Goal: Task Accomplishment & Management: Use online tool/utility

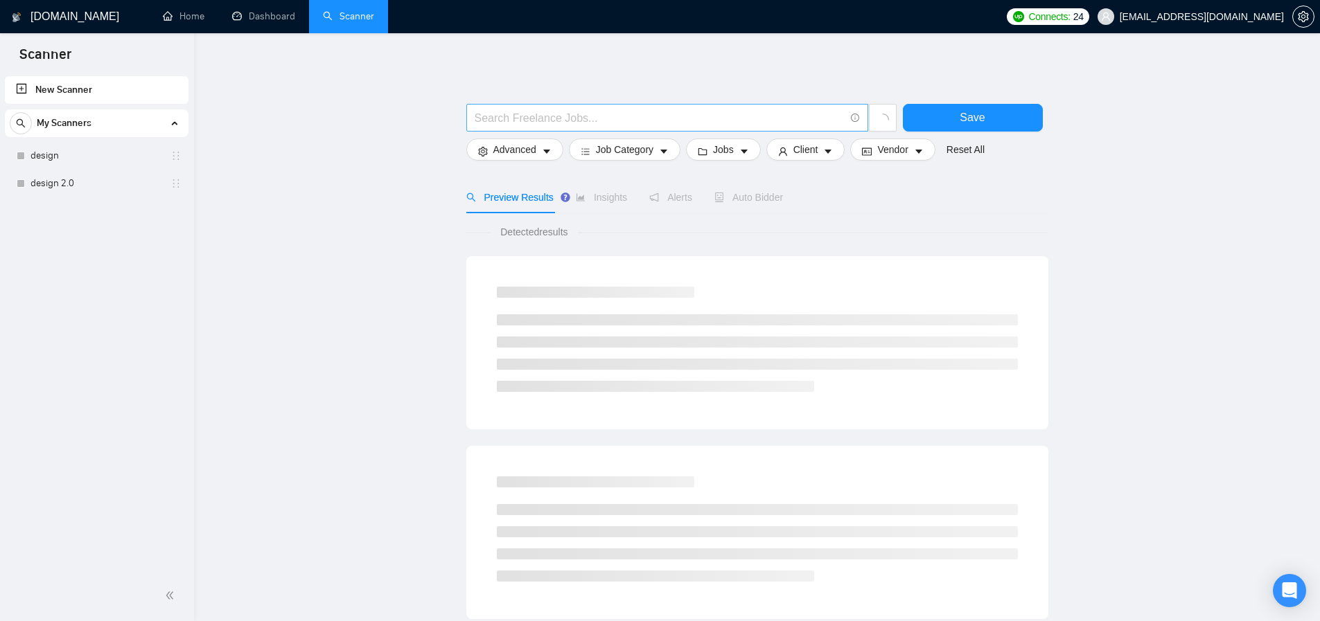
click at [544, 113] on input "text" at bounding box center [660, 117] width 370 height 17
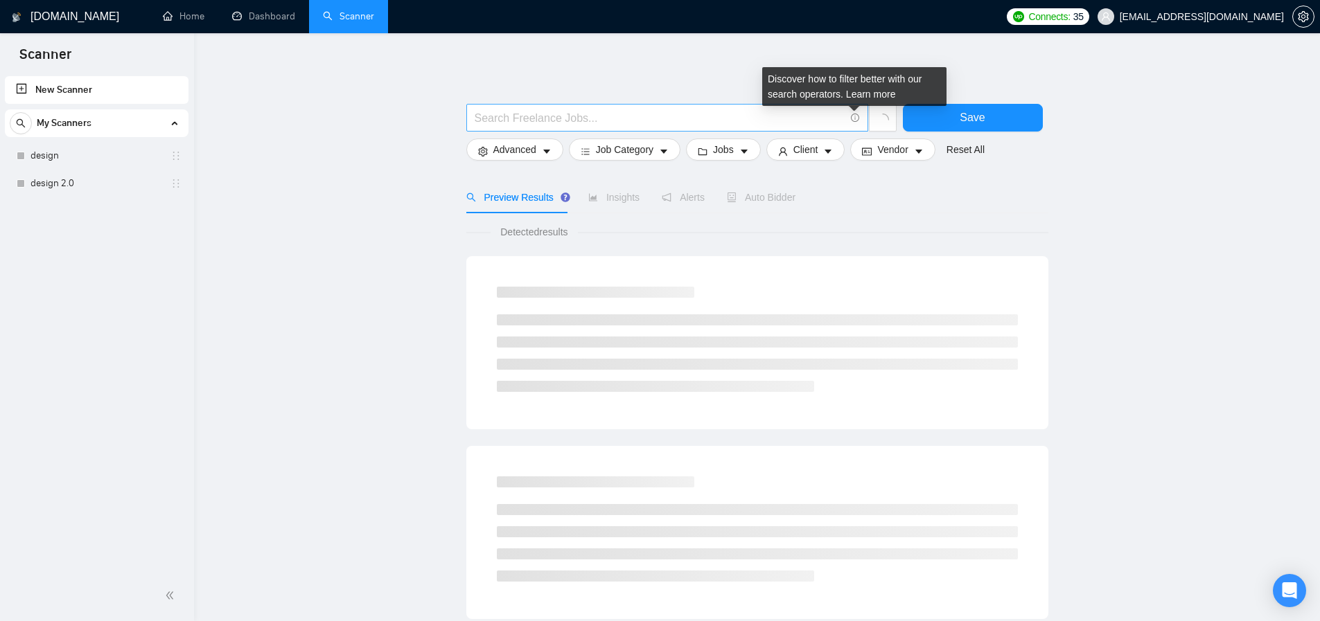
click at [857, 116] on icon "info-circle" at bounding box center [855, 118] width 9 height 9
click at [869, 94] on link "Learn more" at bounding box center [871, 94] width 50 height 11
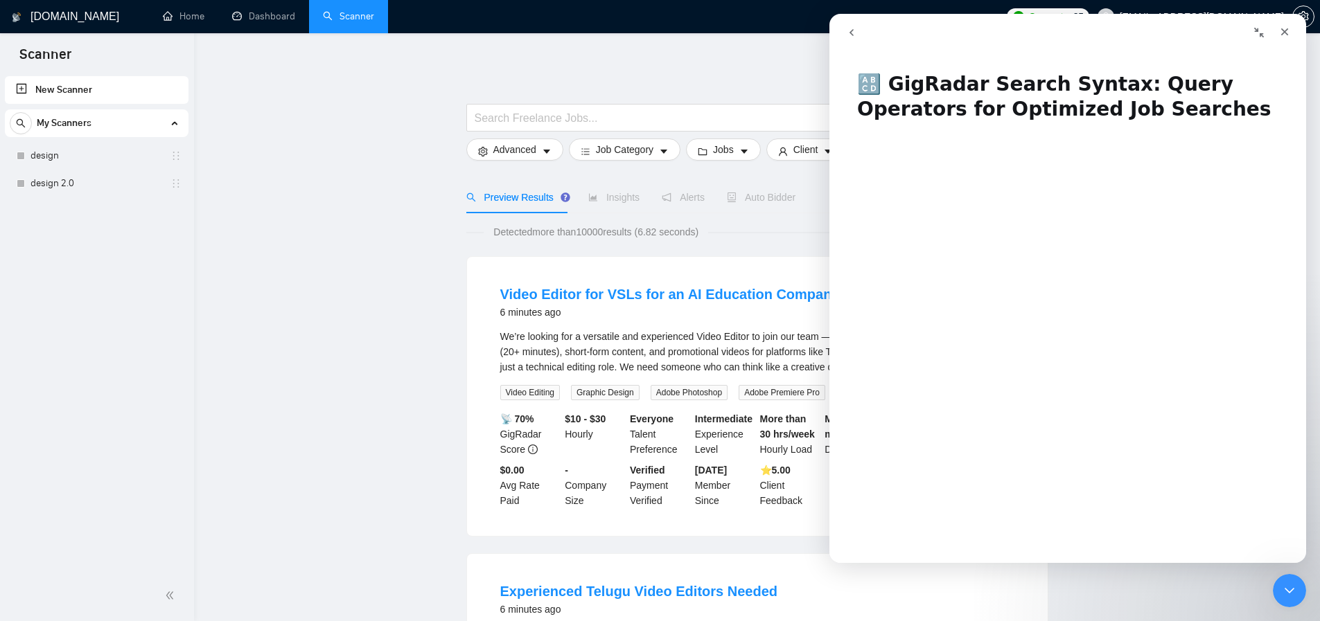
scroll to position [9, 0]
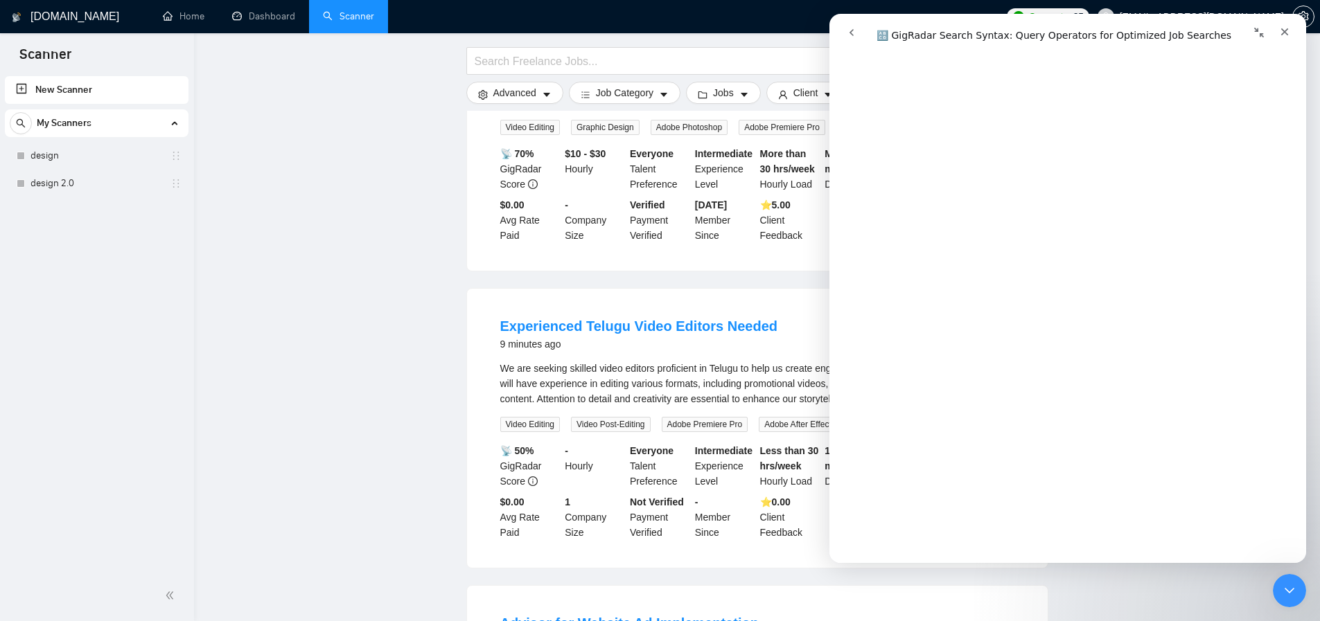
scroll to position [0, 0]
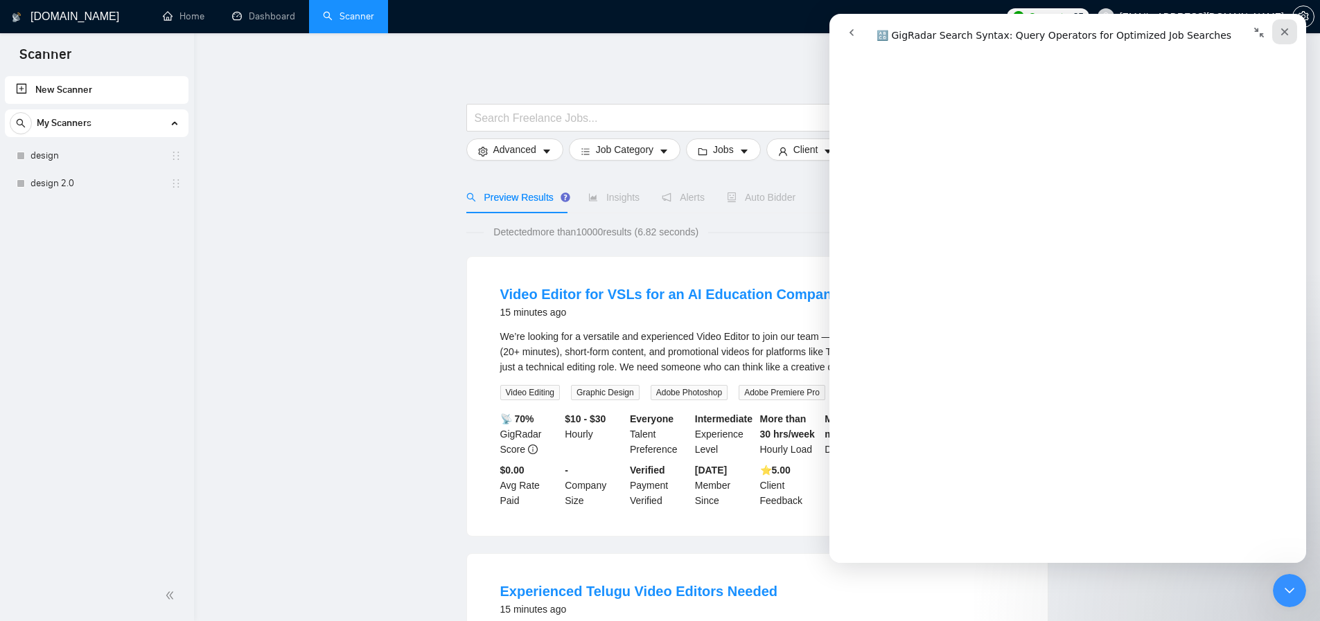
click at [1285, 32] on icon "Close" at bounding box center [1285, 32] width 8 height 8
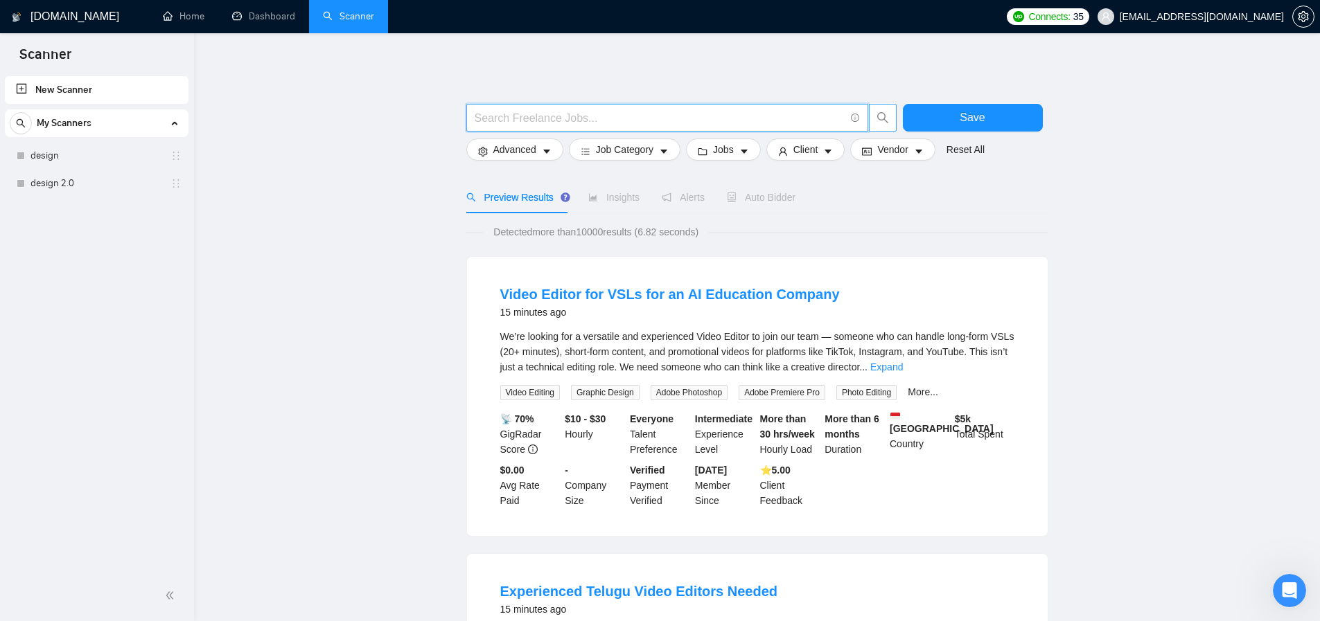
click at [743, 116] on input "text" at bounding box center [660, 117] width 370 height 17
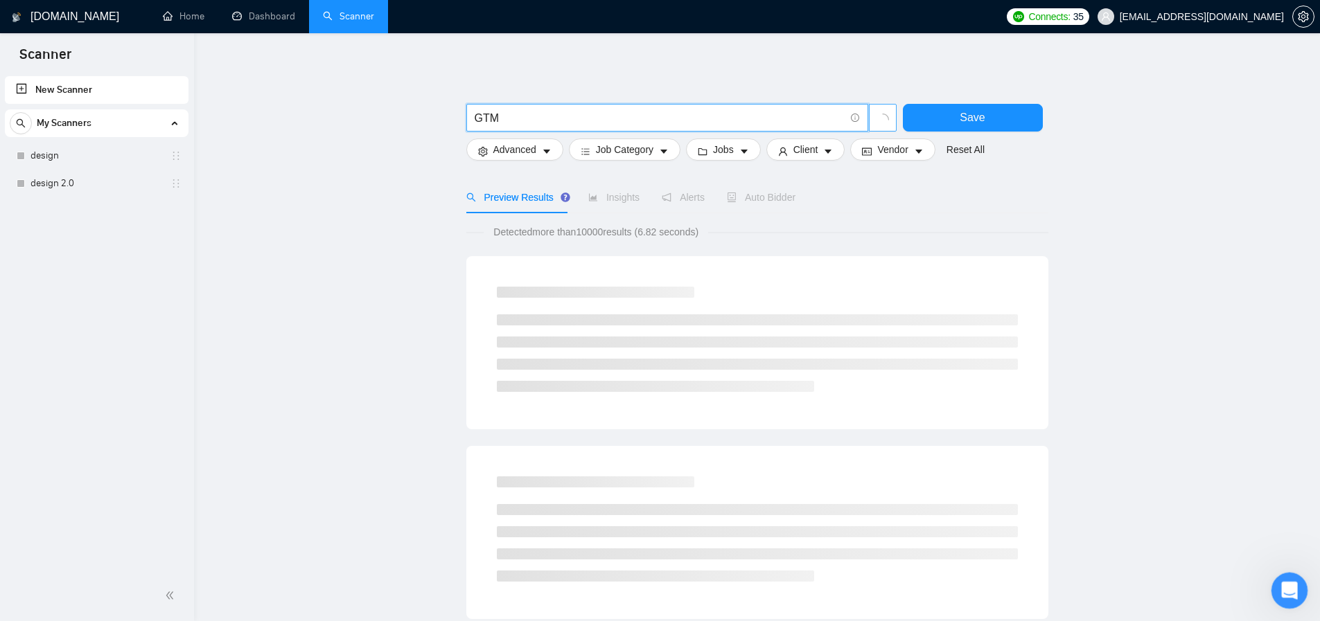
click at [1280, 578] on div "Open Intercom Messenger" at bounding box center [1287, 589] width 46 height 46
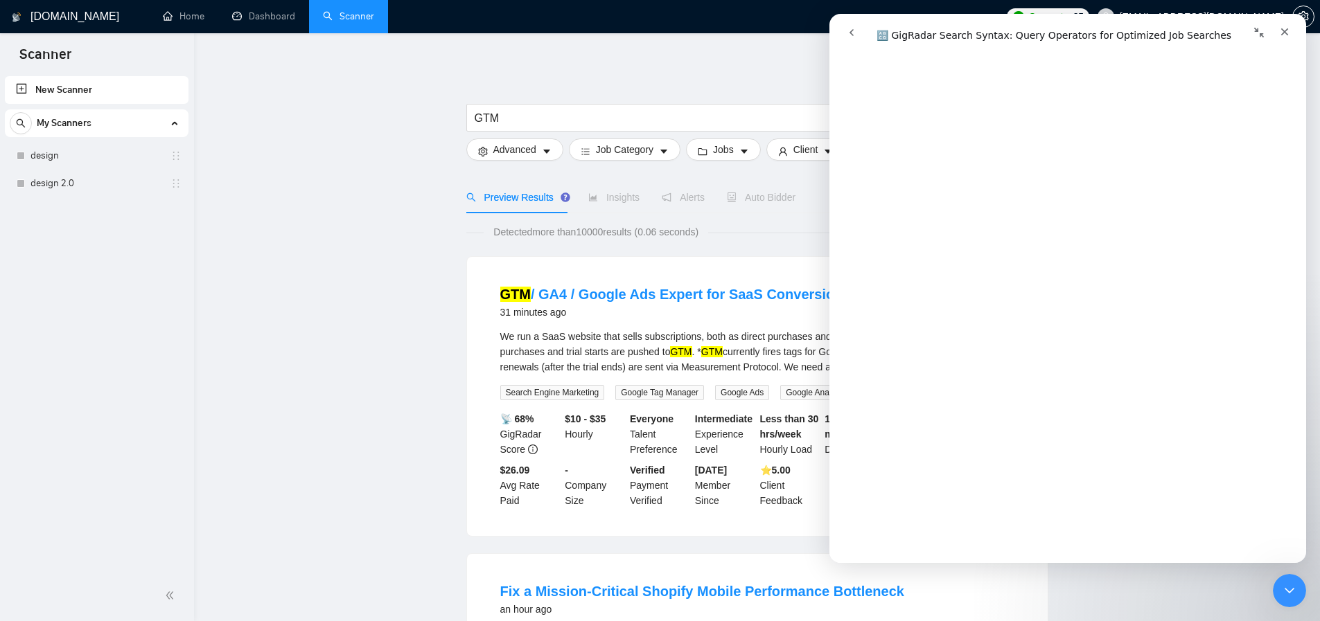
scroll to position [1039, 0]
click at [672, 115] on input "GTM" at bounding box center [660, 117] width 370 height 17
click at [549, 118] on input "GTM" at bounding box center [660, 117] width 370 height 17
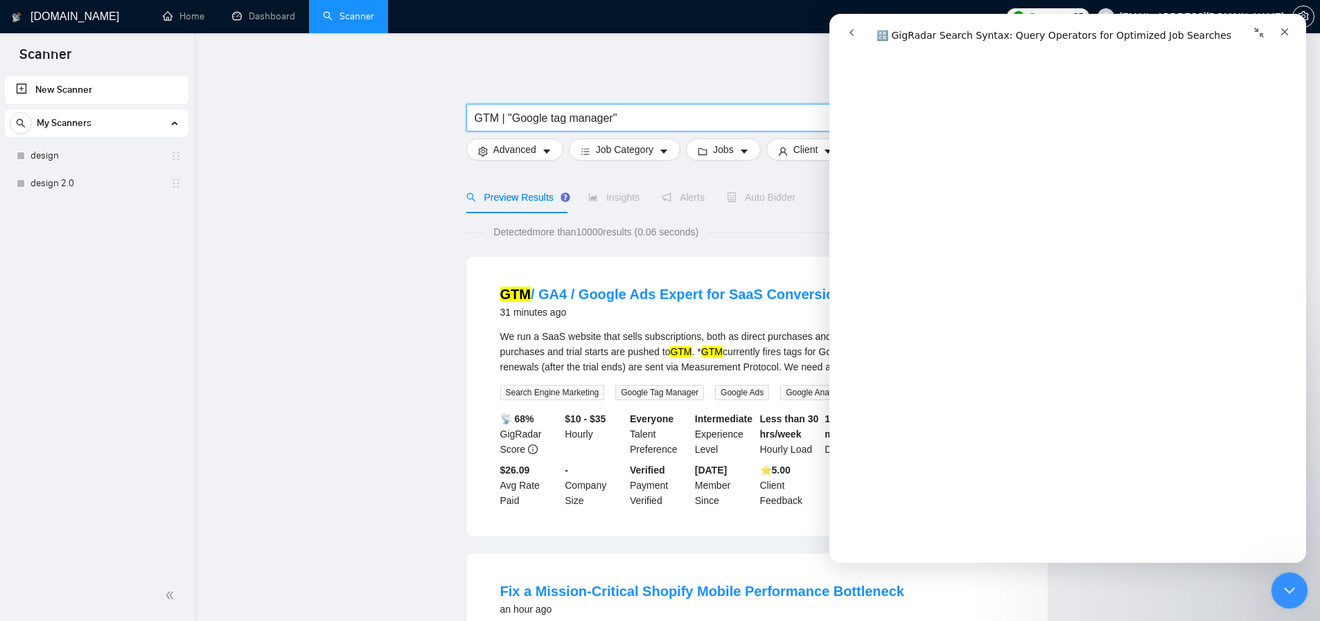
type input "GTM | "Google tag manager""
click at [1279, 584] on icon "Close Intercom Messenger" at bounding box center [1287, 589] width 17 height 17
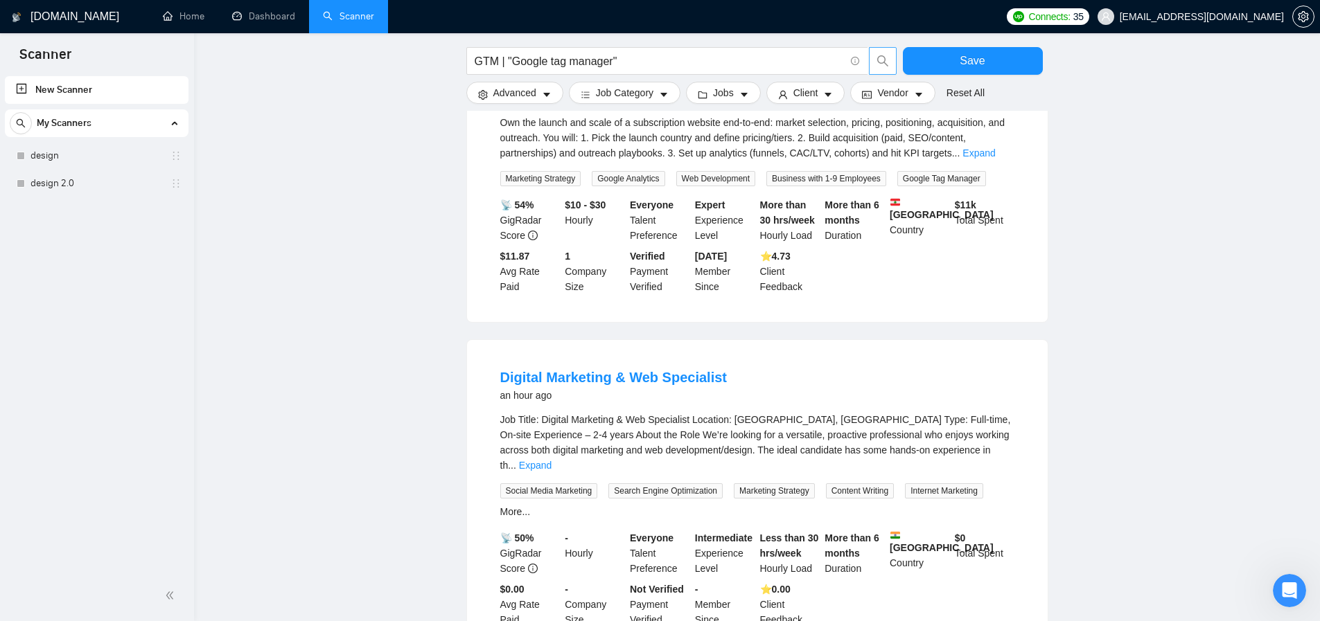
scroll to position [907, 0]
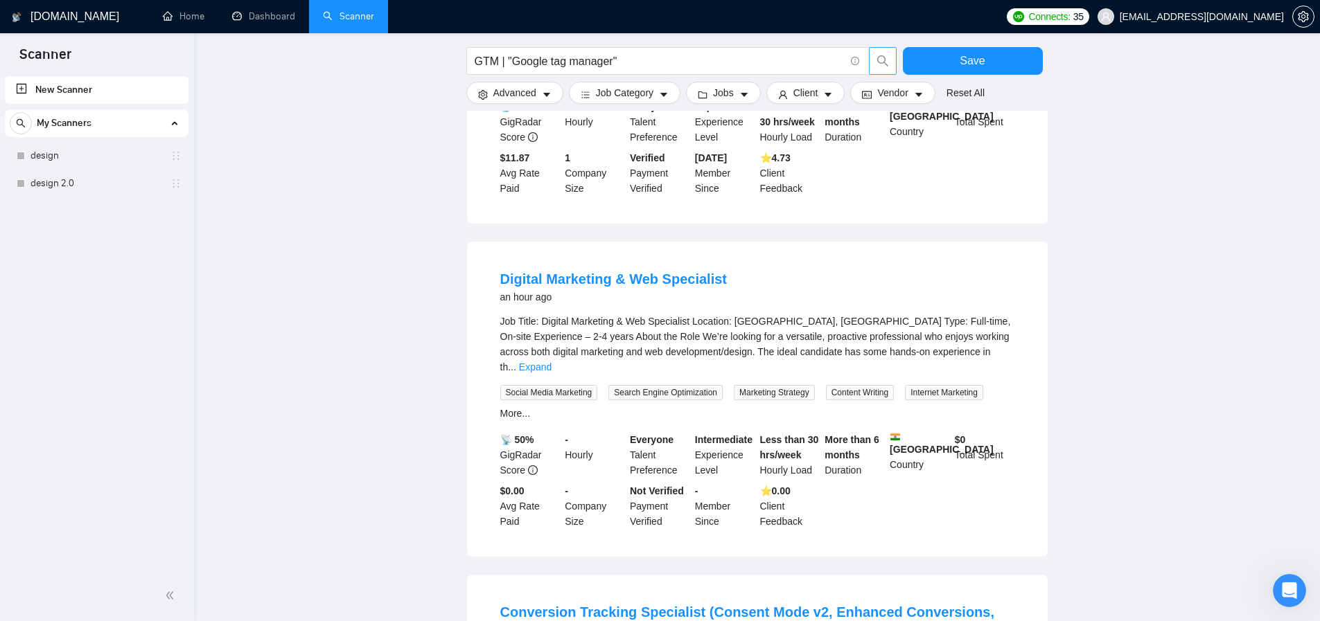
click at [766, 330] on div "Job Title: Digital Marketing & Web Specialist Location: [GEOGRAPHIC_DATA], [GEO…" at bounding box center [757, 344] width 514 height 61
click at [551, 362] on link "Expand" at bounding box center [535, 367] width 33 height 11
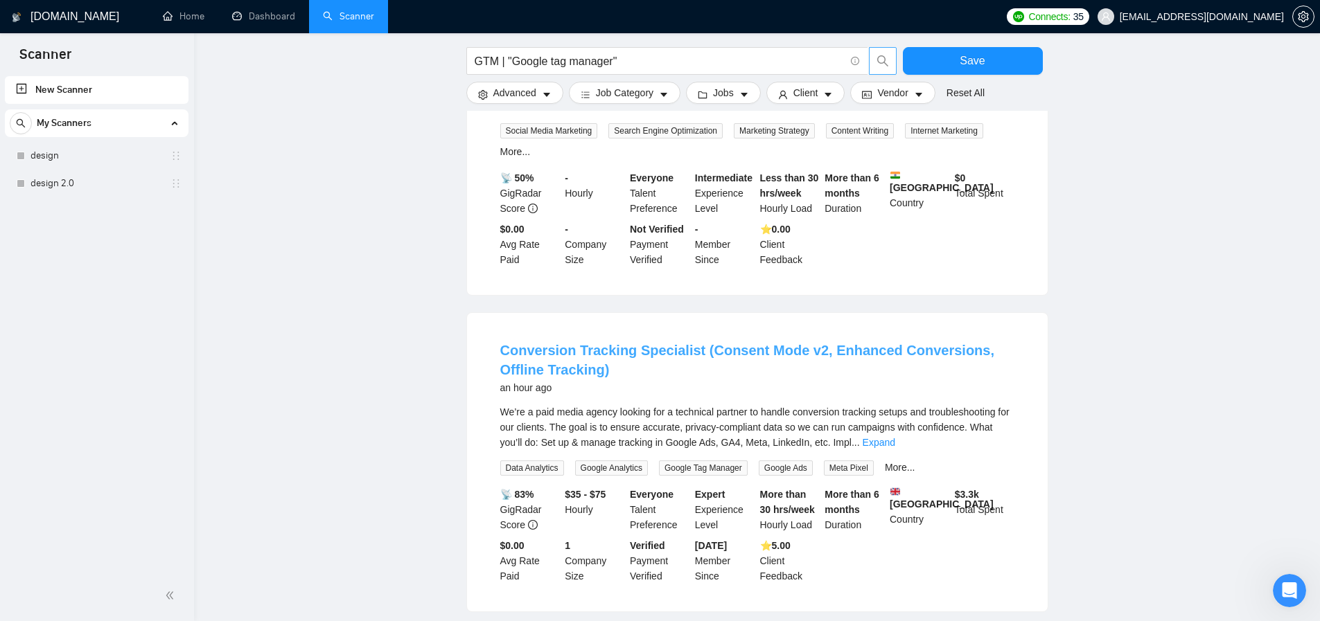
scroll to position [1630, 0]
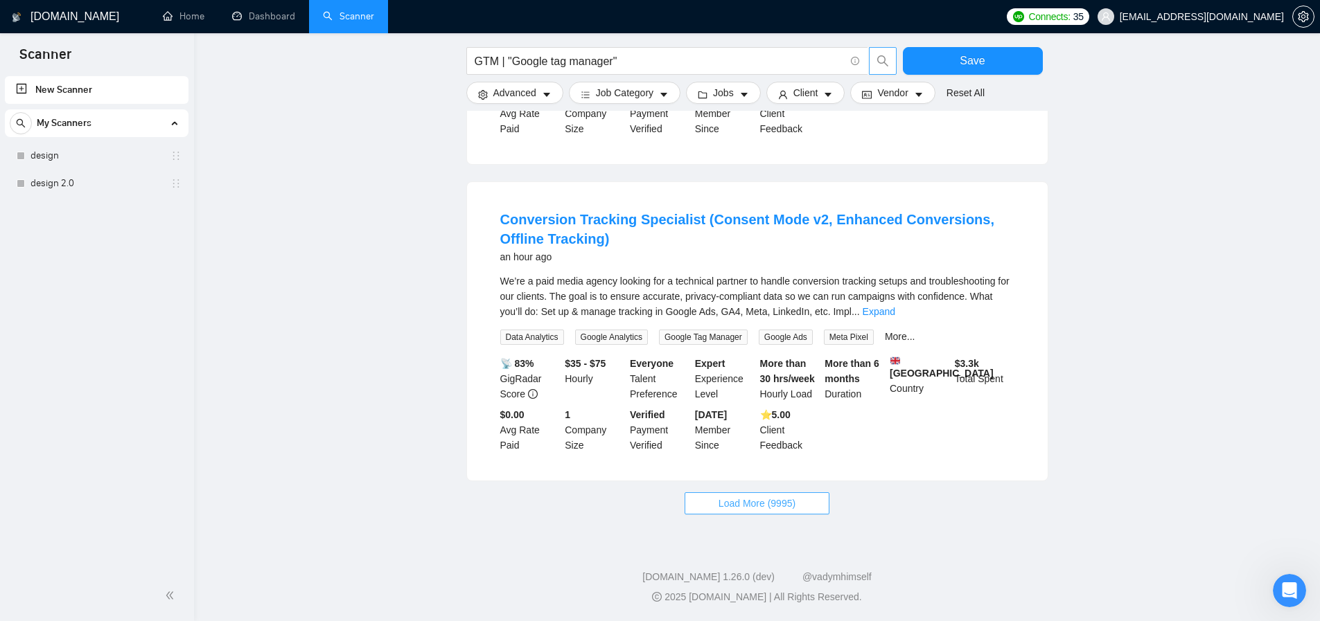
click at [753, 507] on span "Load More (9995)" at bounding box center [756, 503] width 77 height 15
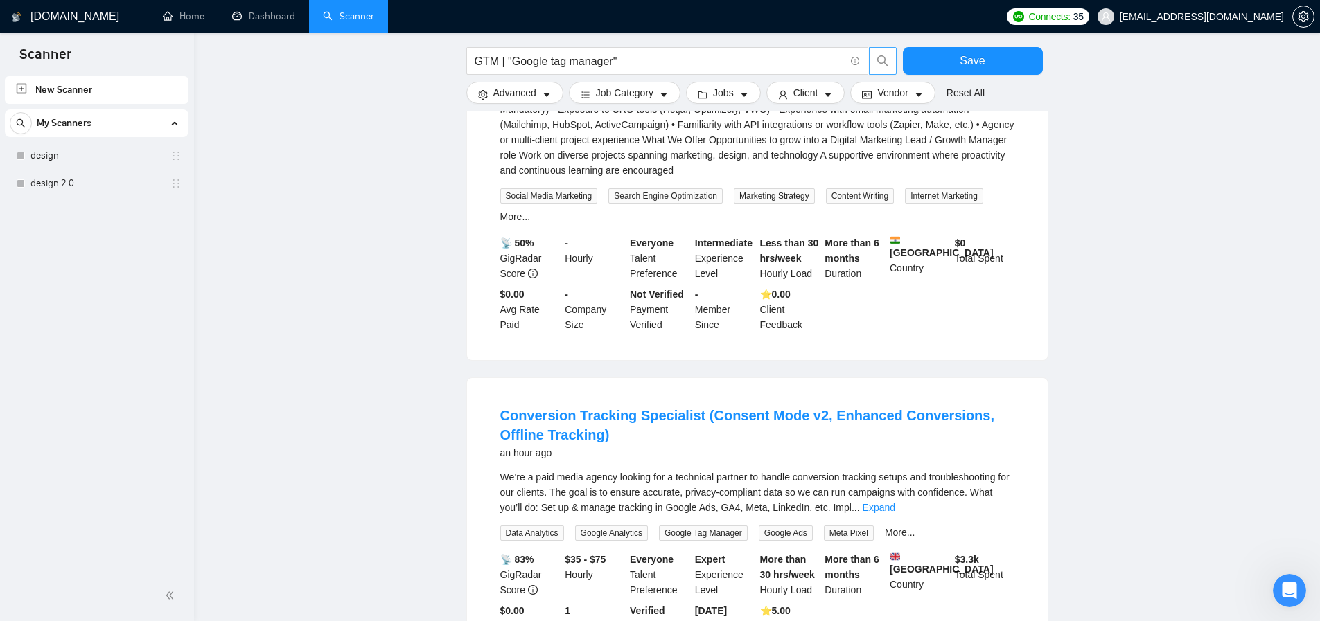
scroll to position [1418, 0]
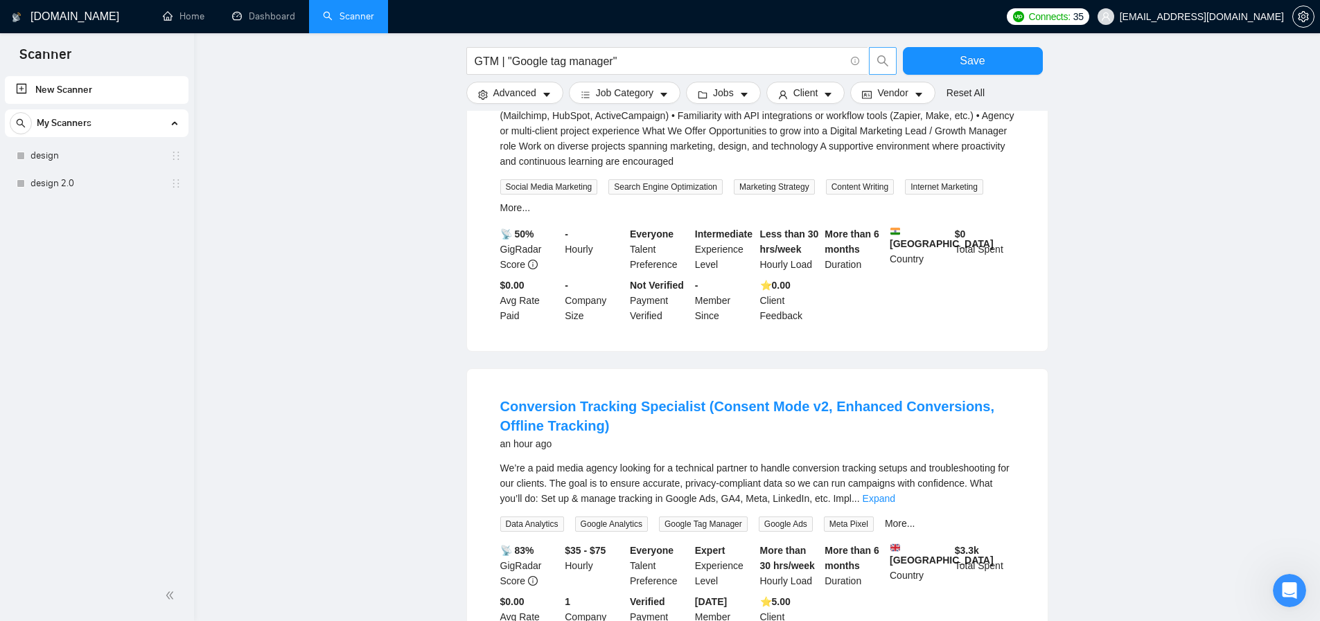
click at [441, 419] on main "GTM | "Google tag manager" Save Advanced Job Category Jobs Client Vendor Reset …" at bounding box center [756, 434] width 1081 height 3592
drag, startPoint x: 473, startPoint y: 421, endPoint x: 630, endPoint y: 426, distance: 157.3
click at [630, 426] on div "Conversion Tracking Specialist (Consent Mode v2, Enhanced Conversions, Offline …" at bounding box center [757, 518] width 581 height 299
copy link "Conversion Tracking"
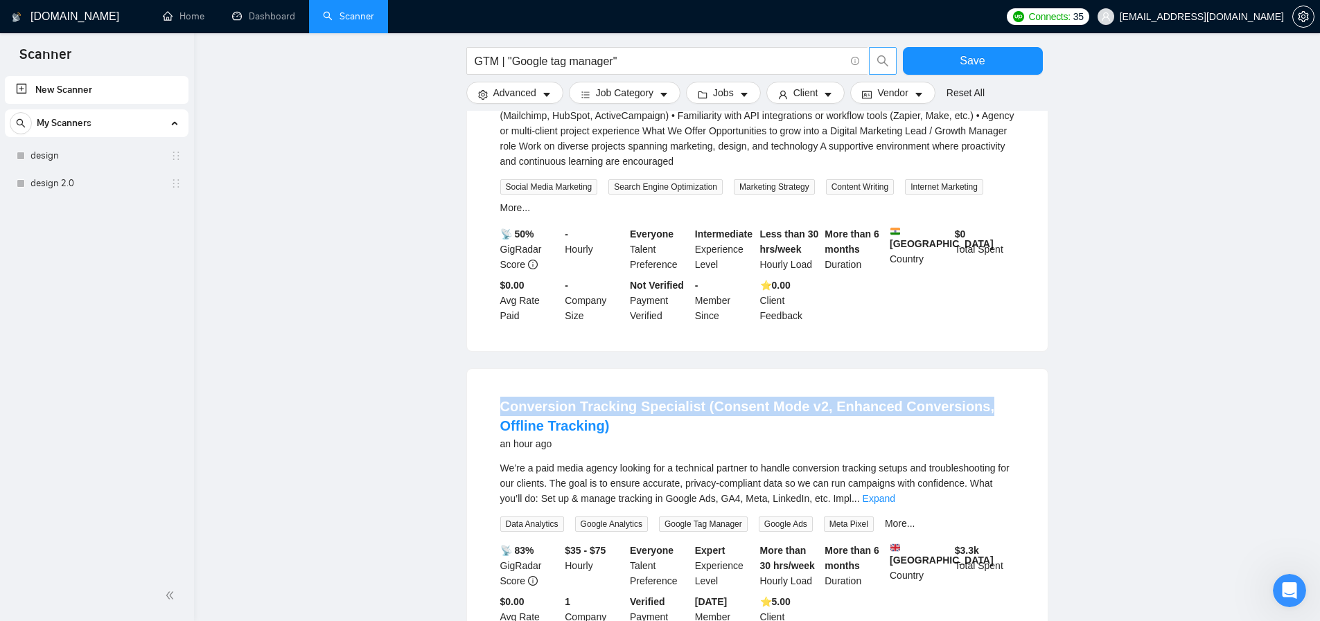
drag, startPoint x: 1005, startPoint y: 416, endPoint x: 323, endPoint y: 365, distance: 684.3
click at [468, 393] on div "Conversion Tracking Specialist (Consent Mode v2, Enhanced Conversions, Offline …" at bounding box center [757, 518] width 581 height 299
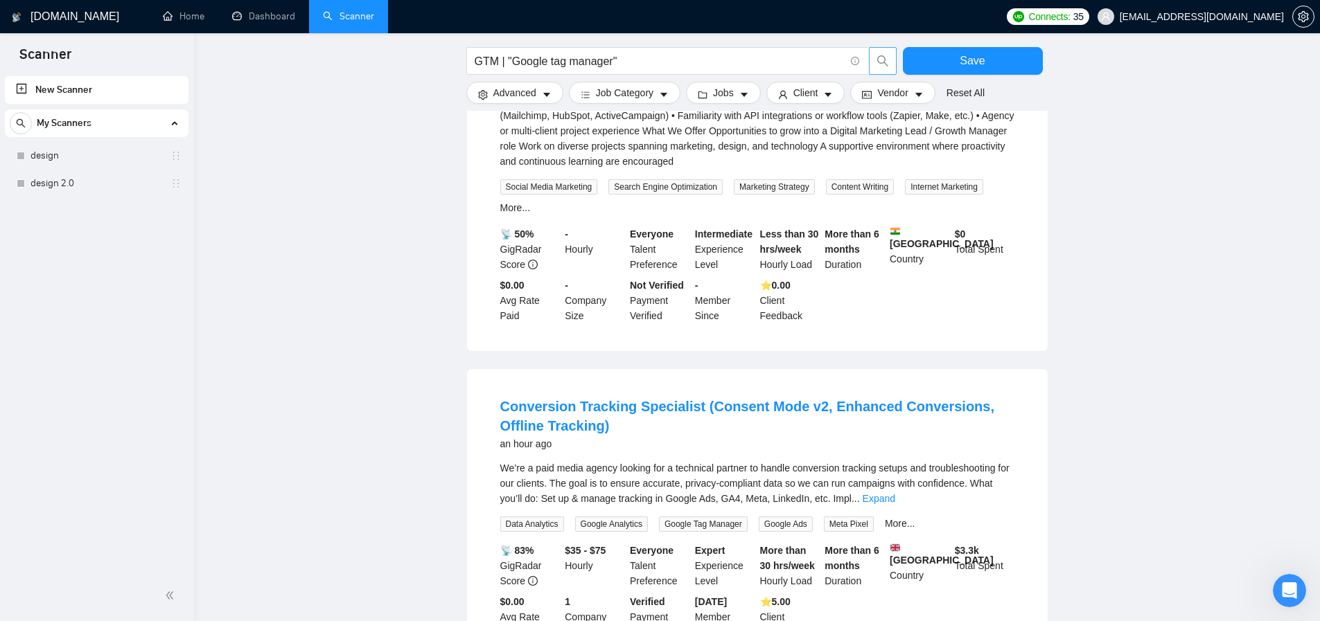
click at [239, 339] on main "GTM | "Google tag manager" Save Advanced Job Category Jobs Client Vendor Reset …" at bounding box center [756, 434] width 1081 height 3592
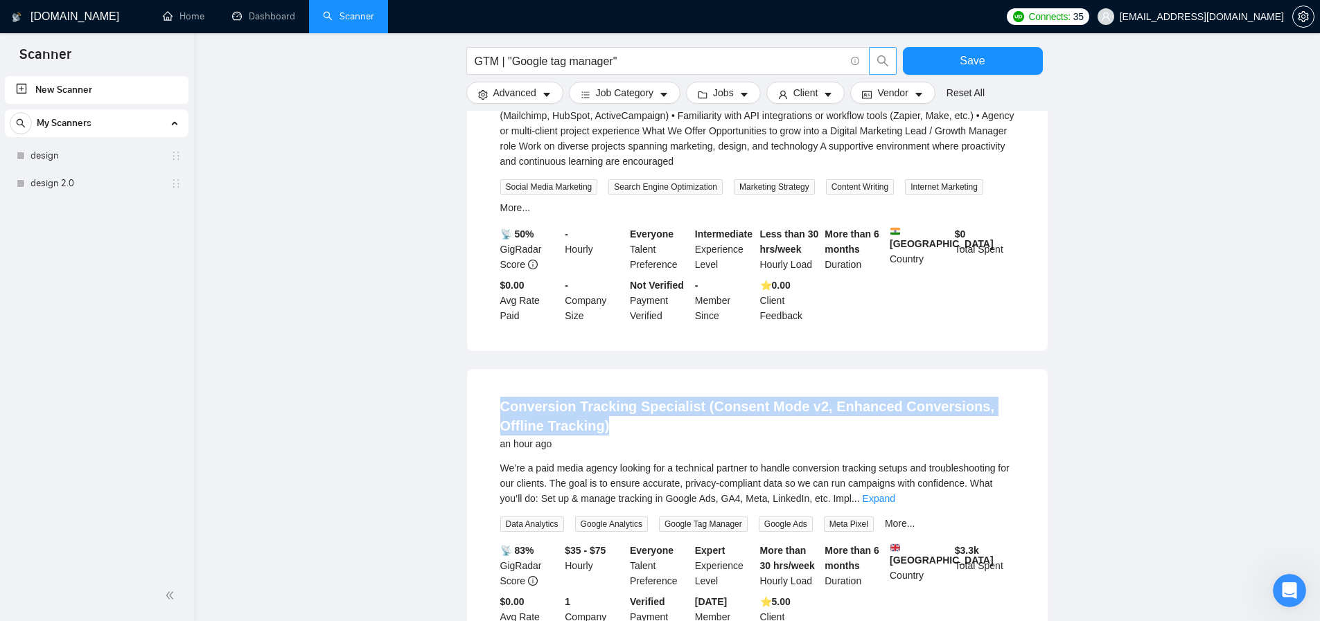
drag, startPoint x: 528, startPoint y: 429, endPoint x: 981, endPoint y: 441, distance: 453.3
click at [981, 441] on main "GTM | "Google tag manager" Save Advanced Job Category Jobs Client Vendor Reset …" at bounding box center [756, 434] width 1081 height 3592
copy link "Conversion Tracking Specialist (Consent Mode v2, Enhanced Conversions, Offline …"
click at [708, 421] on link "Conversion Tracking Specialist (Consent Mode v2, Enhanced Conversions, Offline …" at bounding box center [747, 416] width 495 height 35
click at [301, 370] on main "GTM | "Google tag manager" Save Advanced Job Category Jobs Client Vendor Reset …" at bounding box center [756, 434] width 1081 height 3592
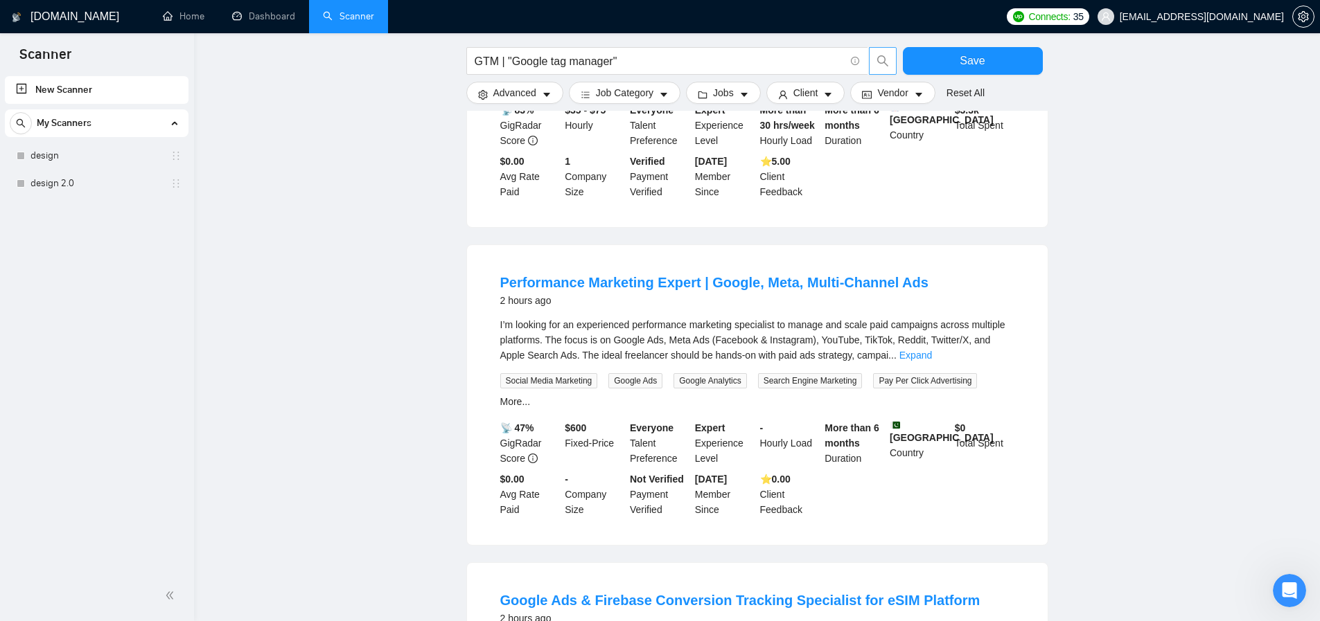
scroll to position [1867, 0]
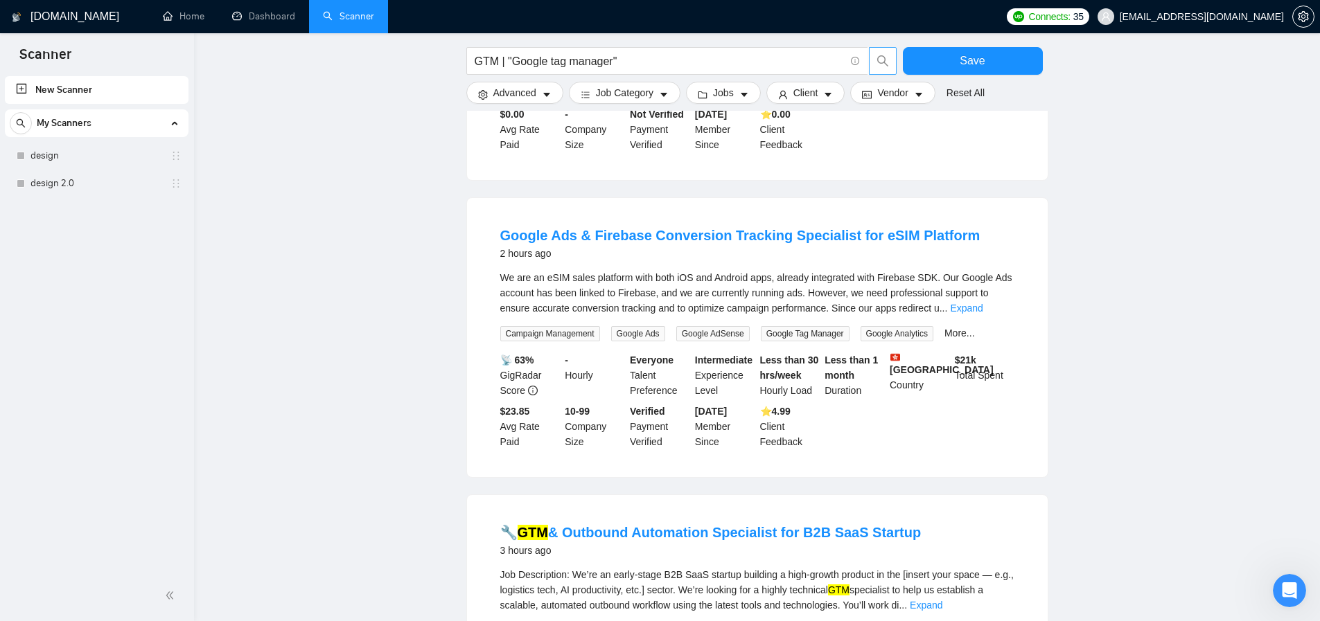
scroll to position [2296, 0]
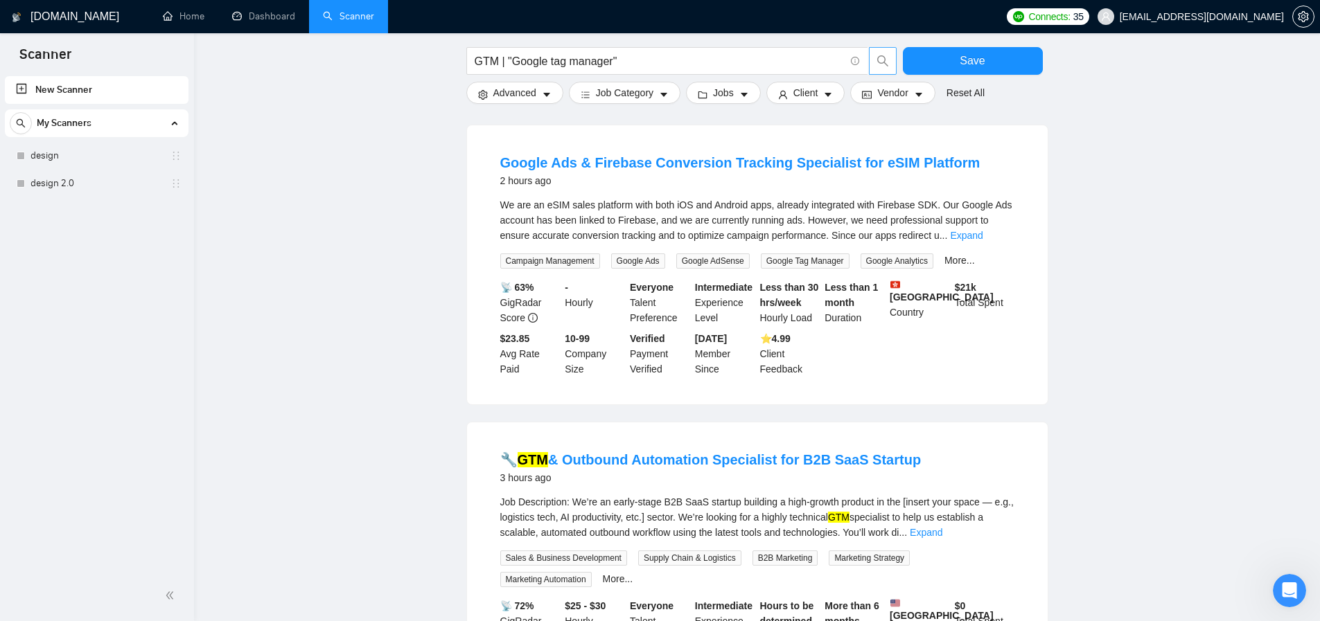
click at [639, 222] on div "We are an eSIM sales platform with both iOS and Android apps, already integrate…" at bounding box center [757, 220] width 514 height 46
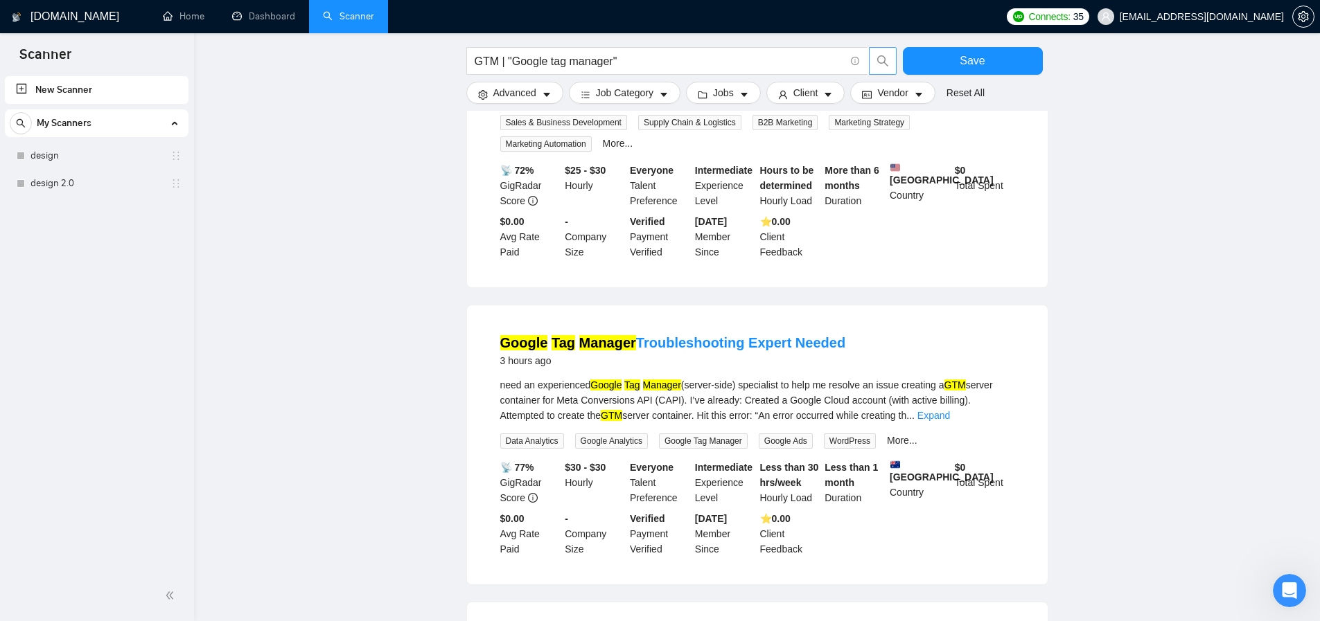
scroll to position [2750, 0]
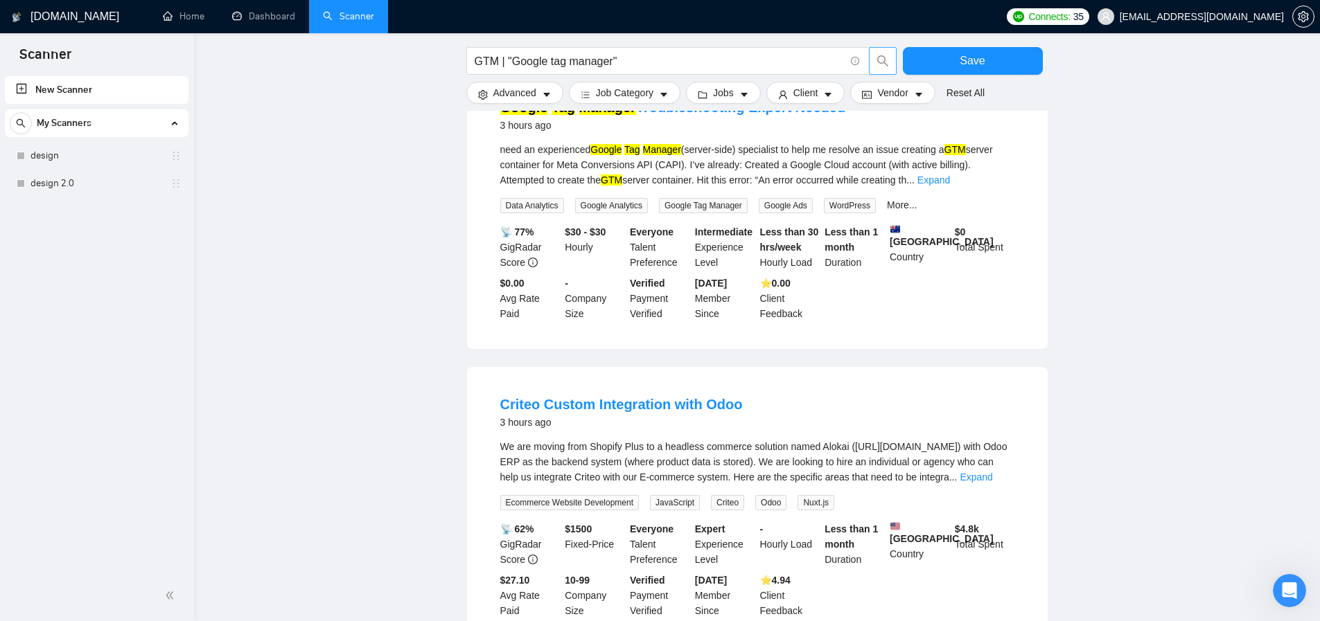
scroll to position [3125, 0]
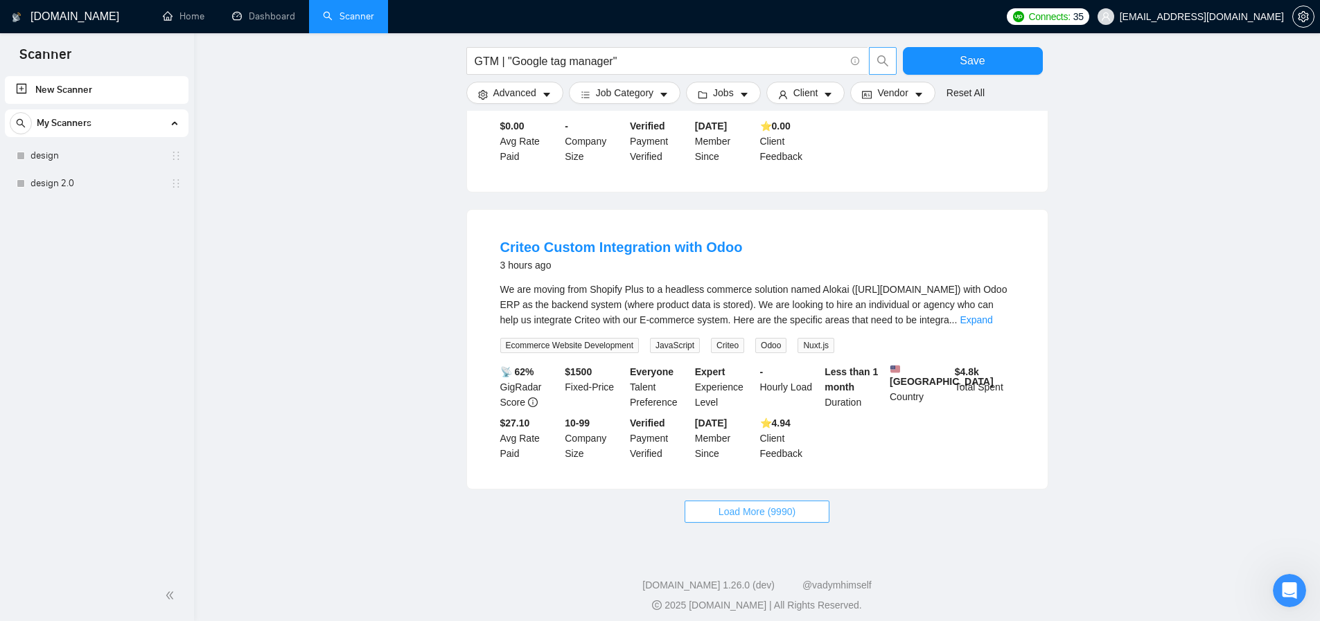
click at [721, 520] on span "Load More (9990)" at bounding box center [756, 511] width 77 height 15
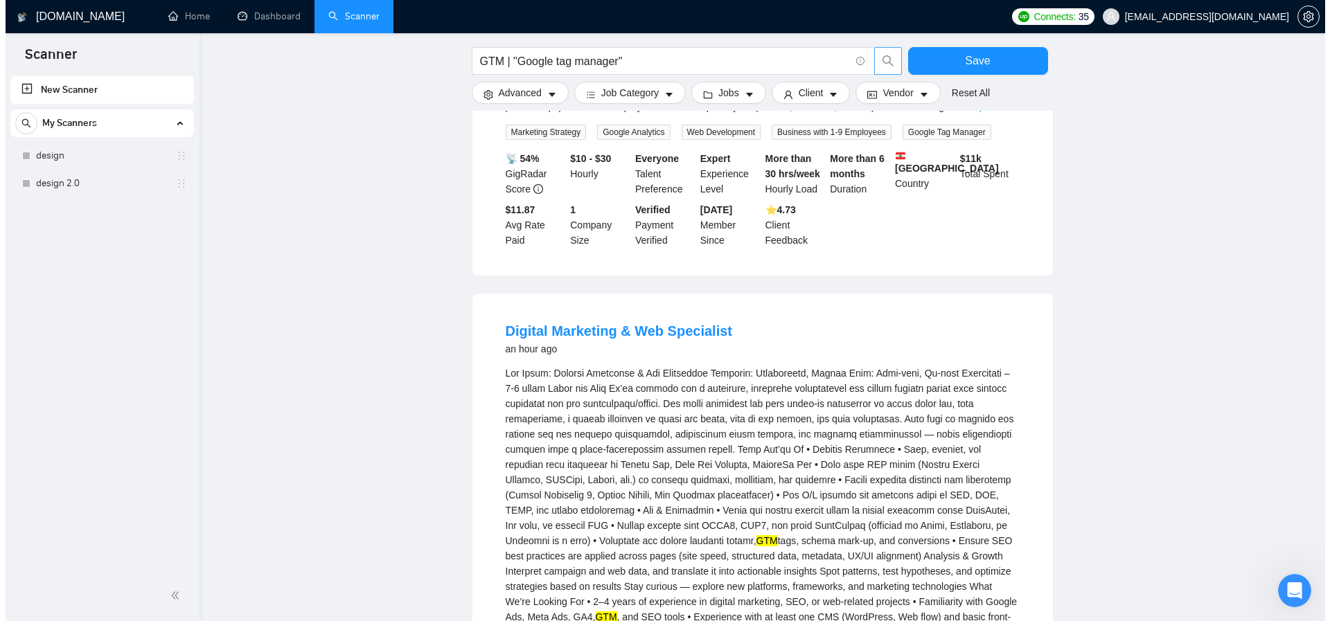
scroll to position [0, 0]
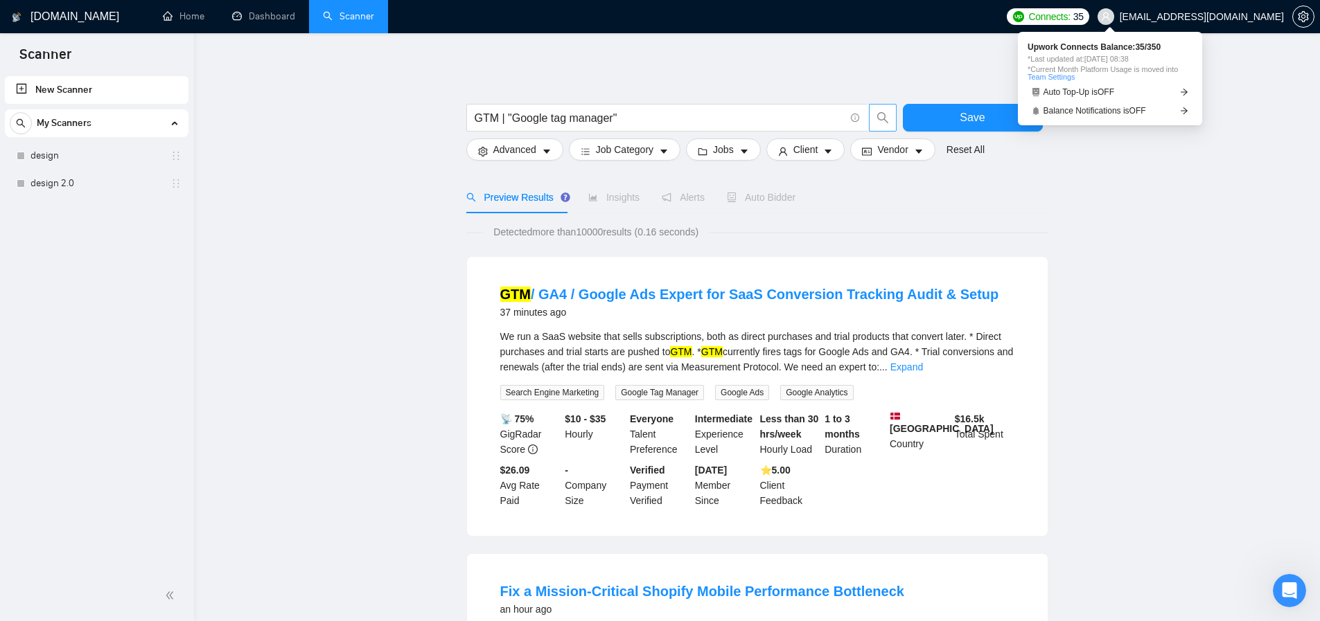
click at [1070, 17] on span "Connects:" at bounding box center [1049, 16] width 42 height 15
click at [1140, 114] on span "Balance Notifications is OFF" at bounding box center [1094, 111] width 103 height 8
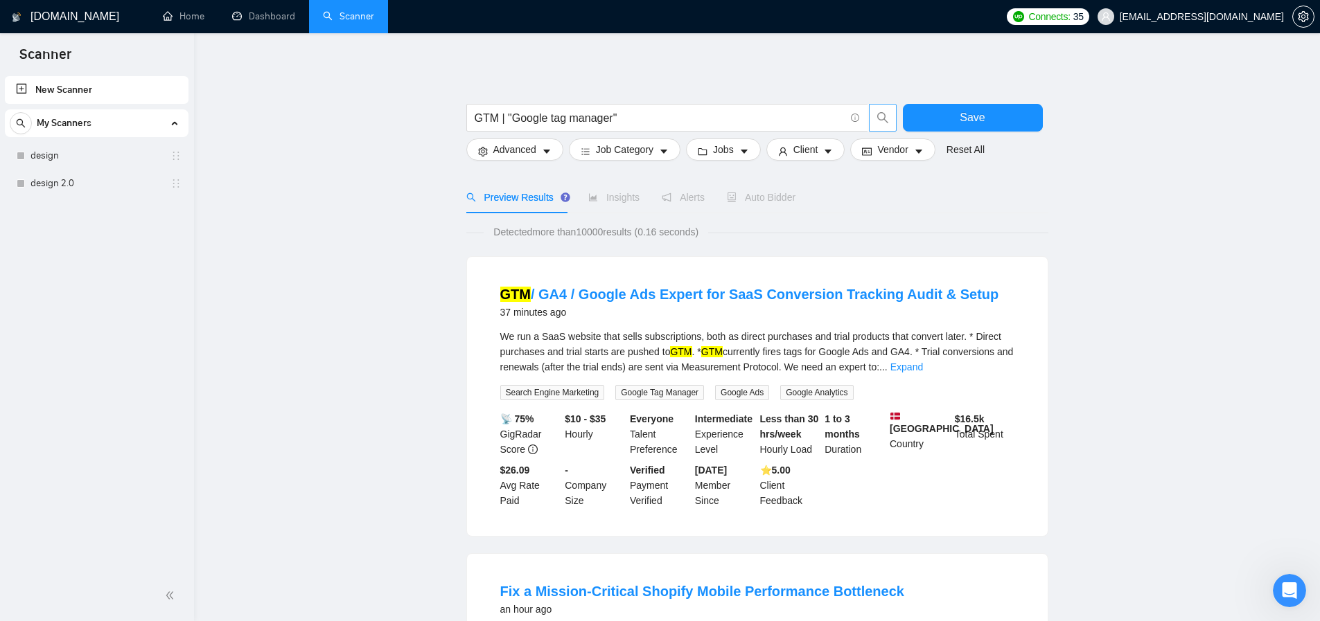
click at [503, 147] on span "Advanced" at bounding box center [514, 149] width 43 height 15
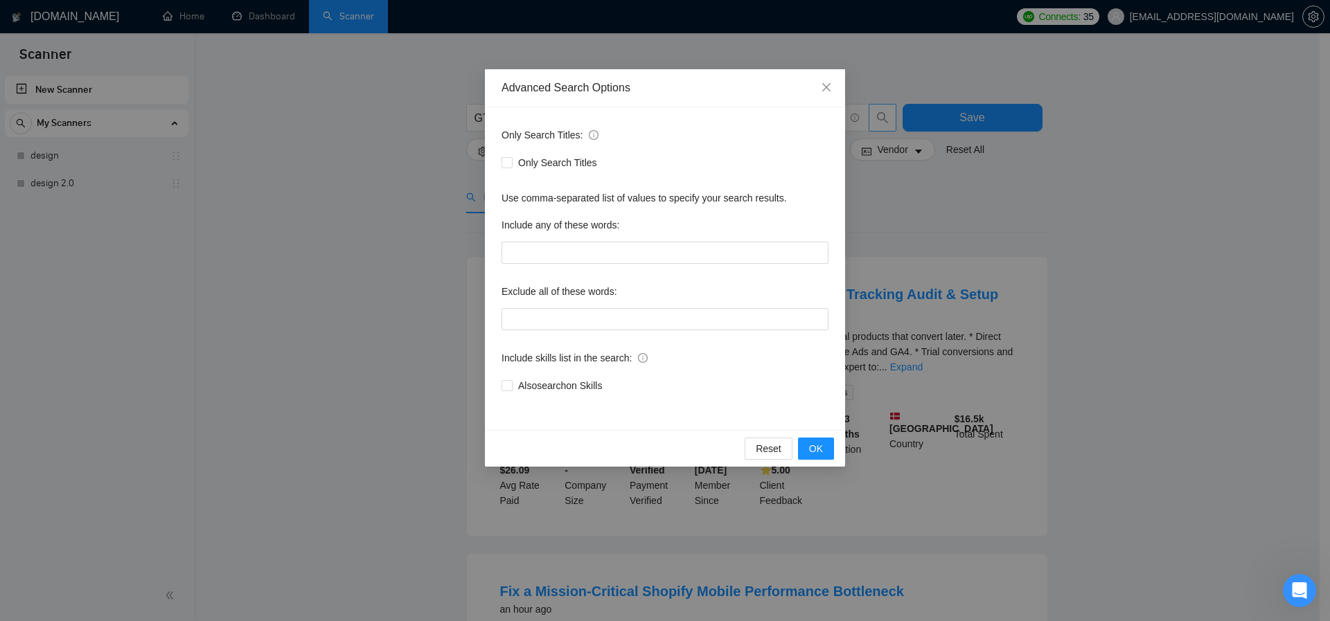
click at [387, 168] on div "Advanced Search Options Only Search Titles: Only Search Titles Use comma-separa…" at bounding box center [665, 310] width 1330 height 621
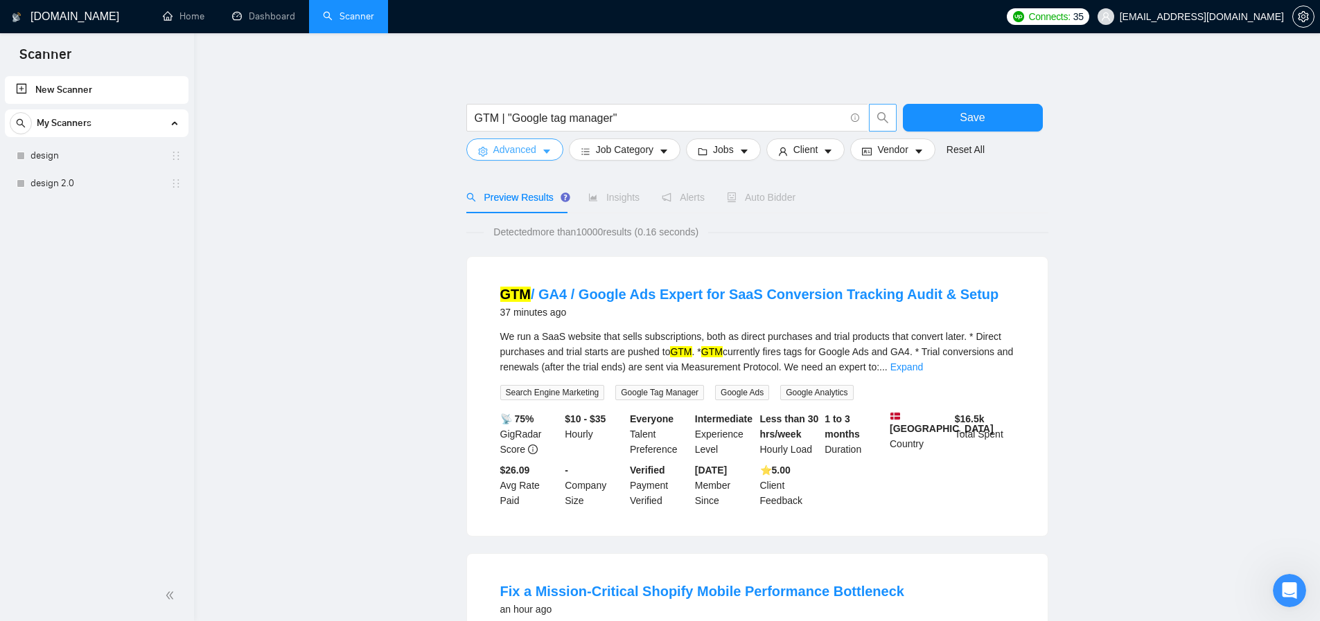
click at [509, 155] on span "Advanced" at bounding box center [514, 149] width 43 height 15
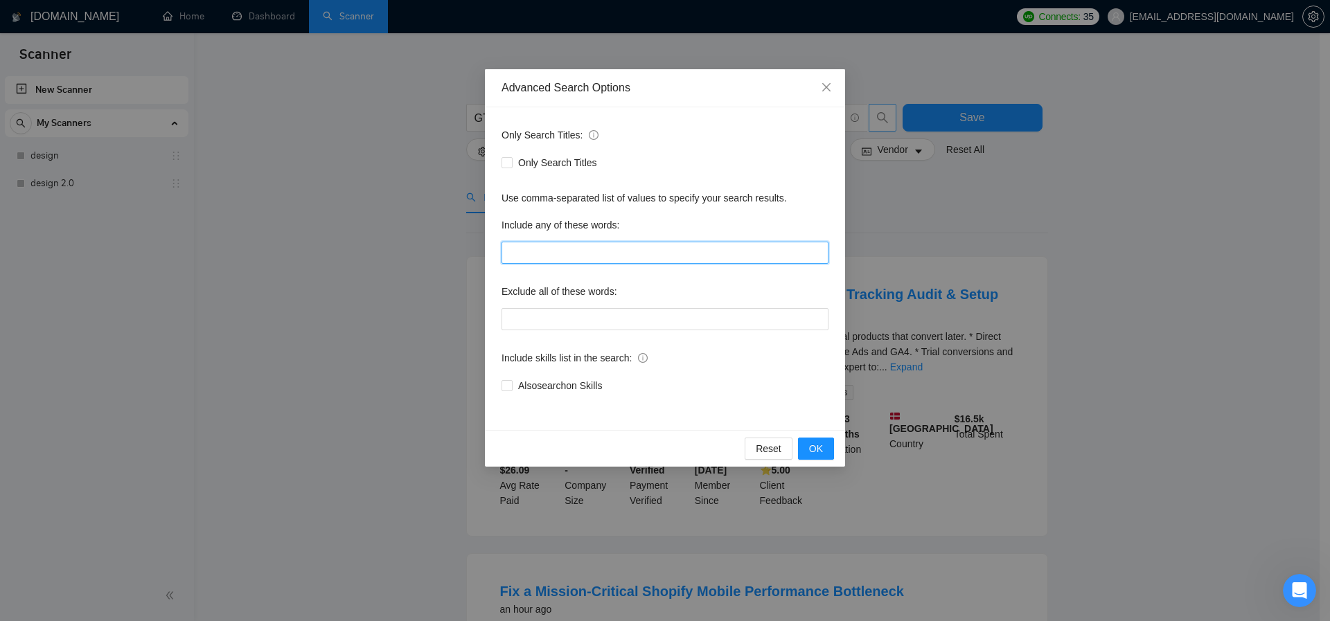
click at [525, 256] on input "text" at bounding box center [665, 253] width 327 height 22
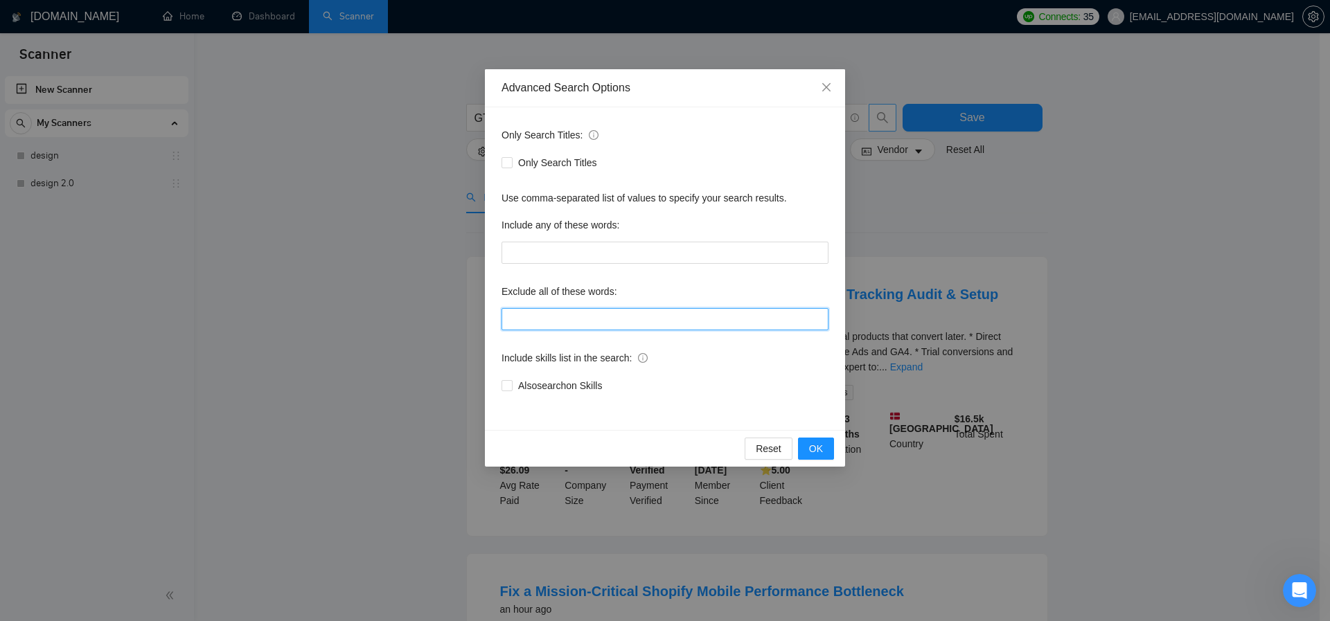
click at [569, 325] on input "text" at bounding box center [665, 319] width 327 height 22
click at [599, 276] on div "Only Search Titles: Only Search Titles Use comma-separated list of values to sp…" at bounding box center [665, 268] width 360 height 323
click at [592, 311] on input "text" at bounding box center [665, 319] width 327 height 22
click at [775, 454] on span "Reset" at bounding box center [769, 448] width 26 height 15
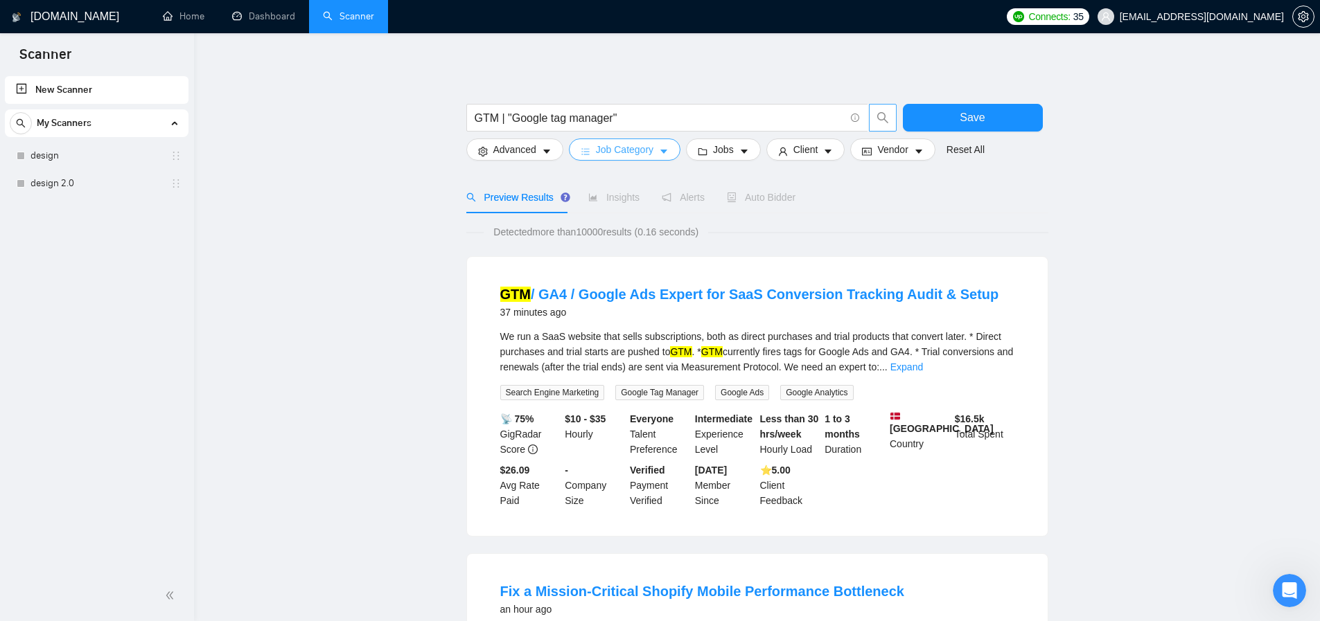
click at [616, 150] on span "Job Category" at bounding box center [625, 149] width 58 height 15
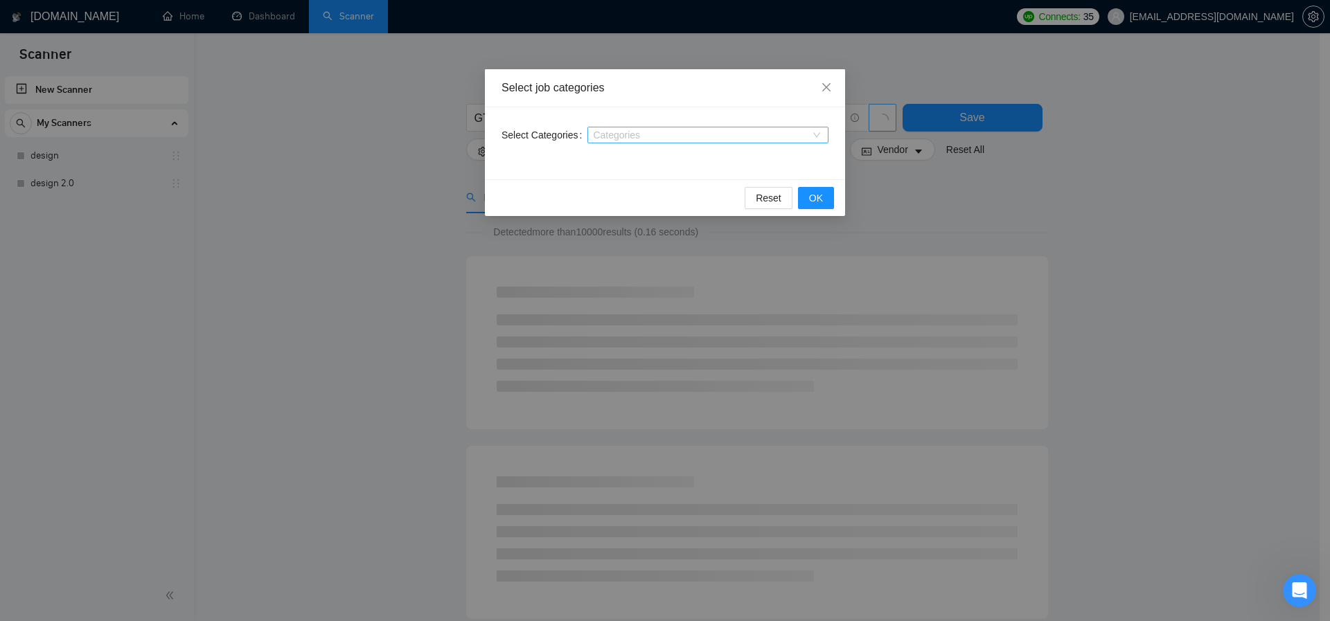
click at [613, 130] on div at bounding box center [701, 135] width 220 height 11
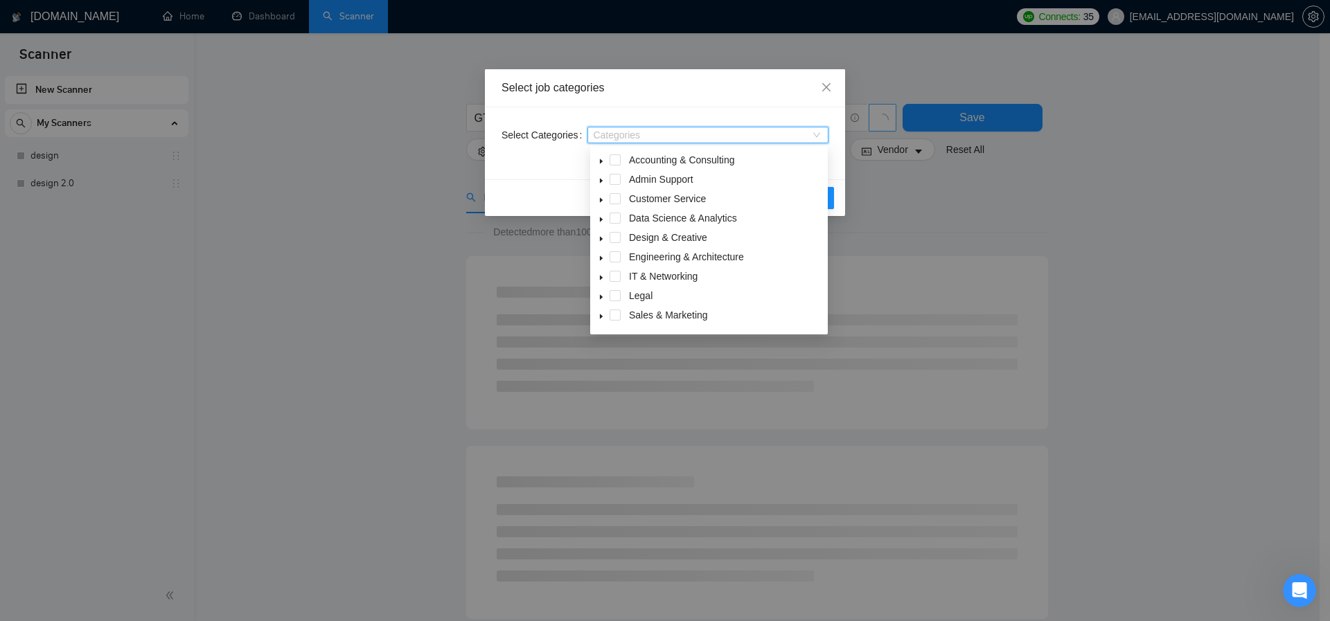
drag, startPoint x: 427, startPoint y: 184, endPoint x: 462, endPoint y: 182, distance: 34.7
click at [430, 182] on div "Select job categories Select Categories Categories Reset OK" at bounding box center [665, 310] width 1330 height 621
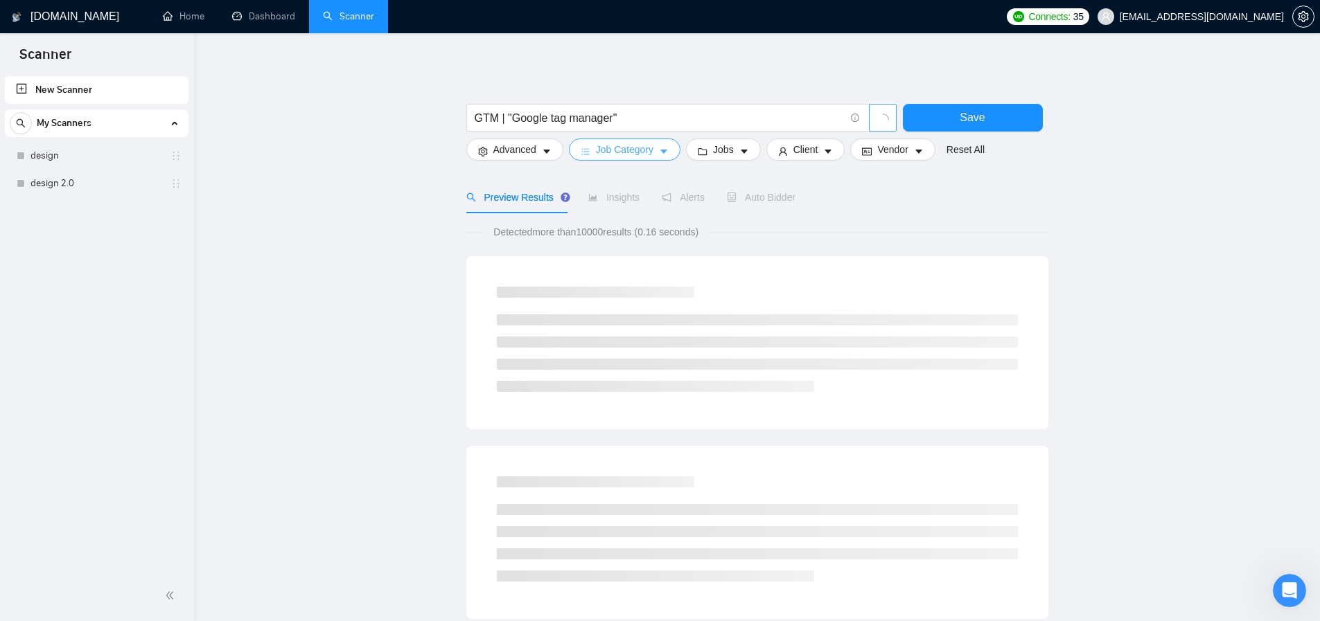
click at [663, 150] on icon "caret-down" at bounding box center [664, 152] width 10 height 10
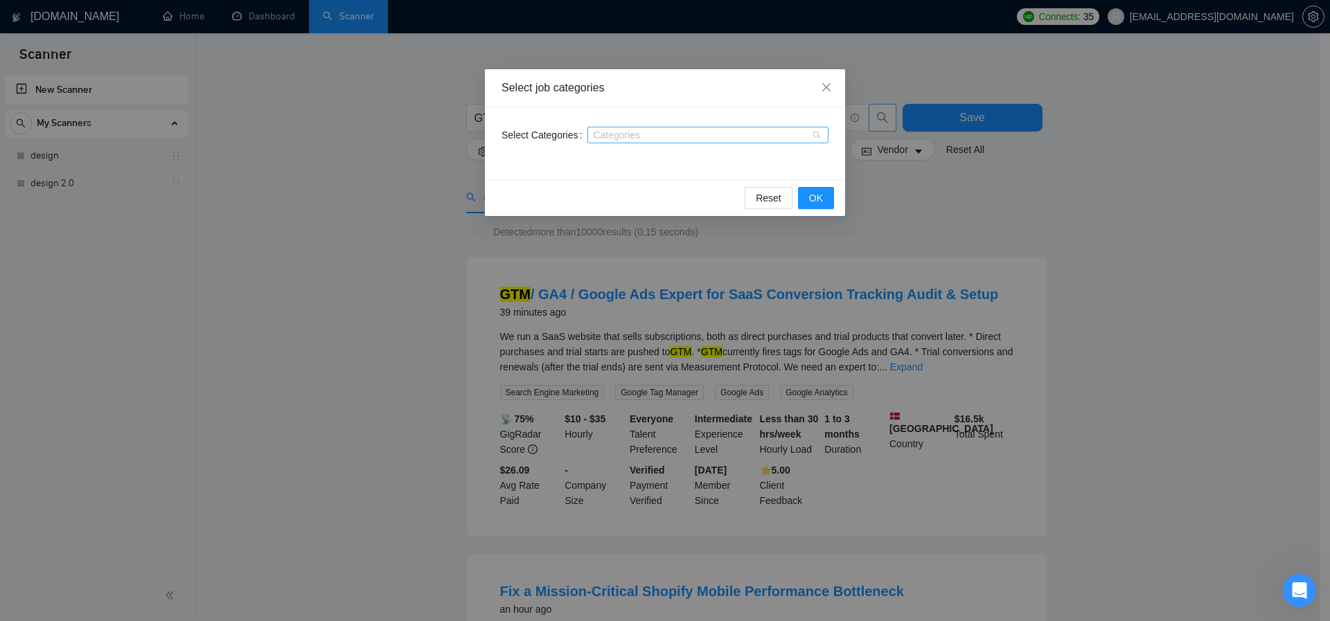
click at [640, 141] on div "Categories" at bounding box center [708, 135] width 241 height 17
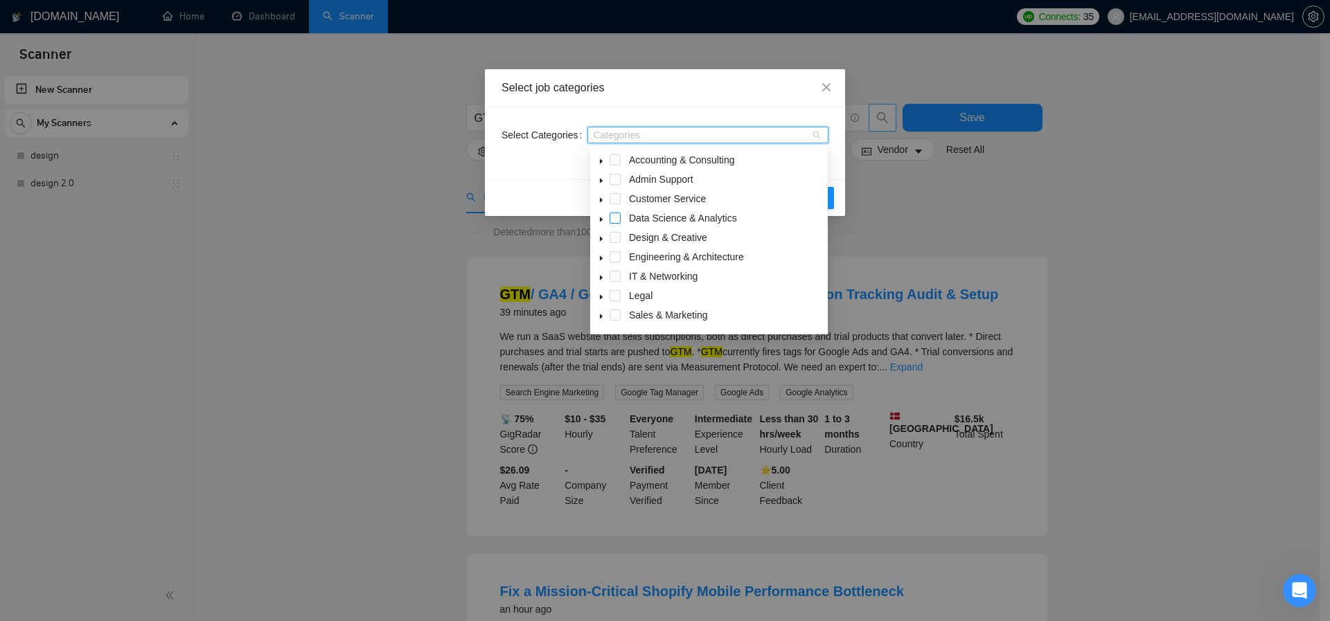
click at [616, 221] on span at bounding box center [615, 218] width 11 height 11
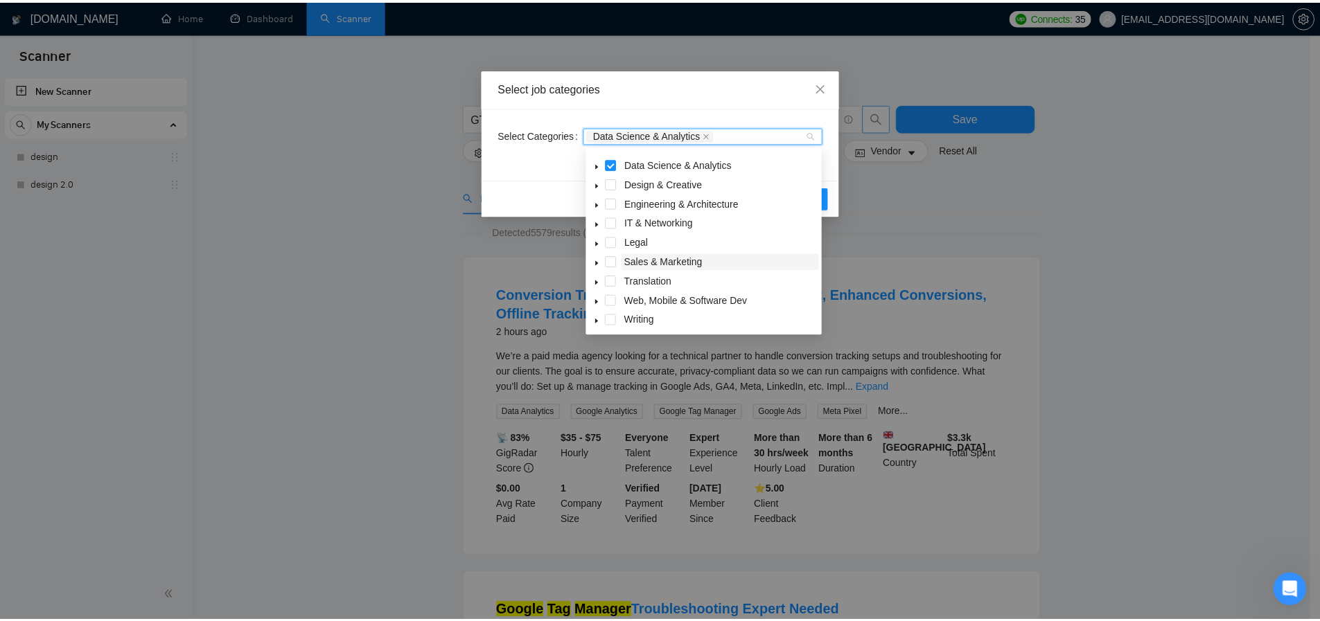
scroll to position [55, 0]
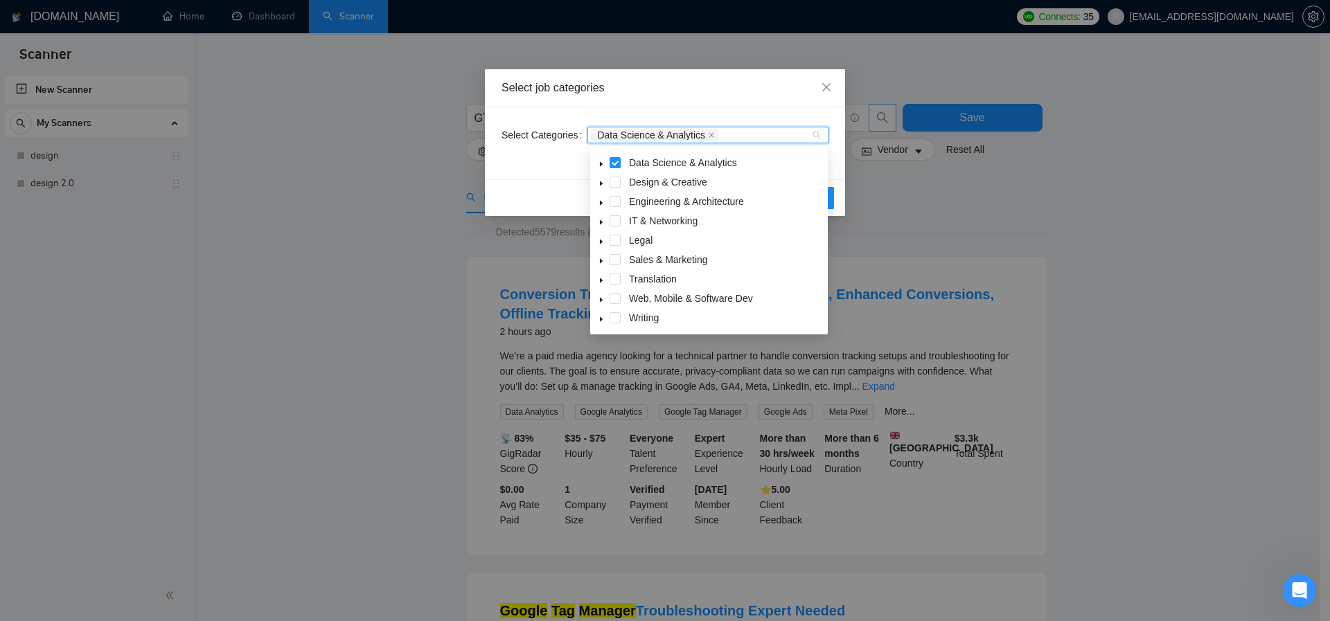
click at [599, 160] on span at bounding box center [601, 162] width 17 height 17
click at [803, 96] on div "Select job categories" at bounding box center [665, 88] width 360 height 38
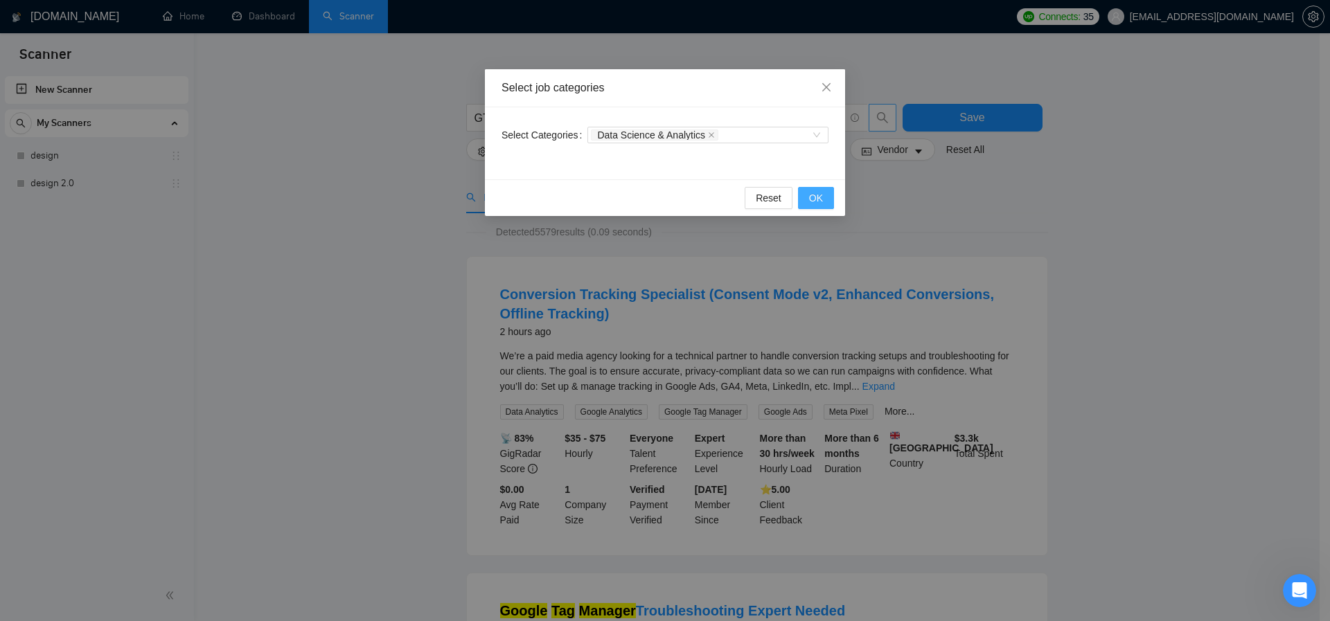
click at [818, 195] on span "OK" at bounding box center [816, 198] width 14 height 15
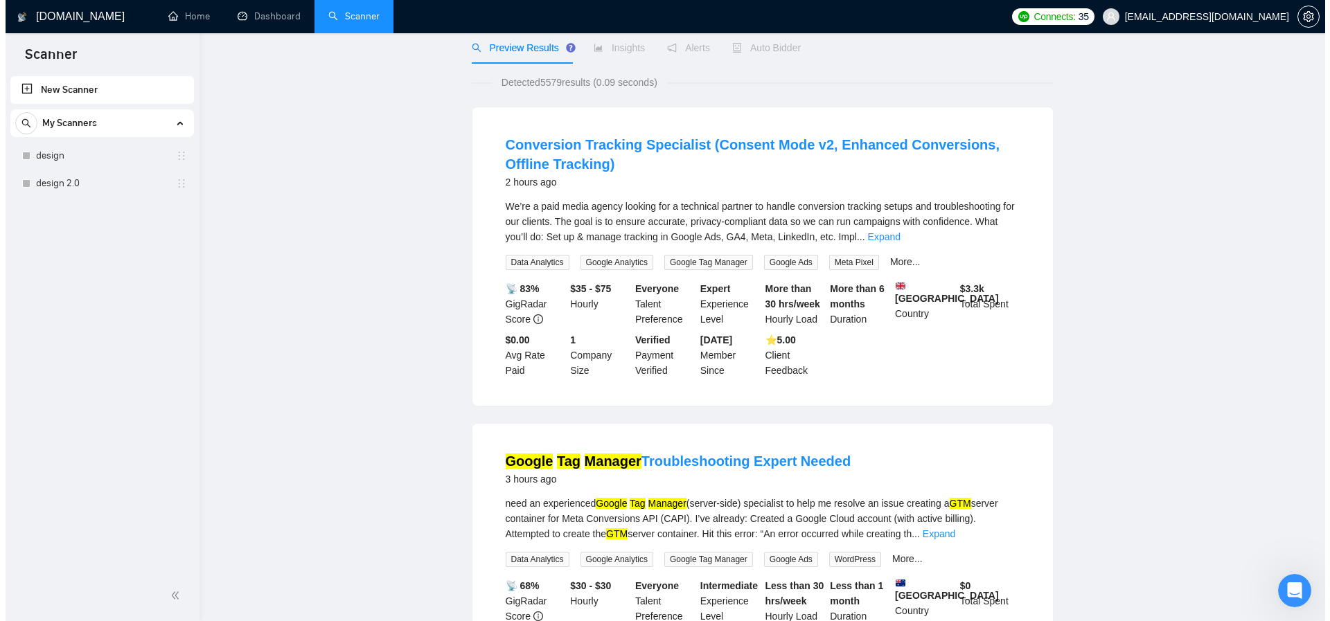
scroll to position [0, 0]
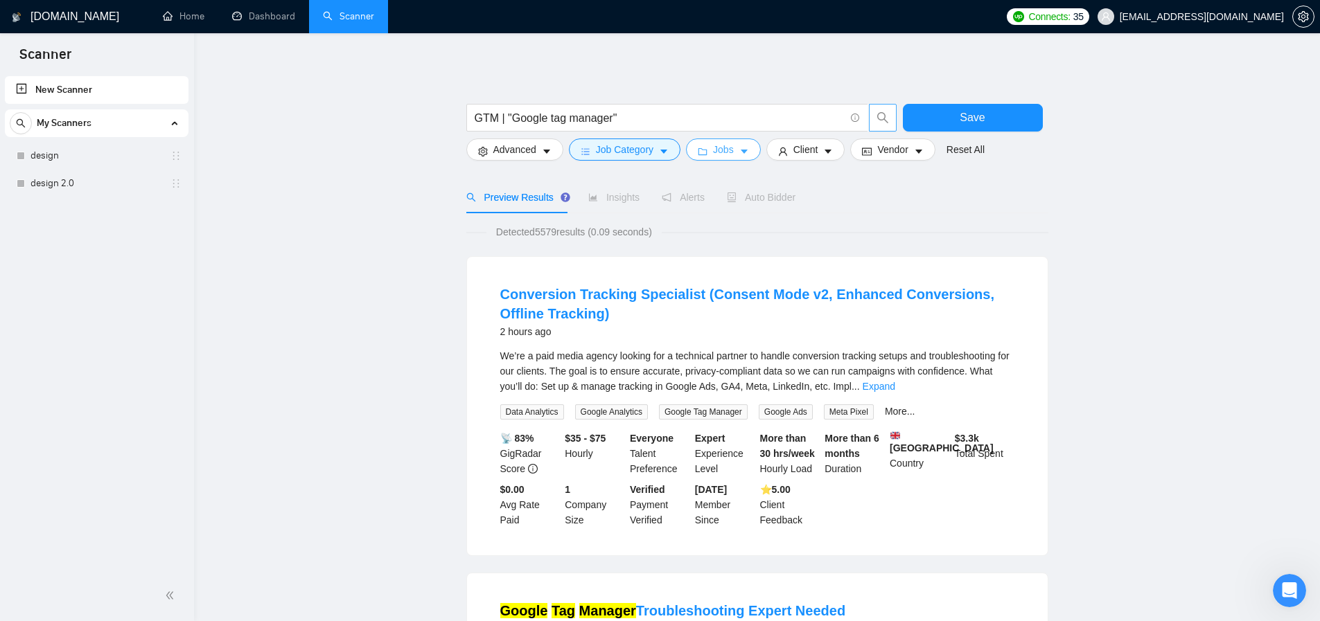
click at [716, 143] on span "Jobs" at bounding box center [723, 149] width 21 height 15
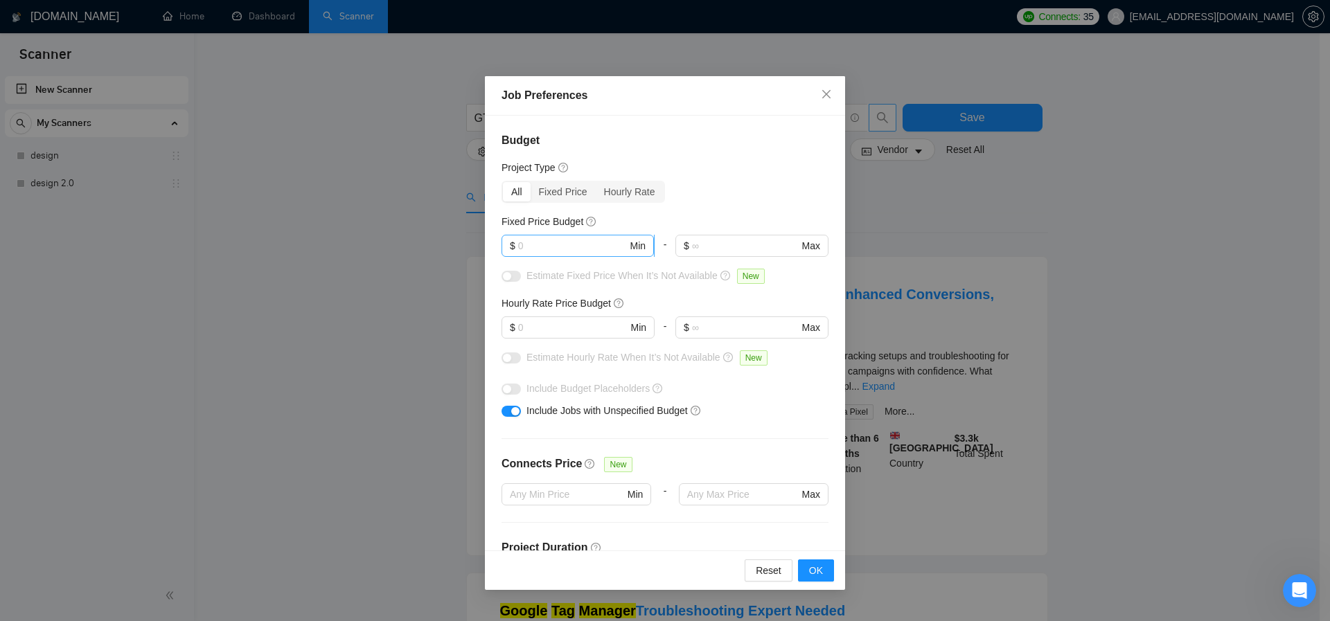
click at [582, 238] on input "text" at bounding box center [572, 245] width 109 height 15
type input "200"
click at [565, 334] on input "text" at bounding box center [572, 327] width 109 height 15
click at [565, 333] on input "text" at bounding box center [572, 327] width 109 height 15
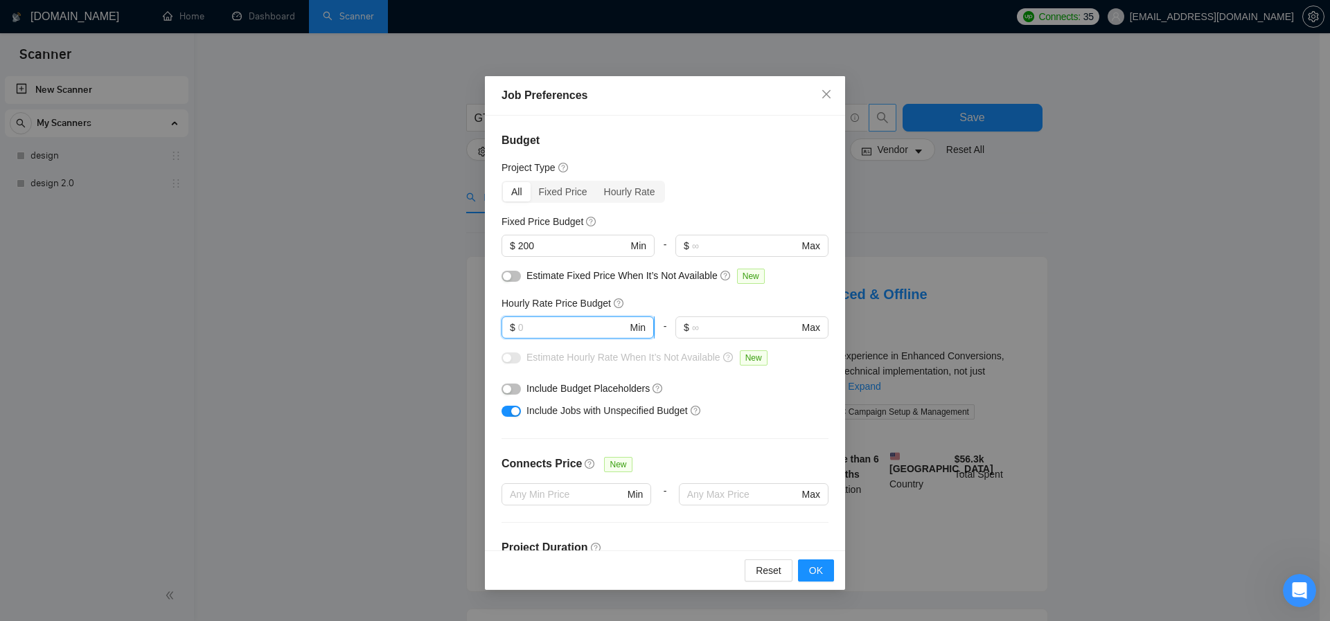
type input "5"
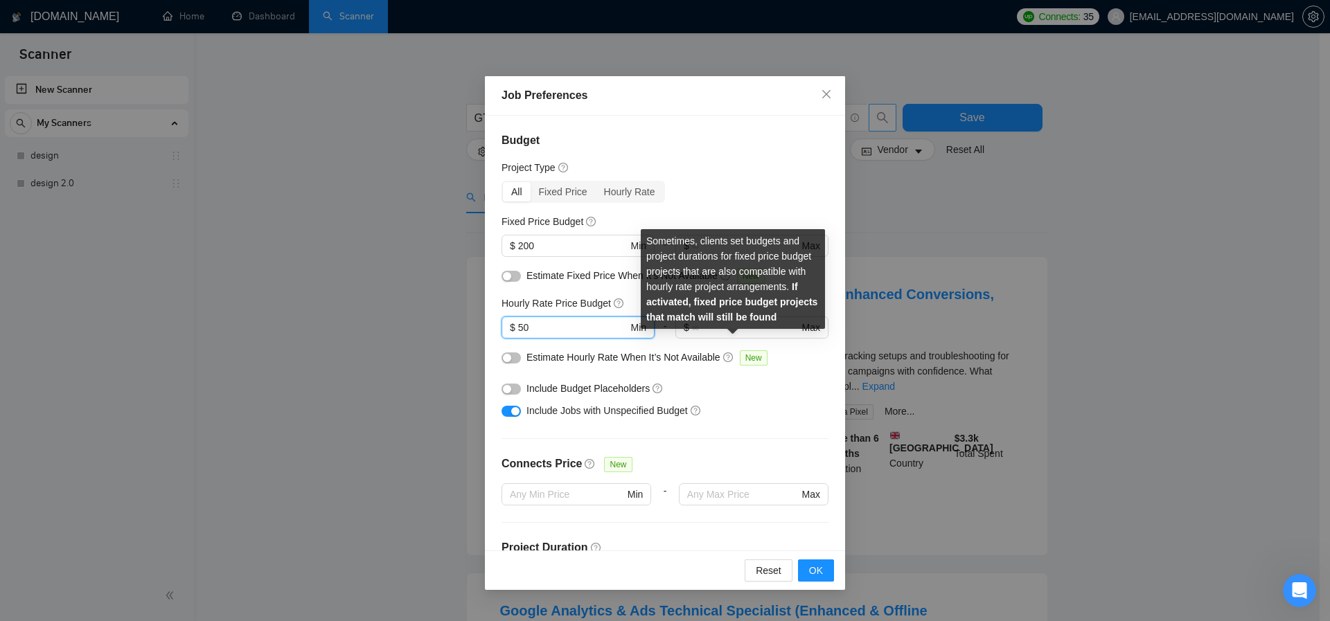
type input "50"
click at [733, 359] on icon "question-circle" at bounding box center [728, 358] width 10 height 10
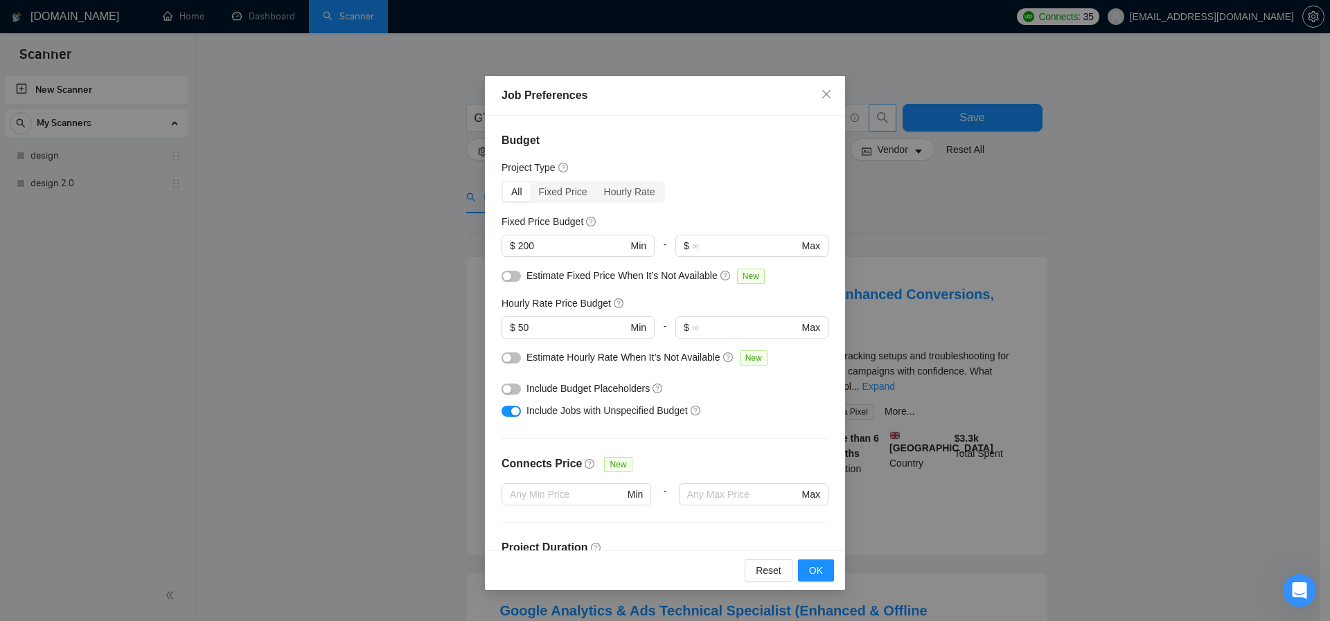
click at [508, 391] on div "button" at bounding box center [507, 389] width 8 height 8
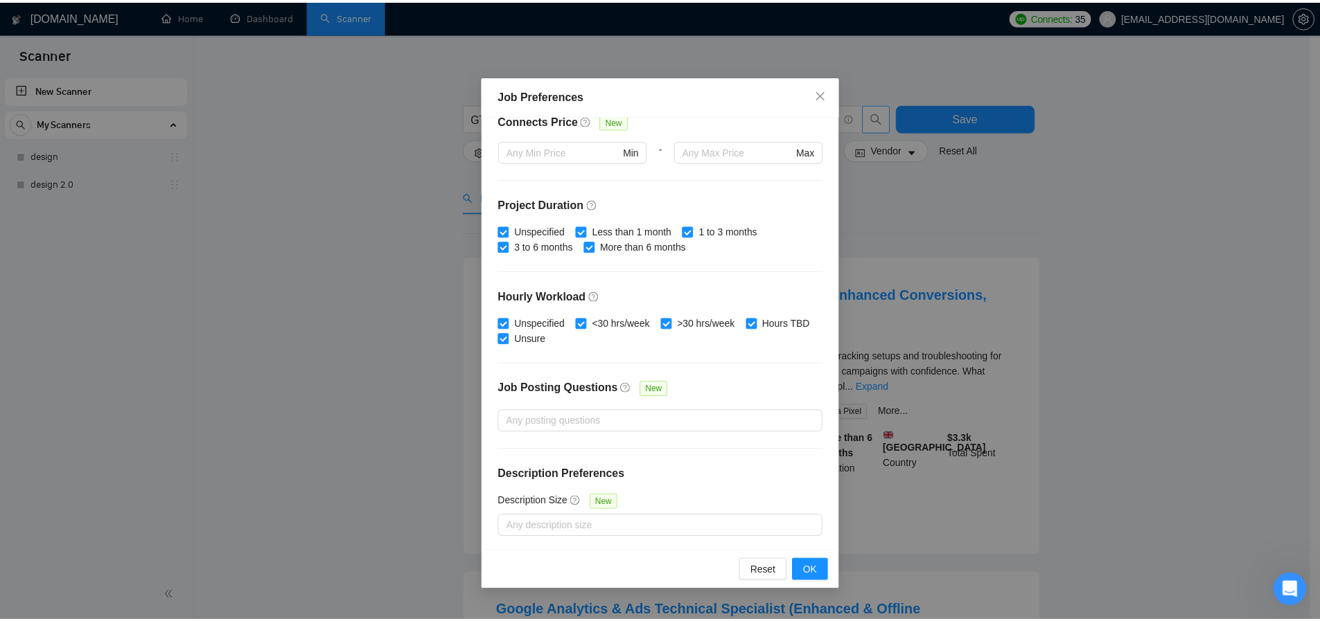
scroll to position [346, 0]
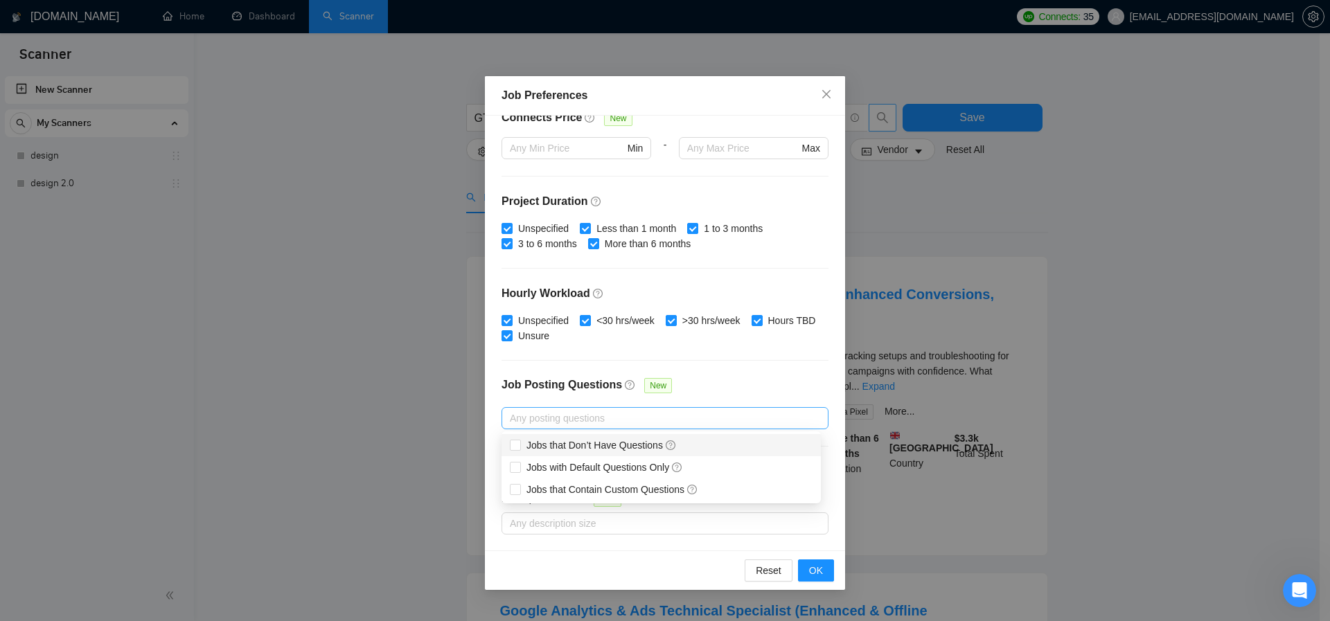
click at [562, 413] on div at bounding box center [658, 418] width 306 height 17
click at [739, 385] on div "Job Posting Questions New" at bounding box center [665, 393] width 327 height 30
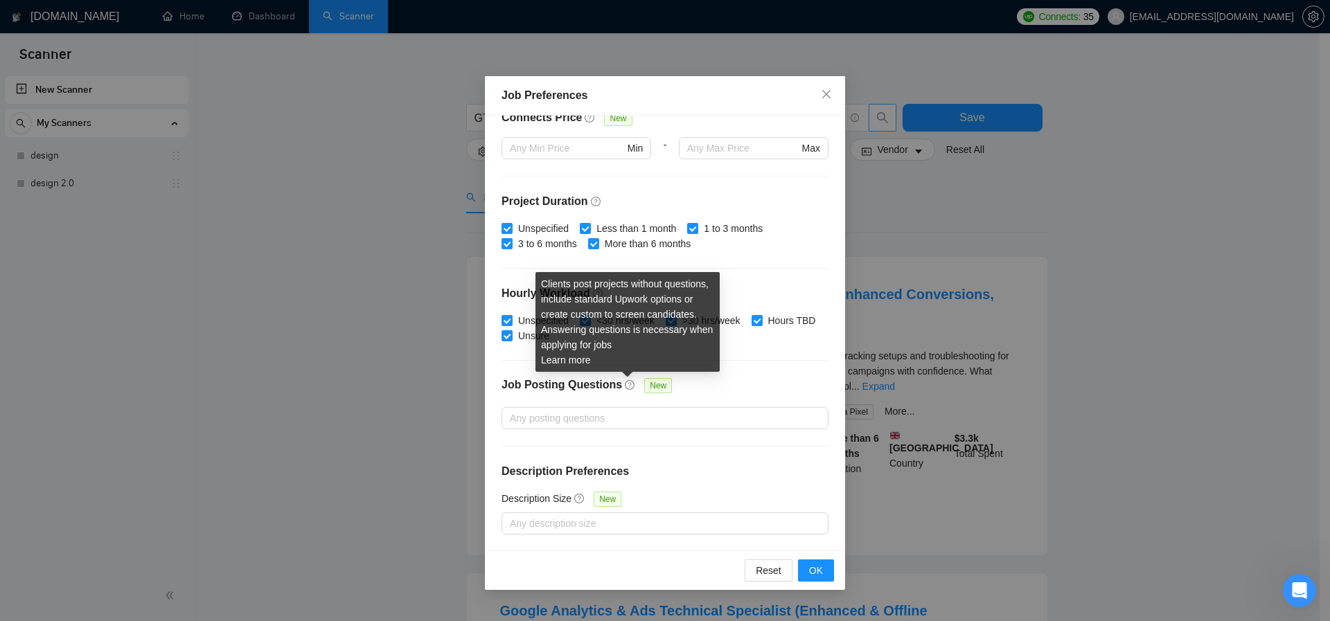
click at [628, 383] on icon "question-circle" at bounding box center [629, 385] width 3 height 6
click at [513, 410] on input "Job Posting Questions New" at bounding box center [511, 418] width 3 height 17
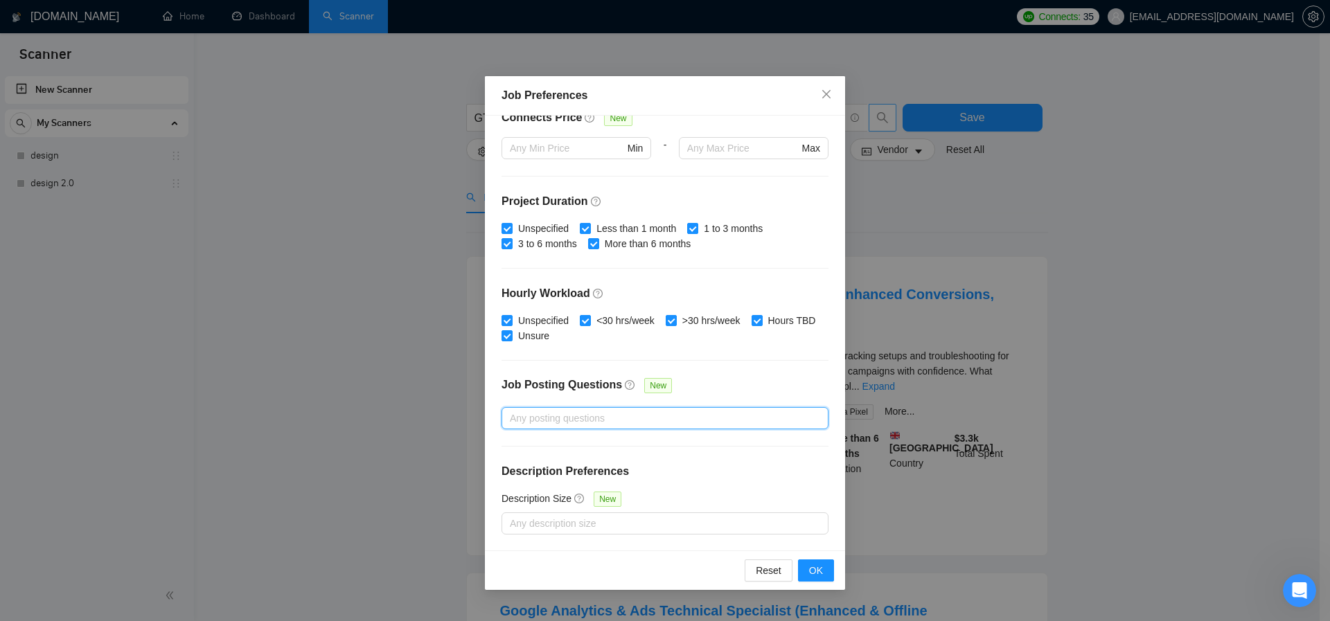
click at [673, 475] on h4 "Description Preferences" at bounding box center [665, 471] width 327 height 17
click at [578, 515] on div at bounding box center [658, 523] width 306 height 17
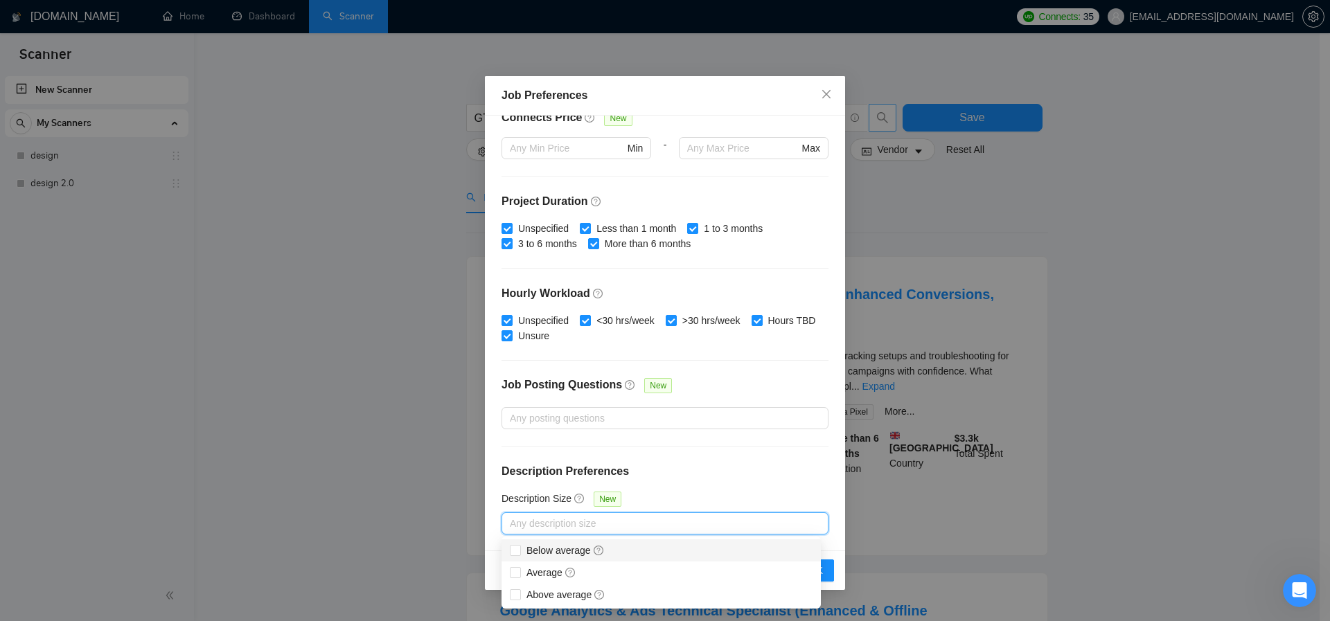
click at [709, 474] on h4 "Description Preferences" at bounding box center [665, 471] width 327 height 17
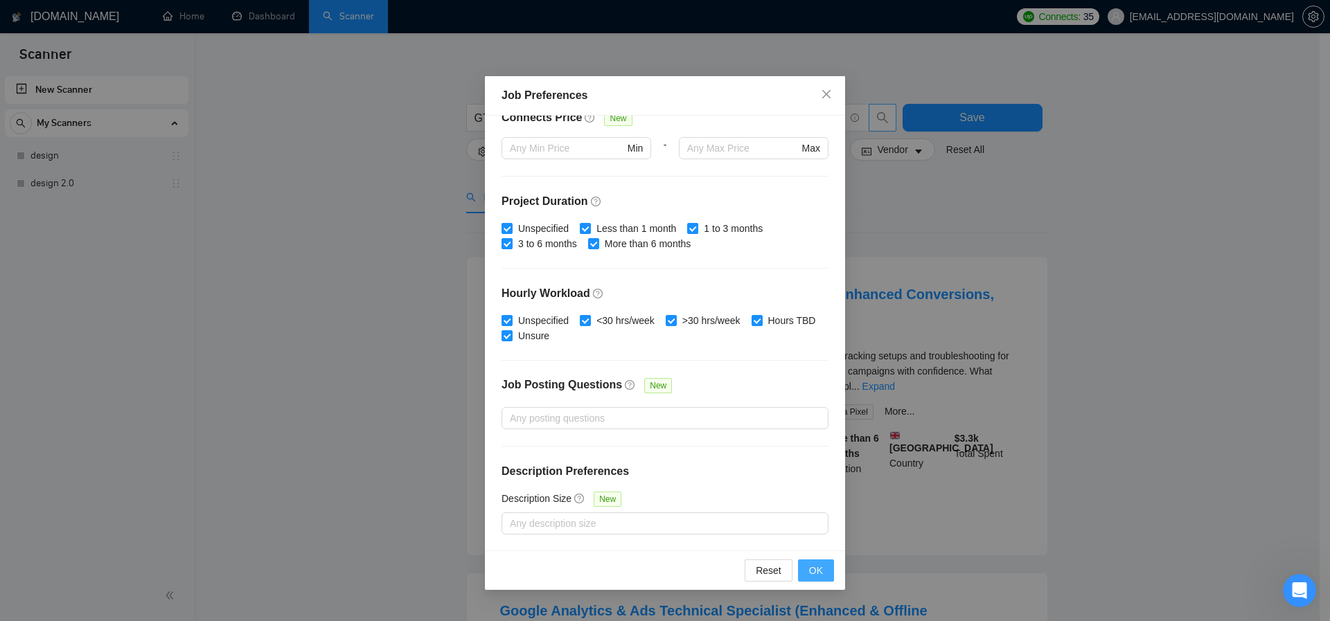
click at [815, 572] on span "OK" at bounding box center [816, 570] width 14 height 15
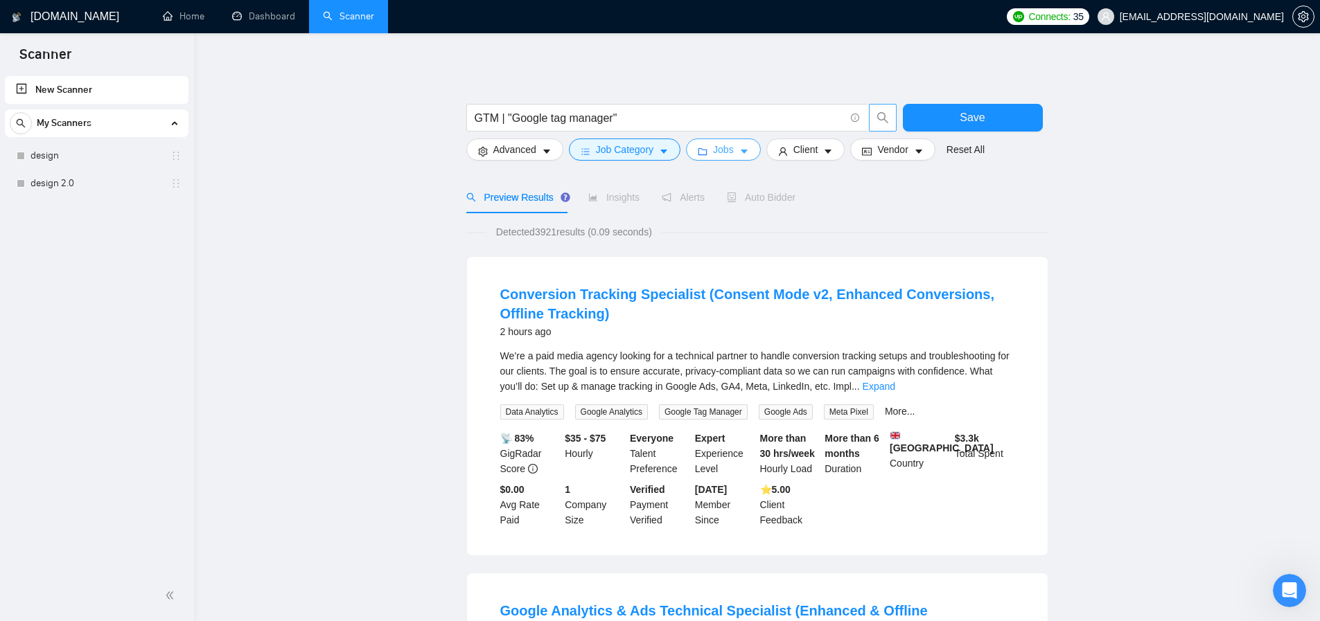
click at [725, 156] on span "Jobs" at bounding box center [723, 149] width 21 height 15
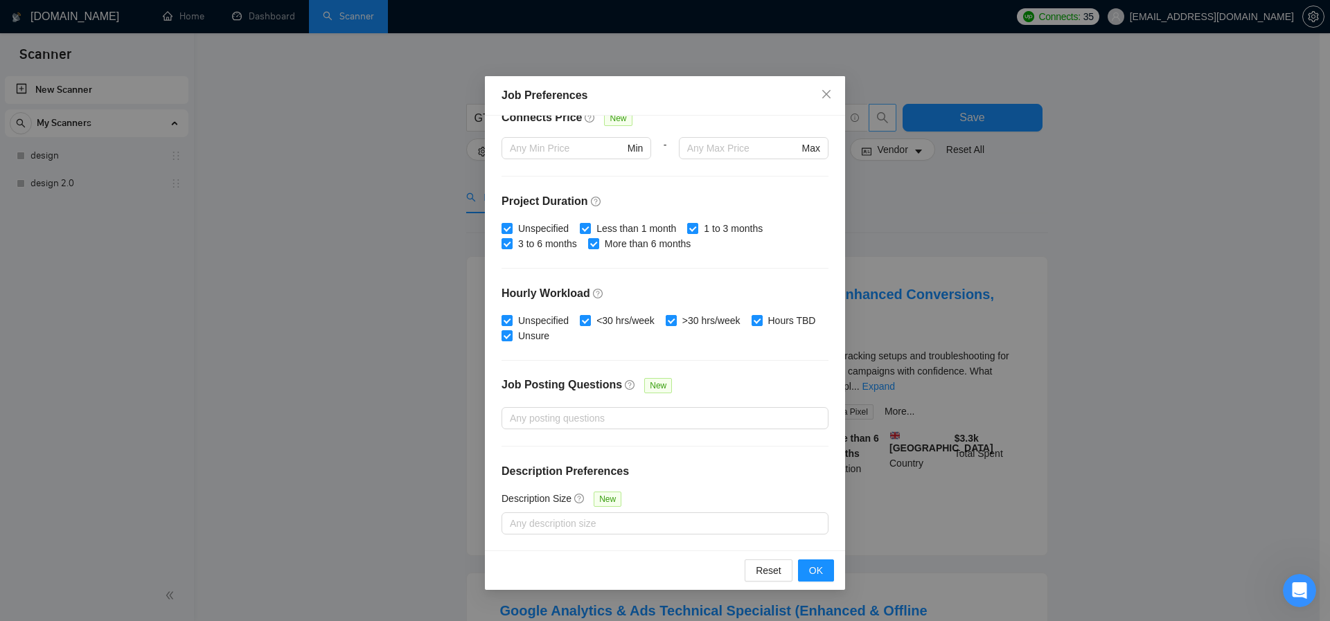
click at [342, 320] on div "Job Preferences Budget Project Type All Fixed Price Hourly Rate Fixed Price Bud…" at bounding box center [665, 310] width 1330 height 621
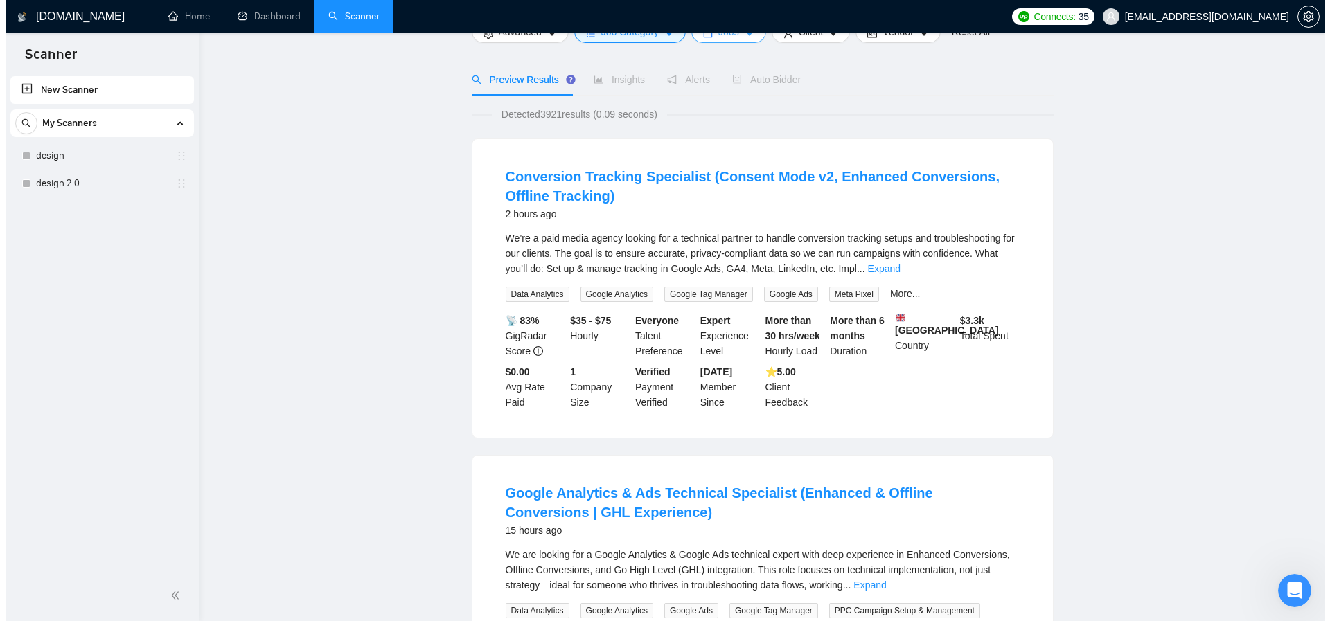
scroll to position [0, 0]
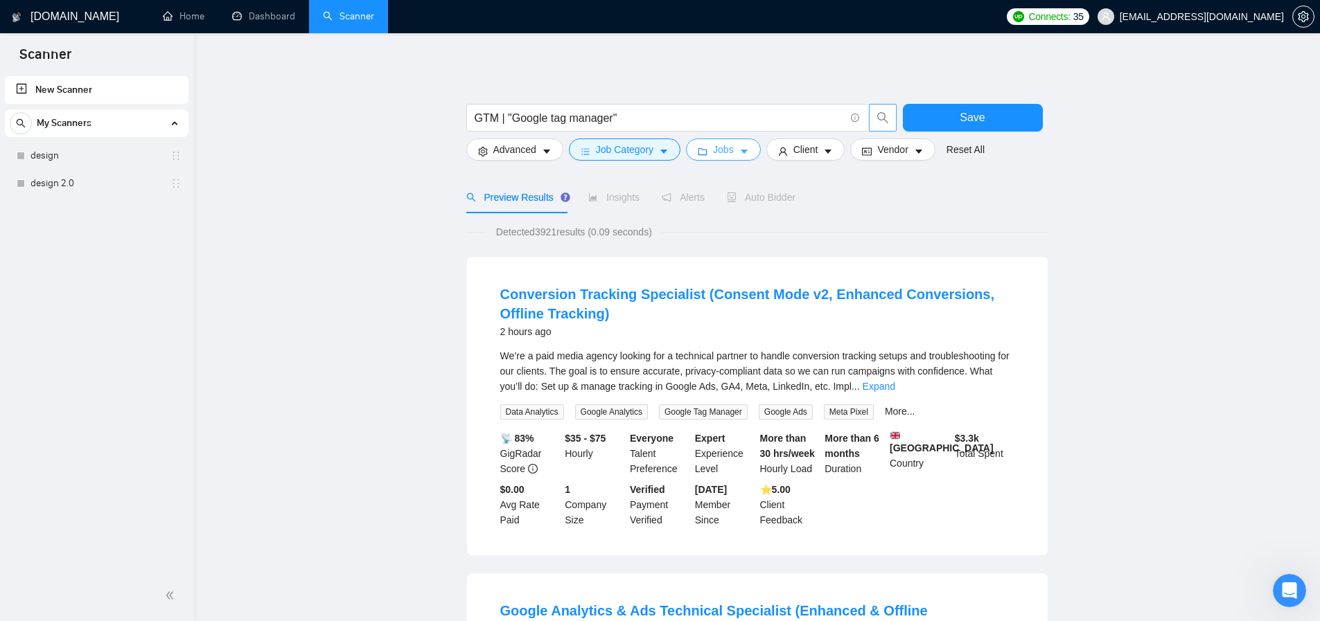
click at [718, 149] on span "Jobs" at bounding box center [723, 149] width 21 height 15
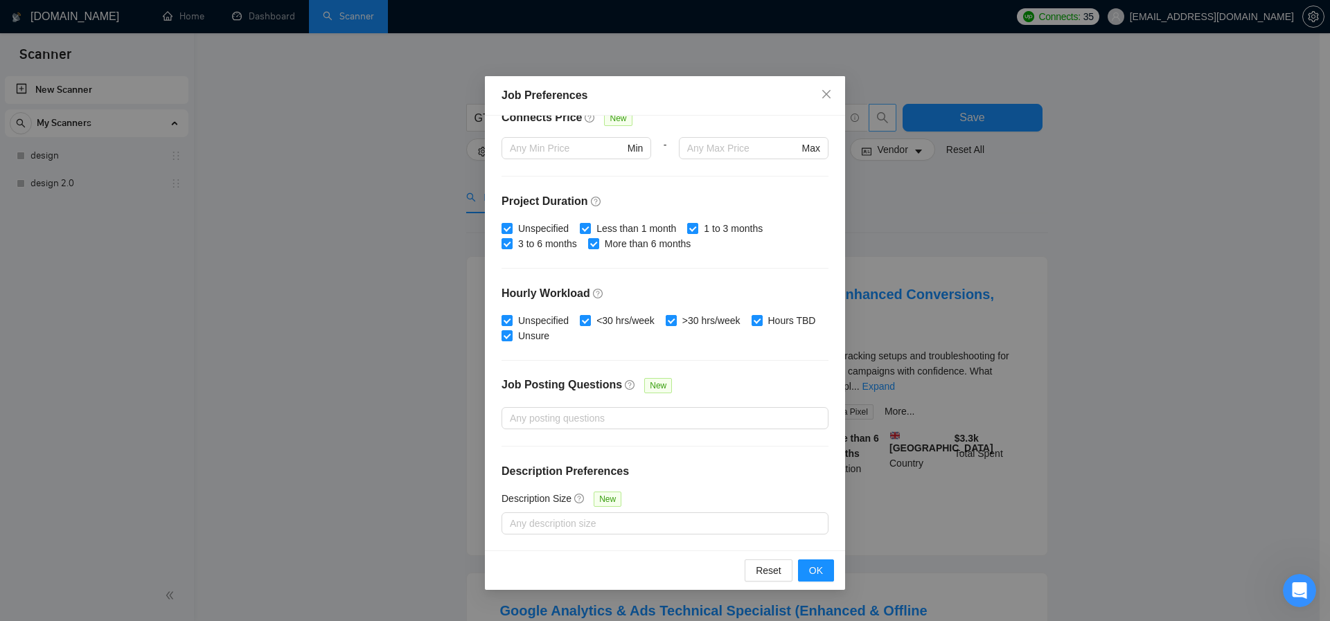
scroll to position [23, 0]
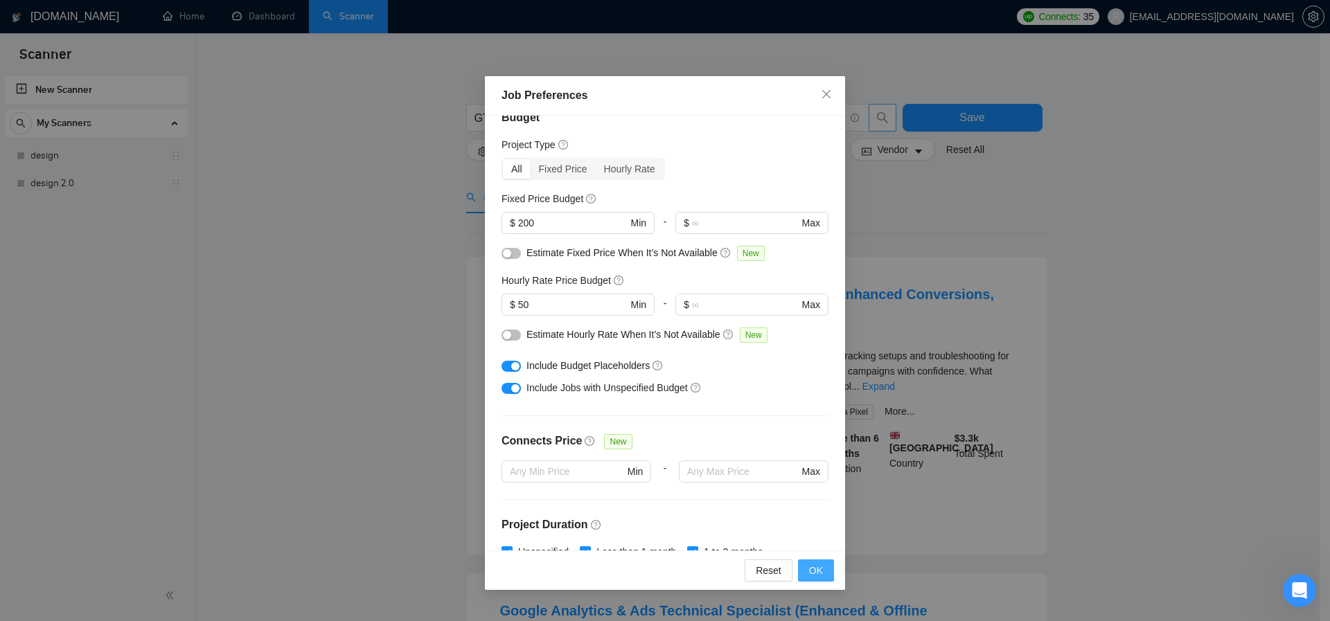
click at [819, 572] on span "OK" at bounding box center [816, 570] width 14 height 15
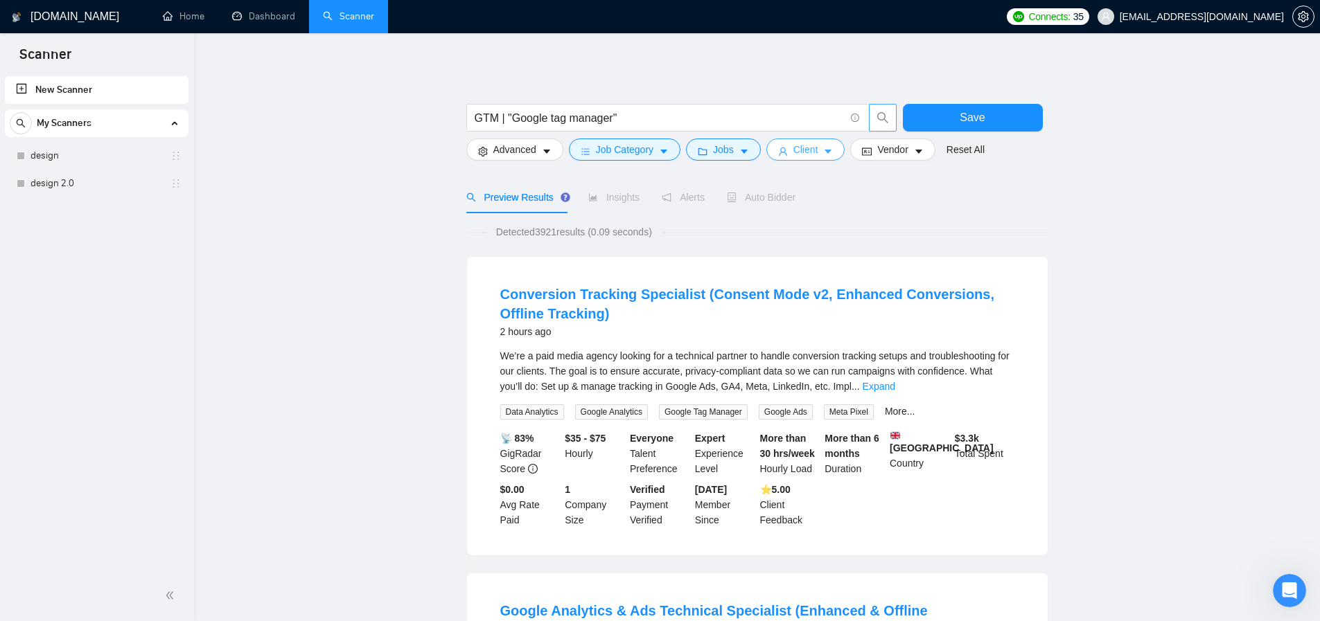
click at [800, 151] on span "Client" at bounding box center [805, 149] width 25 height 15
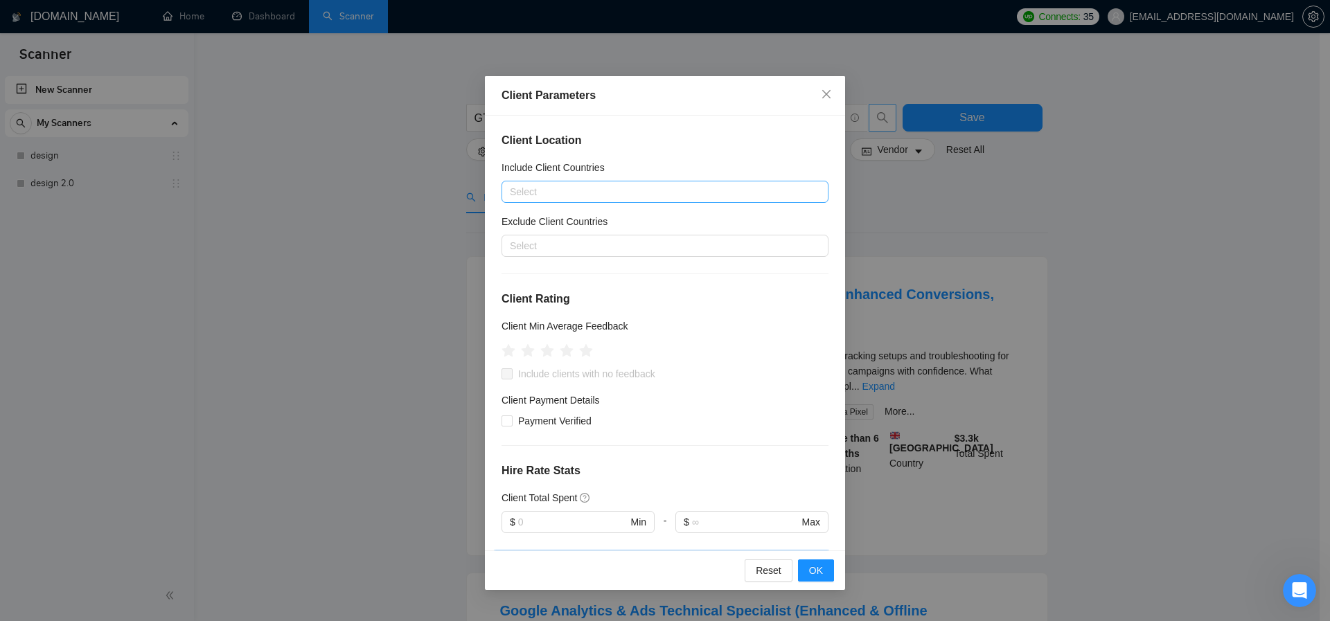
click at [580, 193] on div at bounding box center [658, 192] width 306 height 17
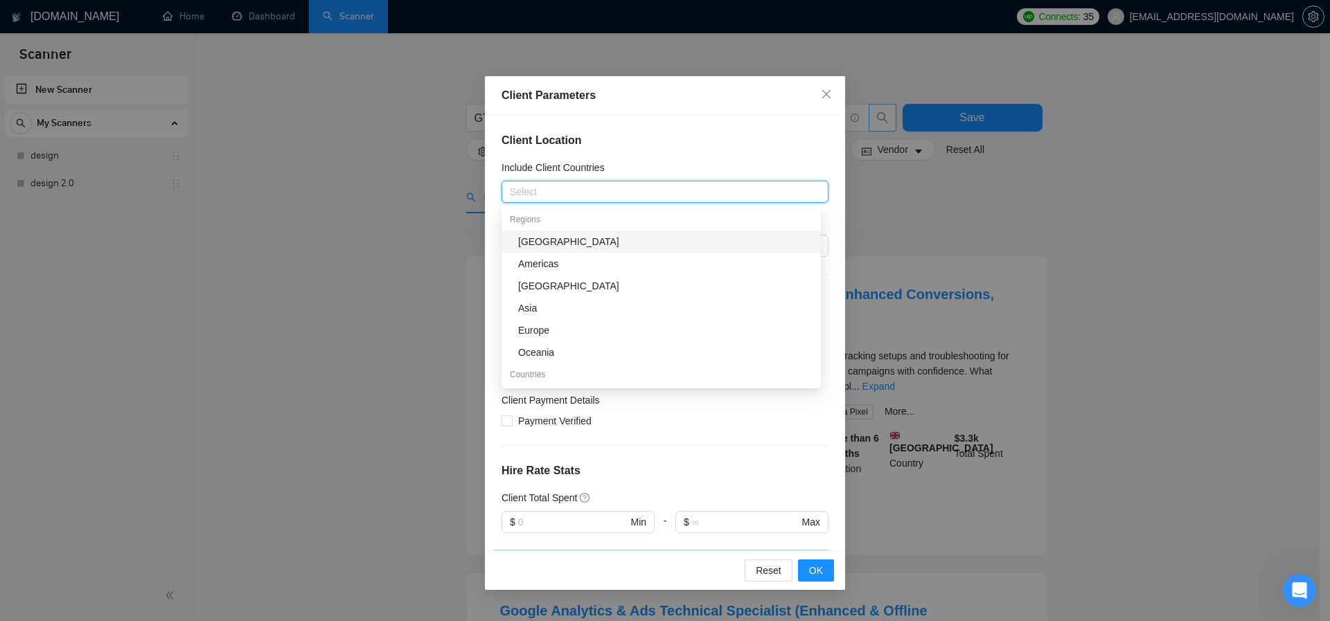
click at [662, 168] on div "Include Client Countries" at bounding box center [665, 170] width 327 height 21
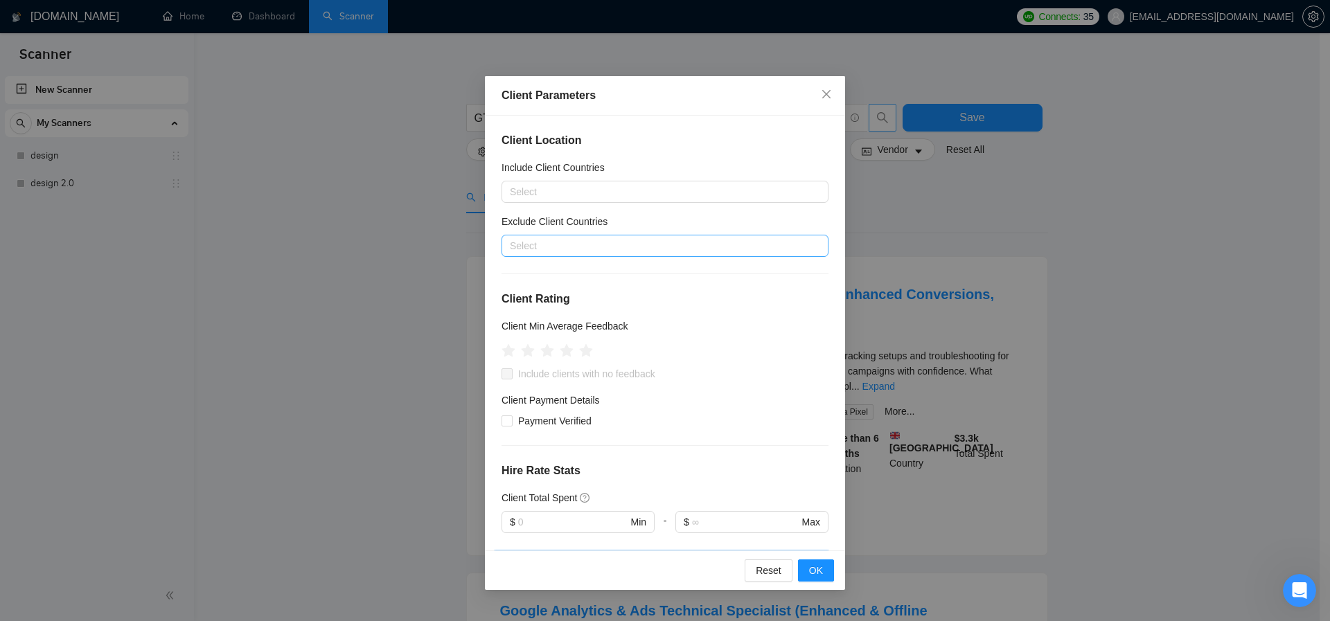
click at [560, 248] on div at bounding box center [658, 246] width 306 height 17
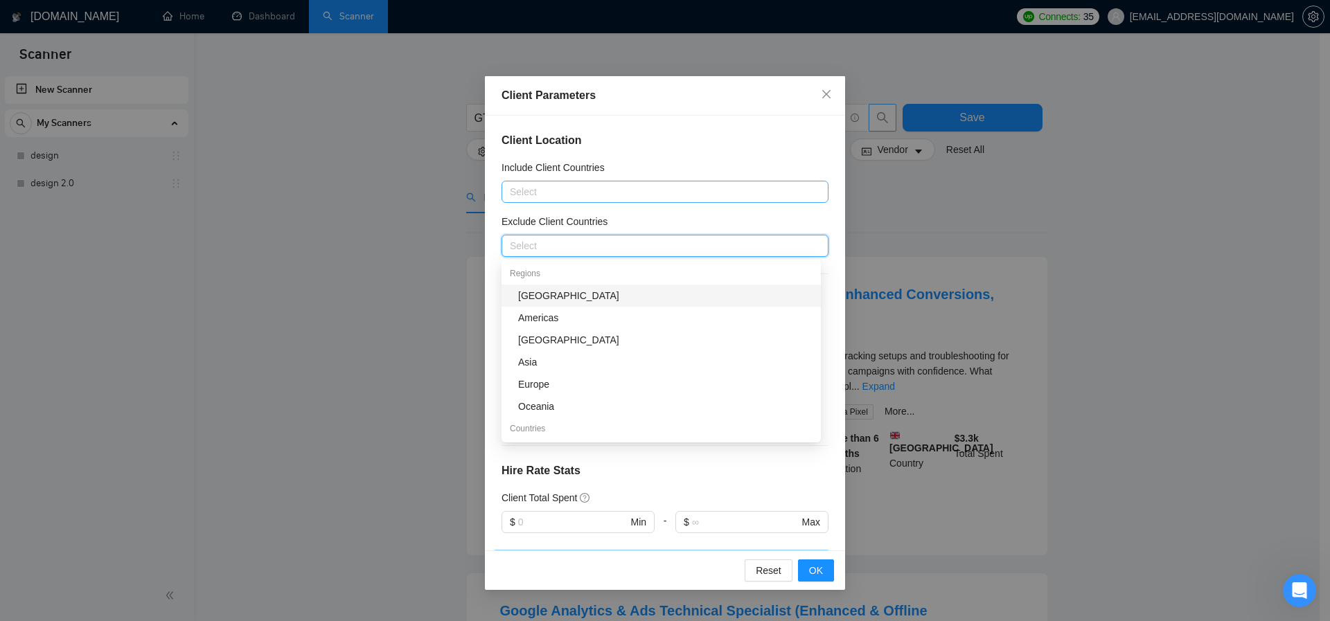
click at [580, 191] on div at bounding box center [658, 192] width 306 height 17
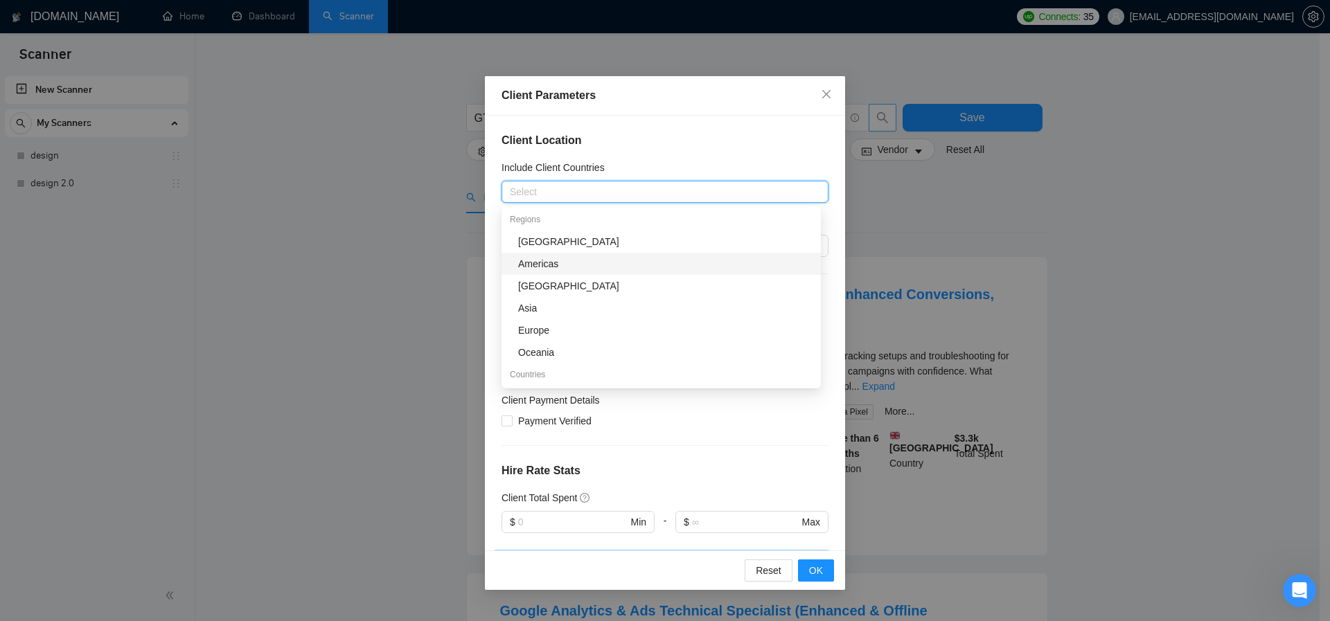
click at [562, 267] on div "Americas" at bounding box center [665, 263] width 294 height 15
click at [553, 331] on div "Europe" at bounding box center [665, 330] width 294 height 15
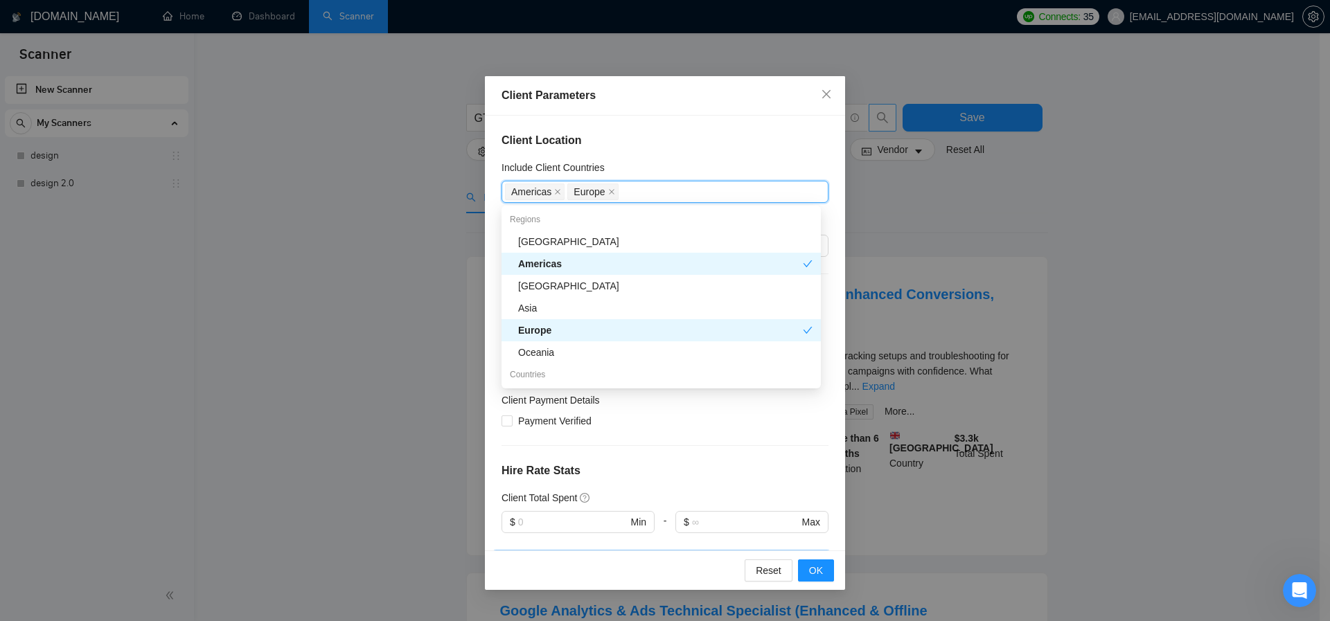
scroll to position [70, 0]
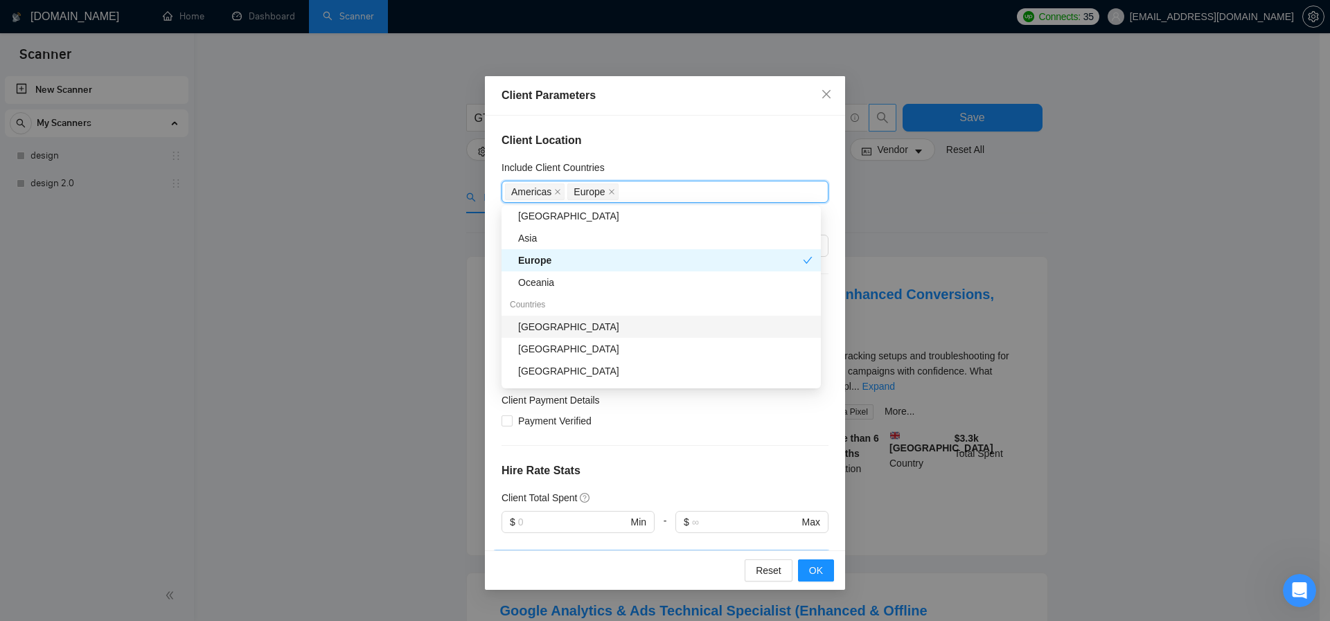
click at [580, 324] on div "[GEOGRAPHIC_DATA]" at bounding box center [665, 326] width 294 height 15
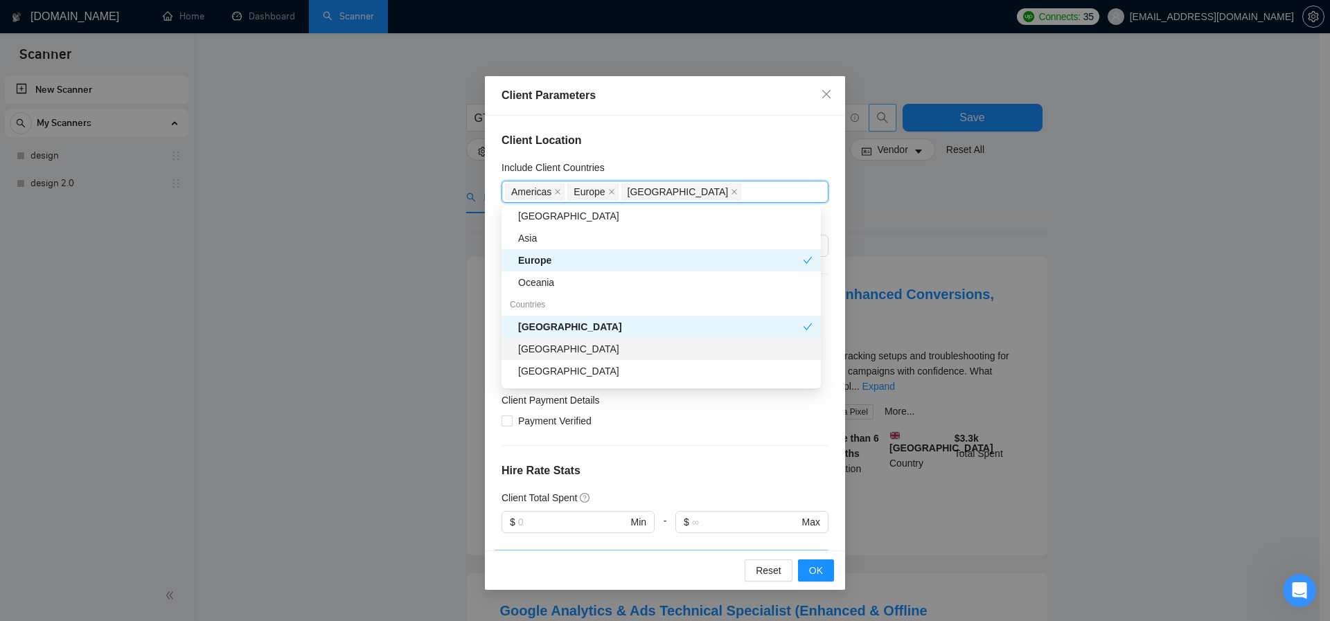
click at [581, 345] on div "[GEOGRAPHIC_DATA]" at bounding box center [665, 349] width 294 height 15
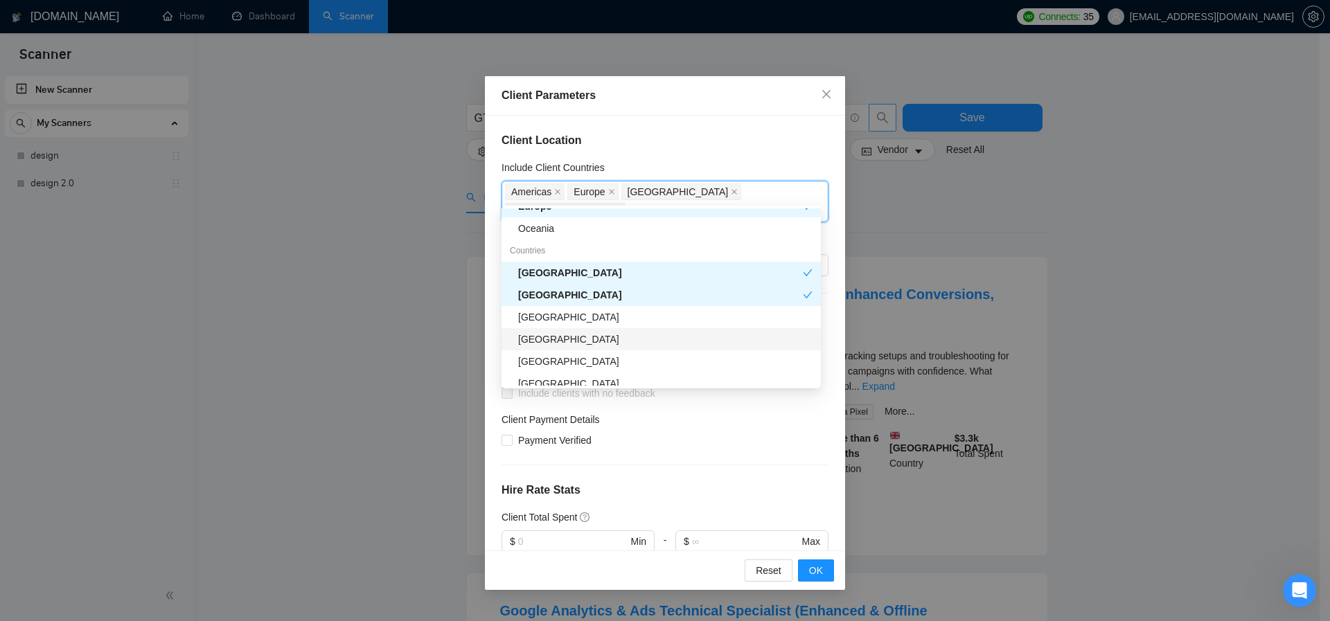
click at [556, 342] on div "[GEOGRAPHIC_DATA]" at bounding box center [665, 339] width 294 height 15
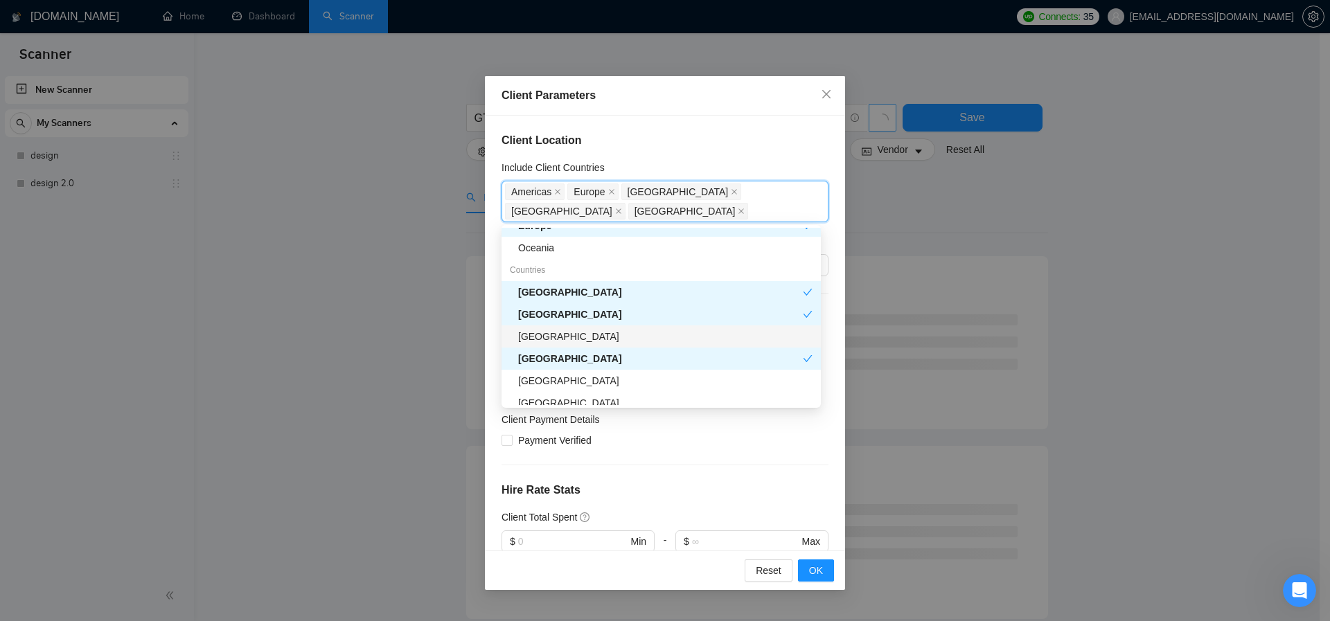
scroll to position [142, 0]
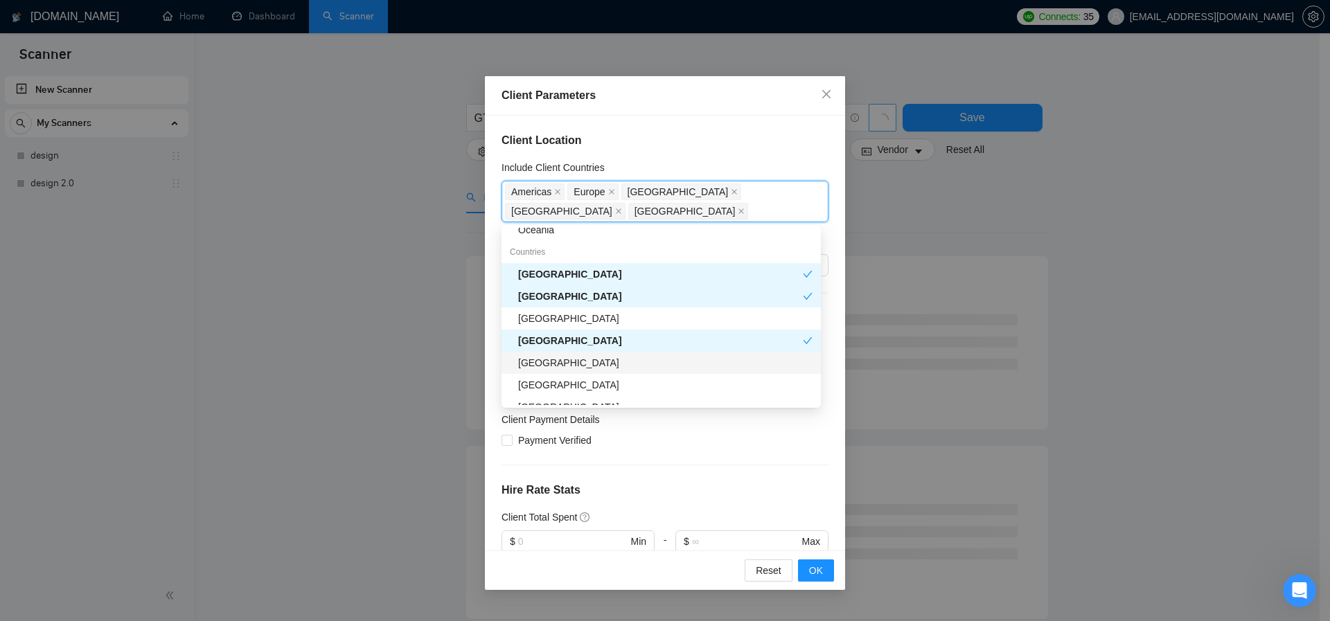
click at [553, 359] on div "[GEOGRAPHIC_DATA]" at bounding box center [665, 362] width 294 height 15
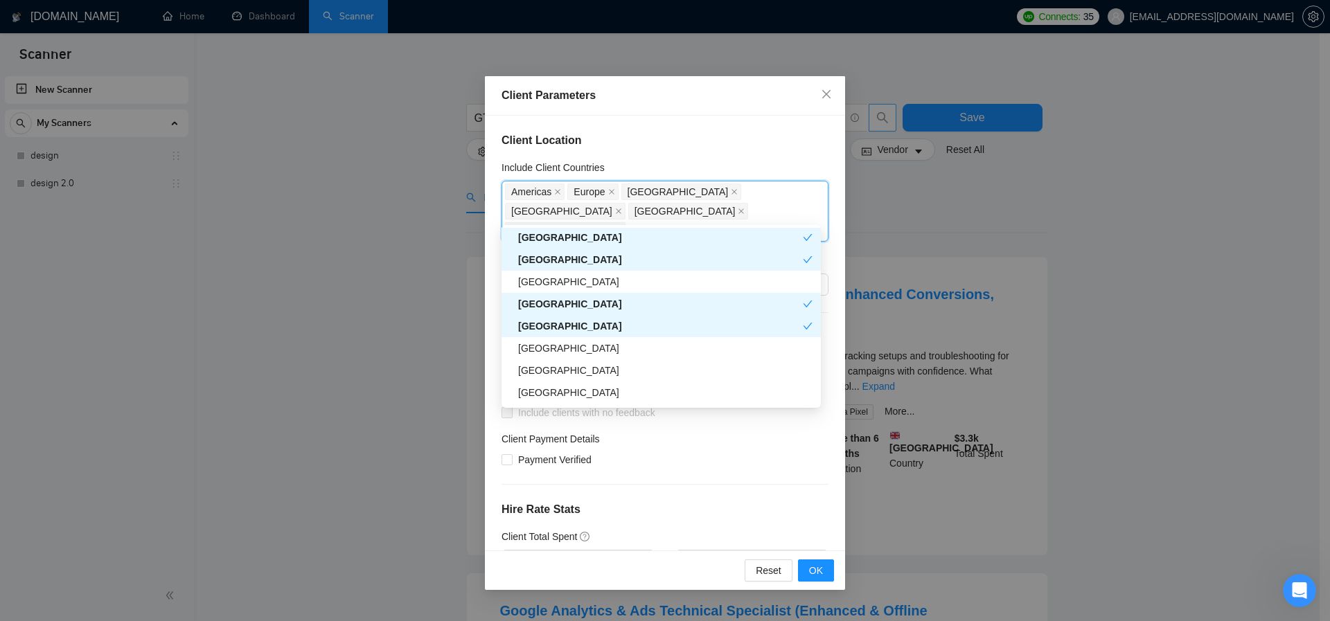
scroll to position [197, 0]
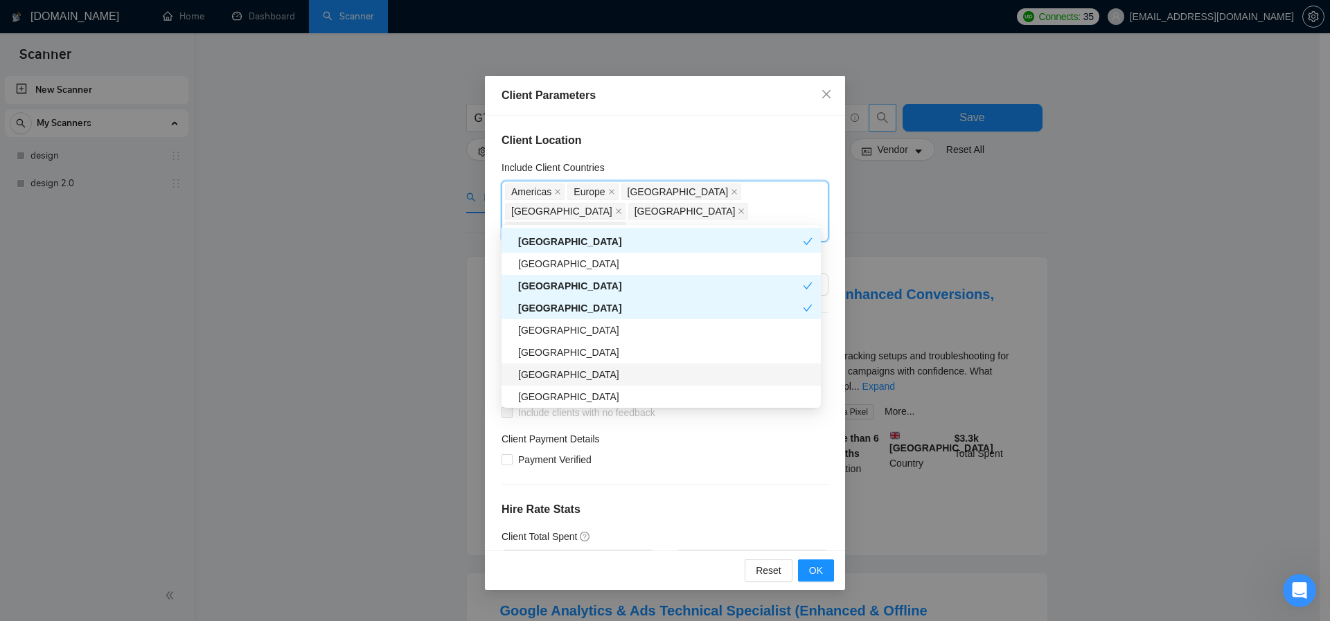
click at [572, 378] on div "[GEOGRAPHIC_DATA]" at bounding box center [665, 374] width 294 height 15
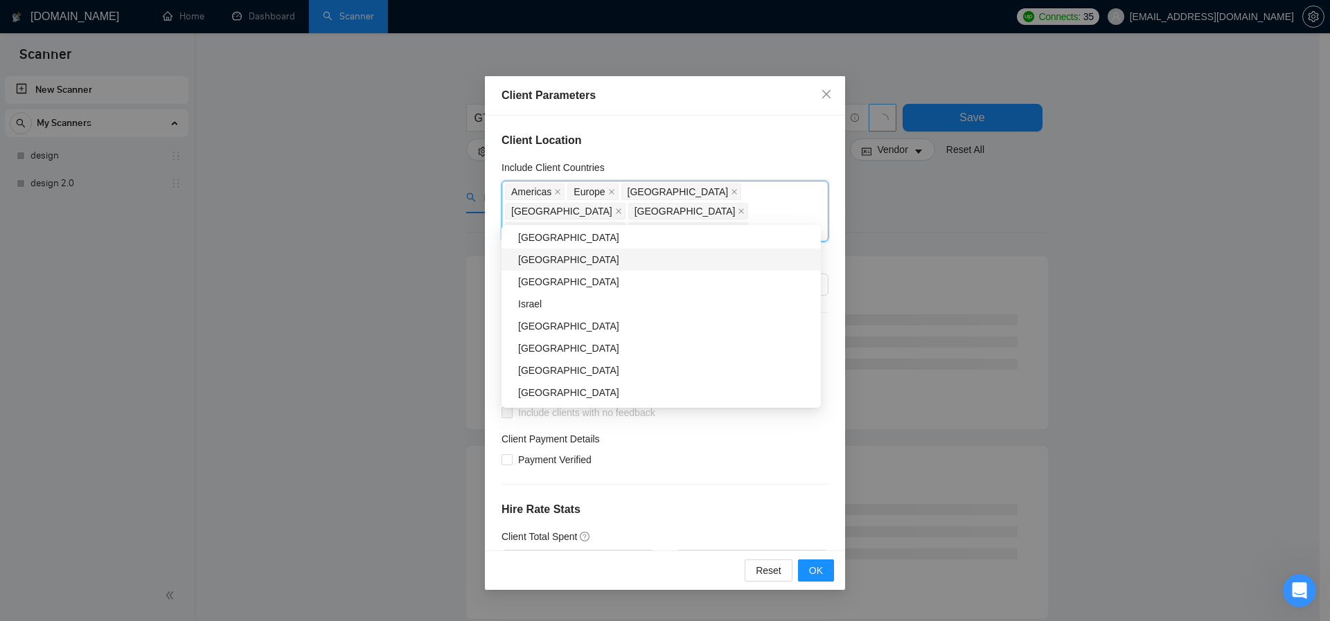
scroll to position [347, 0]
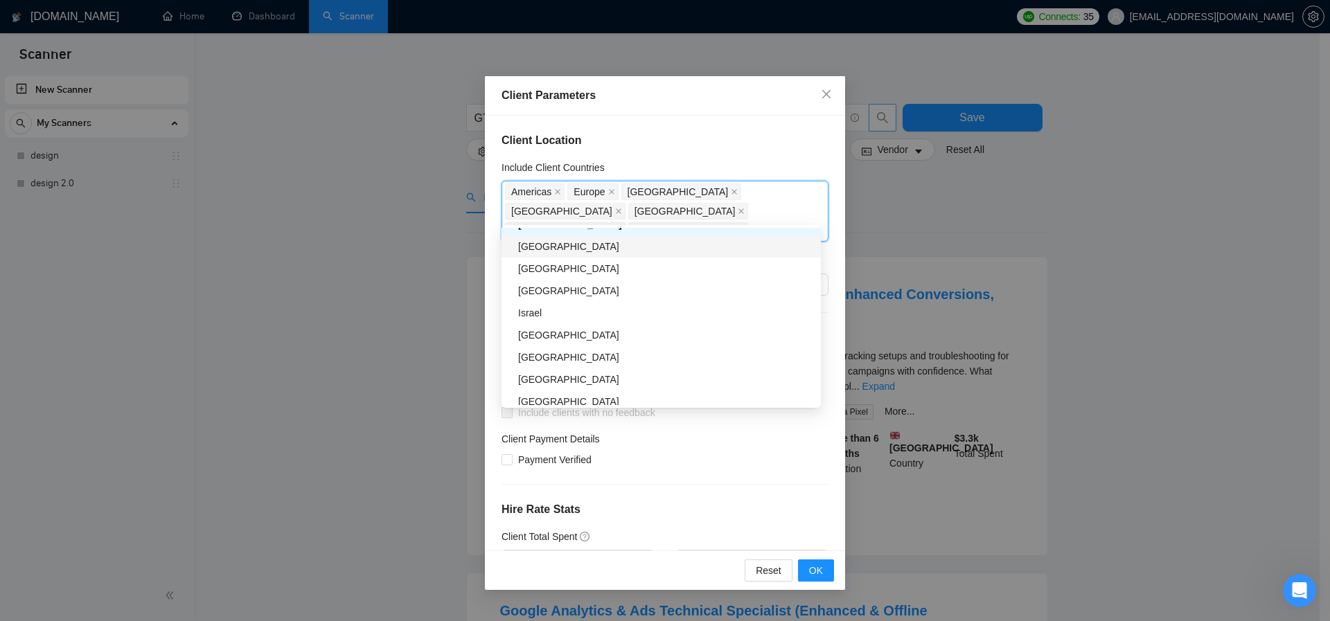
click at [566, 245] on div "[GEOGRAPHIC_DATA]" at bounding box center [665, 246] width 294 height 15
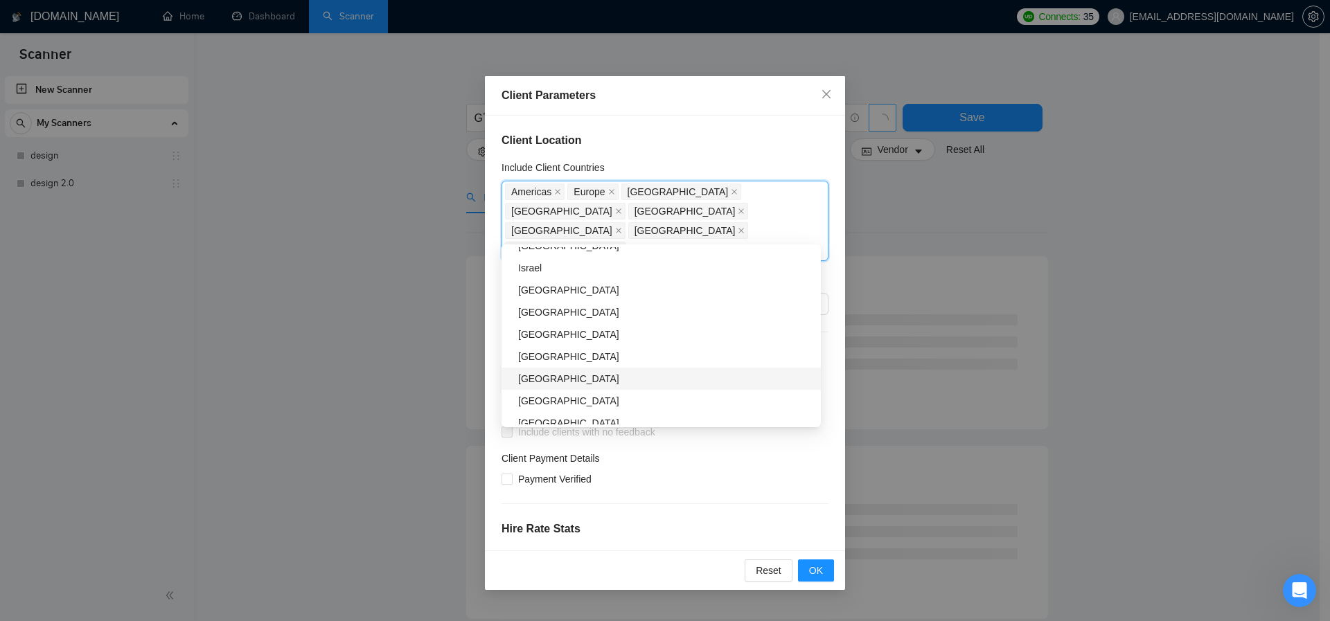
scroll to position [421, 0]
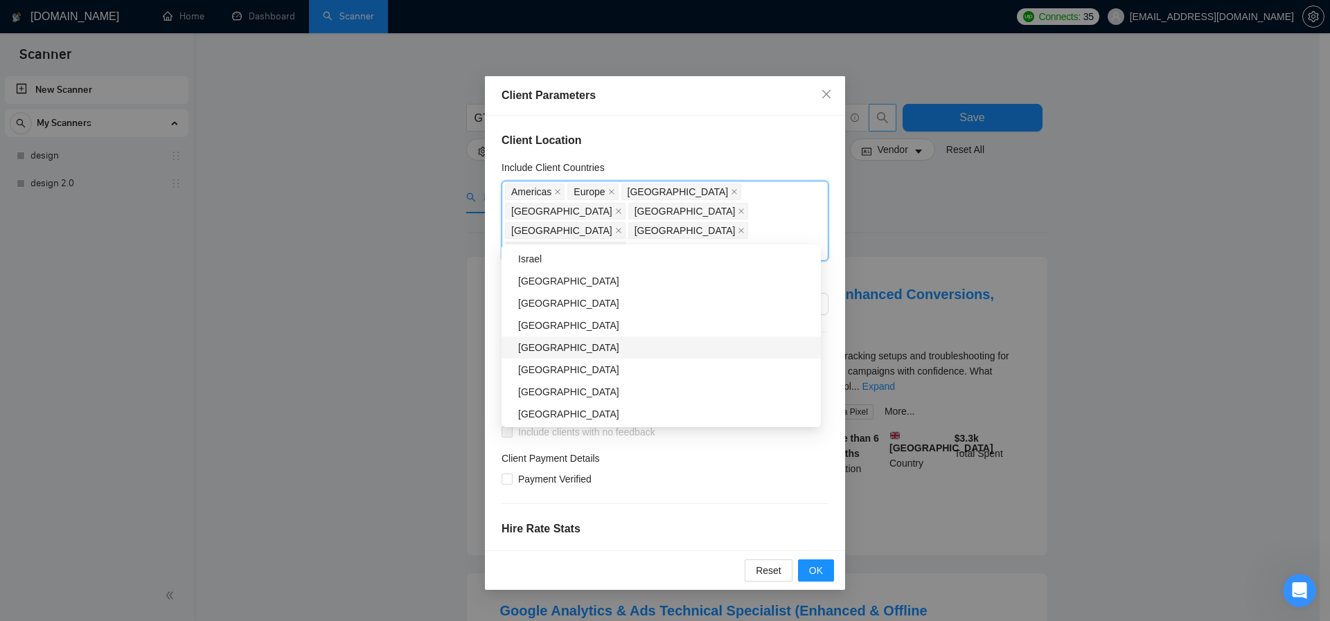
click at [550, 351] on div "[GEOGRAPHIC_DATA]" at bounding box center [665, 347] width 294 height 15
click at [565, 346] on div "[GEOGRAPHIC_DATA]" at bounding box center [665, 345] width 294 height 15
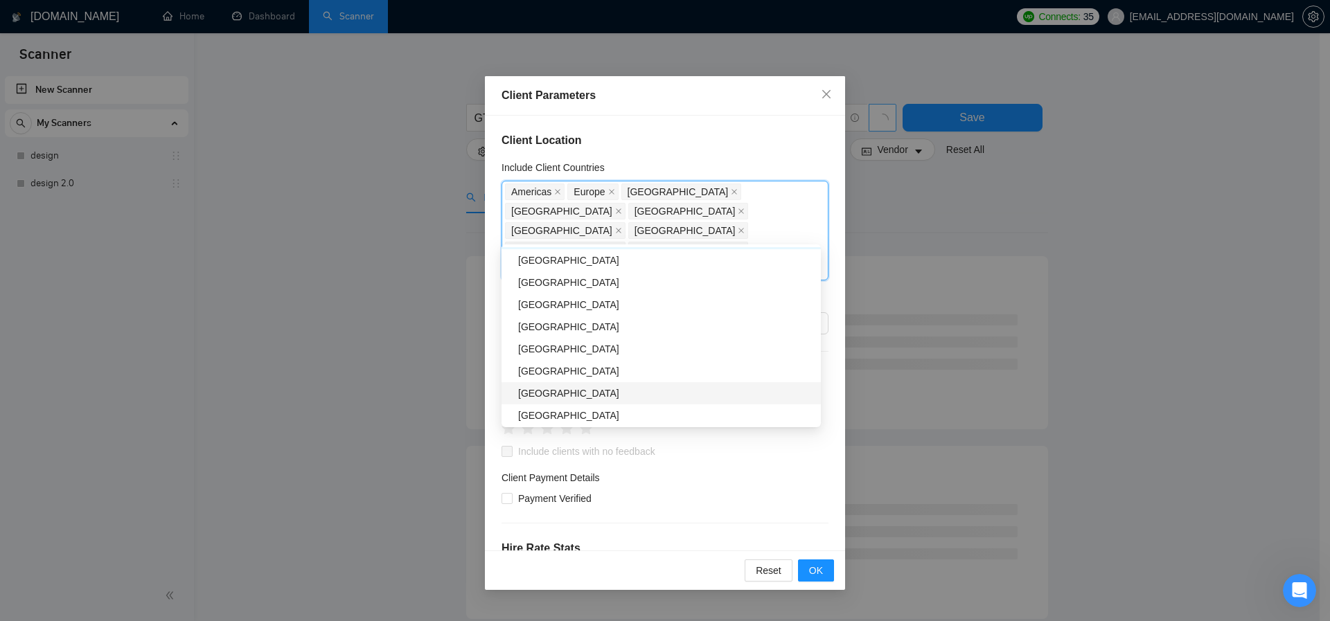
scroll to position [716, 0]
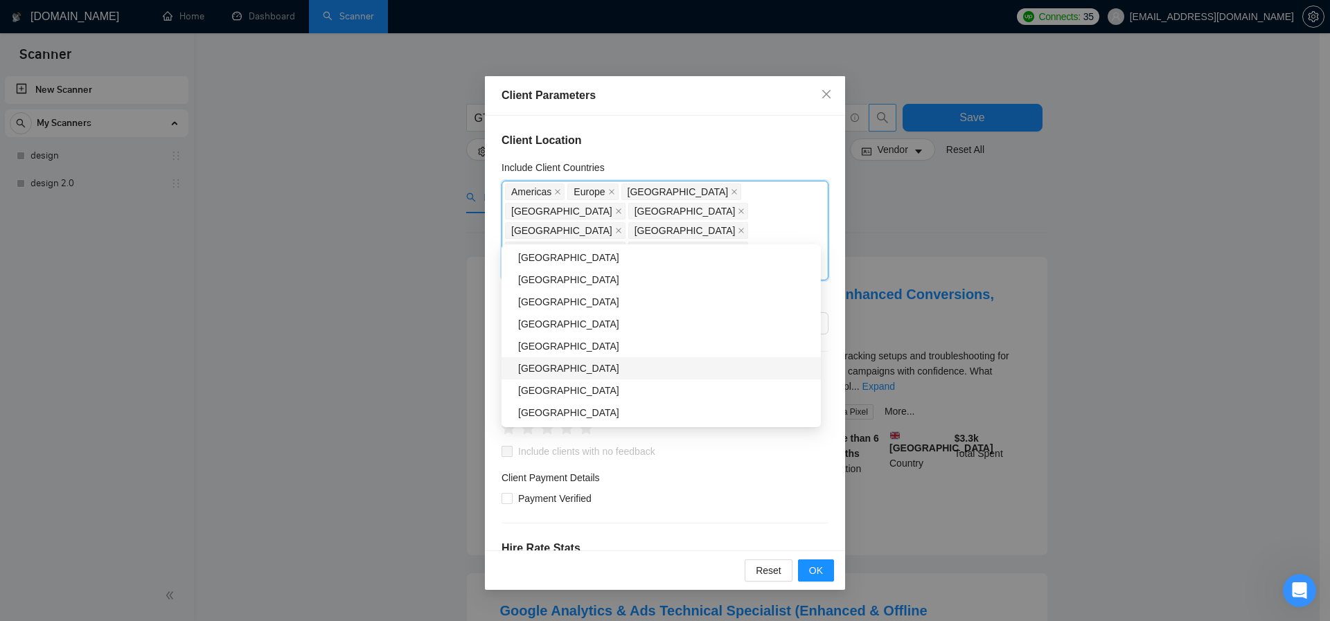
click at [551, 369] on div "[GEOGRAPHIC_DATA]" at bounding box center [665, 368] width 294 height 15
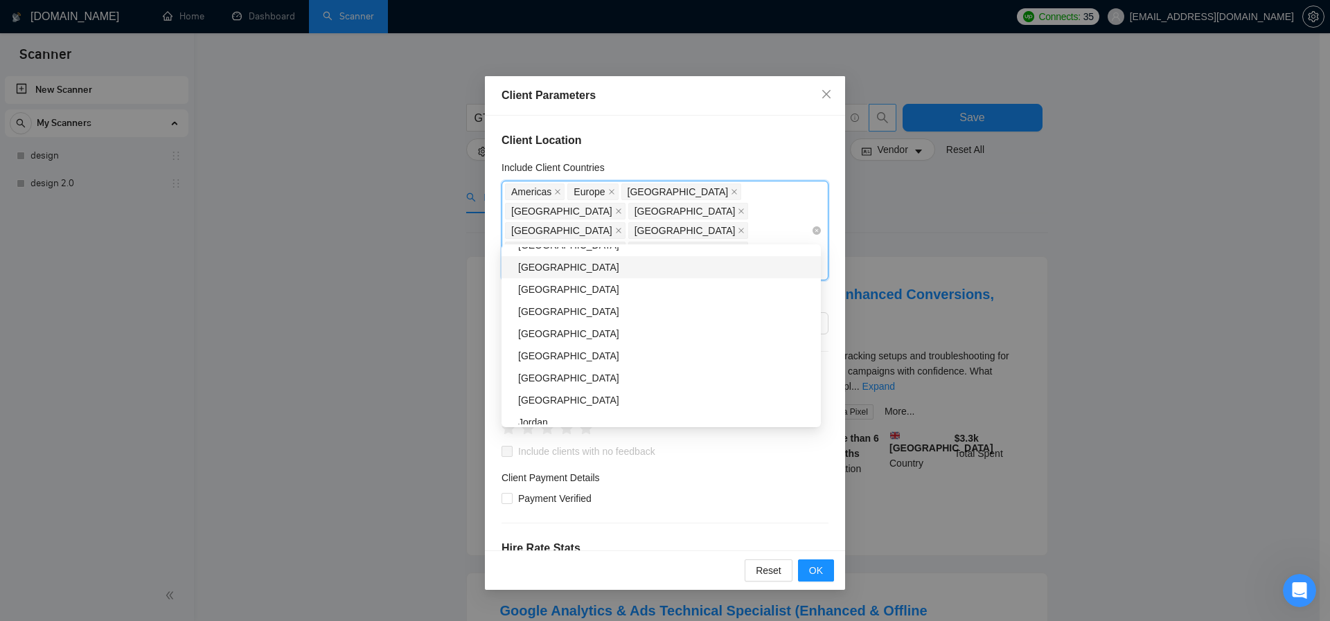
drag, startPoint x: 767, startPoint y: 231, endPoint x: 675, endPoint y: 204, distance: 96.0
click at [450, 174] on div "Client Parameters Client Location Include Client Countries [GEOGRAPHIC_DATA] [G…" at bounding box center [665, 310] width 1330 height 621
paste input "[GEOGRAPHIC_DATA] Remove [GEOGRAPHIC_DATA] Remove [GEOGRAPHIC_DATA] Remove [GEO…"
type input "[GEOGRAPHIC_DATA] Remove [GEOGRAPHIC_DATA] Remove [GEOGRAPHIC_DATA] Remove [GEO…"
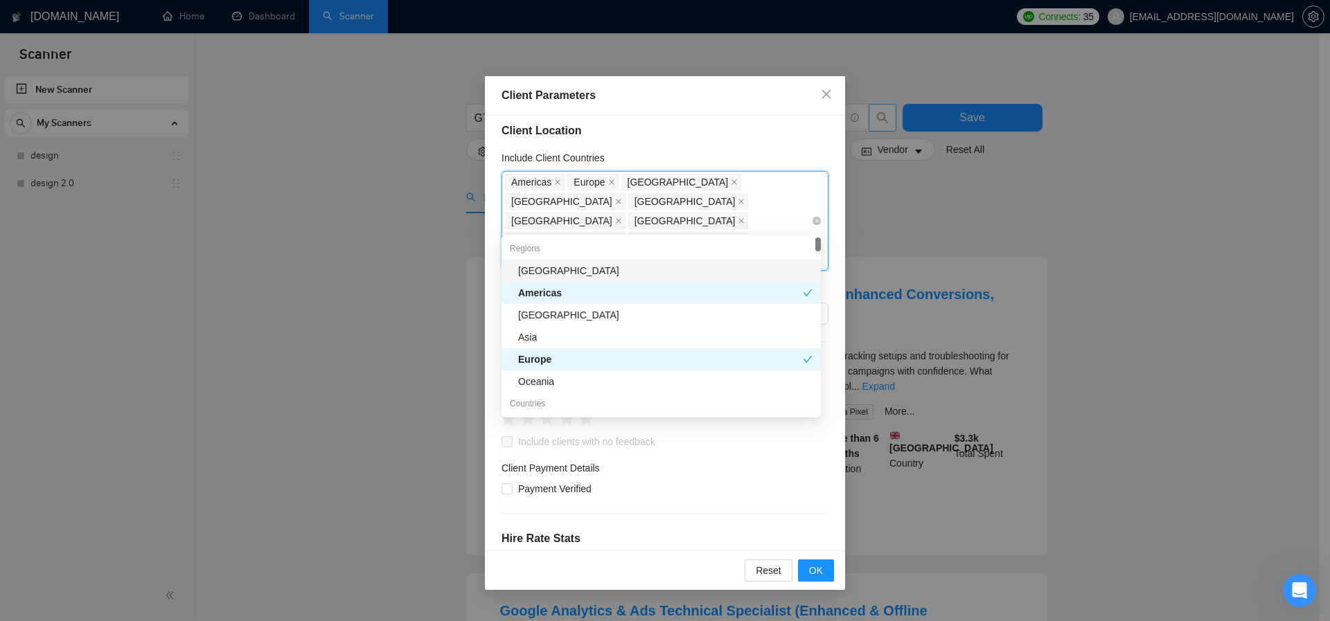
scroll to position [0, 0]
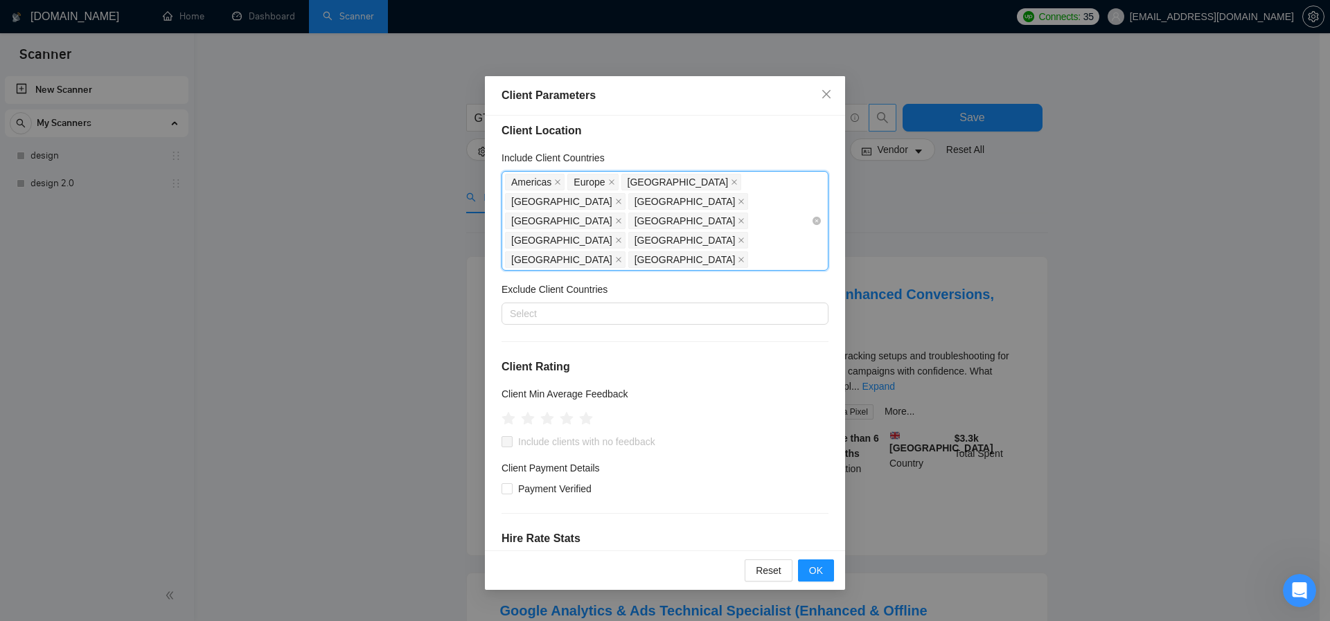
click at [795, 221] on div "[GEOGRAPHIC_DATA] [GEOGRAPHIC_DATA] [GEOGRAPHIC_DATA] [GEOGRAPHIC_DATA] [GEOGRA…" at bounding box center [658, 221] width 306 height 97
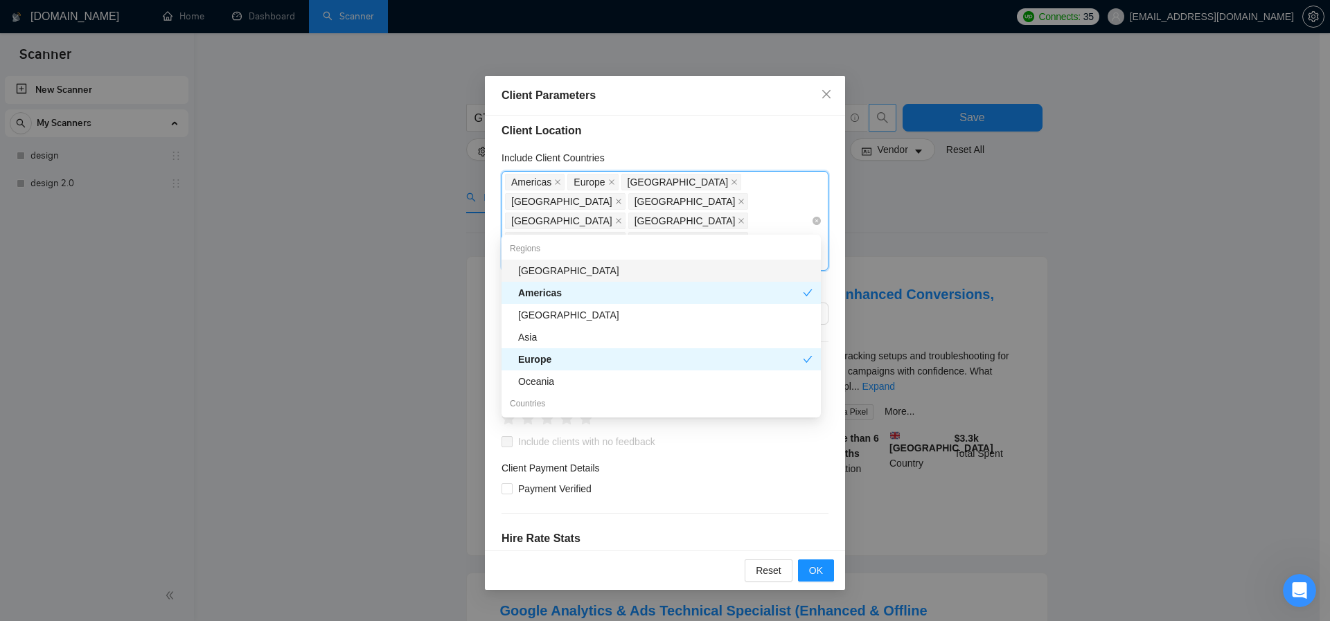
paste input "[GEOGRAPHIC_DATA]"
type input "[GEOGRAPHIC_DATA]"
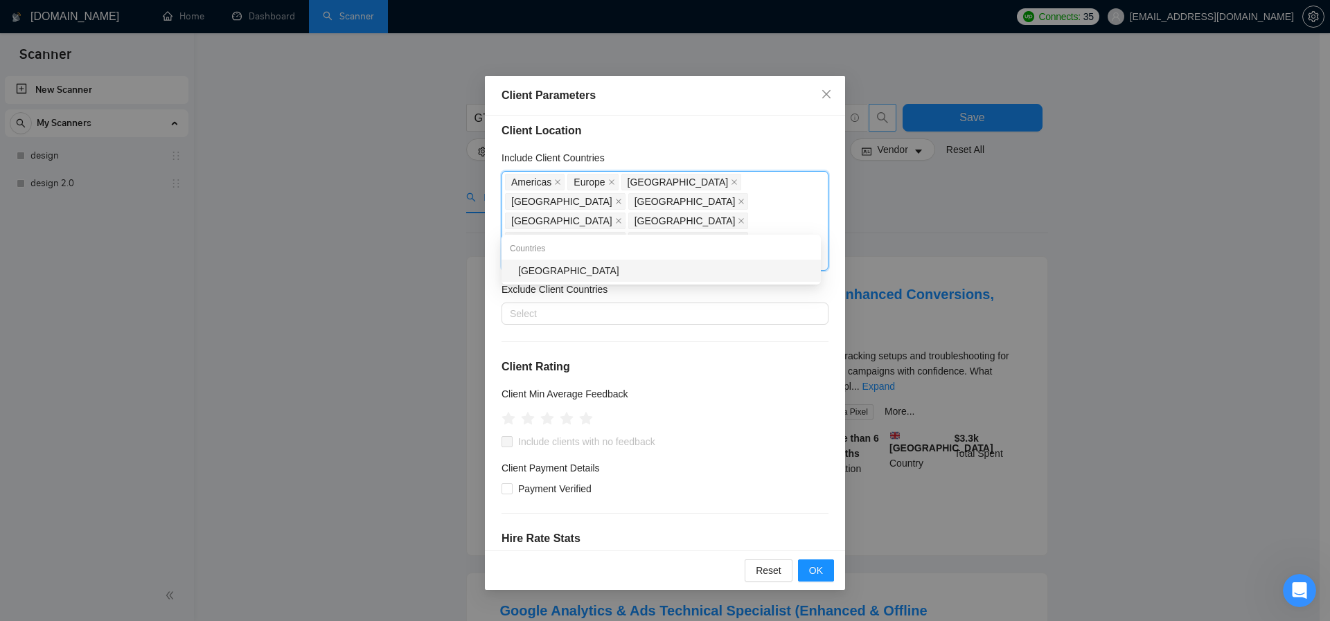
click at [555, 273] on div "[GEOGRAPHIC_DATA]" at bounding box center [665, 270] width 294 height 15
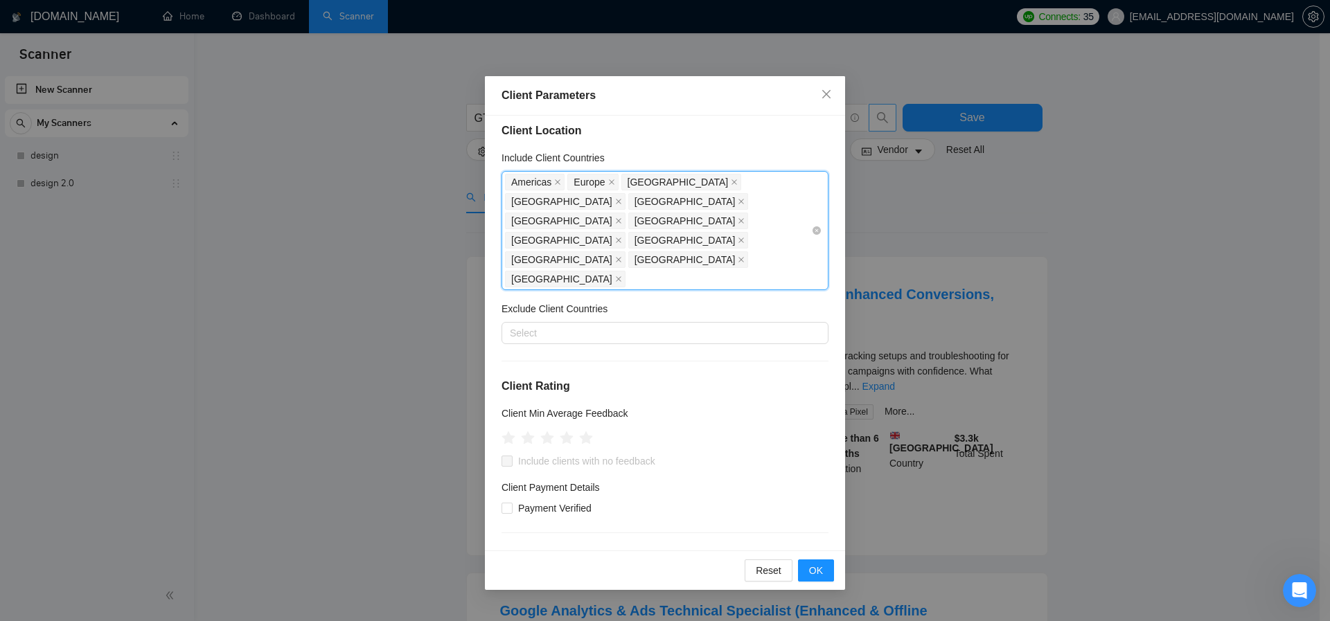
click at [607, 241] on div "[GEOGRAPHIC_DATA] [GEOGRAPHIC_DATA] [GEOGRAPHIC_DATA] [GEOGRAPHIC_DATA] [GEOGRA…" at bounding box center [658, 231] width 306 height 116
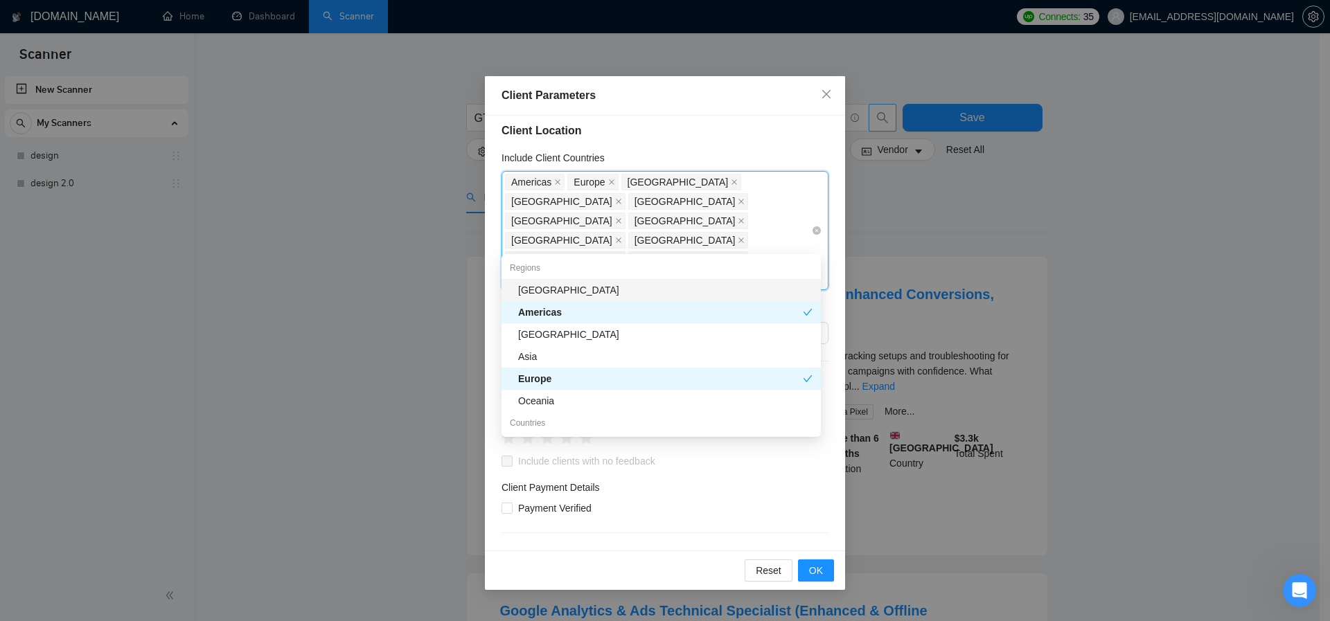
paste input "[GEOGRAPHIC_DATA]"
type input "[GEOGRAPHIC_DATA]"
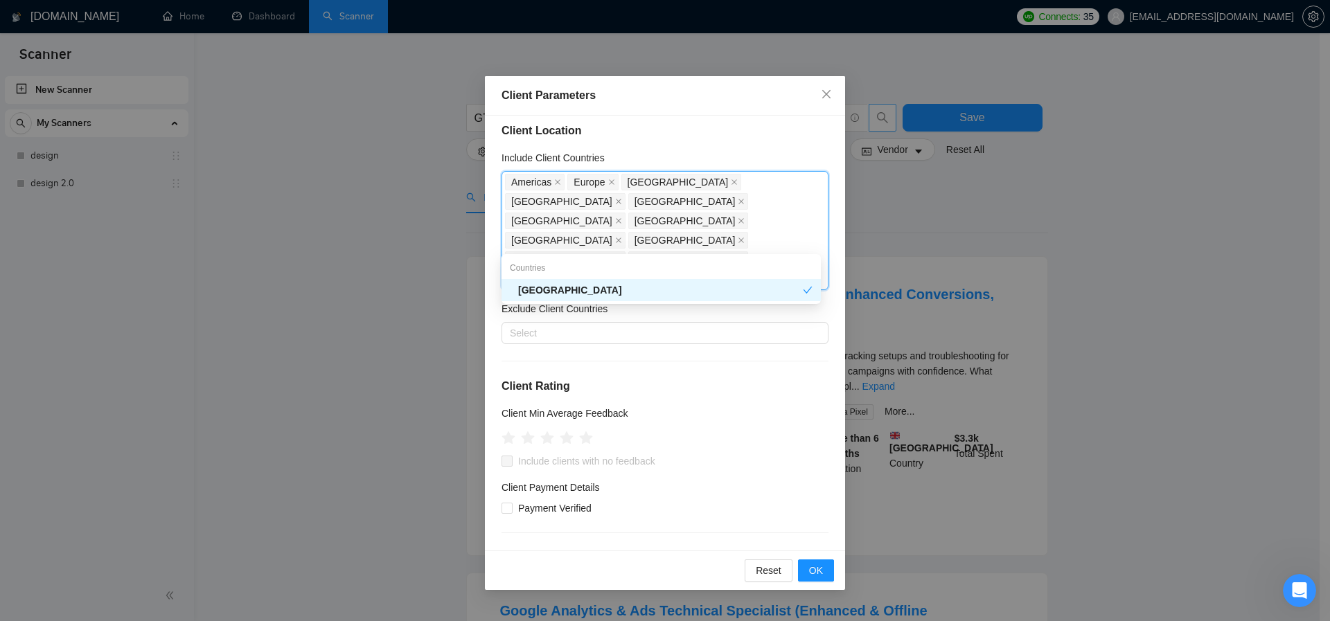
click at [545, 288] on div "[GEOGRAPHIC_DATA]" at bounding box center [660, 290] width 285 height 15
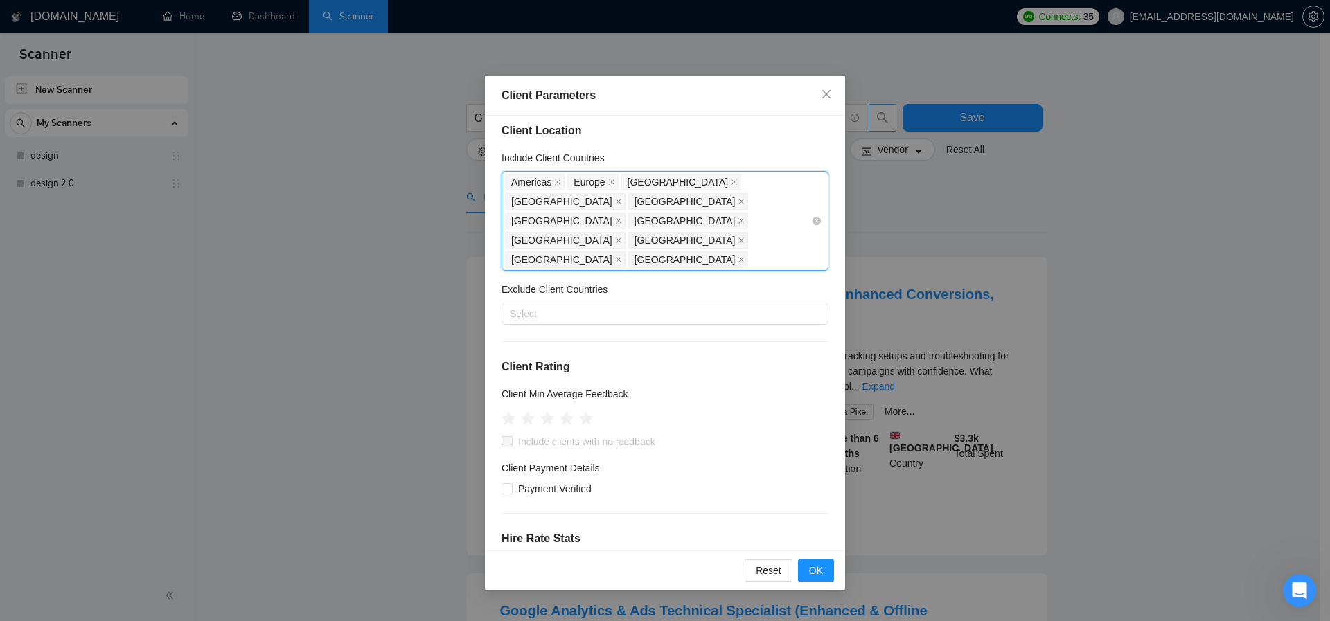
click at [749, 220] on div "[GEOGRAPHIC_DATA] [GEOGRAPHIC_DATA] [GEOGRAPHIC_DATA] [GEOGRAPHIC_DATA] [GEOGRA…" at bounding box center [658, 221] width 306 height 97
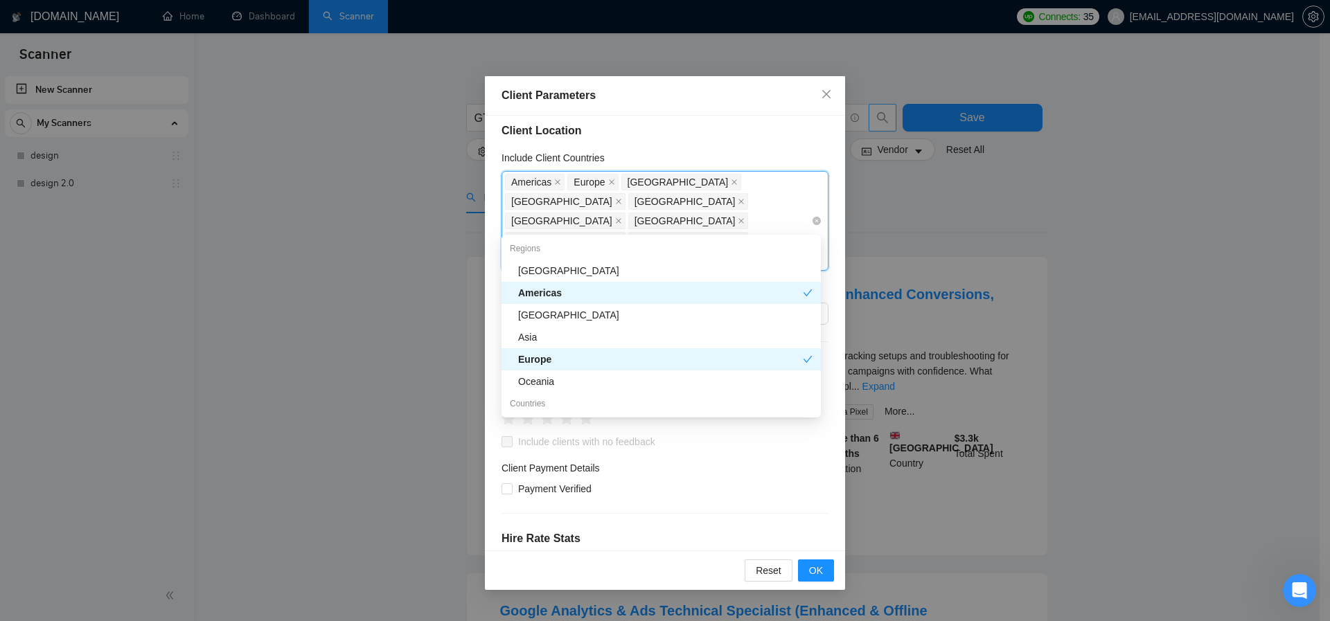
paste input "[GEOGRAPHIC_DATA]"
type input "[GEOGRAPHIC_DATA]"
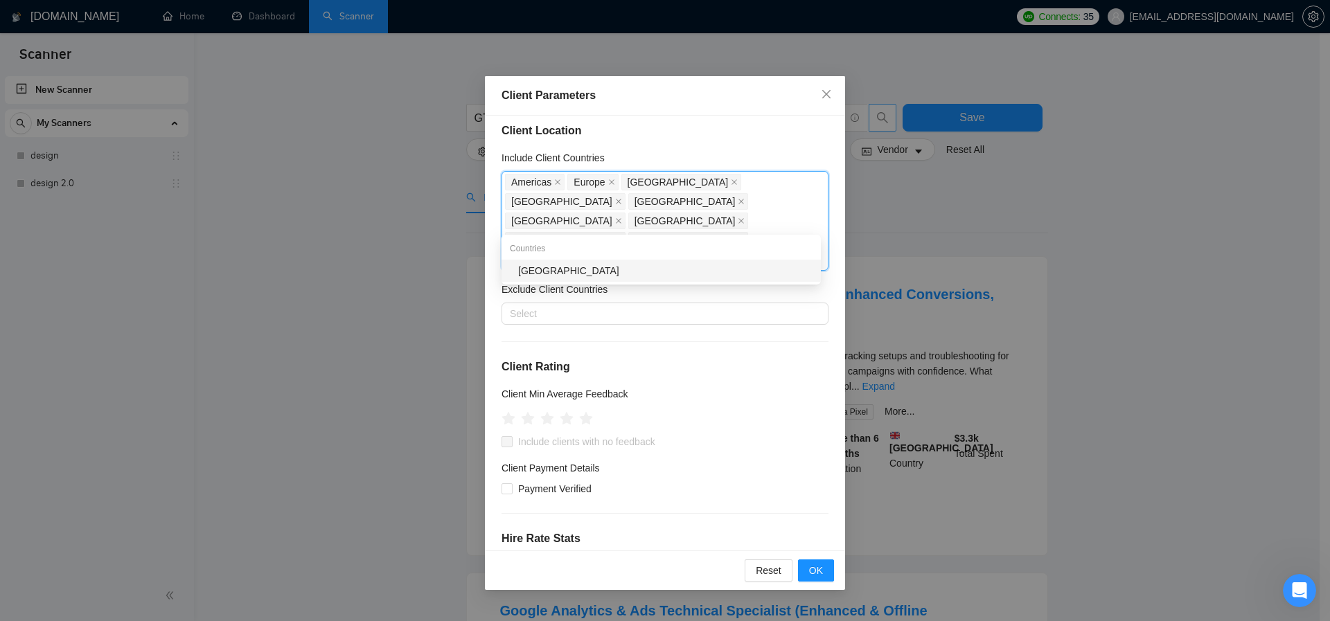
click at [538, 261] on div "[GEOGRAPHIC_DATA]" at bounding box center [661, 271] width 319 height 22
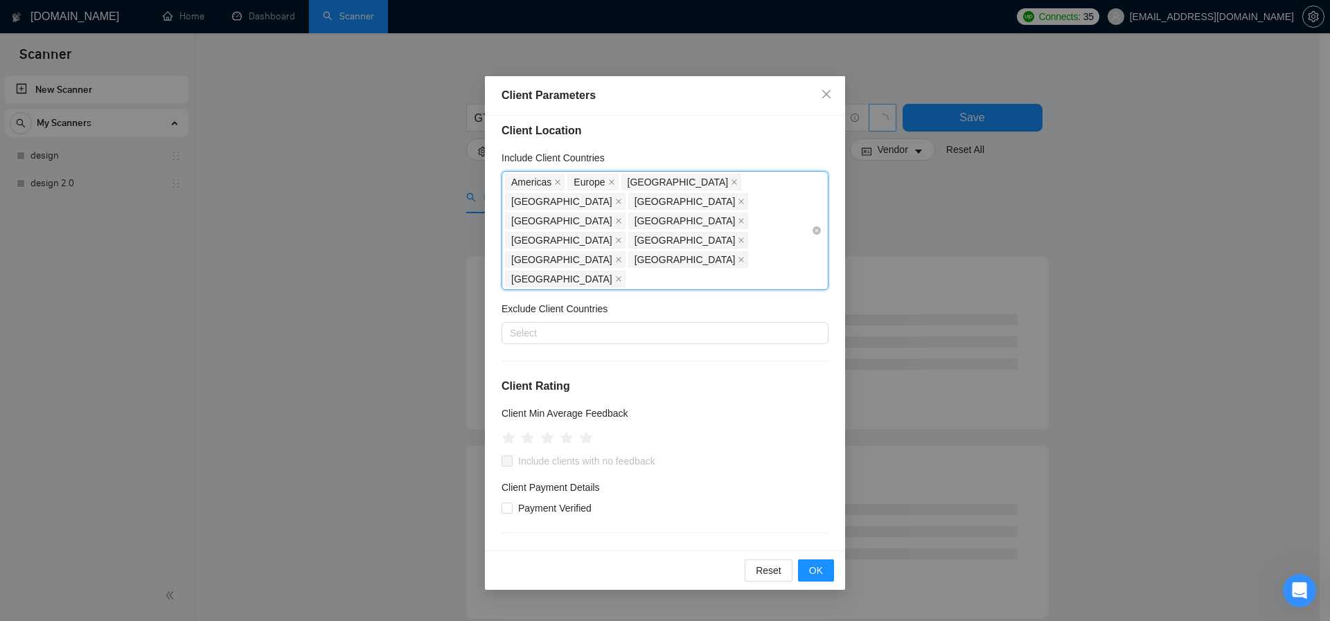
paste input "[GEOGRAPHIC_DATA]"
type input "[GEOGRAPHIC_DATA]"
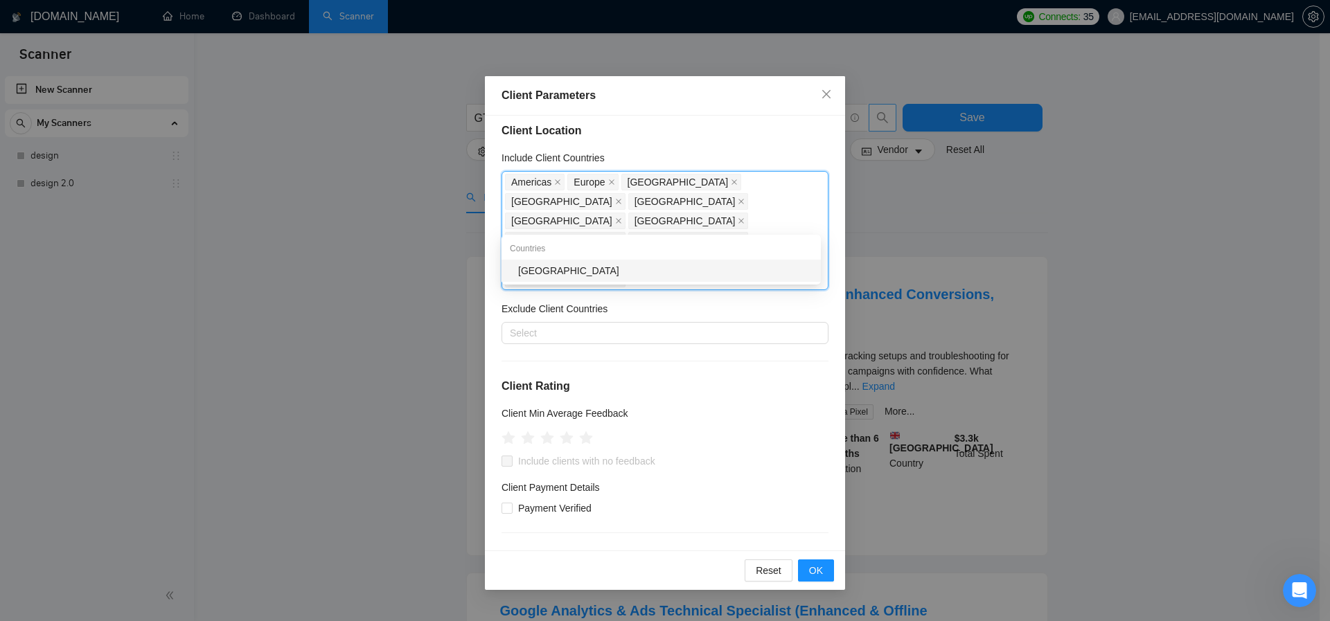
click at [542, 269] on div "[GEOGRAPHIC_DATA]" at bounding box center [665, 270] width 294 height 15
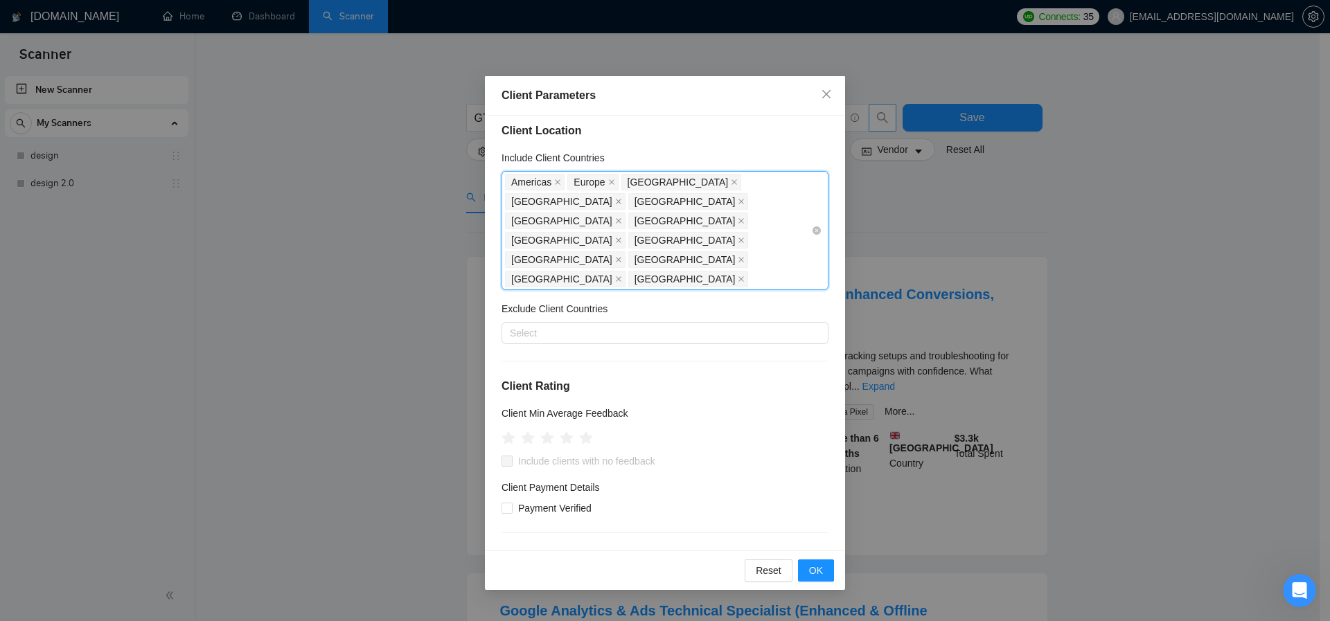
click at [599, 238] on div "[GEOGRAPHIC_DATA] [GEOGRAPHIC_DATA] [GEOGRAPHIC_DATA] [GEOGRAPHIC_DATA] [GEOGRA…" at bounding box center [658, 231] width 306 height 116
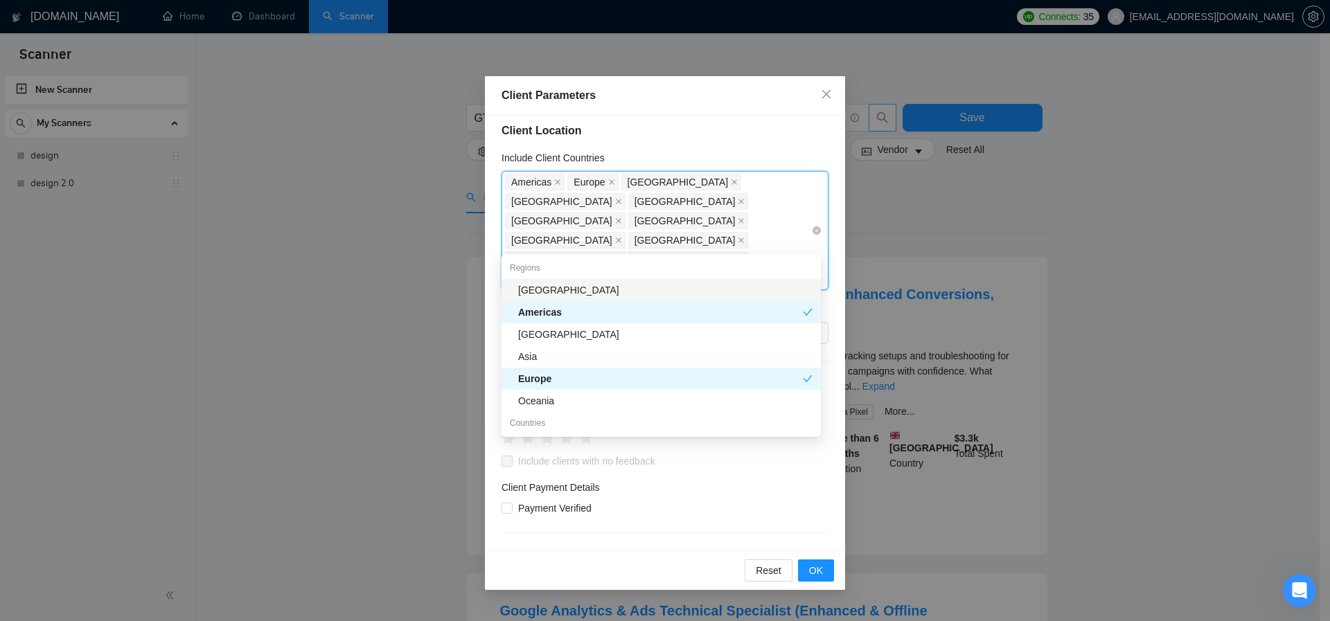
paste input "[GEOGRAPHIC_DATA]"
type input "[GEOGRAPHIC_DATA]"
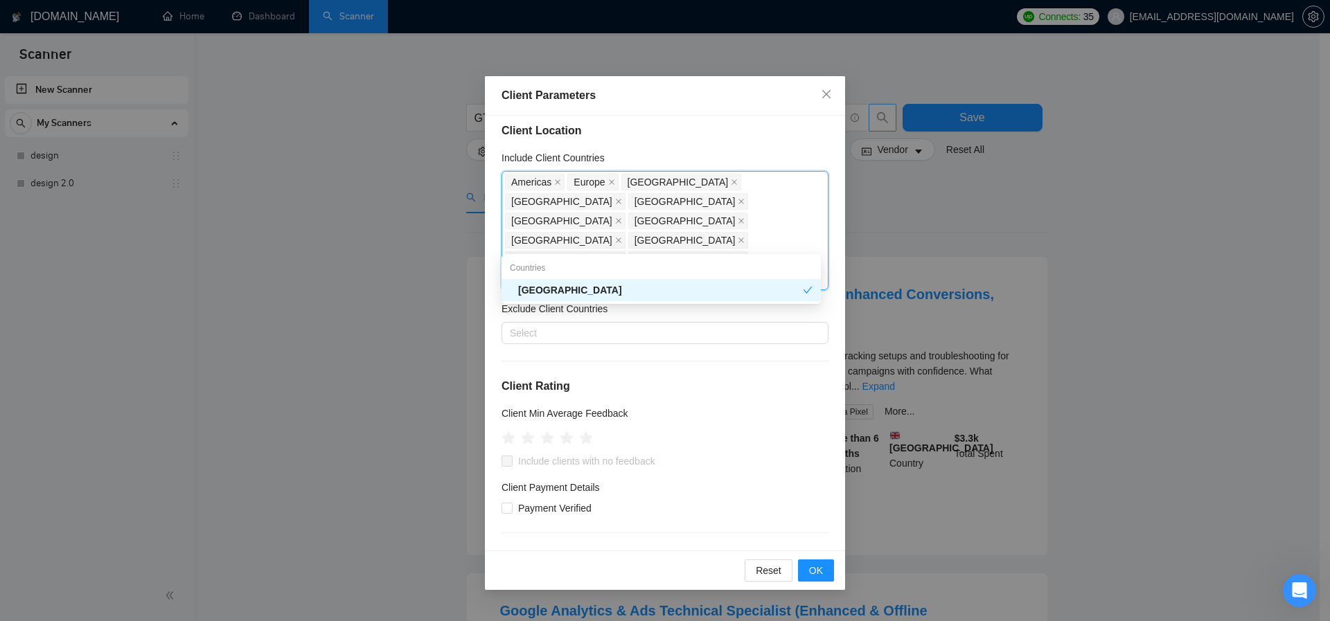
click at [529, 290] on div "[GEOGRAPHIC_DATA]" at bounding box center [660, 290] width 285 height 15
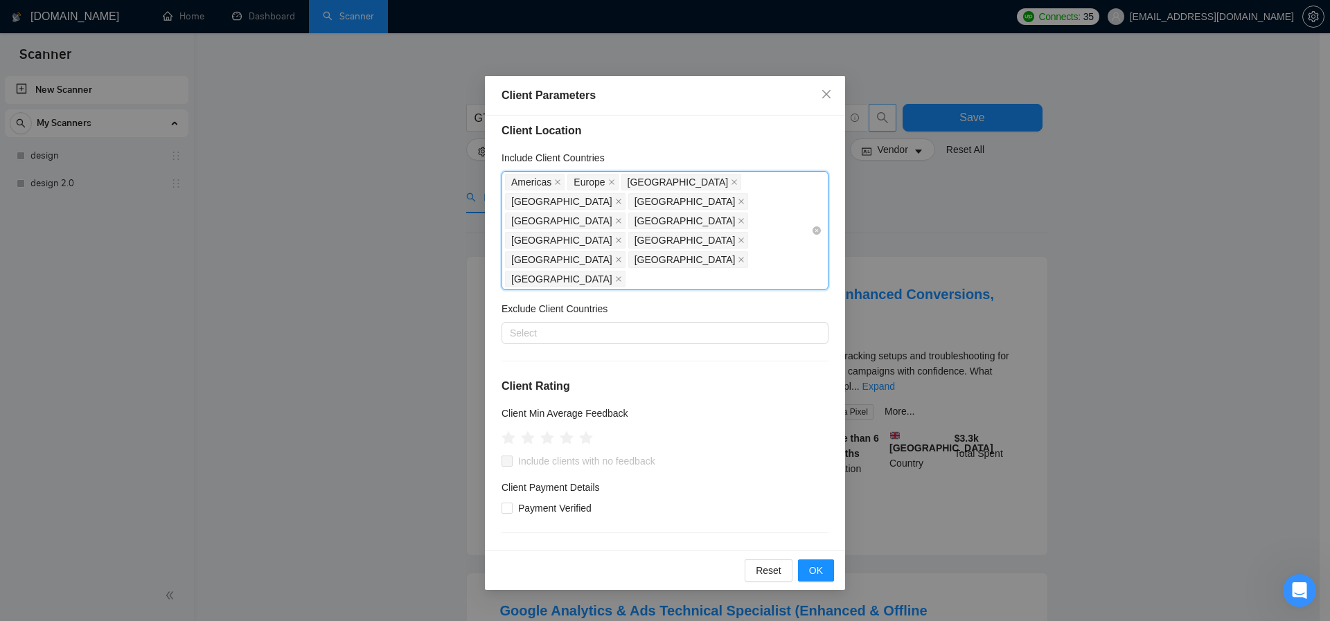
click at [615, 247] on div "[GEOGRAPHIC_DATA] [GEOGRAPHIC_DATA] [GEOGRAPHIC_DATA] [GEOGRAPHIC_DATA] [GEOGRA…" at bounding box center [658, 231] width 306 height 116
paste input "[GEOGRAPHIC_DATA]"
type input "[GEOGRAPHIC_DATA]"
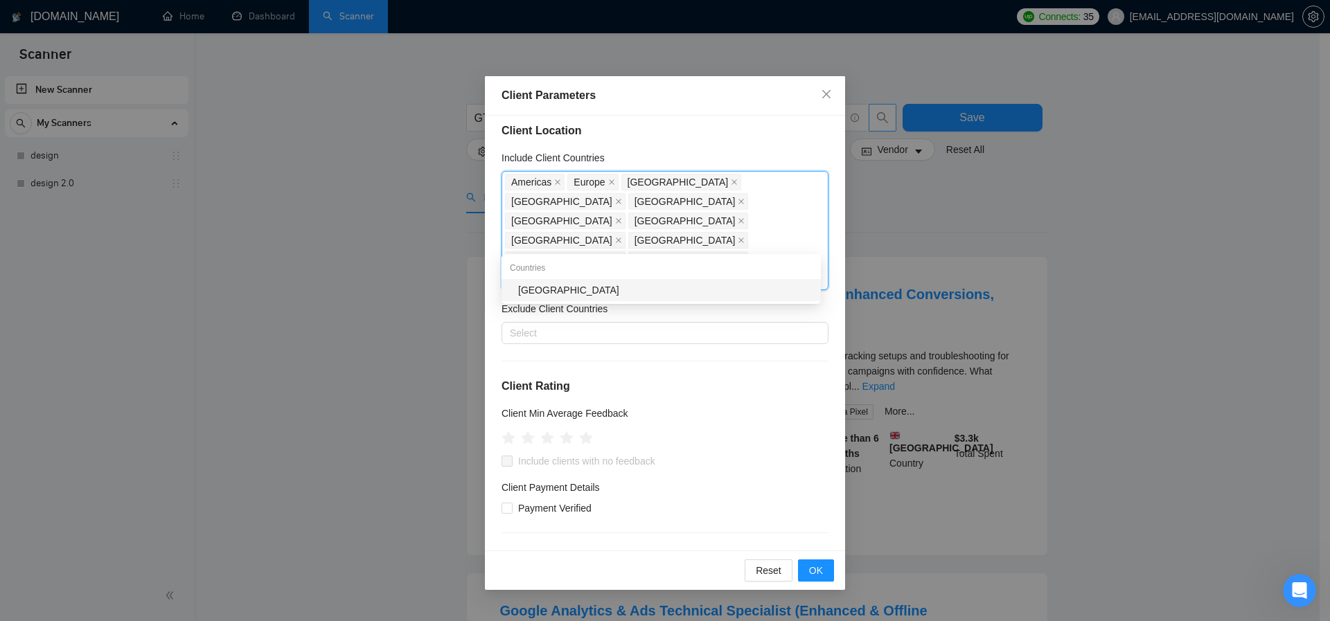
click at [552, 294] on div "[GEOGRAPHIC_DATA]" at bounding box center [665, 290] width 294 height 15
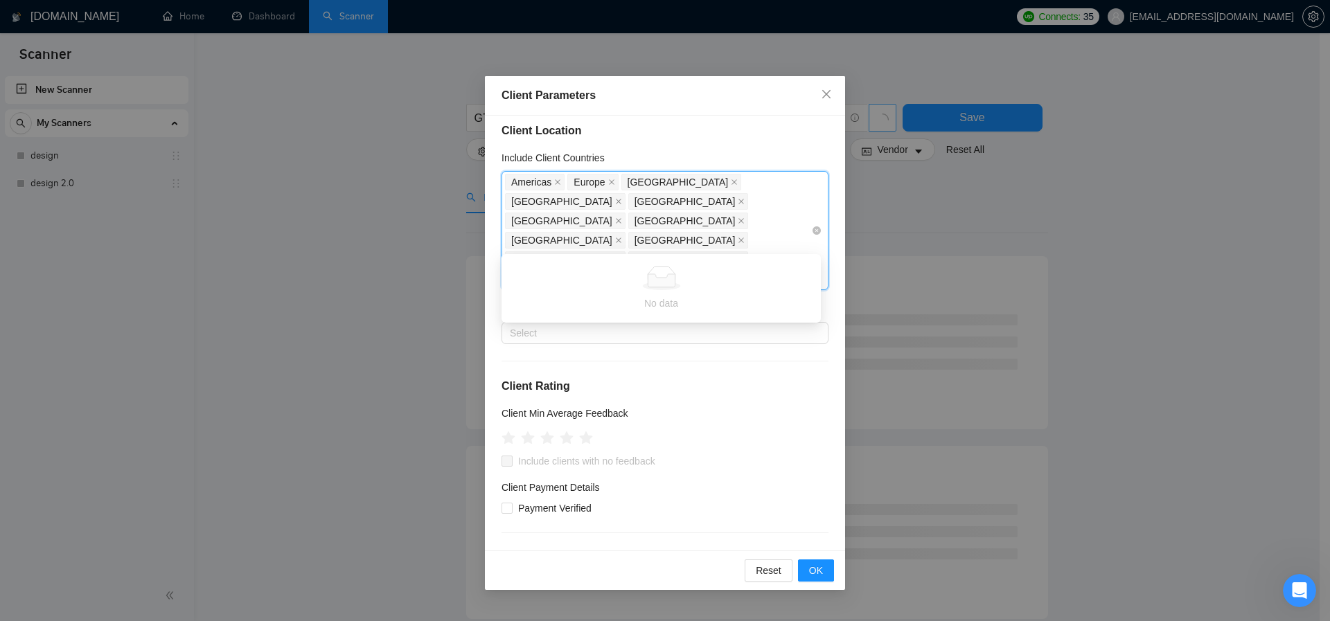
type input "ir"
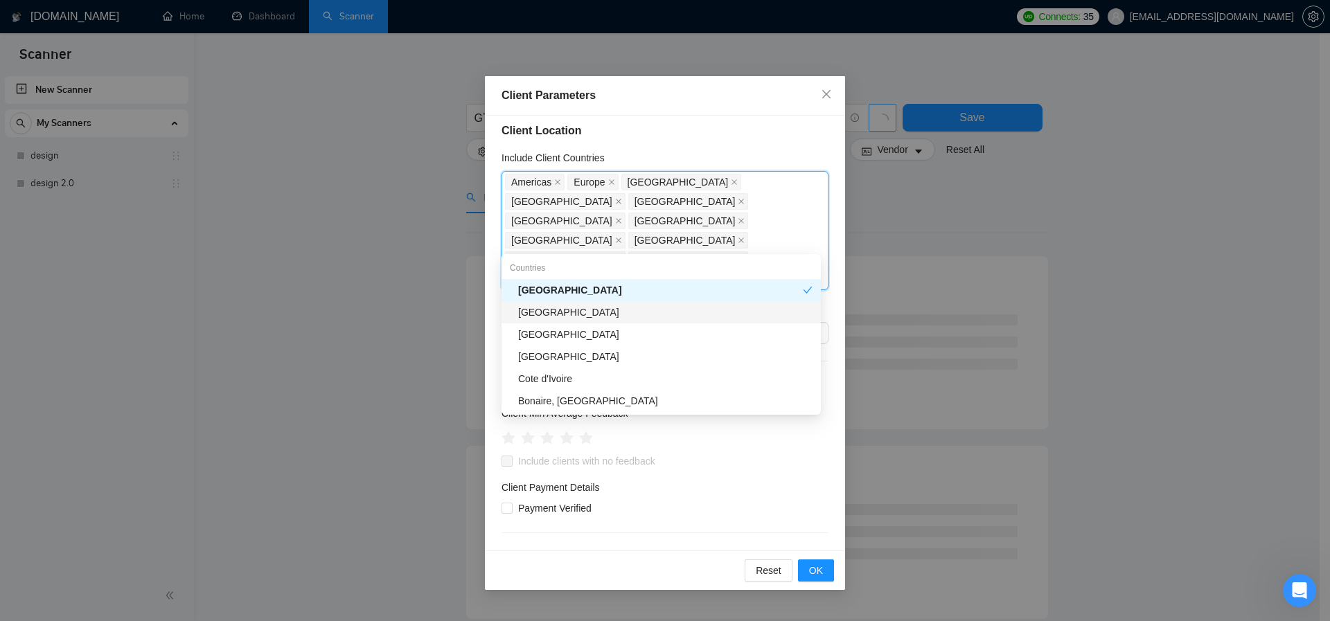
click at [554, 315] on div "[GEOGRAPHIC_DATA]" at bounding box center [665, 312] width 294 height 15
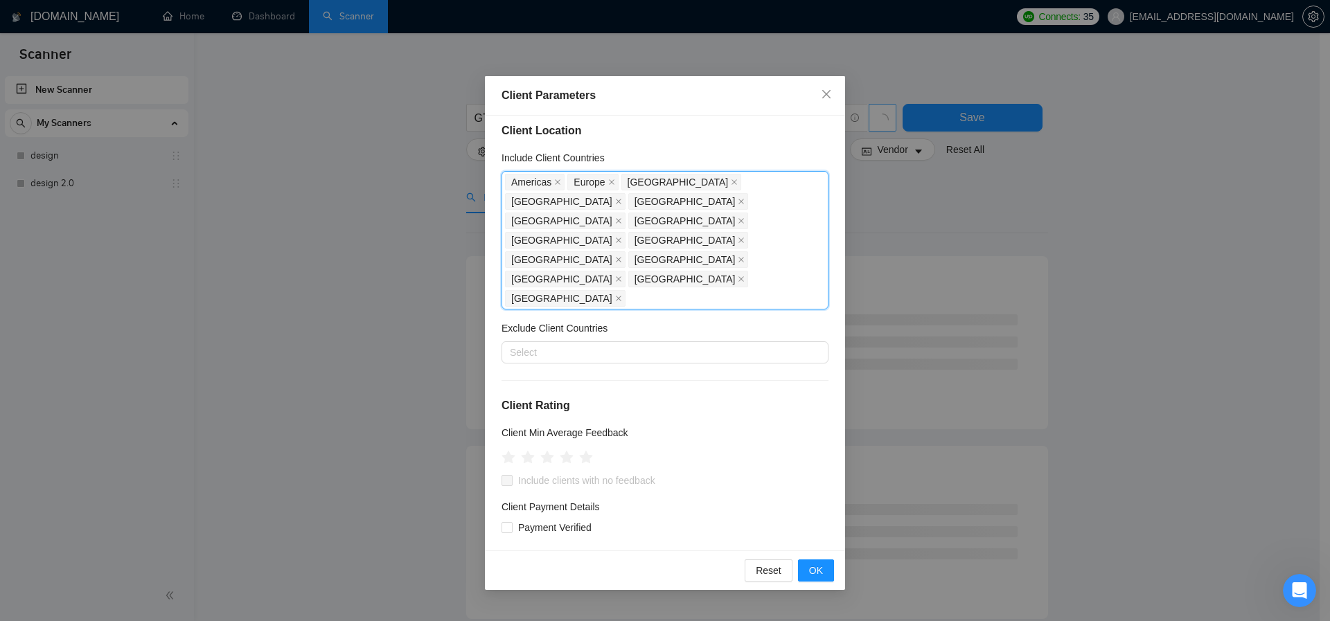
paste input "[GEOGRAPHIC_DATA]"
type input "[GEOGRAPHIC_DATA]"
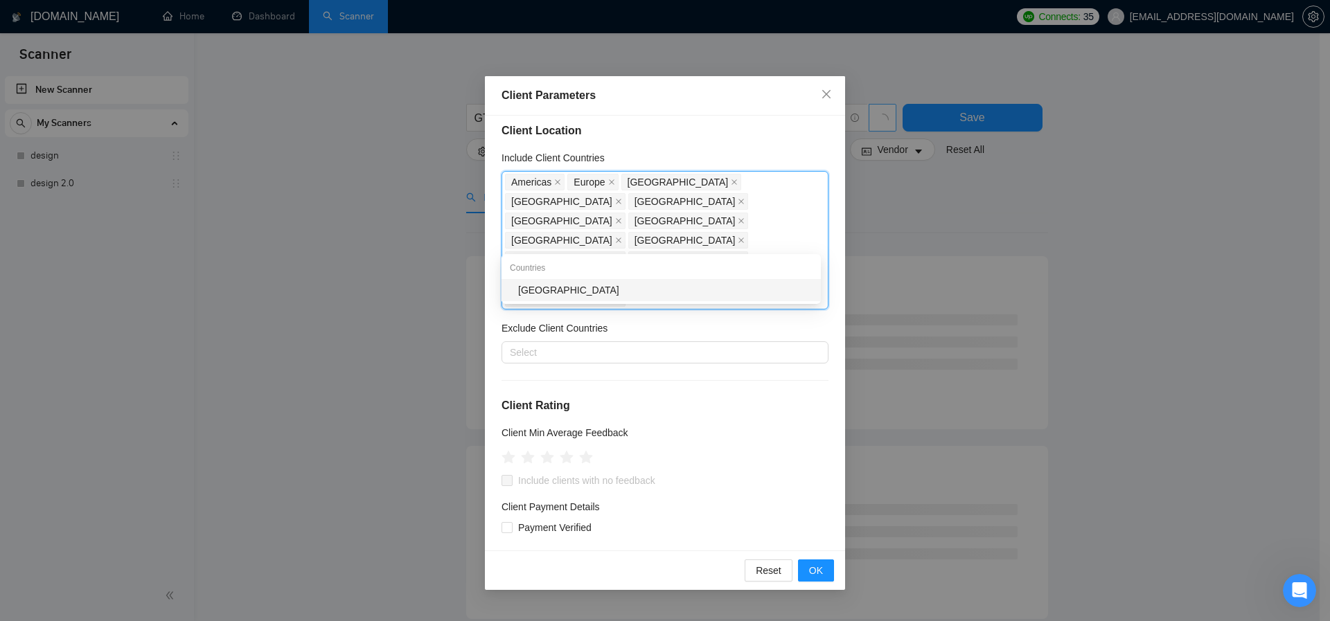
click at [549, 287] on div "[GEOGRAPHIC_DATA]" at bounding box center [665, 290] width 294 height 15
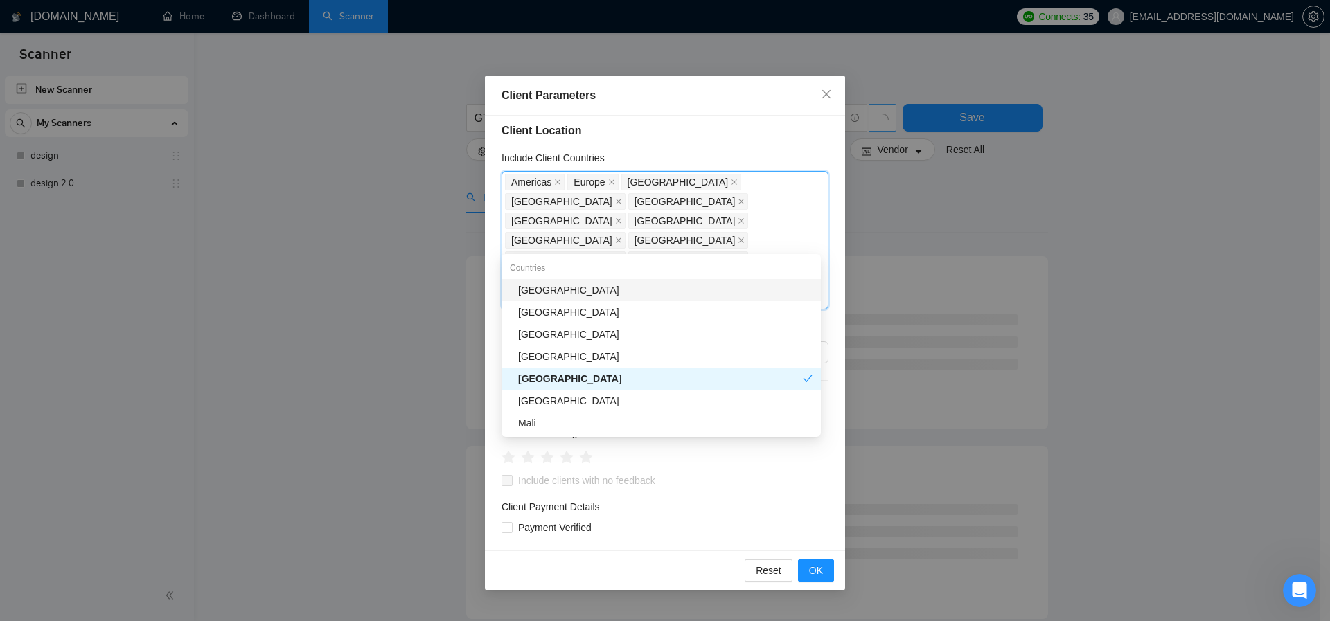
type input "[GEOGRAPHIC_DATA]"
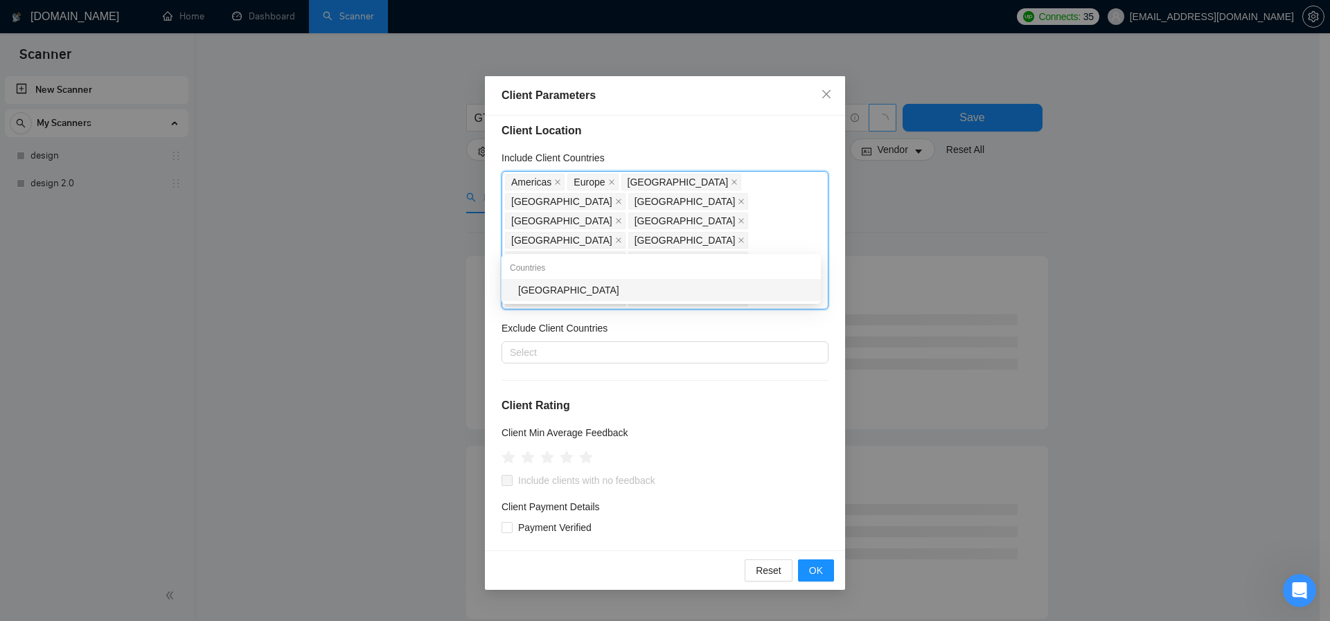
click at [542, 284] on div "[GEOGRAPHIC_DATA]" at bounding box center [665, 290] width 294 height 15
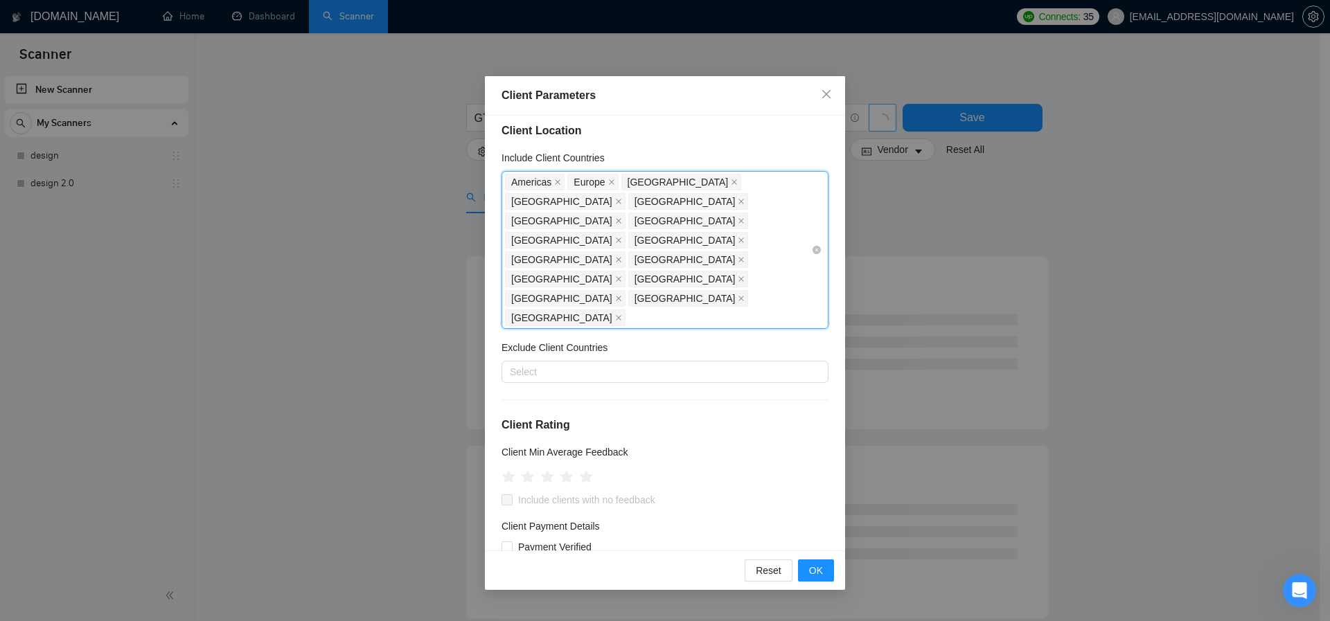
paste input "[GEOGRAPHIC_DATA]"
type input "[GEOGRAPHIC_DATA]"
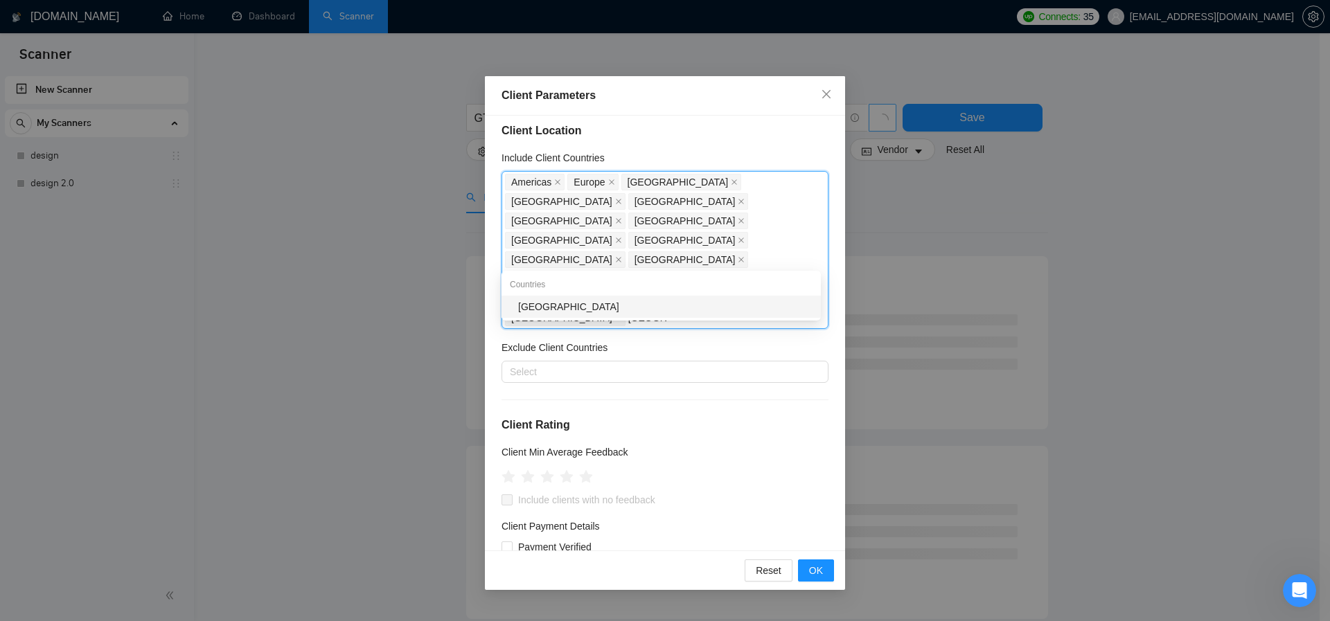
click at [537, 309] on div "[GEOGRAPHIC_DATA]" at bounding box center [665, 306] width 294 height 15
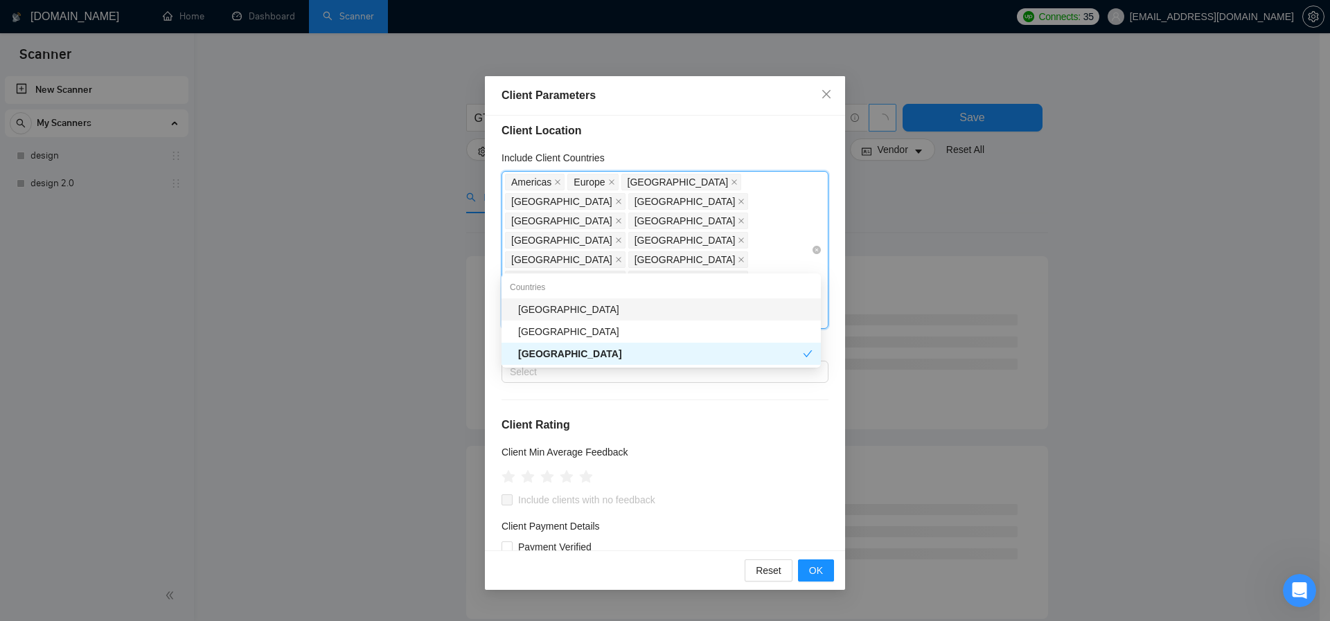
type input "monte"
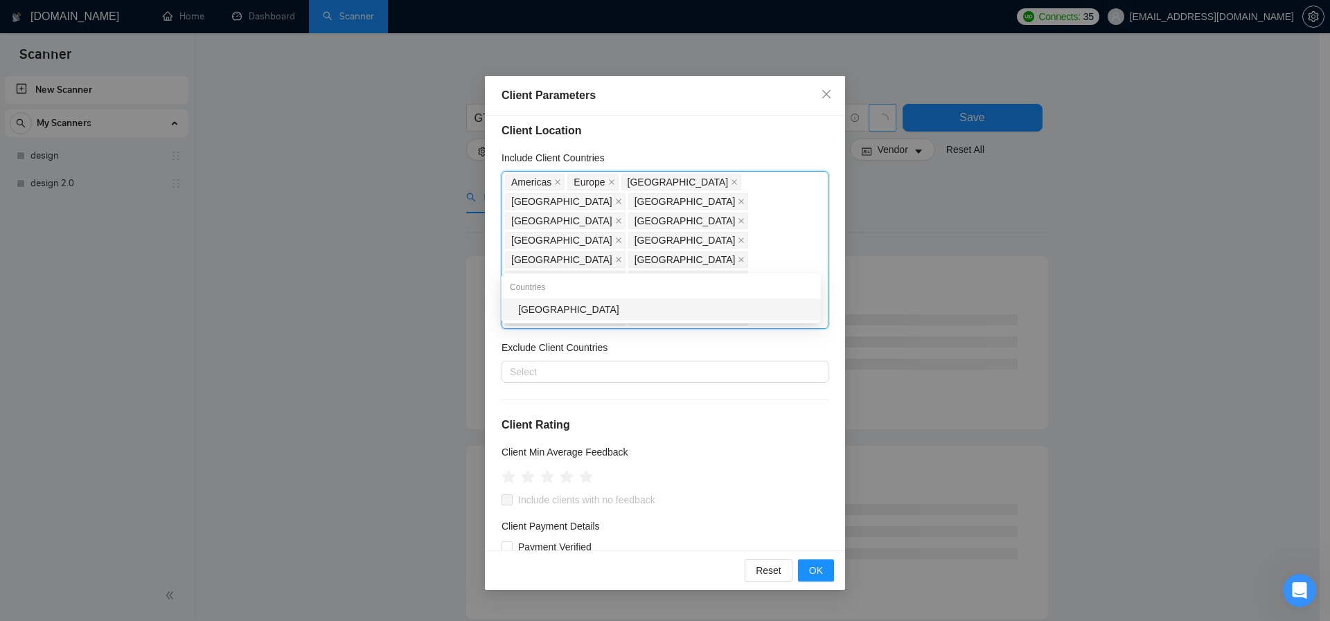
click at [569, 313] on div "[GEOGRAPHIC_DATA]" at bounding box center [665, 309] width 294 height 15
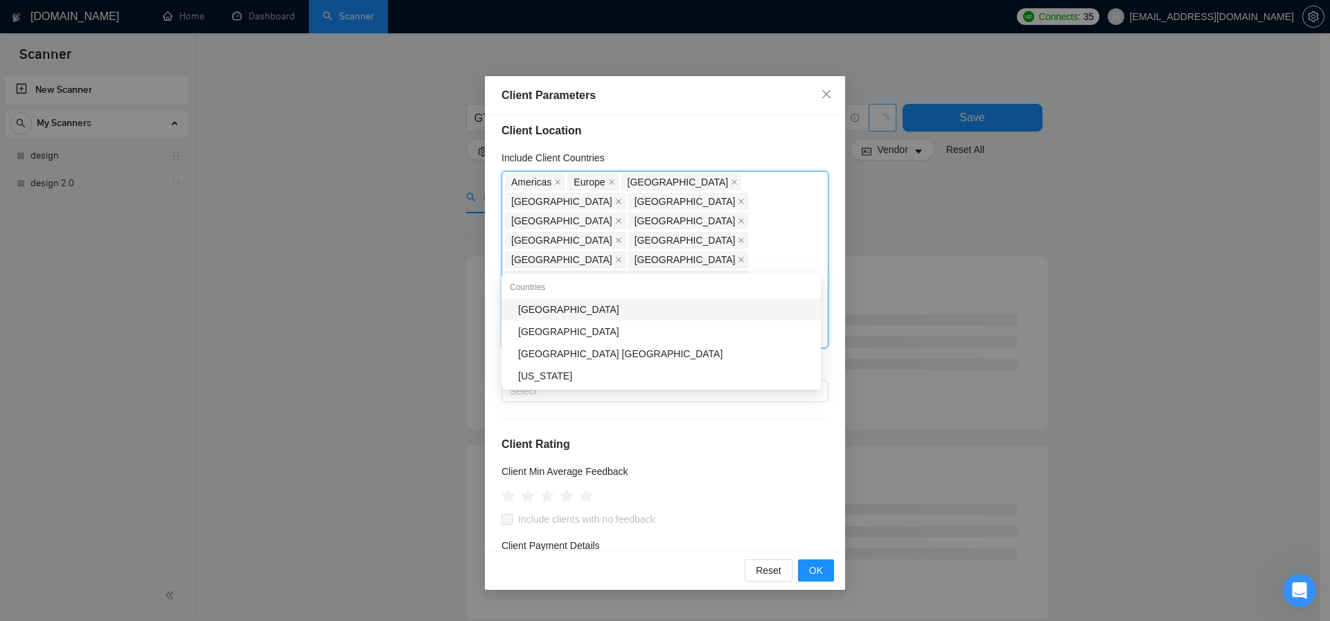
type input "nor"
click at [558, 311] on div "[GEOGRAPHIC_DATA]" at bounding box center [665, 309] width 294 height 15
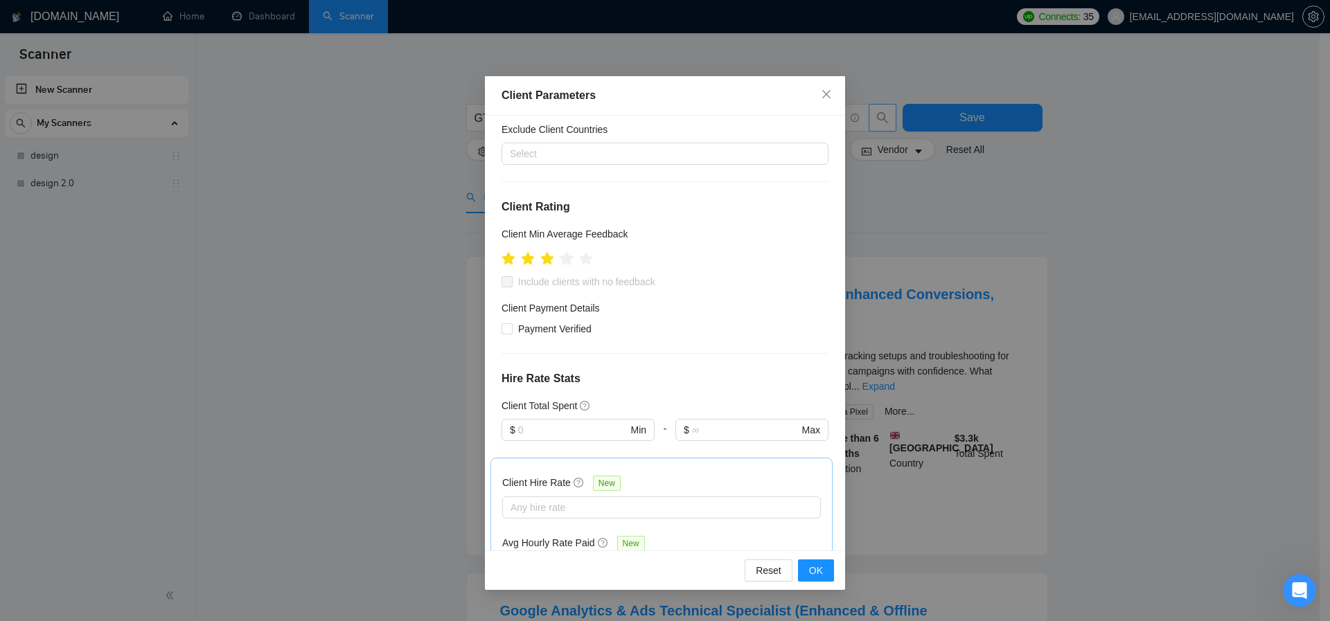
scroll to position [238, 0]
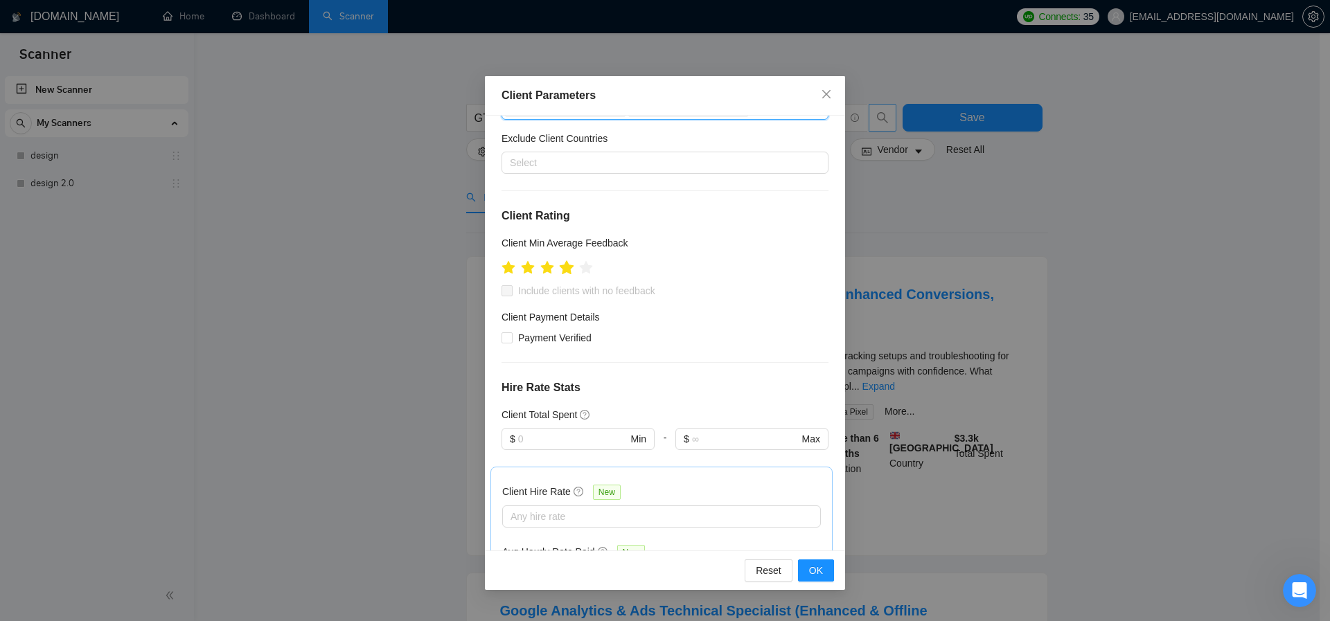
click at [569, 260] on icon "star" at bounding box center [567, 267] width 15 height 14
click at [503, 333] on input "Payment Verified" at bounding box center [507, 338] width 10 height 10
checkbox input "true"
click at [597, 432] on input "text" at bounding box center [572, 439] width 109 height 15
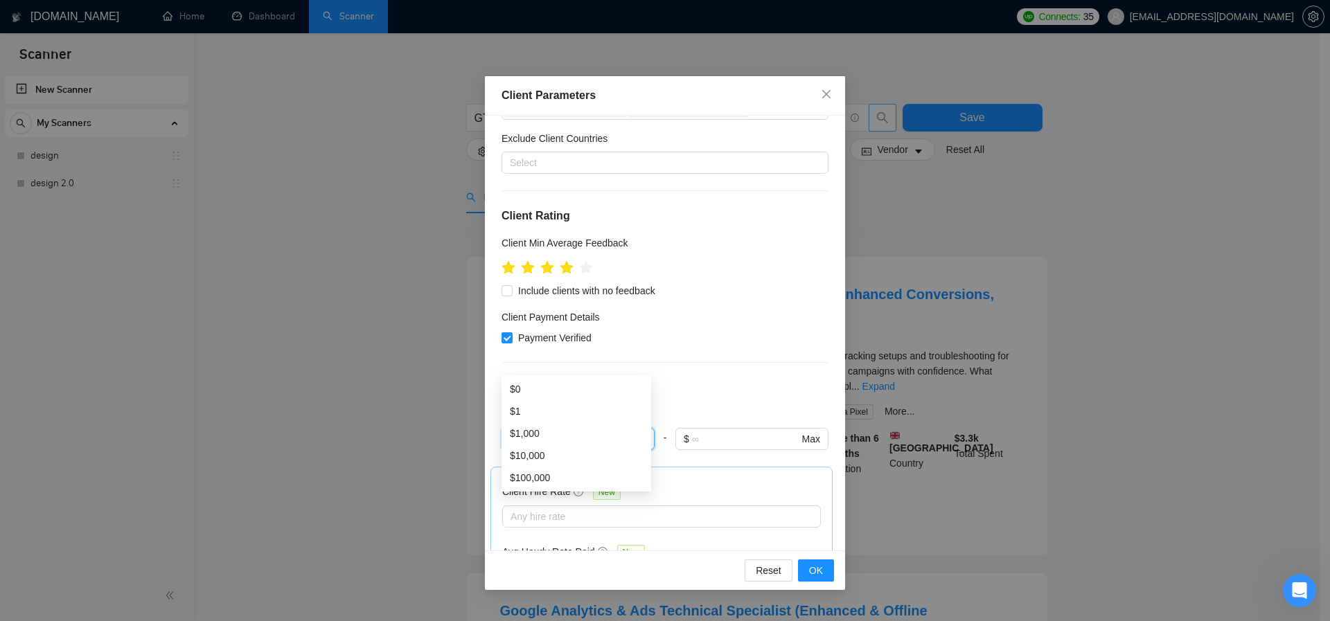
click at [700, 281] on div "Client Location Include Client Countries [GEOGRAPHIC_DATA] [GEOGRAPHIC_DATA] [G…" at bounding box center [665, 333] width 360 height 435
click at [822, 569] on span "OK" at bounding box center [816, 570] width 14 height 15
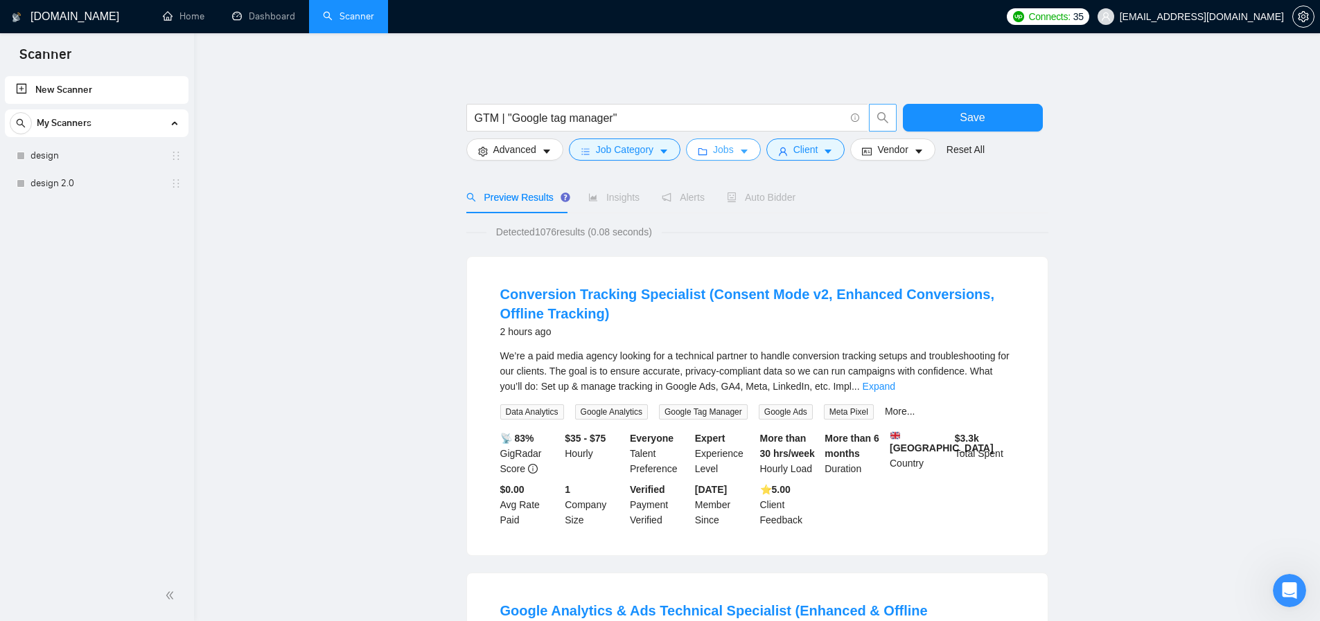
click at [733, 152] on span "Jobs" at bounding box center [723, 149] width 21 height 15
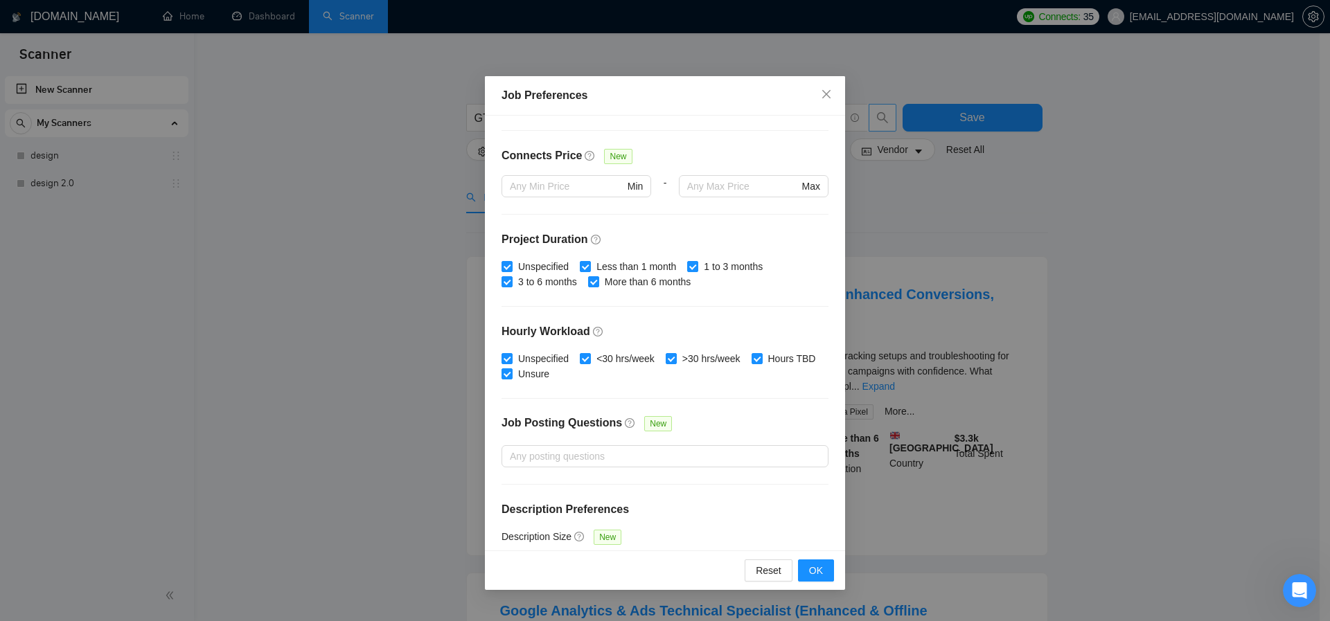
scroll to position [346, 0]
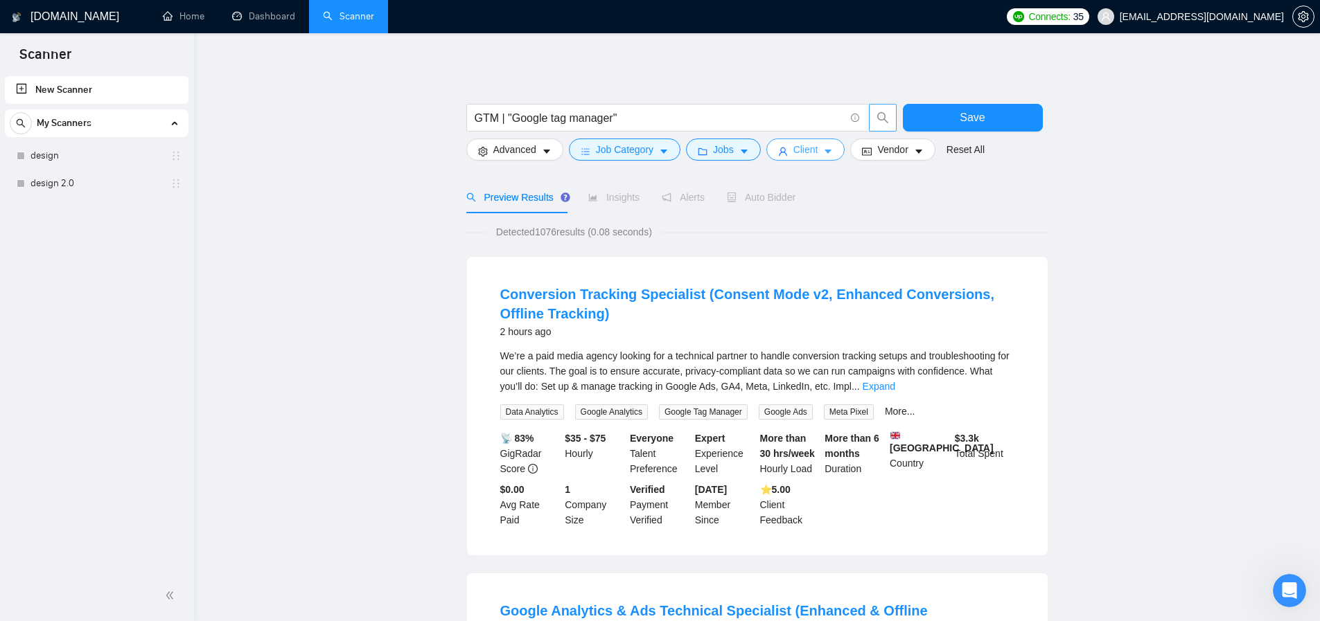
click at [818, 148] on span "Client" at bounding box center [805, 149] width 25 height 15
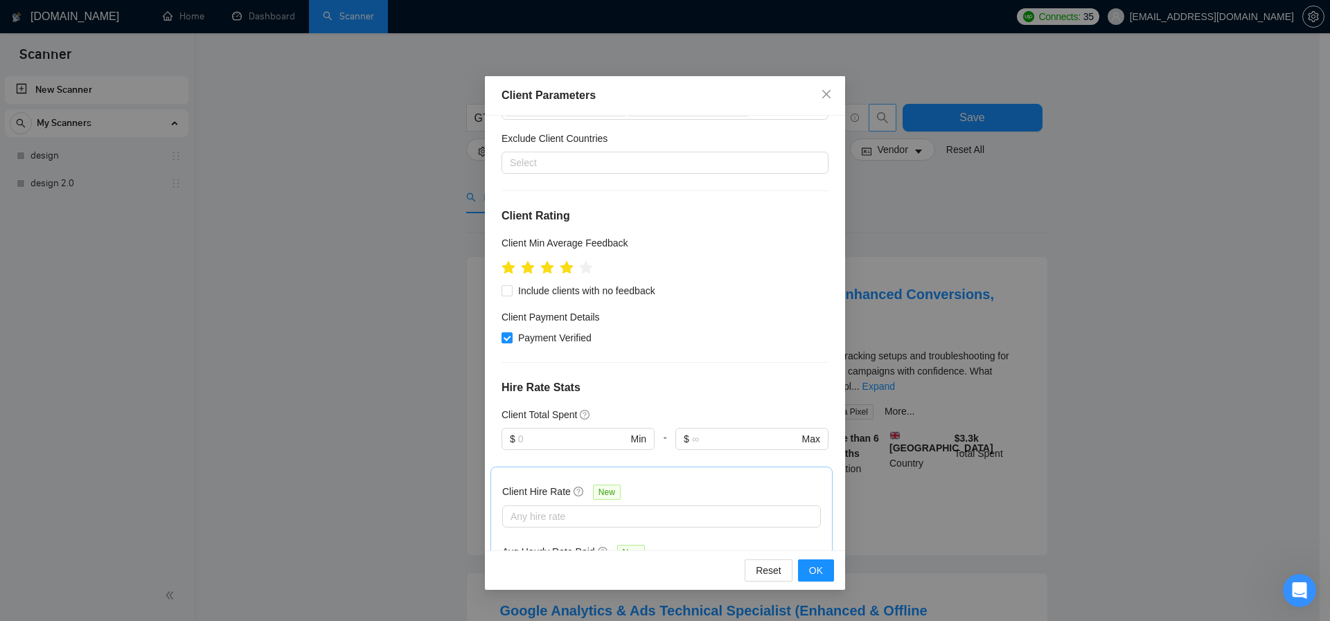
scroll to position [342, 0]
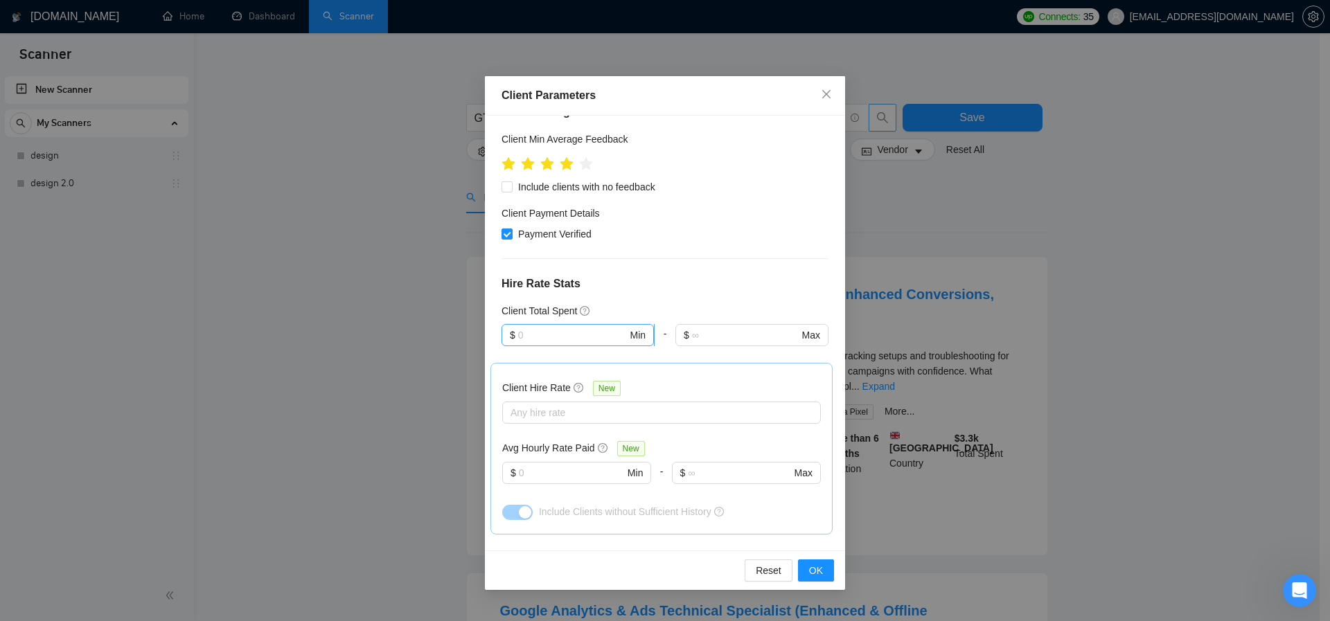
click at [567, 324] on span "$ Min" at bounding box center [578, 335] width 152 height 22
type input "1"
click at [822, 577] on span "OK" at bounding box center [816, 570] width 14 height 15
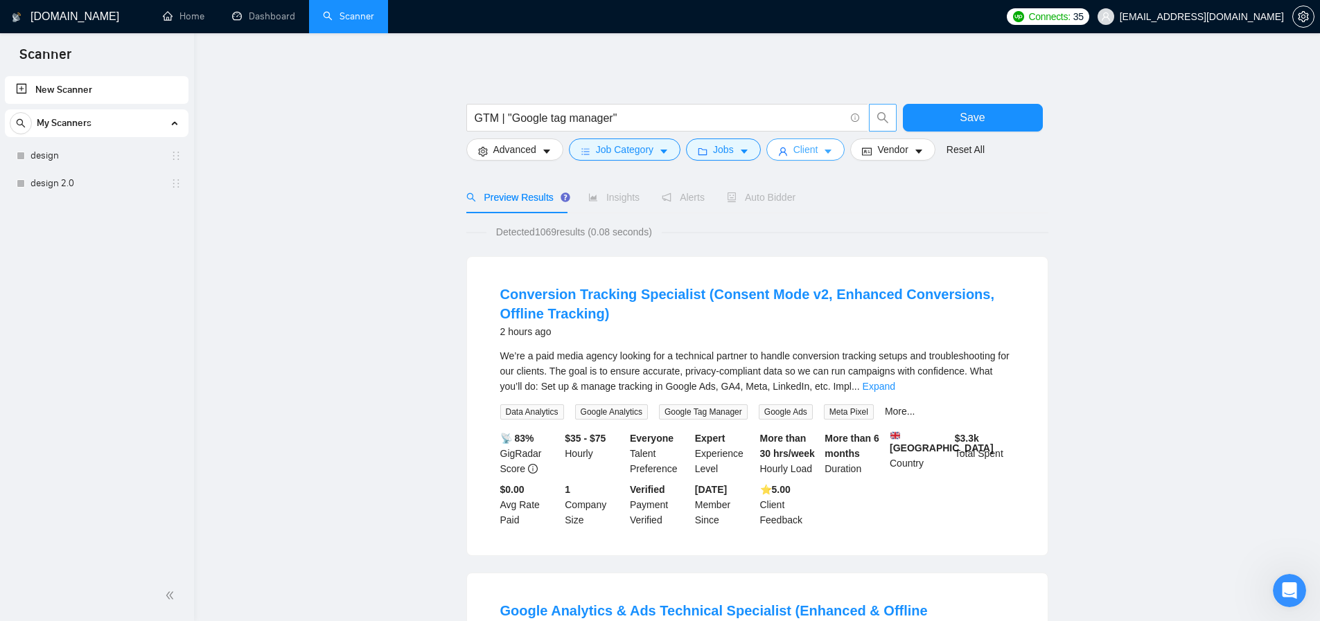
click at [813, 152] on span "Client" at bounding box center [805, 149] width 25 height 15
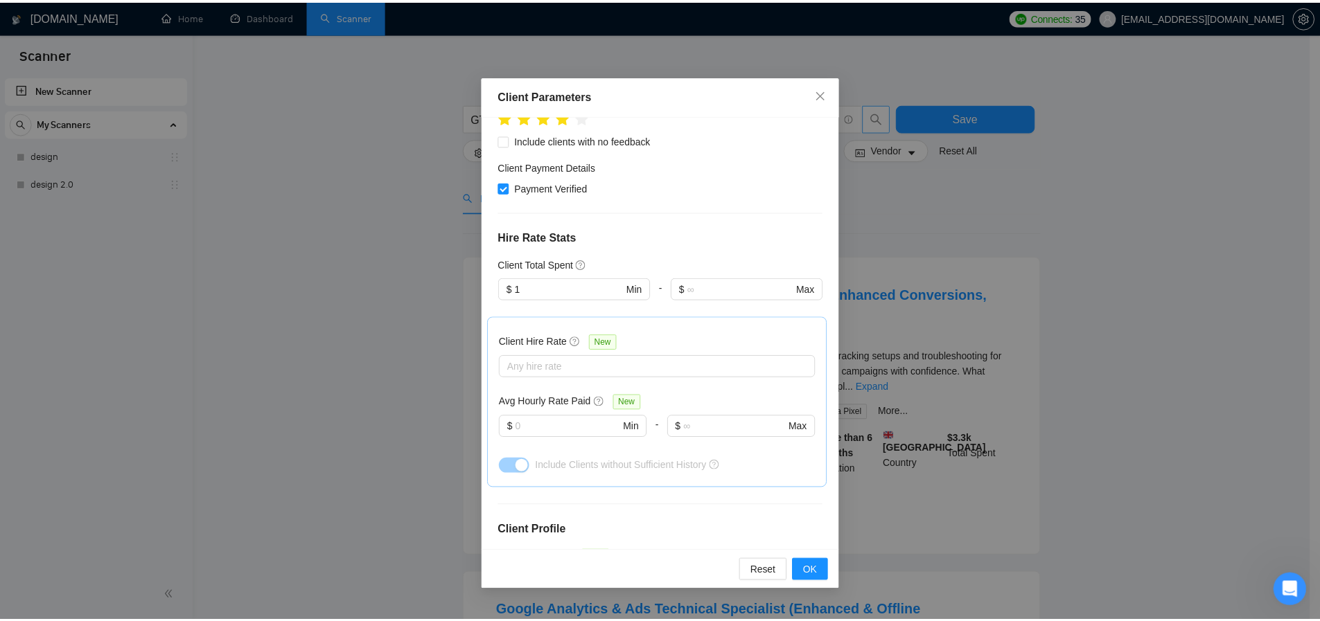
scroll to position [435, 0]
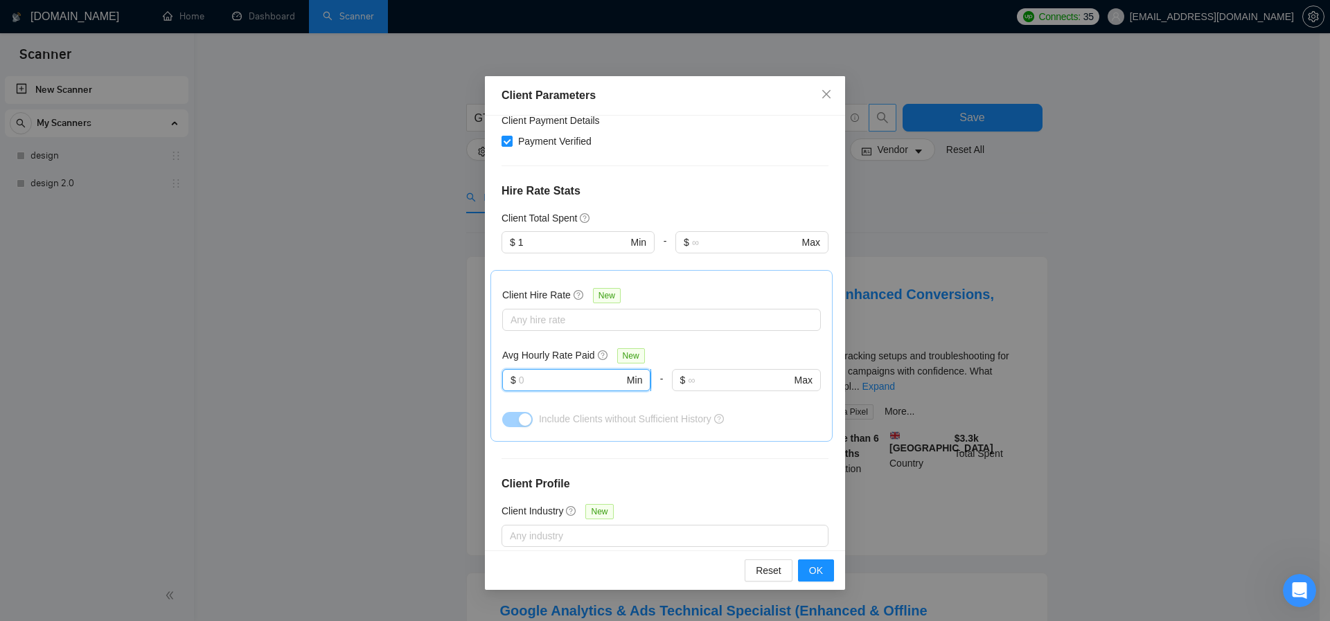
click at [583, 373] on input "text" at bounding box center [571, 380] width 105 height 15
type input "30"
click at [713, 376] on div "Client Location Include Client Countries [GEOGRAPHIC_DATA] [GEOGRAPHIC_DATA] [G…" at bounding box center [665, 333] width 360 height 435
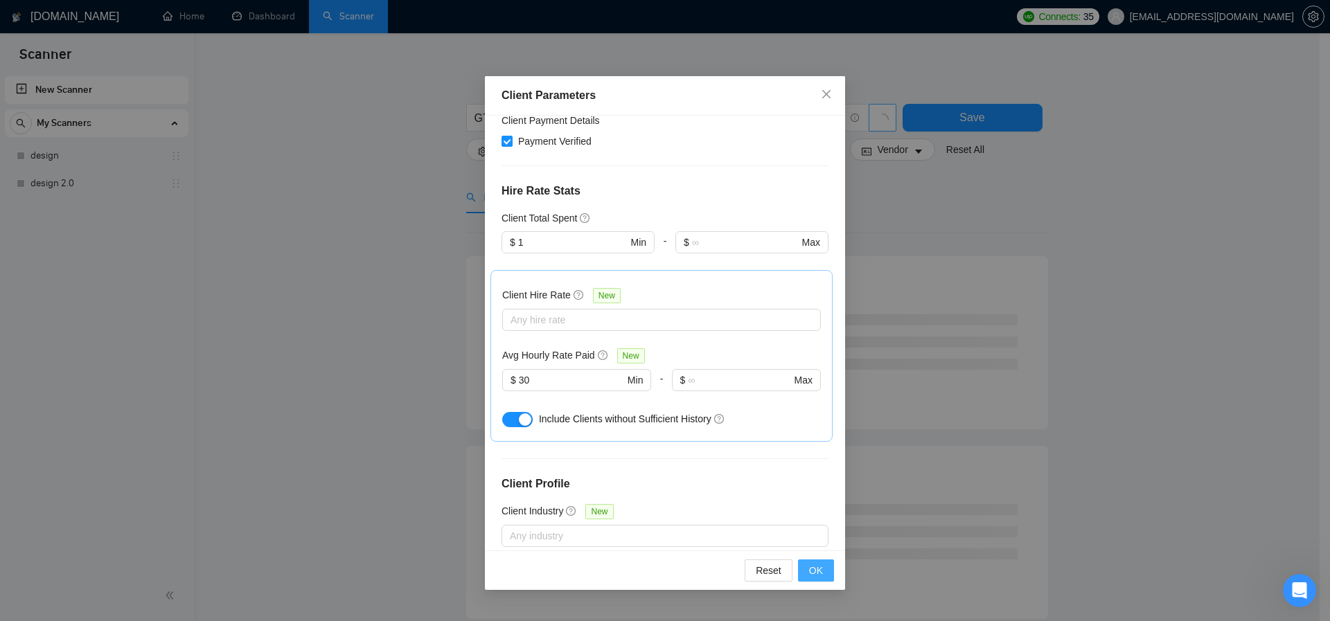
click at [821, 563] on span "OK" at bounding box center [816, 570] width 14 height 15
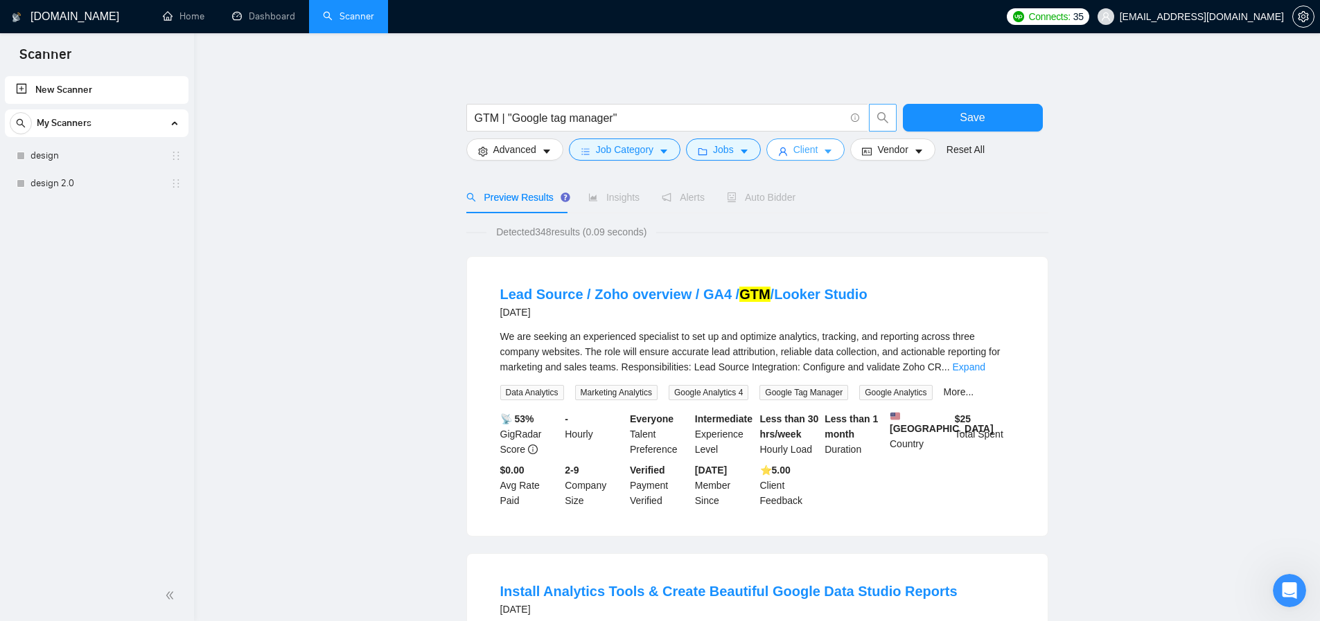
scroll to position [8, 0]
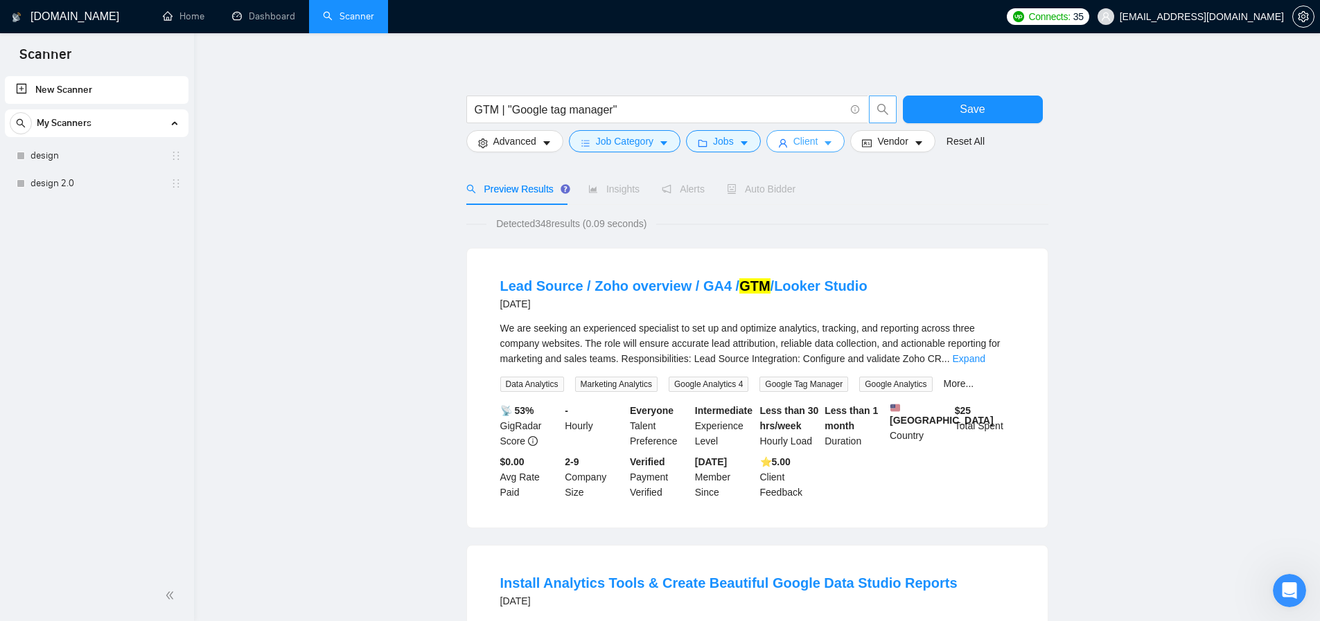
click at [818, 148] on span "Client" at bounding box center [805, 141] width 25 height 15
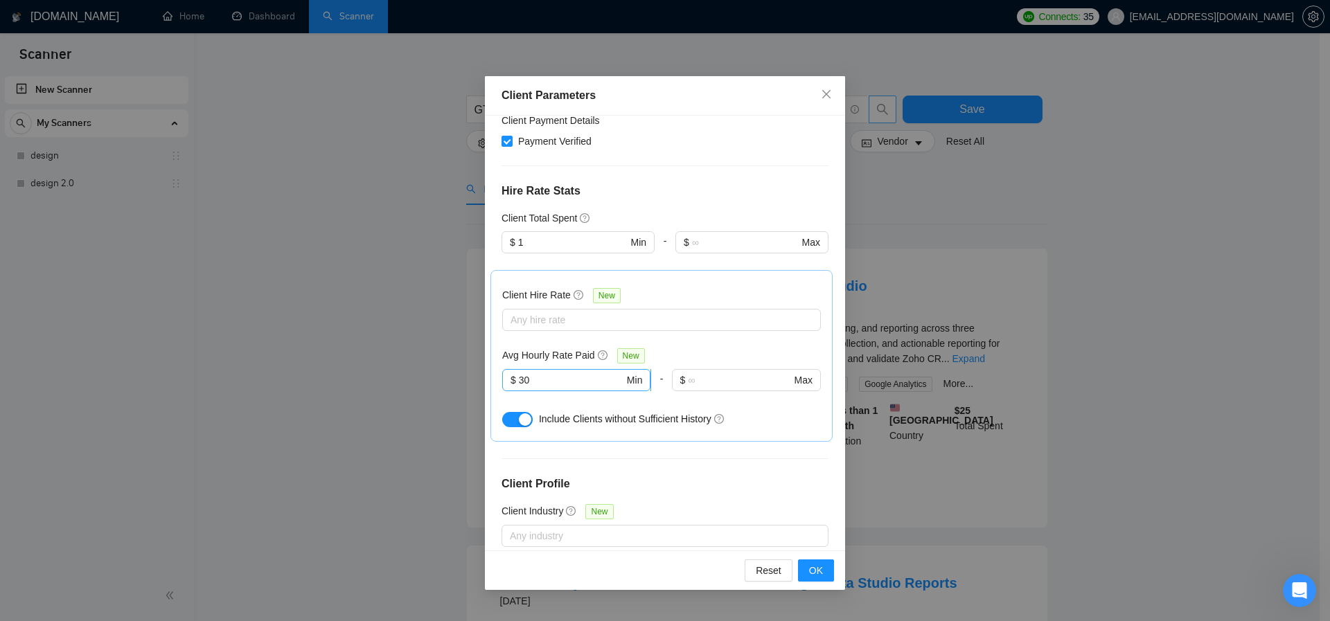
click at [567, 373] on input "30" at bounding box center [571, 380] width 105 height 15
click at [822, 571] on span "OK" at bounding box center [816, 570] width 14 height 15
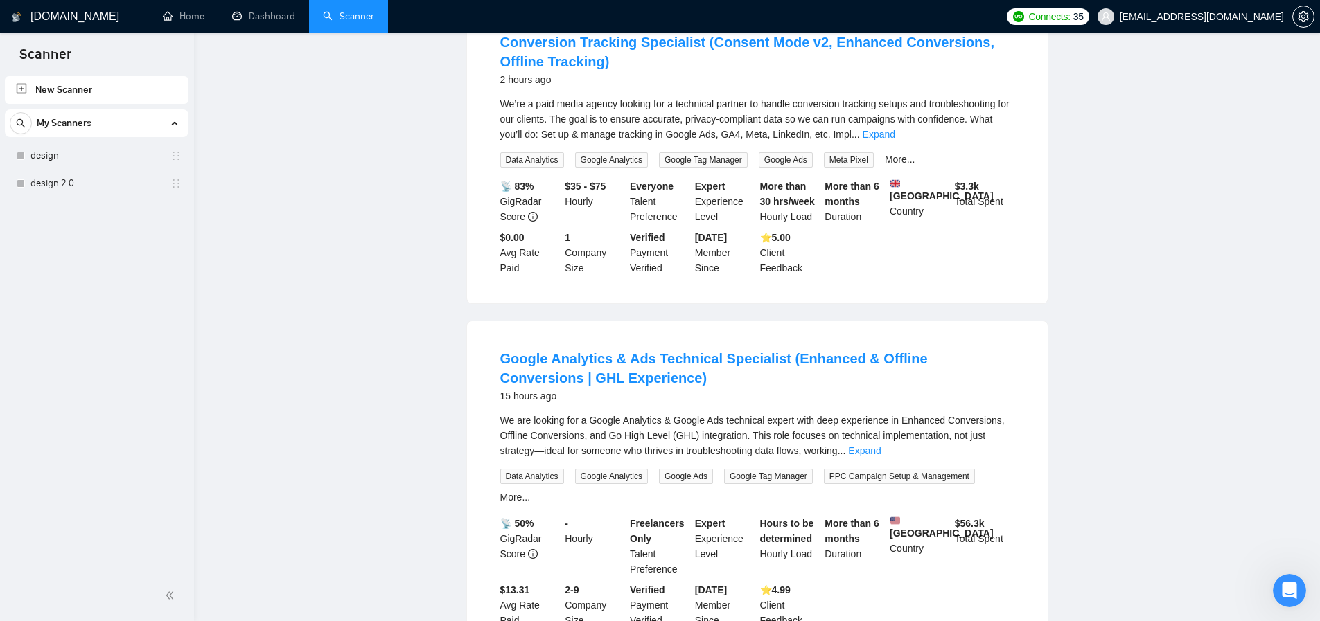
scroll to position [0, 0]
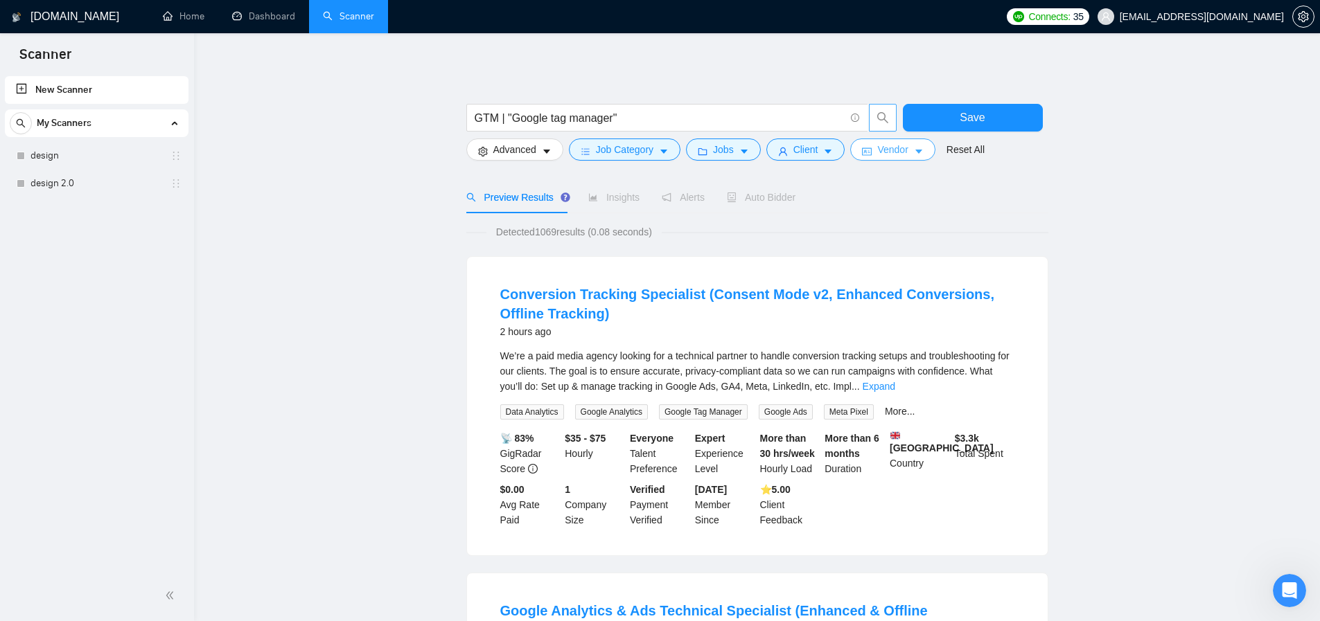
click at [901, 154] on span "Vendor" at bounding box center [892, 149] width 30 height 15
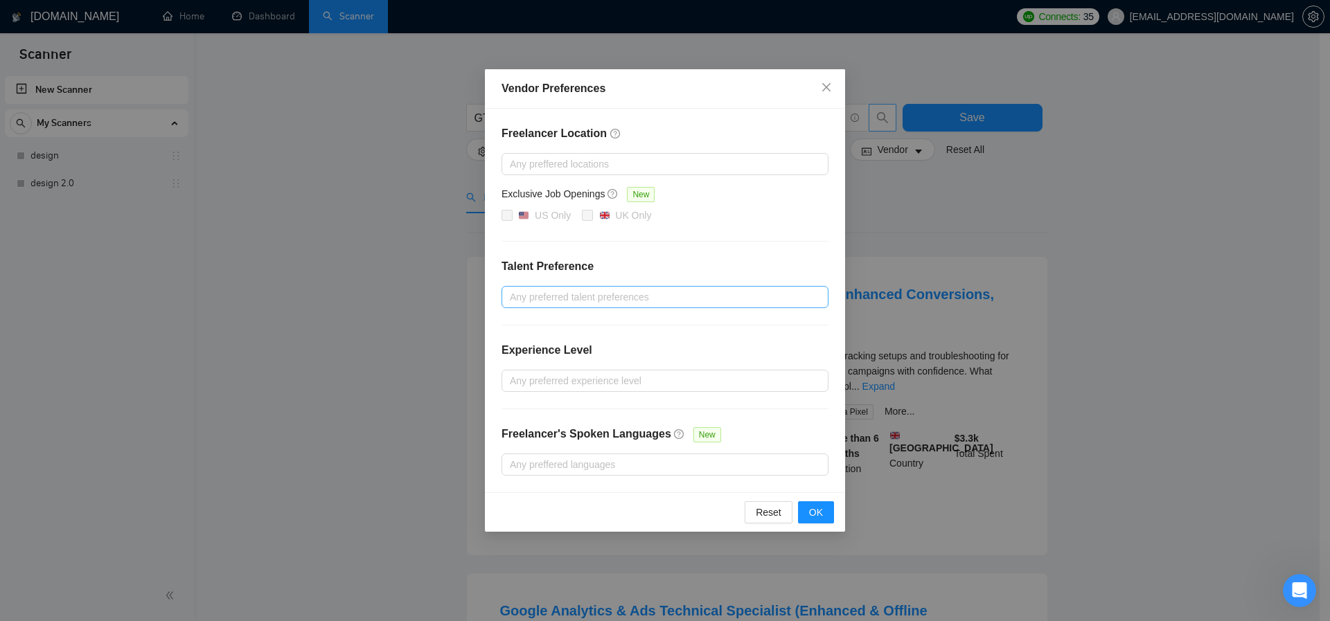
click at [547, 297] on div at bounding box center [658, 297] width 306 height 17
click at [644, 260] on h4 "Talent Preference" at bounding box center [665, 266] width 327 height 17
click at [567, 158] on div at bounding box center [658, 164] width 306 height 17
click at [694, 143] on div "Freelancer Location Any preffered locations Exclusive Job Openings New US Only …" at bounding box center [665, 301] width 360 height 384
click at [597, 154] on div "Freelancer Location Any preffered locations Exclusive Job Openings New US Only …" at bounding box center [665, 301] width 360 height 384
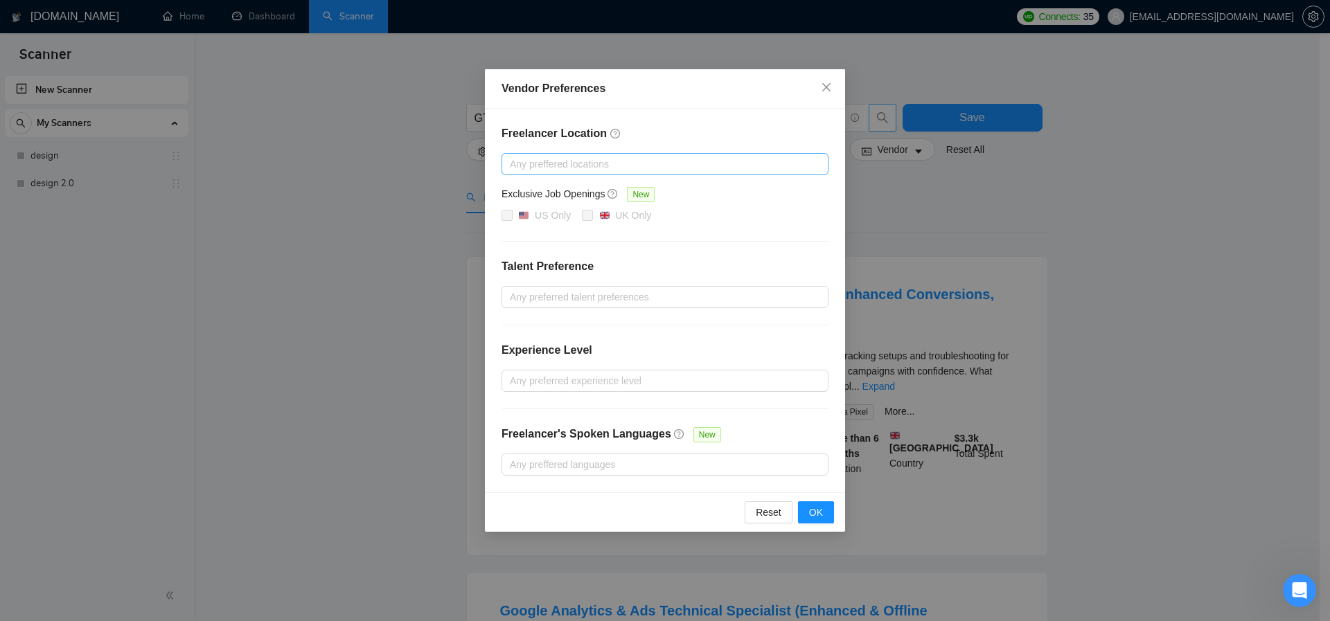
click at [597, 156] on div at bounding box center [658, 164] width 306 height 17
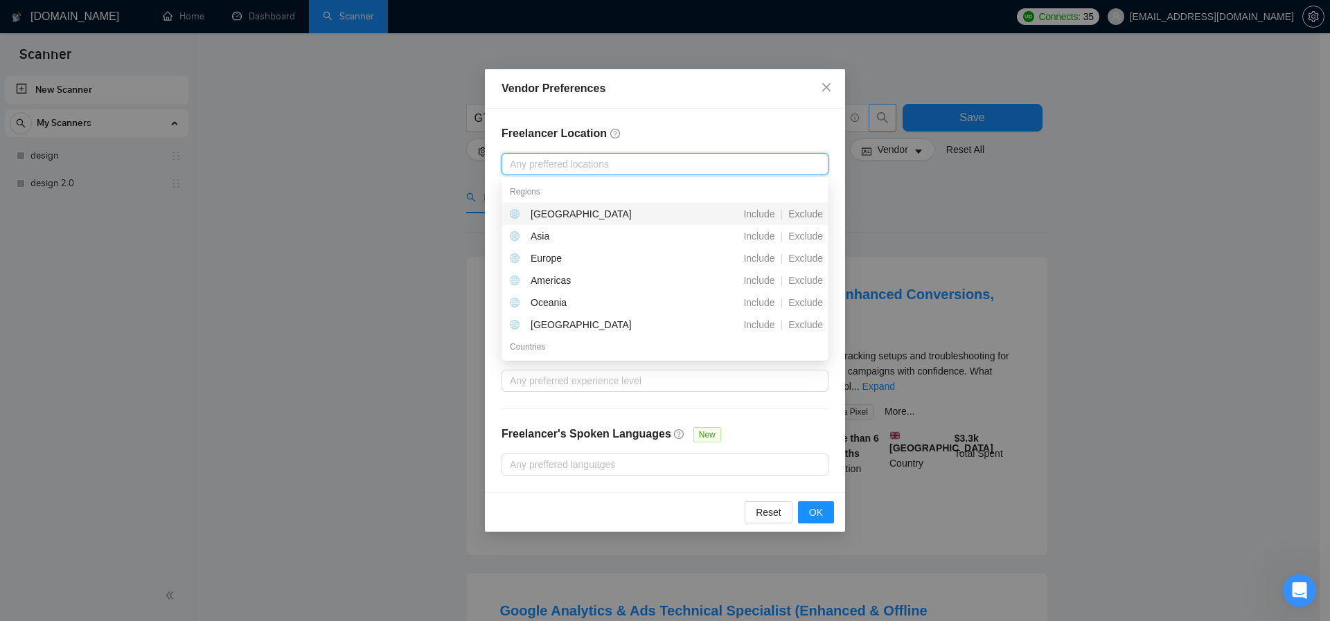
click at [700, 134] on h4 "Freelancer Location" at bounding box center [665, 133] width 327 height 17
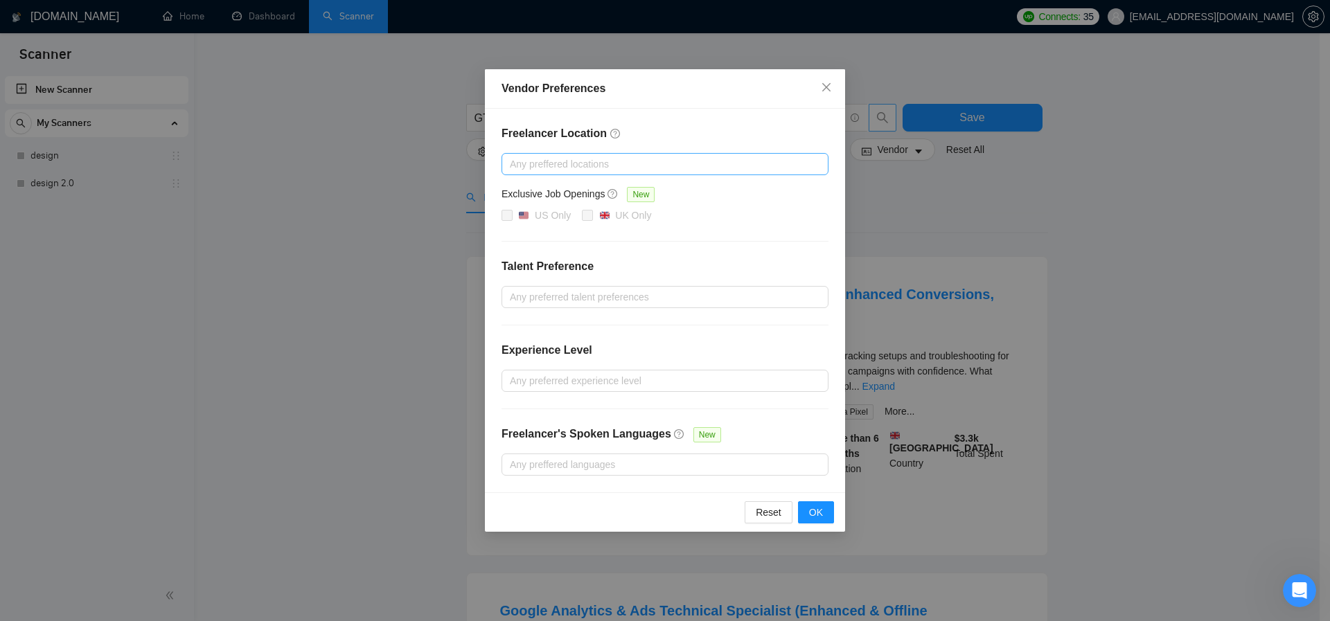
click at [574, 162] on div at bounding box center [658, 164] width 306 height 17
click at [793, 144] on div "Freelancer Location Any preffered locations Exclusive Job Openings New US Only …" at bounding box center [665, 301] width 360 height 384
click at [572, 463] on div at bounding box center [658, 465] width 306 height 17
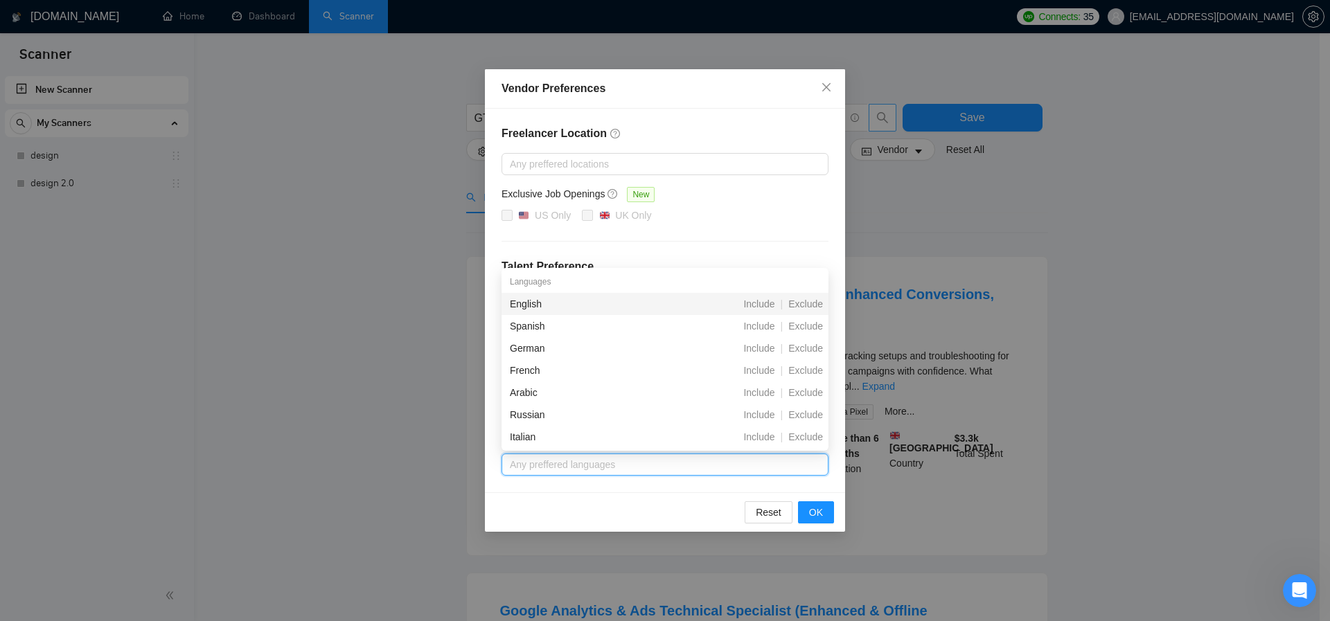
click at [594, 504] on div "Reset OK" at bounding box center [665, 512] width 360 height 39
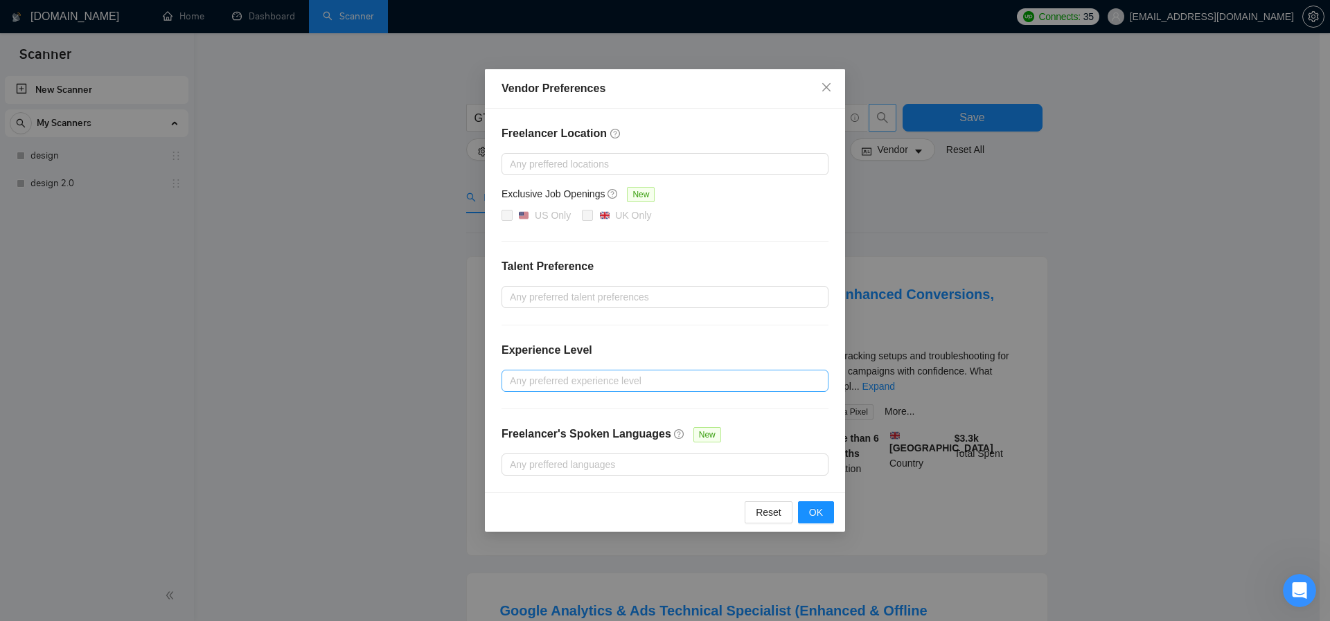
click at [598, 387] on div at bounding box center [658, 381] width 306 height 17
click at [516, 430] on input "Intermediate" at bounding box center [515, 430] width 10 height 10
checkbox input "true"
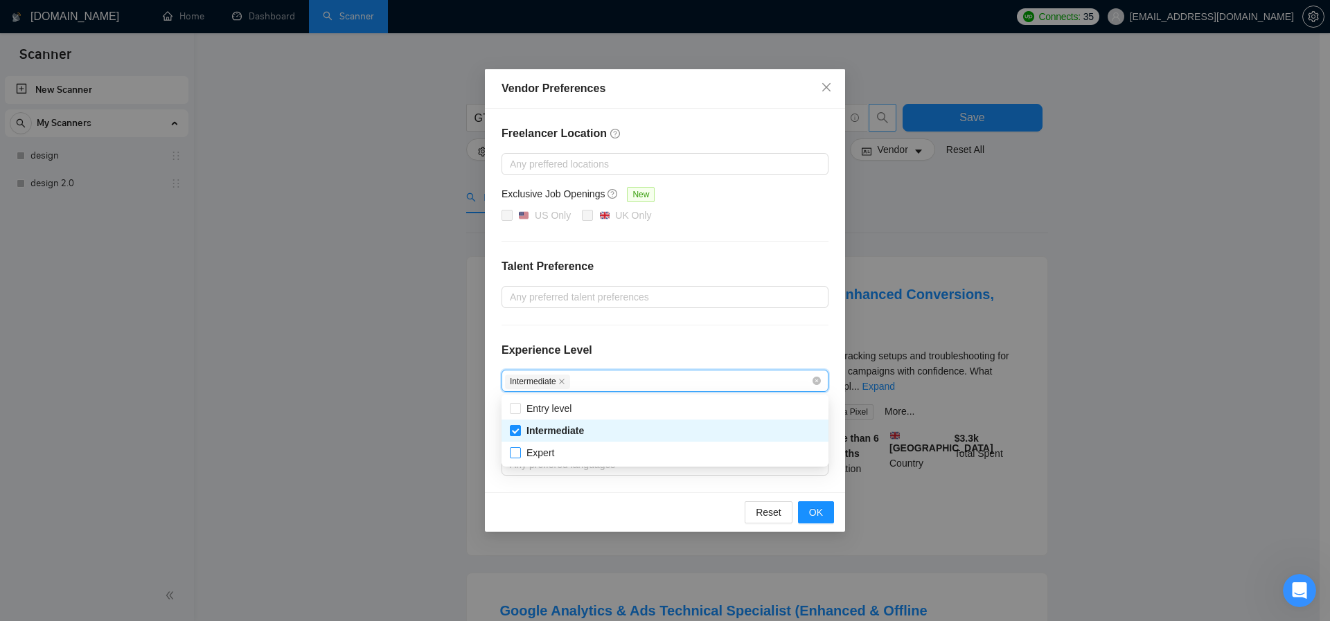
click at [521, 457] on span "Expert" at bounding box center [540, 452] width 39 height 15
click at [520, 457] on input "Expert" at bounding box center [515, 453] width 10 height 10
click at [511, 452] on input "Expert" at bounding box center [515, 453] width 10 height 10
checkbox input "true"
click at [833, 515] on button "OK" at bounding box center [816, 513] width 36 height 22
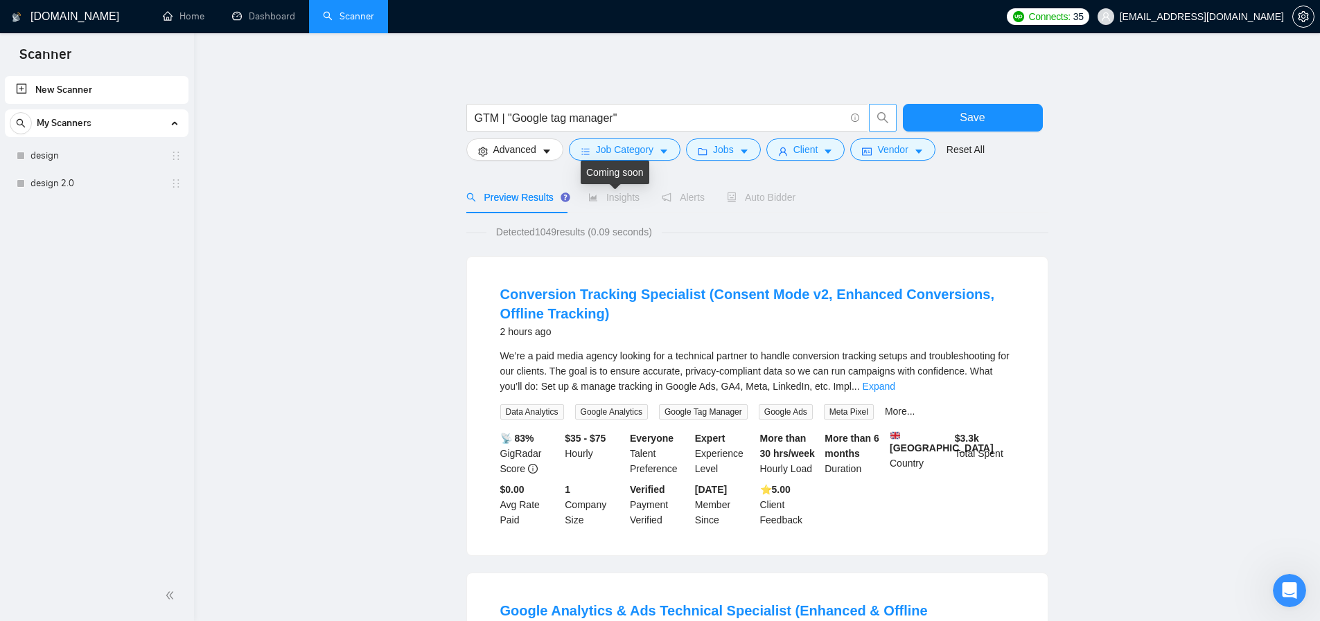
click at [624, 195] on span "Insights" at bounding box center [613, 197] width 51 height 11
click at [520, 154] on span "Advanced" at bounding box center [514, 149] width 43 height 15
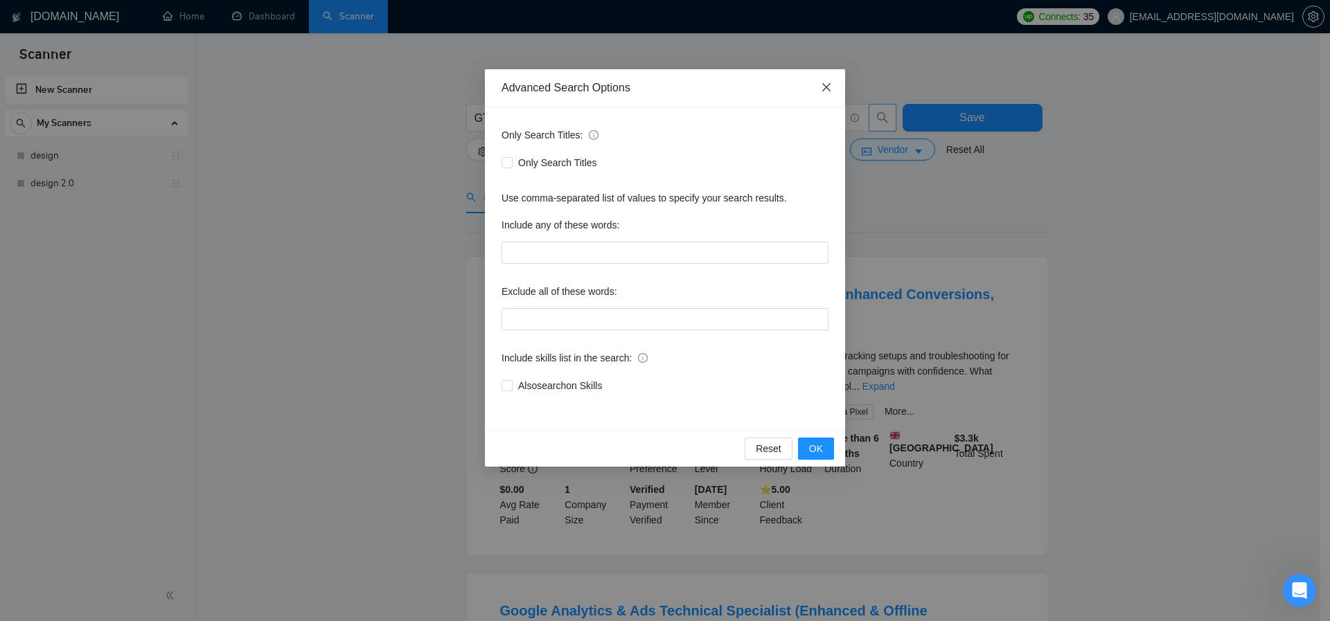
click at [819, 96] on span "Close" at bounding box center [826, 87] width 37 height 37
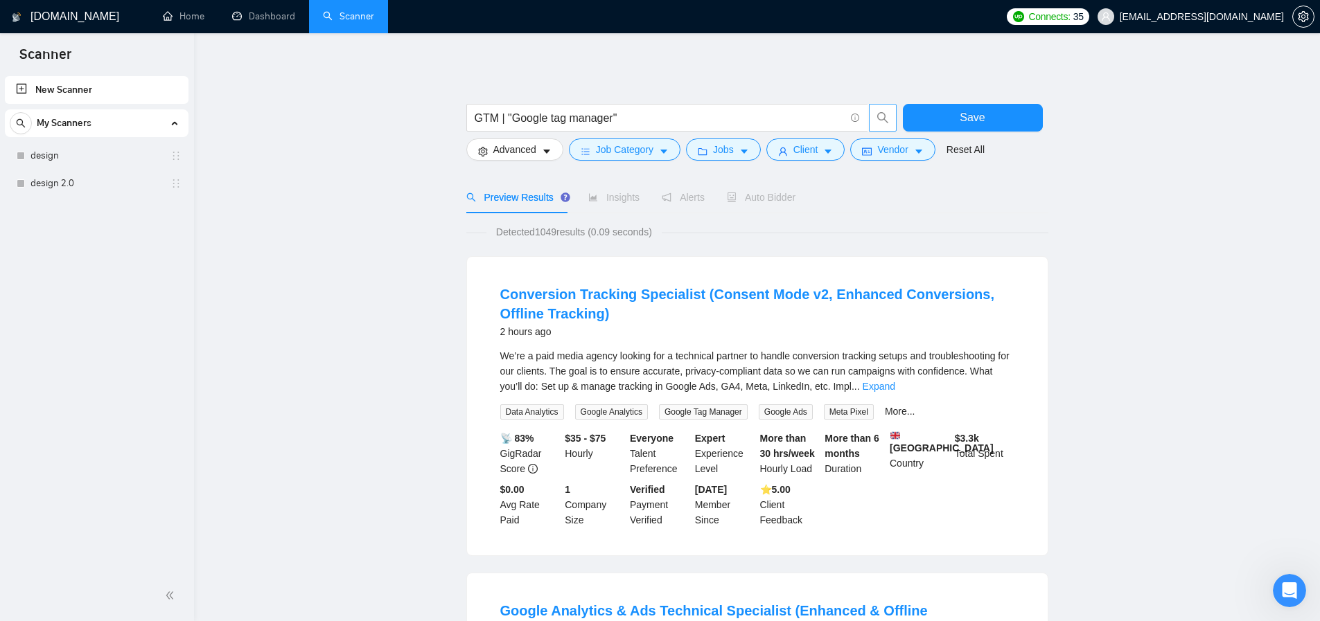
click at [812, 385] on div "We’re a paid media agency looking for a technical partner to handle conversion …" at bounding box center [757, 371] width 514 height 46
click at [895, 389] on link "Expand" at bounding box center [879, 386] width 33 height 11
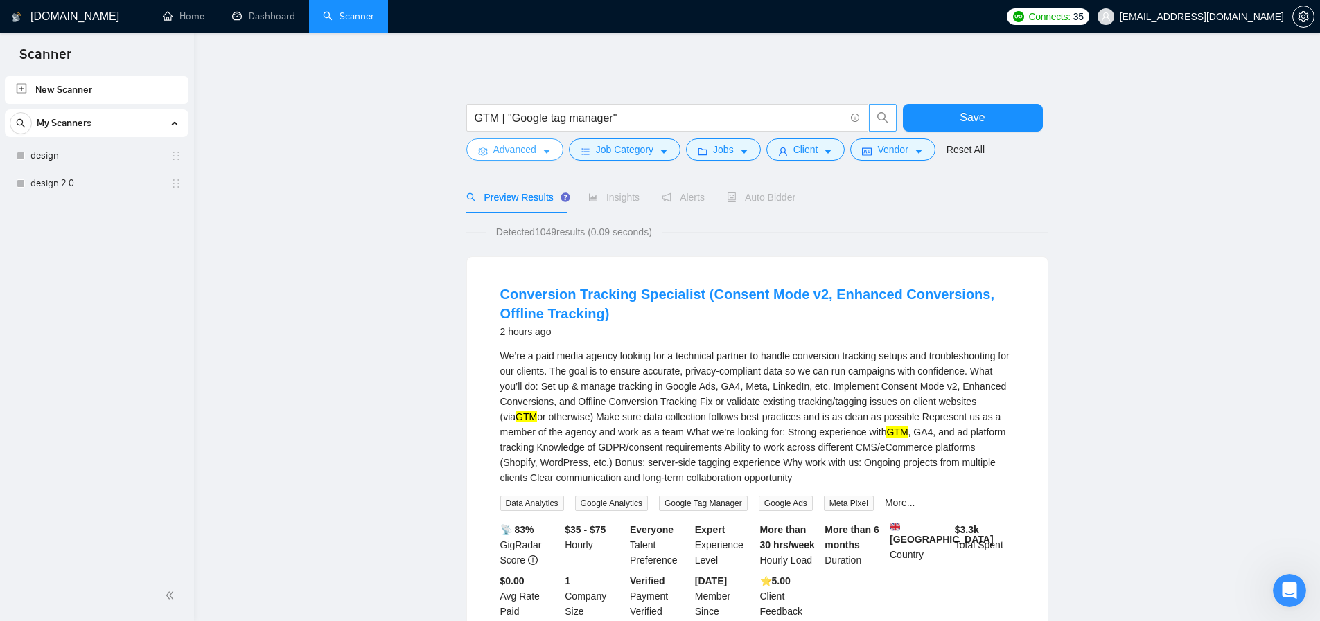
click at [528, 151] on span "Advanced" at bounding box center [514, 149] width 43 height 15
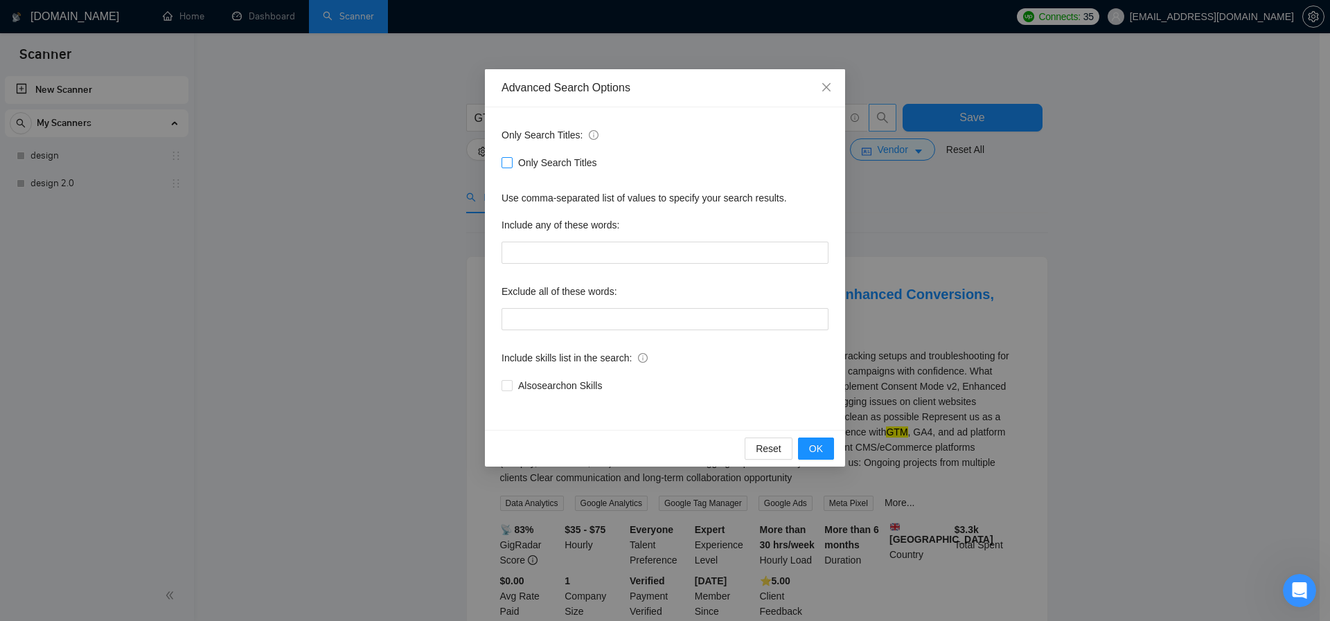
click at [522, 158] on span "Only Search Titles" at bounding box center [558, 162] width 90 height 15
click at [511, 158] on input "Only Search Titles" at bounding box center [507, 162] width 10 height 10
checkbox input "true"
click at [821, 449] on span "OK" at bounding box center [816, 448] width 14 height 15
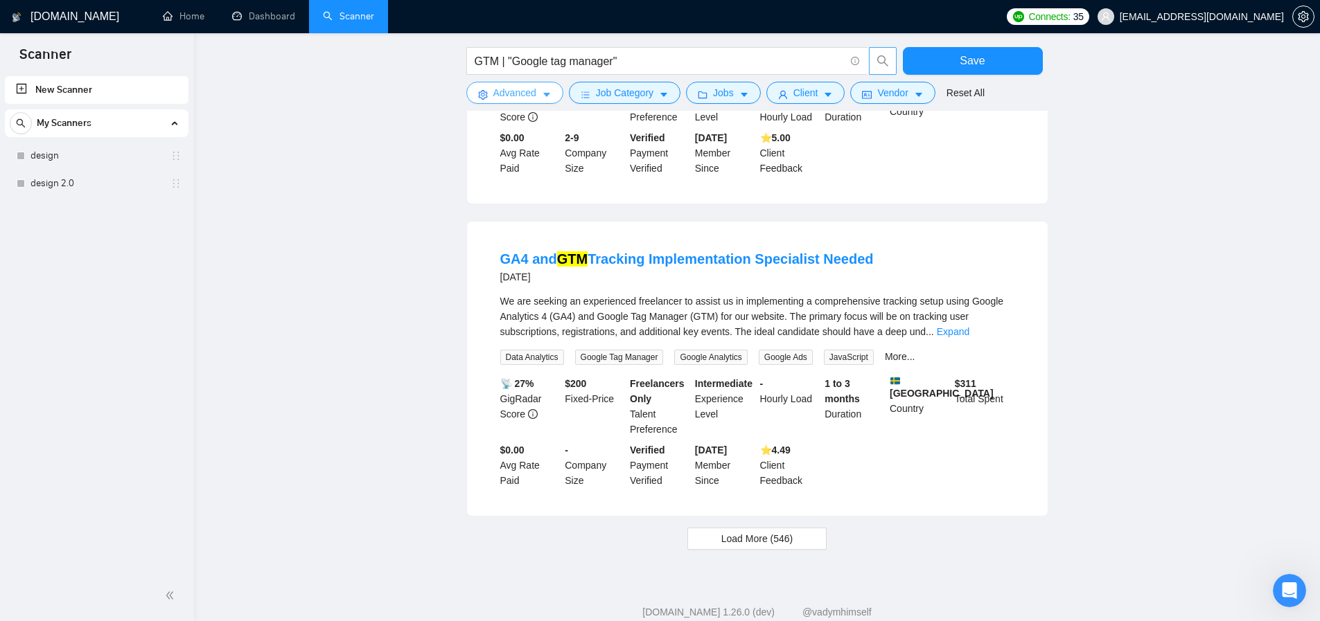
scroll to position [1284, 0]
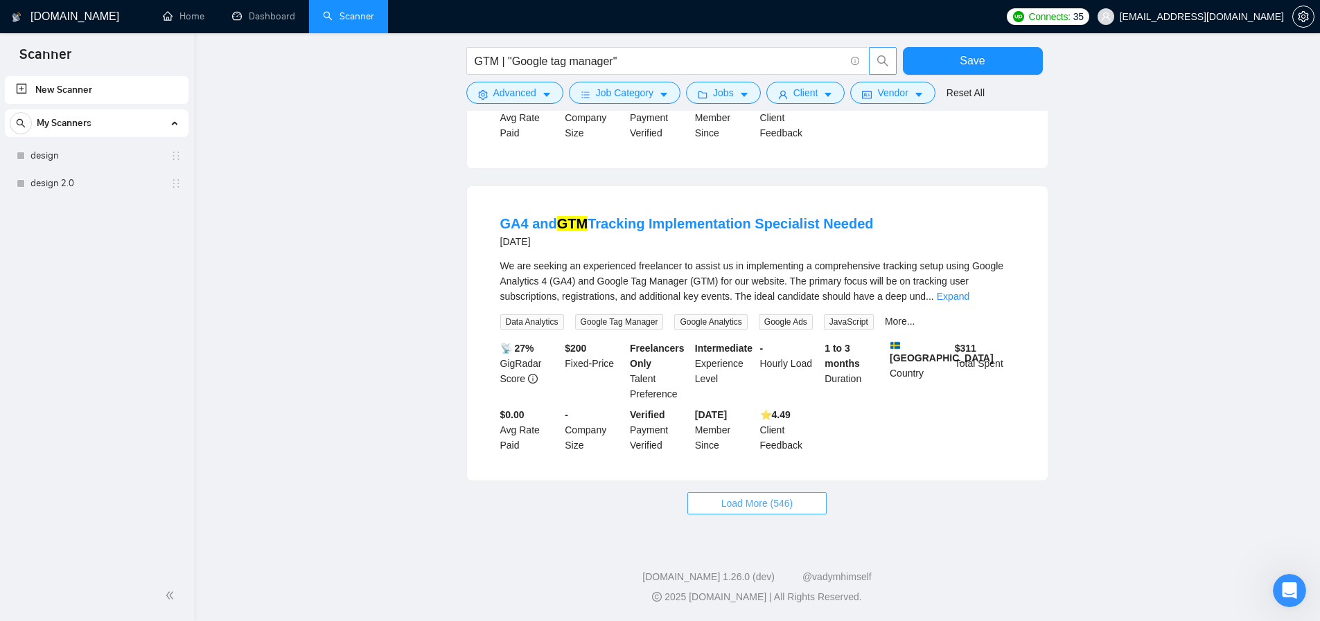
click at [725, 499] on span "Load More (546)" at bounding box center [757, 503] width 72 height 15
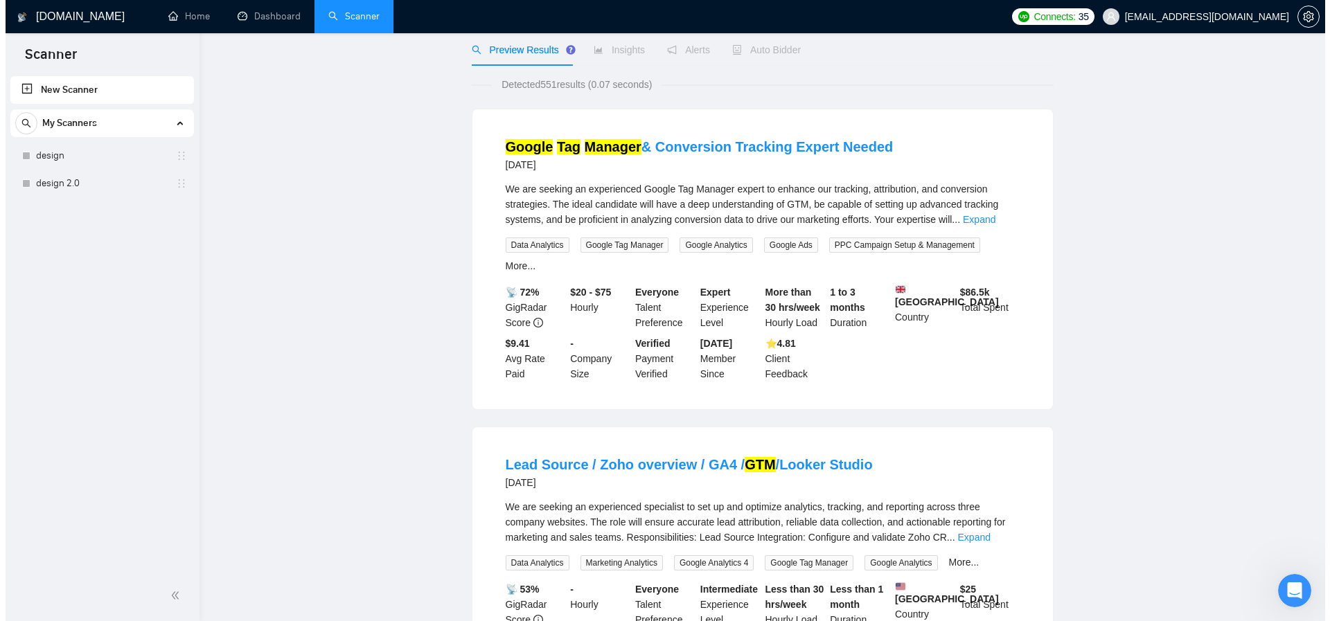
scroll to position [0, 0]
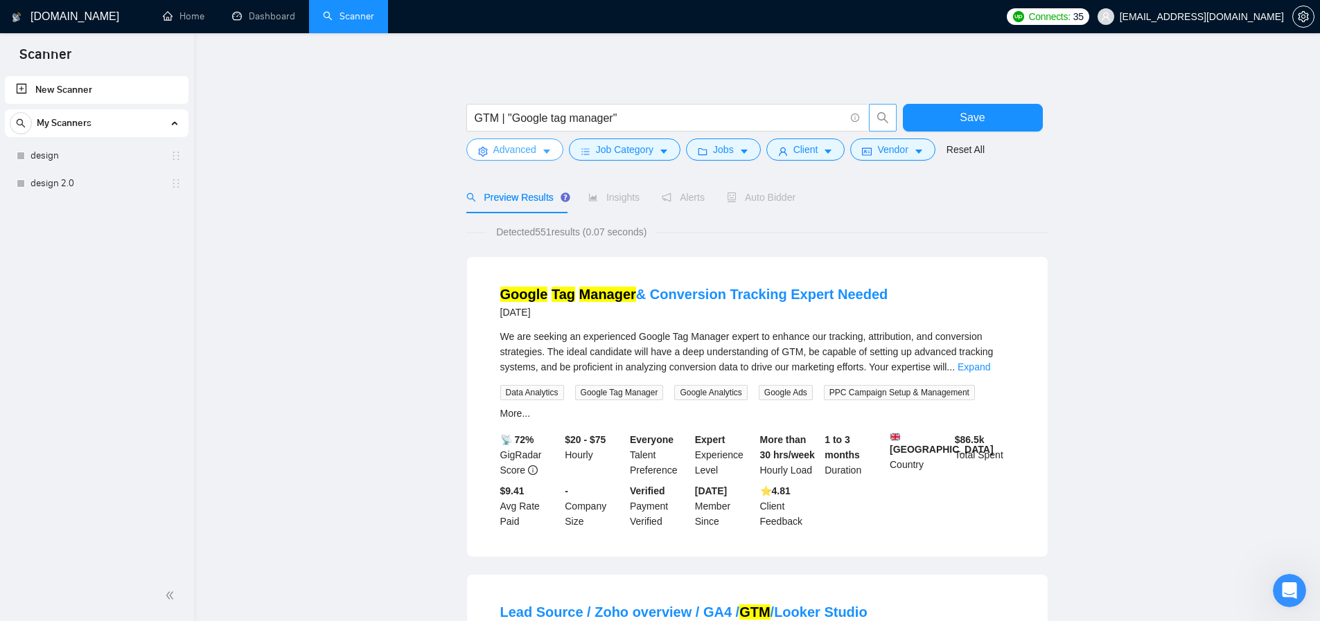
click at [491, 148] on button "Advanced" at bounding box center [514, 150] width 97 height 22
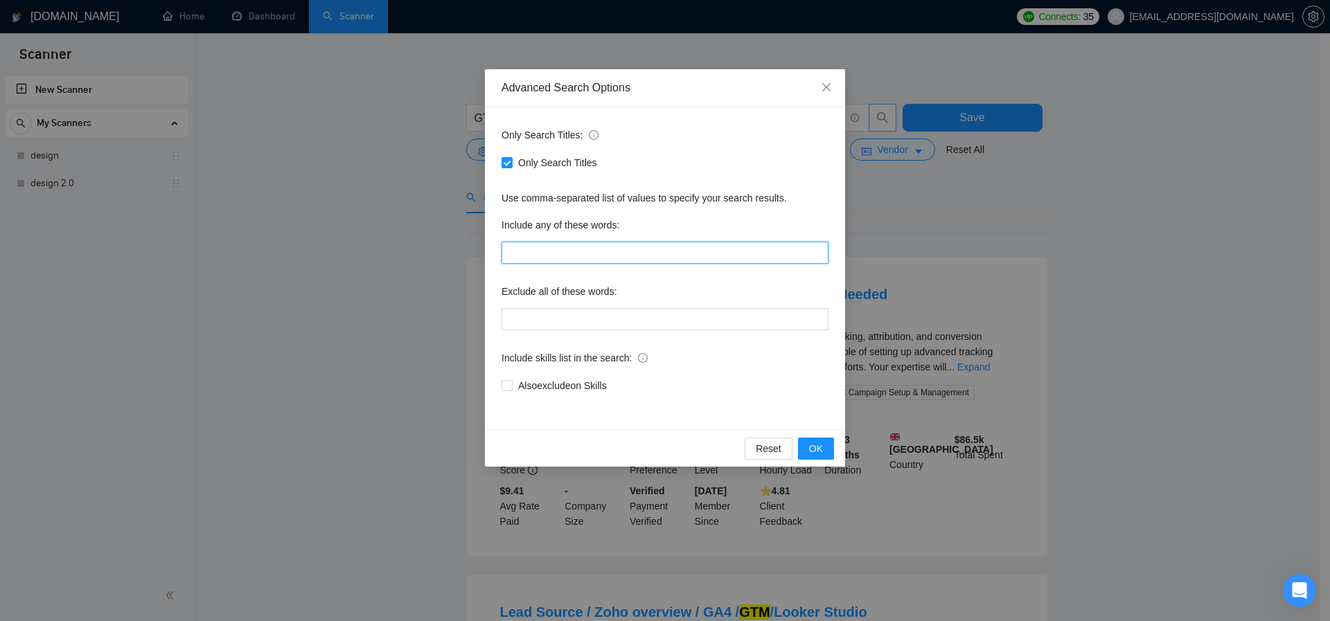
click at [569, 257] on input "text" at bounding box center [665, 253] width 327 height 22
click at [692, 222] on div "Include any of these words:" at bounding box center [665, 228] width 327 height 28
click at [691, 226] on div "Include any of these words:" at bounding box center [665, 228] width 327 height 28
click at [691, 223] on div "Include any of these words:" at bounding box center [665, 228] width 327 height 28
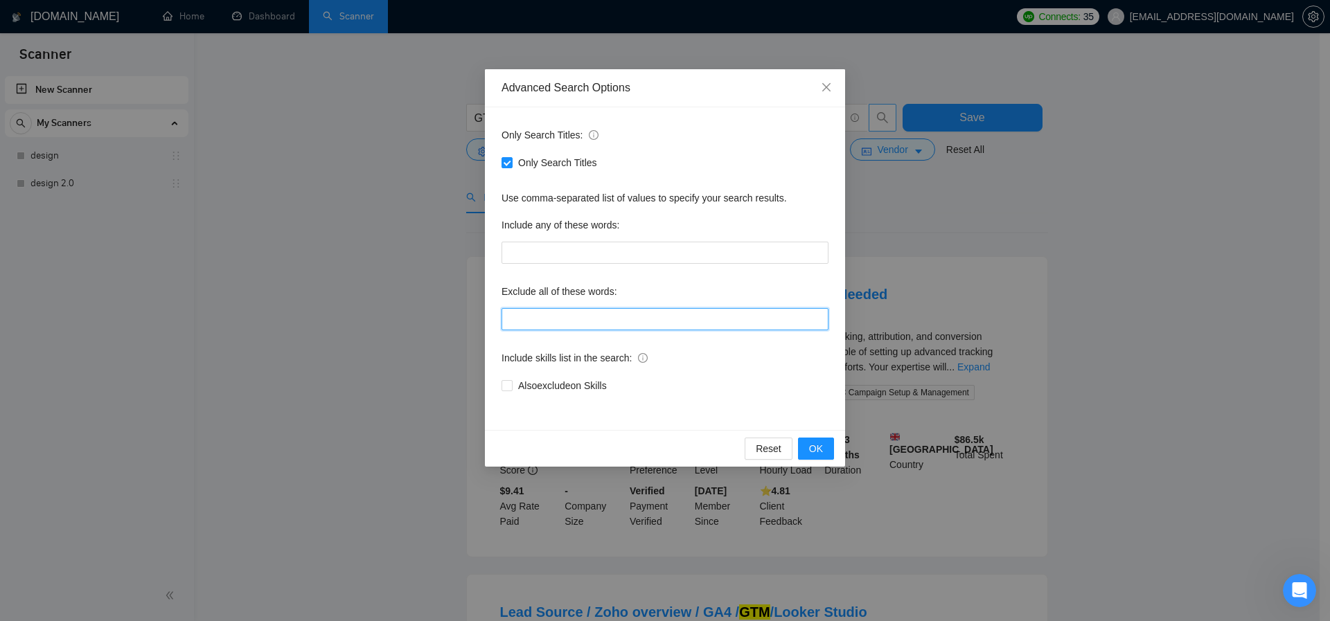
click at [600, 322] on input "text" at bounding box center [665, 319] width 327 height 22
paste input "join our team, contract to hire, ideal candidate, looking for employee, work on…"
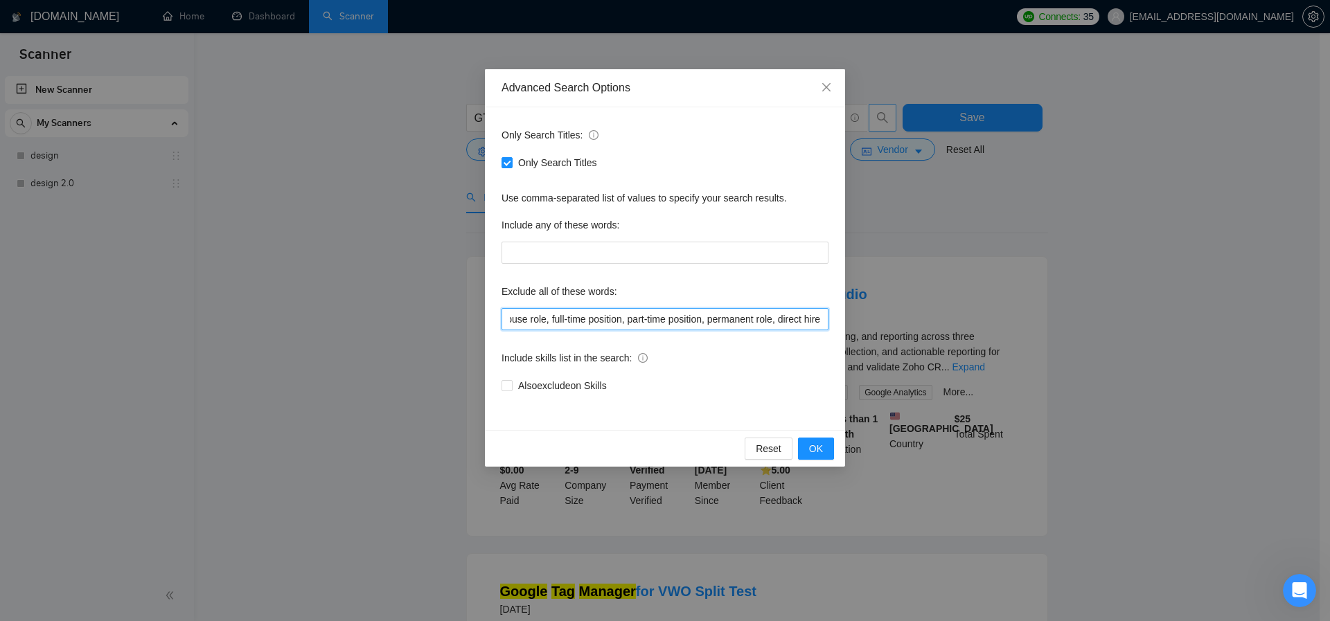
drag, startPoint x: 701, startPoint y: 320, endPoint x: 777, endPoint y: 320, distance: 75.5
click at [777, 320] on input "join our team, contract to hire, ideal candidate, looking for employee, work on…" at bounding box center [665, 319] width 327 height 22
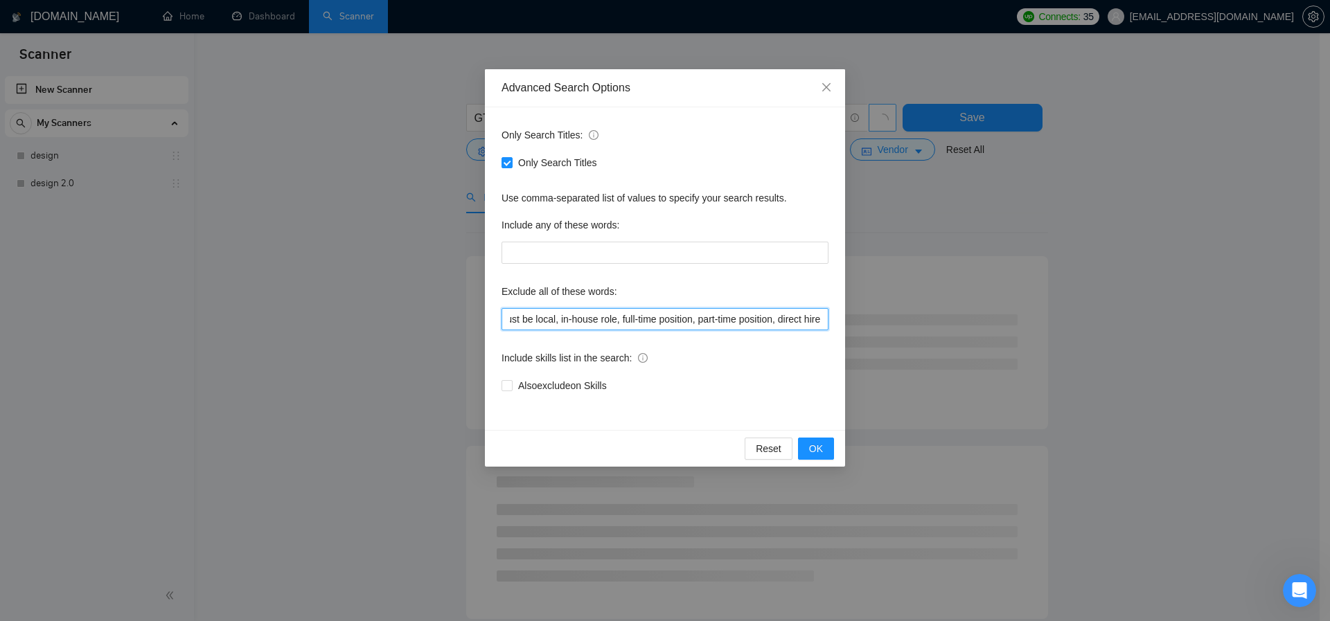
drag, startPoint x: 689, startPoint y: 322, endPoint x: 772, endPoint y: 321, distance: 82.4
click at [772, 321] on input "join our team, contract to hire, ideal candidate, looking for employee, work on…" at bounding box center [665, 319] width 327 height 22
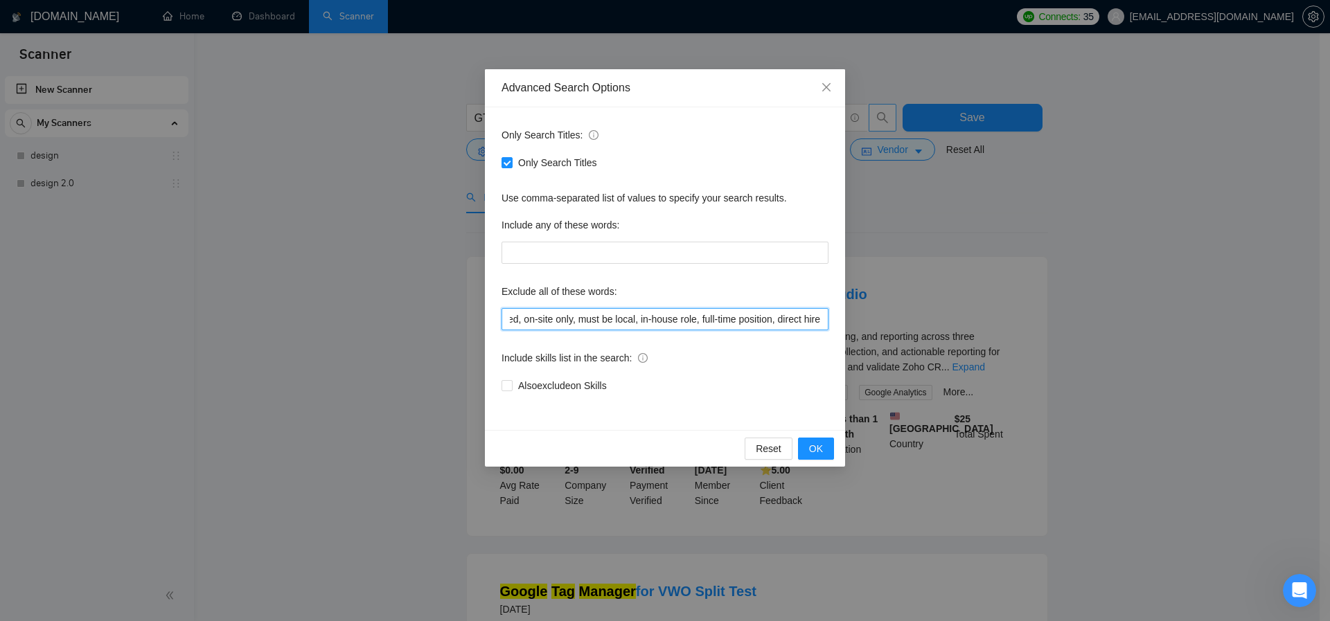
scroll to position [0, 459]
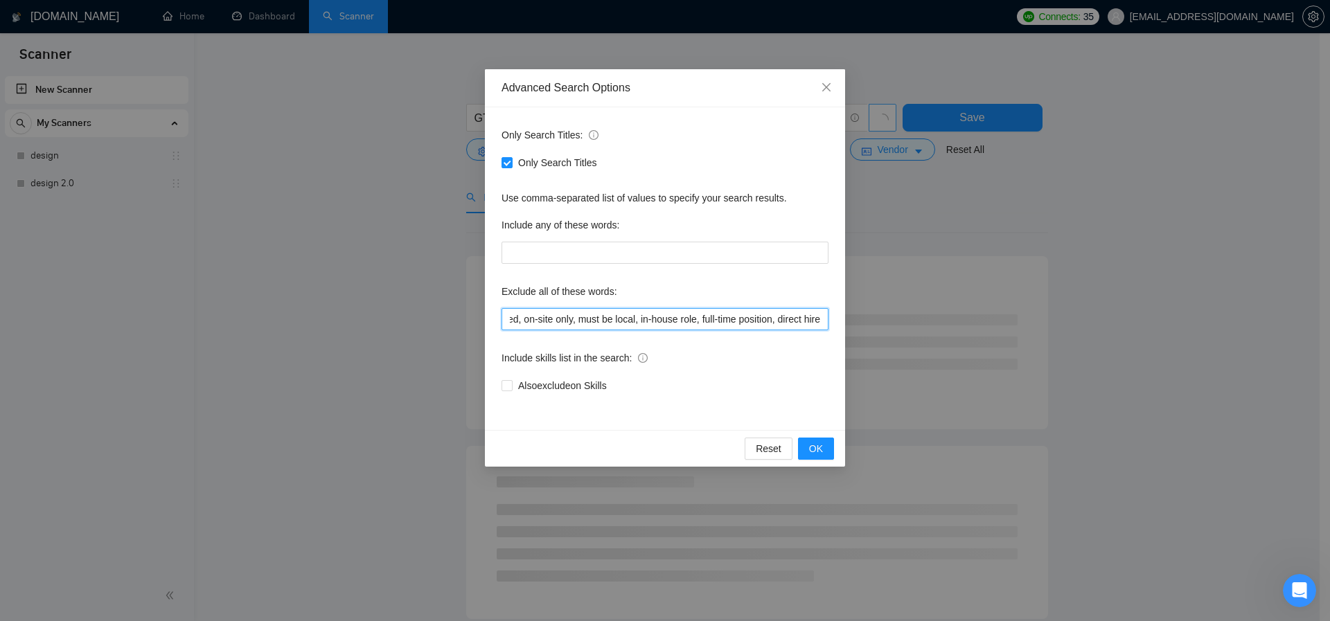
click at [775, 319] on input "join our team, contract to hire, ideal candidate, looking for employee, work on…" at bounding box center [665, 319] width 327 height 22
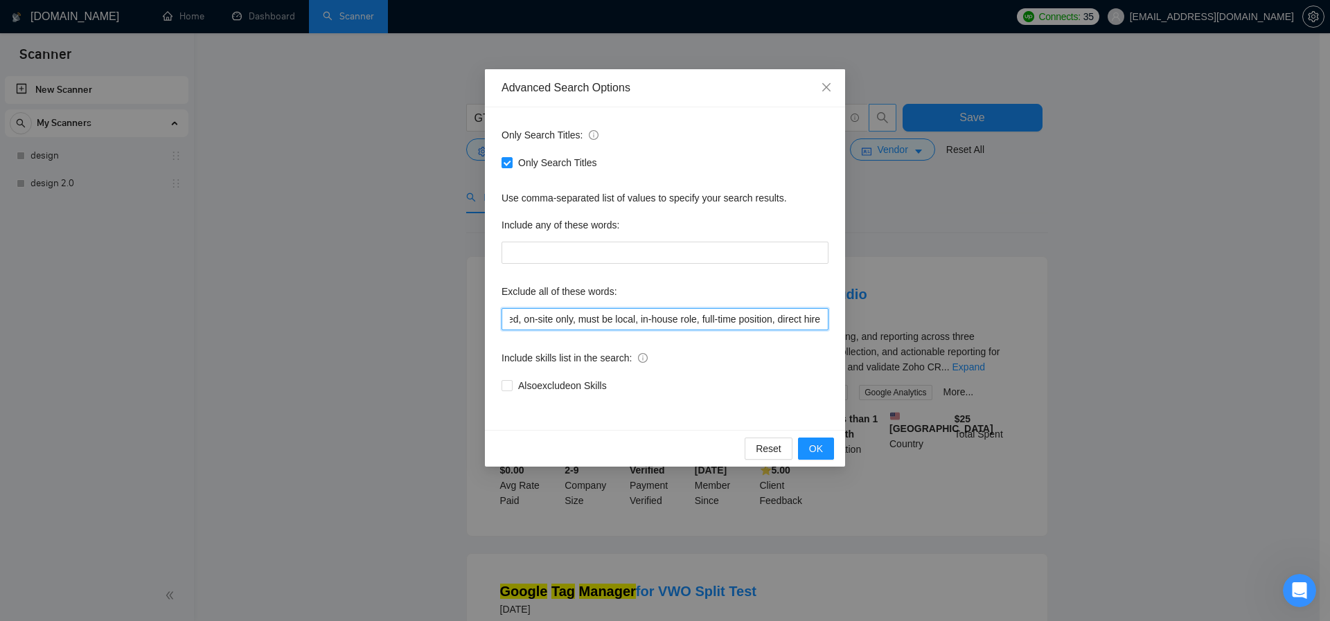
drag, startPoint x: 770, startPoint y: 321, endPoint x: 694, endPoint y: 323, distance: 76.2
click at [694, 323] on input "join our team, contract to hire, ideal candidate, looking for employee, work on…" at bounding box center [665, 319] width 327 height 22
drag, startPoint x: 774, startPoint y: 321, endPoint x: 708, endPoint y: 320, distance: 65.8
click at [708, 320] on input "join our team, contract to hire, ideal candidate, looking for employee, work on…" at bounding box center [665, 319] width 327 height 22
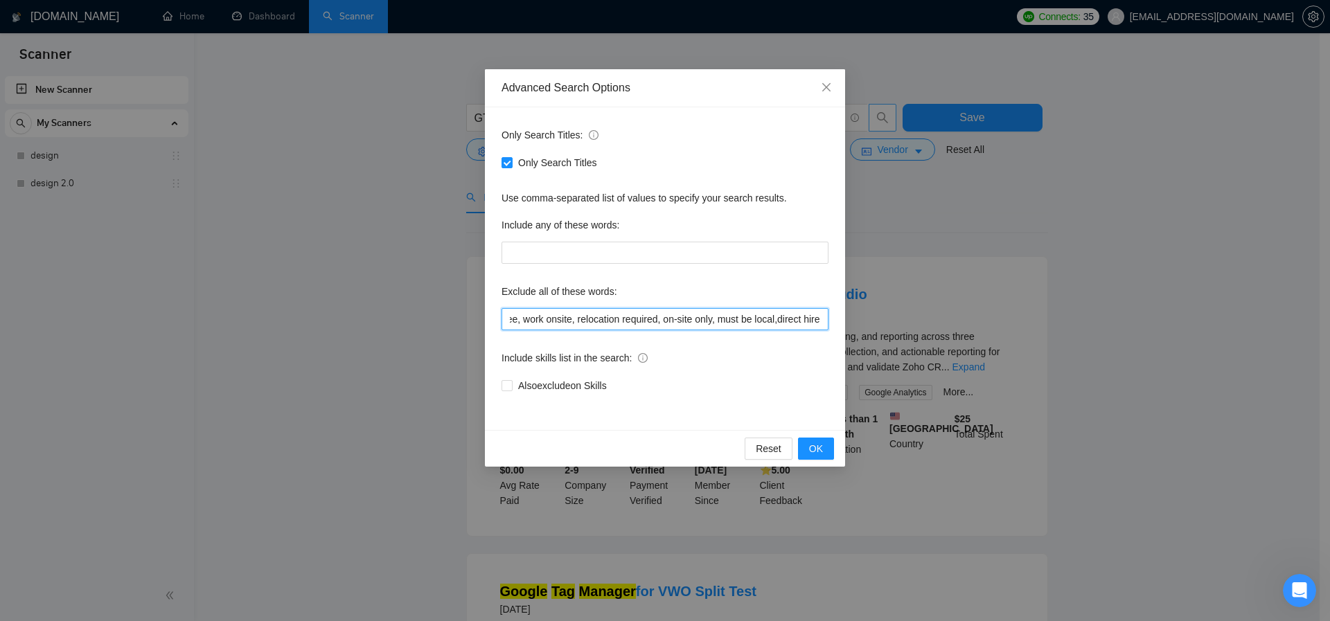
scroll to position [0, 311]
drag, startPoint x: 714, startPoint y: 319, endPoint x: 655, endPoint y: 324, distance: 59.0
click at [655, 324] on input "join our team, contract to hire, ideal candidate, looking for employee, work on…" at bounding box center [665, 319] width 327 height 22
drag, startPoint x: 709, startPoint y: 320, endPoint x: 650, endPoint y: 322, distance: 58.9
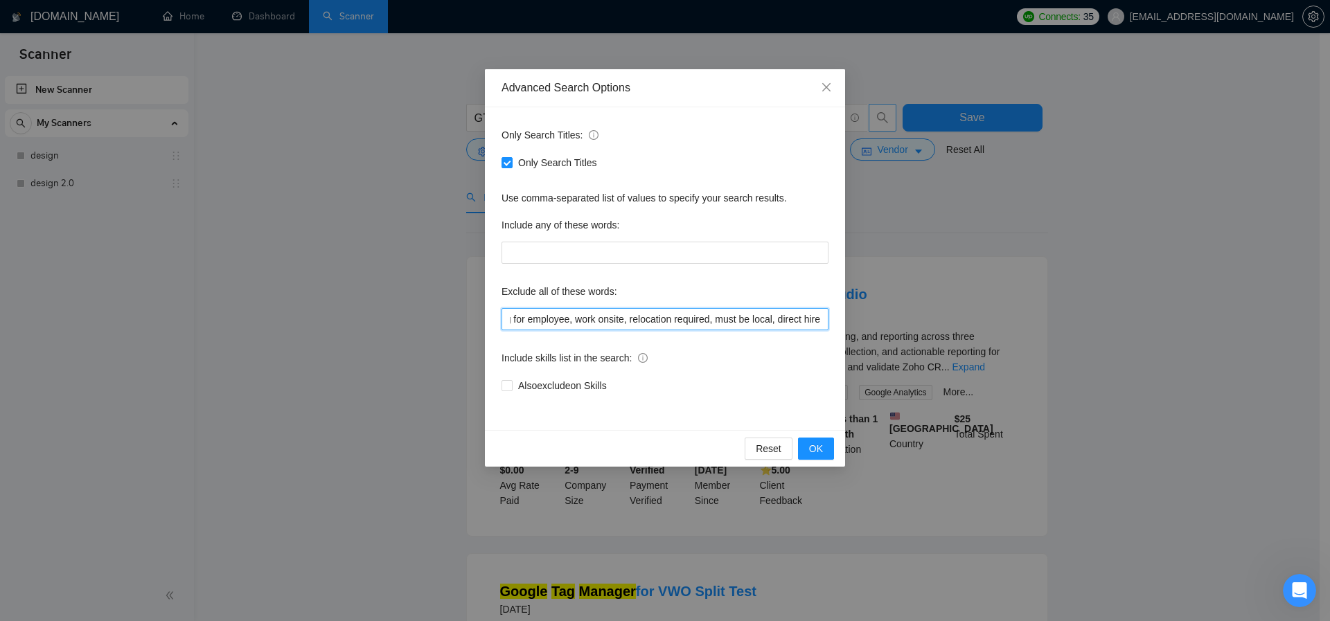
click at [648, 322] on input "join our team, contract to hire, ideal candidate, looking for employee, work on…" at bounding box center [665, 319] width 327 height 22
click at [724, 324] on input "join our team, contract to hire, ideal candidate, looking for employee, work on…" at bounding box center [665, 319] width 327 height 22
click at [616, 321] on input "join our team, contract to hire, ideal candidate, looking for employee, work on…" at bounding box center [665, 319] width 327 height 22
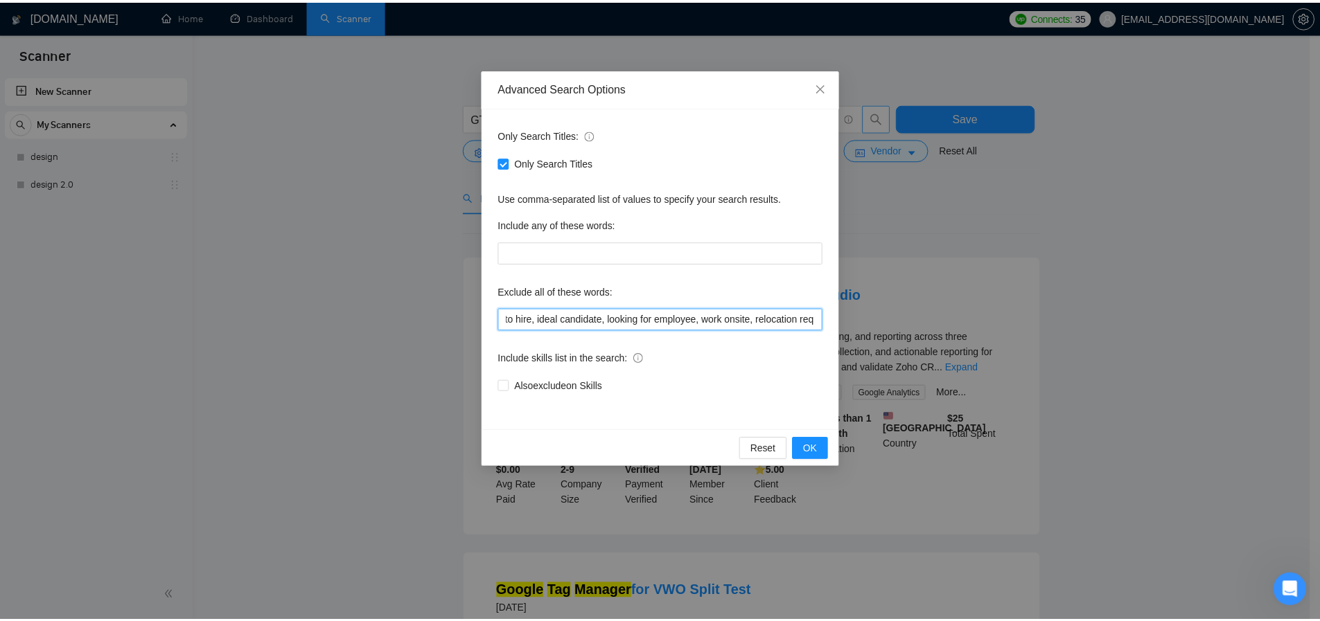
scroll to position [0, 0]
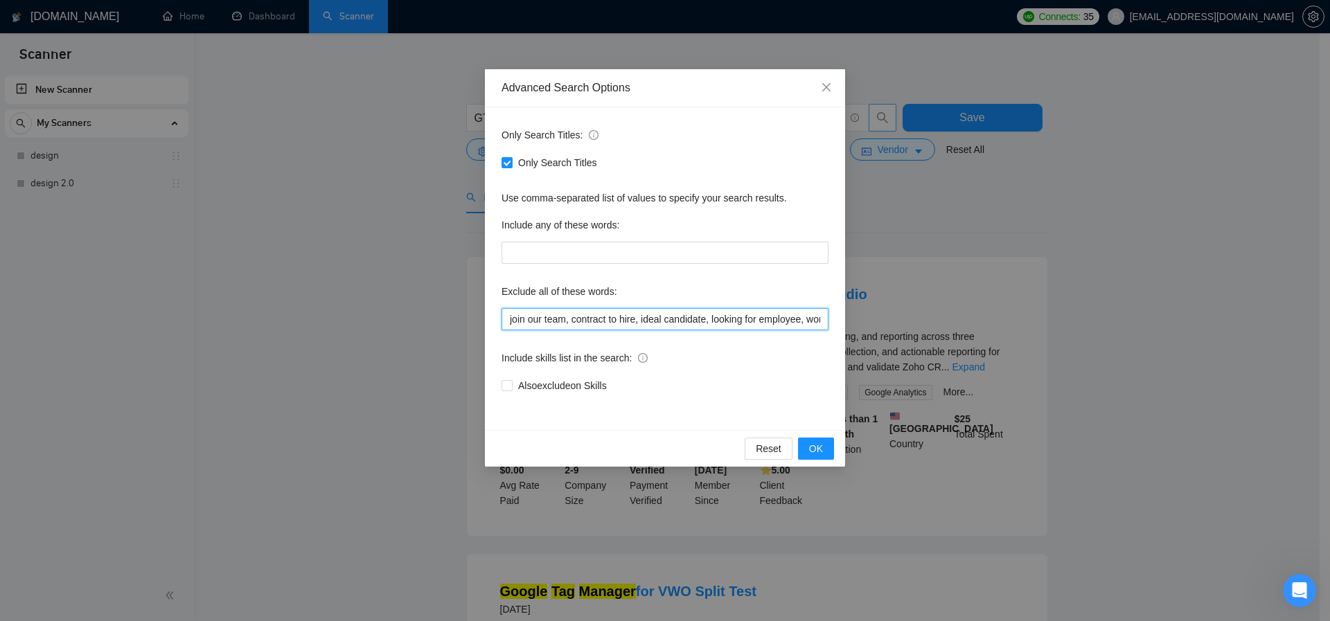
drag, startPoint x: 715, startPoint y: 321, endPoint x: 647, endPoint y: 321, distance: 67.9
click at [647, 321] on input "join our team, contract to hire, ideal candidate, looking for employee, work on…" at bounding box center [665, 319] width 327 height 22
click at [720, 321] on input "join our team, contract to hire, ideal candidate, looking for employee, work on…" at bounding box center [665, 319] width 327 height 22
drag, startPoint x: 646, startPoint y: 320, endPoint x: 574, endPoint y: 321, distance: 72.1
click at [574, 321] on input "join our team, contract to hire, ideal candidate, looking for employee, work on…" at bounding box center [665, 319] width 327 height 22
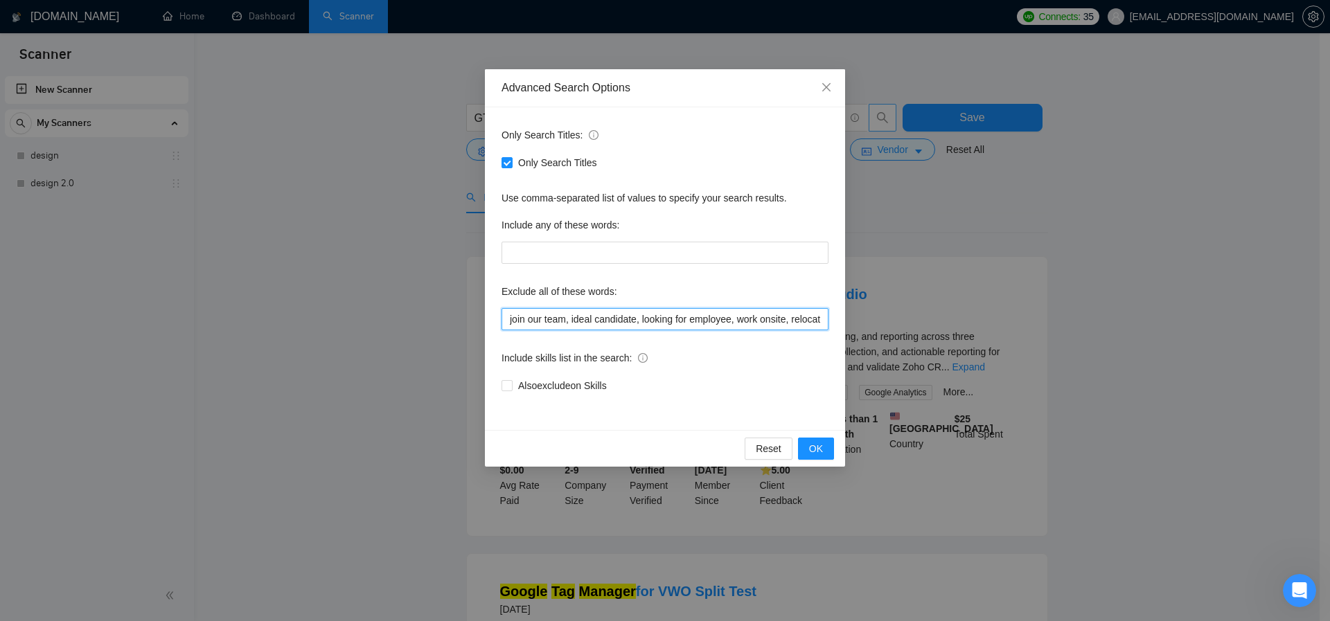
drag, startPoint x: 527, startPoint y: 324, endPoint x: 468, endPoint y: 324, distance: 58.2
click at [468, 324] on div "Advanced Search Options Only Search Titles: Only Search Titles Use comma-separa…" at bounding box center [665, 310] width 1330 height 621
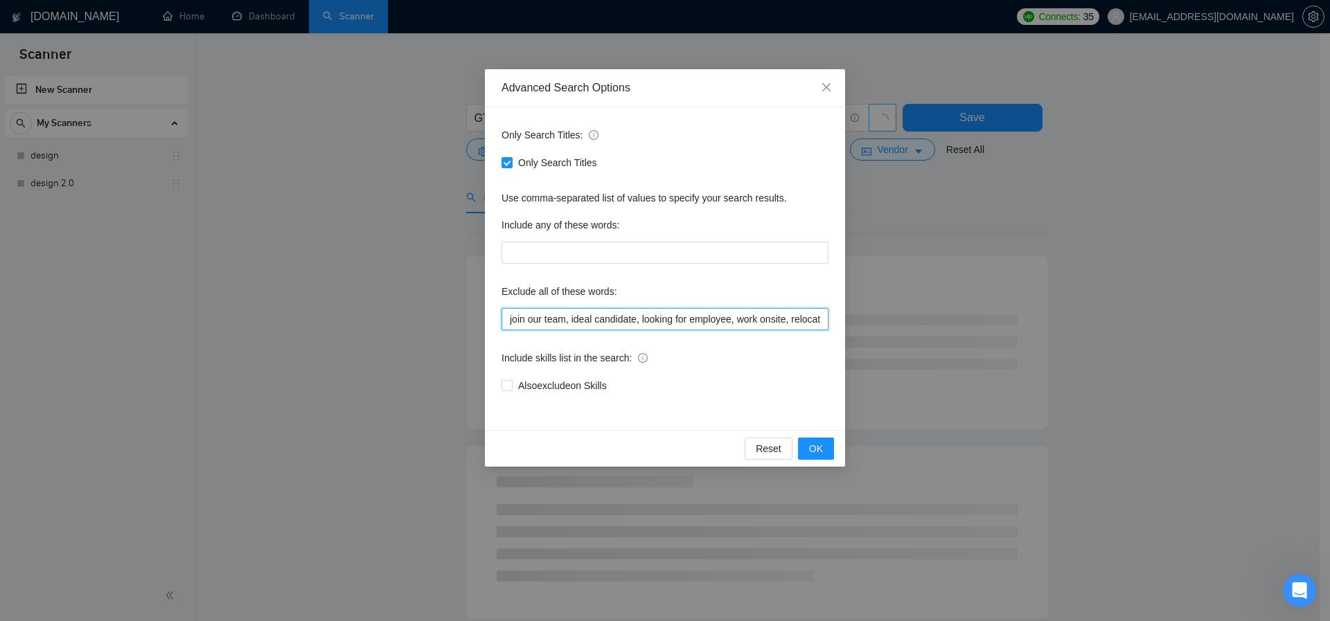
click at [564, 317] on input "join our team, ideal candidate, looking for employee, work onsite, relocation r…" at bounding box center [665, 319] width 327 height 22
click at [750, 316] on input "join our team, ideal candidate, looking for employee, work onsite, relocation r…" at bounding box center [665, 319] width 327 height 22
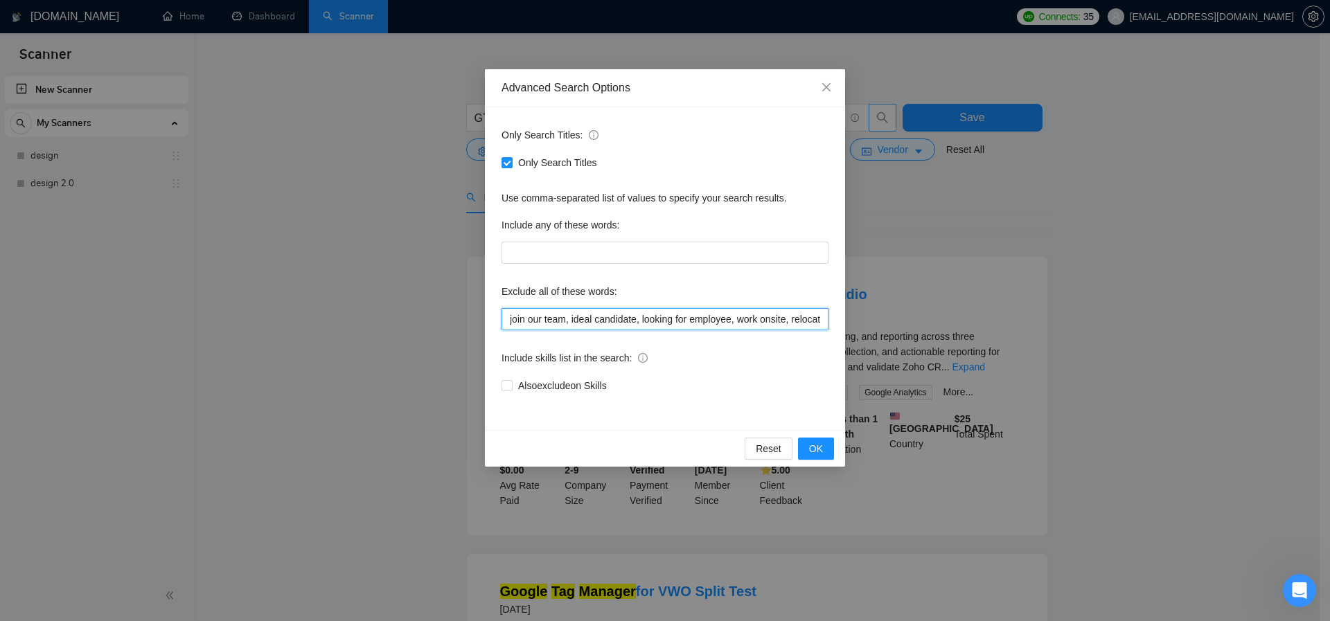
drag, startPoint x: 574, startPoint y: 321, endPoint x: 478, endPoint y: 322, distance: 95.6
click at [478, 322] on div "Advanced Search Options Only Search Titles: Only Search Titles Use comma-separa…" at bounding box center [665, 310] width 1330 height 621
type input "join our team, ideal candidate, looking for employee, work onsite, relocation r…"
click at [815, 452] on span "OK" at bounding box center [816, 448] width 14 height 15
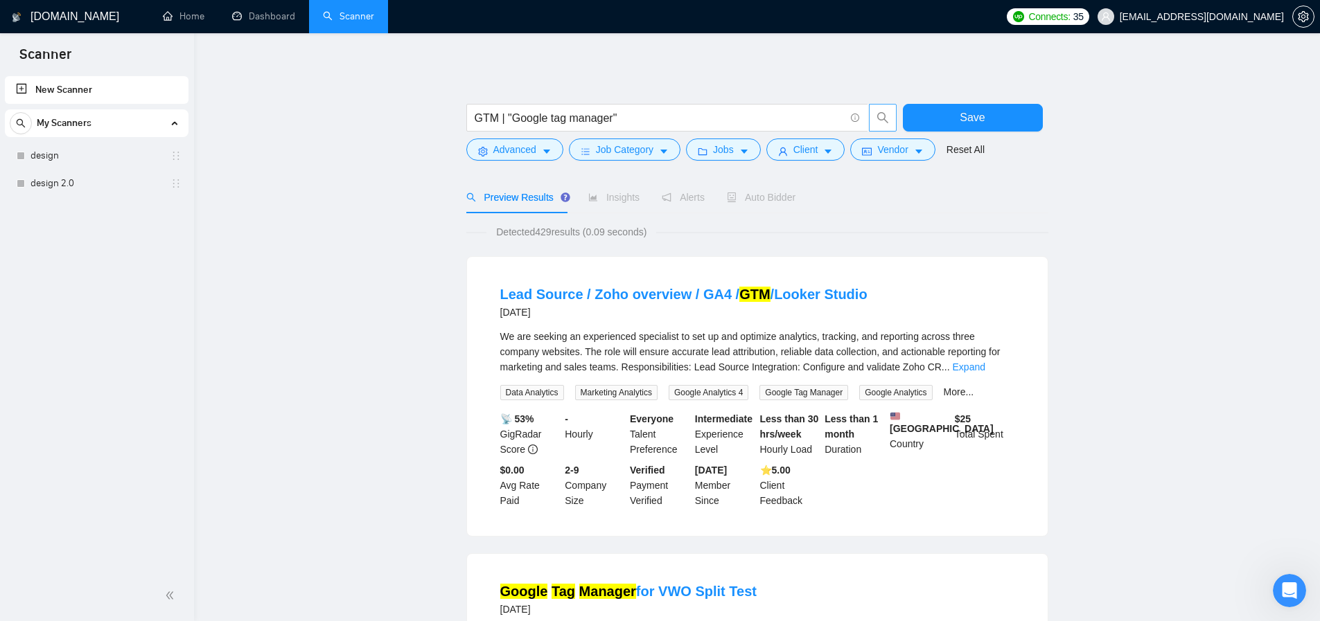
drag, startPoint x: 428, startPoint y: 270, endPoint x: 484, endPoint y: 190, distance: 98.0
click at [964, 116] on span "Save" at bounding box center [972, 117] width 25 height 17
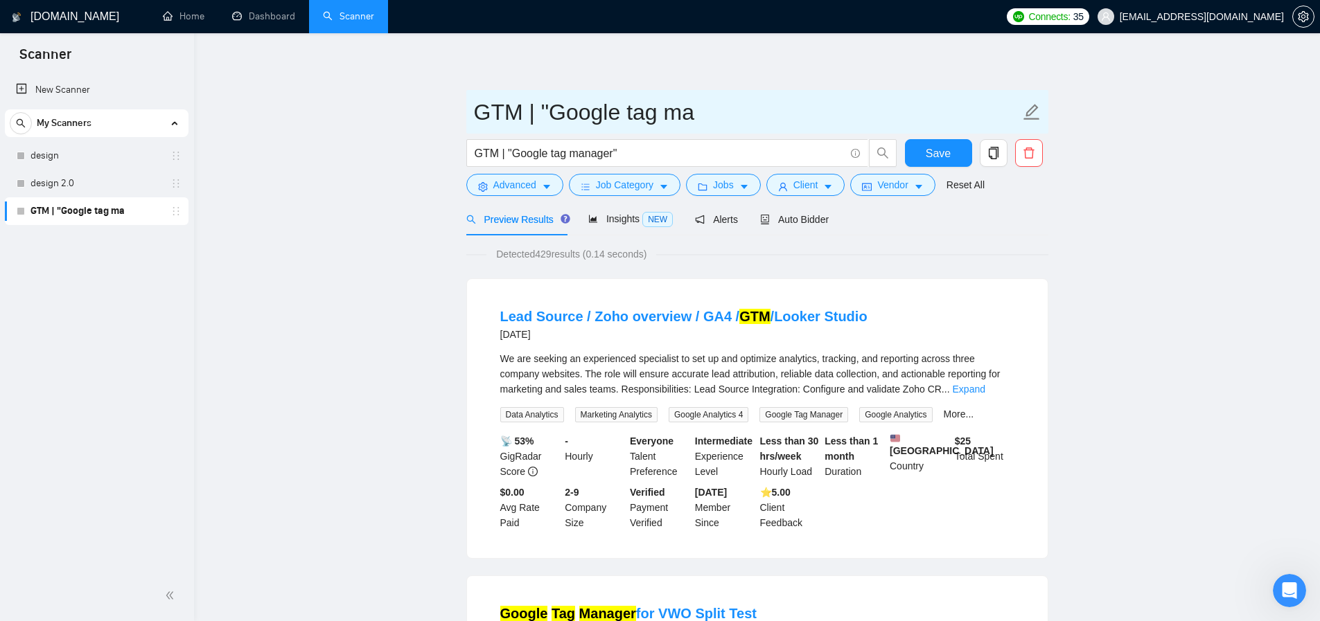
click at [700, 116] on input "GTM | "Google tag ma" at bounding box center [747, 112] width 546 height 35
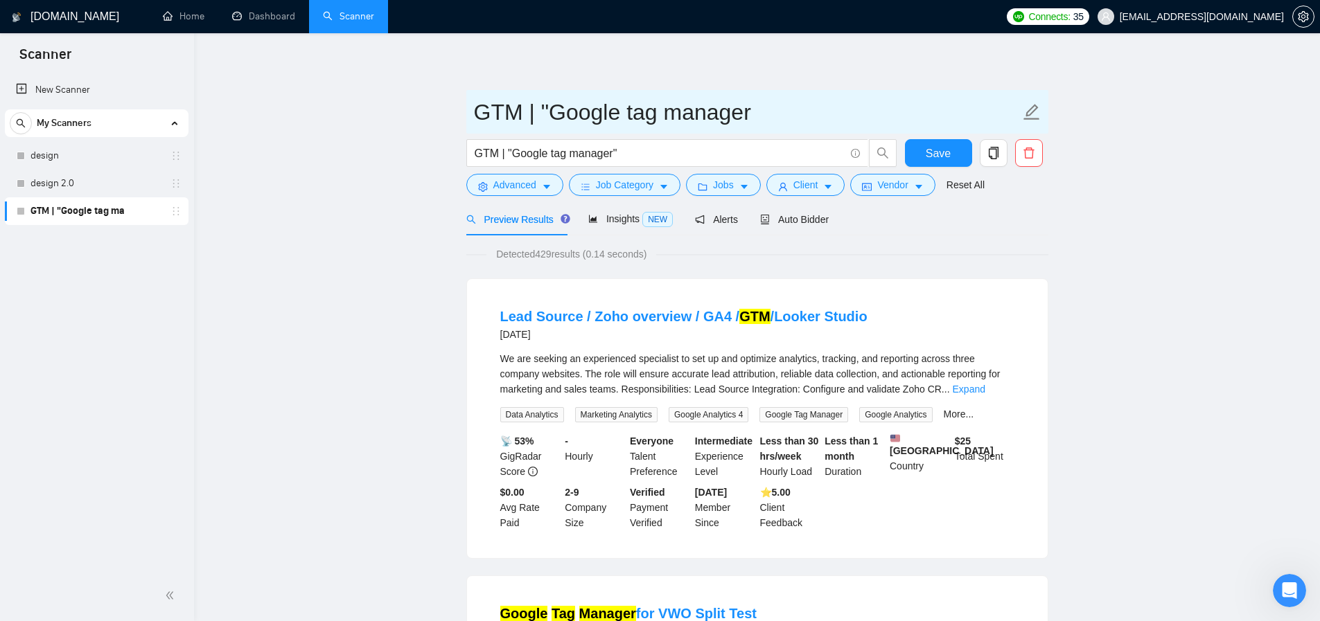
click at [488, 123] on input "GTM | "Google tag manager" at bounding box center [747, 112] width 546 height 35
click at [480, 116] on input "GTM | "Google tag manager" at bounding box center [747, 112] width 546 height 35
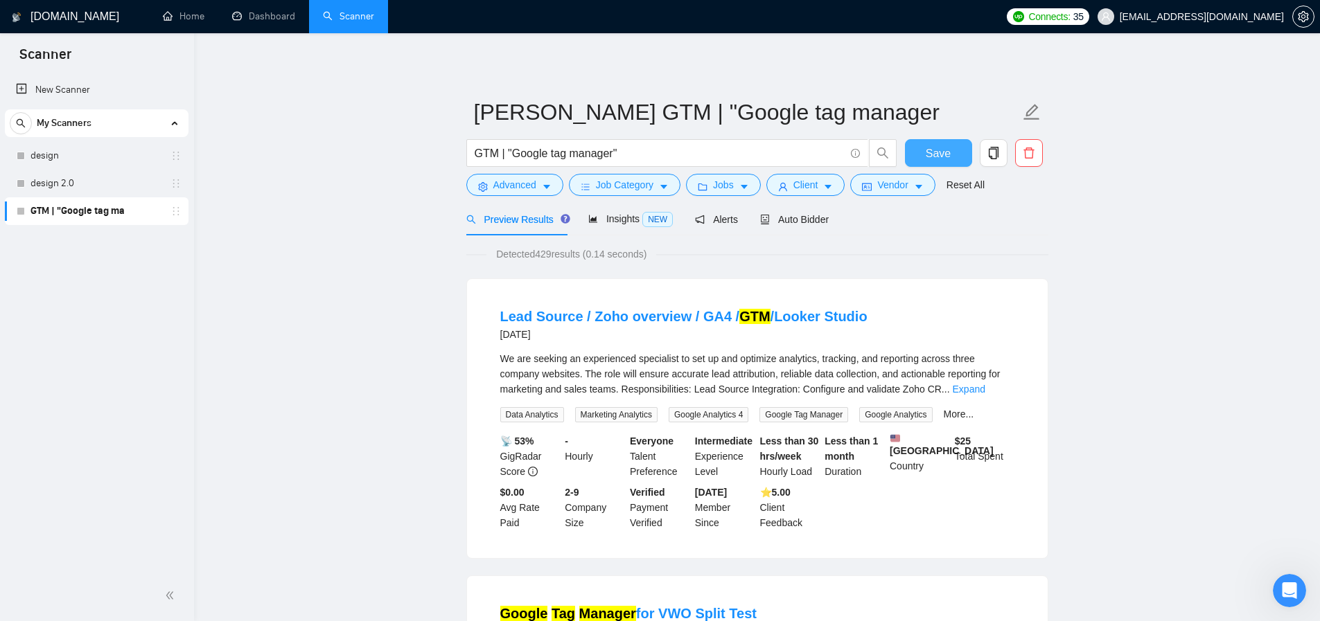
click at [930, 157] on span "Save" at bounding box center [938, 153] width 25 height 17
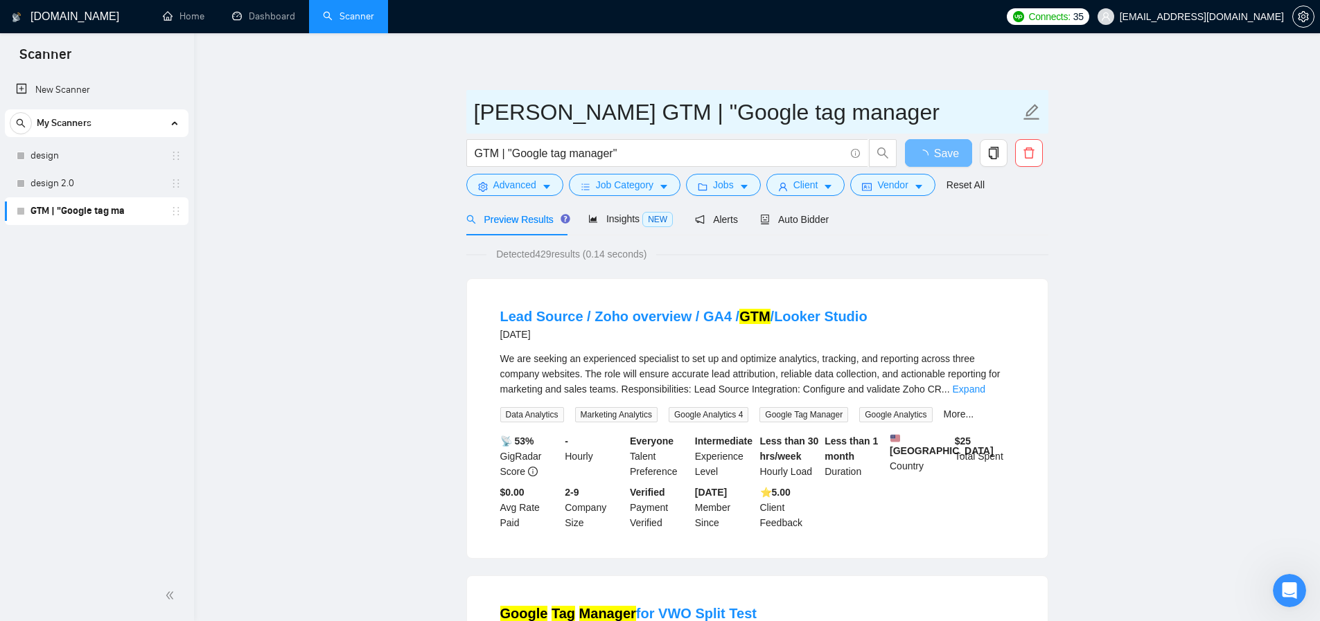
click at [545, 114] on input "[PERSON_NAME] GTM | "Google tag manager" at bounding box center [747, 112] width 546 height 35
type input "[PERSON_NAME] | "Google tag manager"
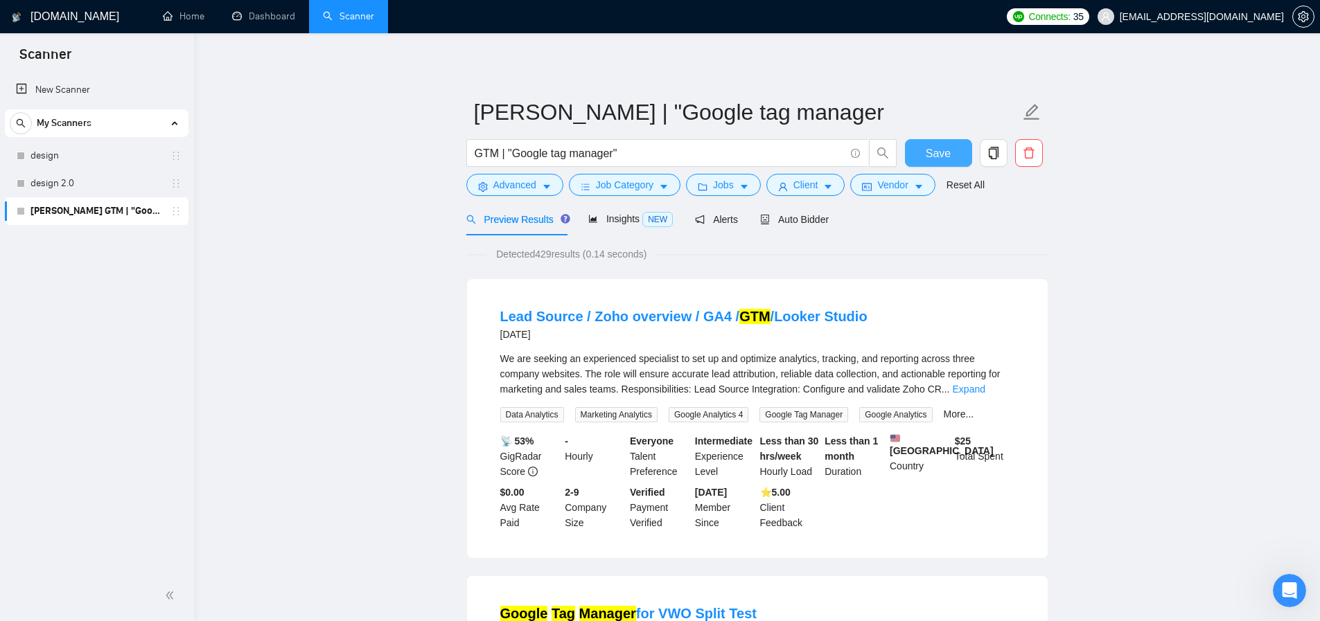
click at [942, 151] on span "Save" at bounding box center [938, 153] width 25 height 17
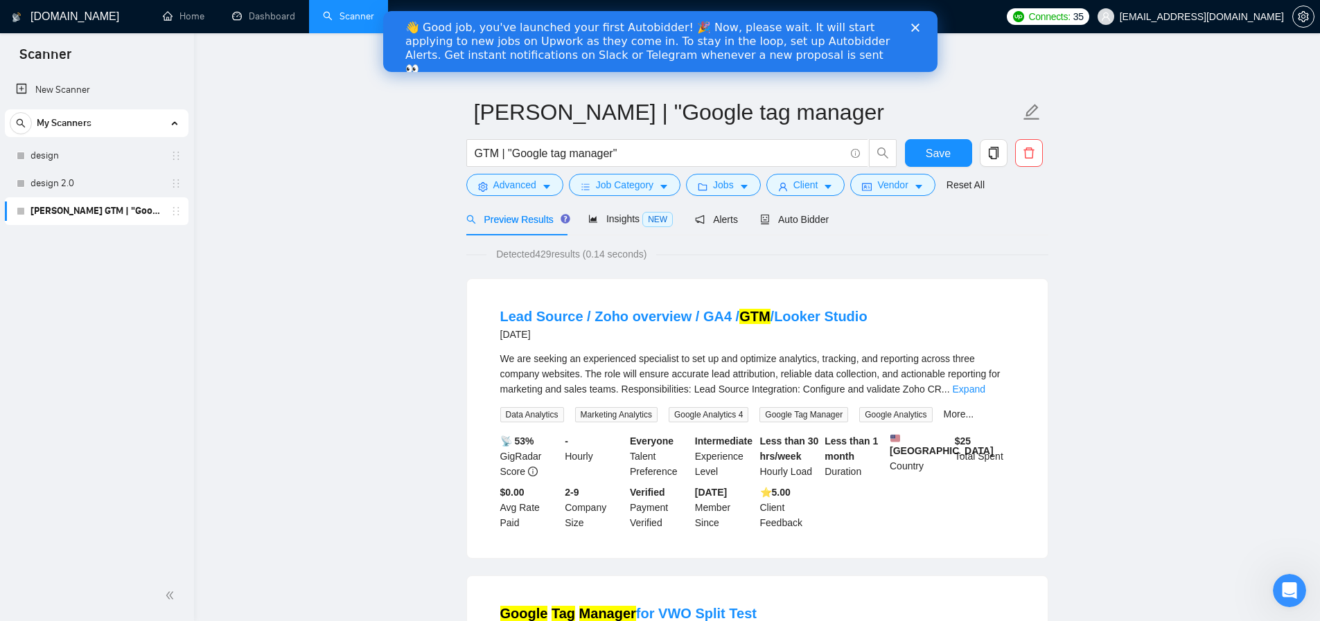
drag, startPoint x: 195, startPoint y: 200, endPoint x: 215, endPoint y: 204, distance: 21.3
click at [633, 221] on span "Insights NEW" at bounding box center [630, 218] width 85 height 11
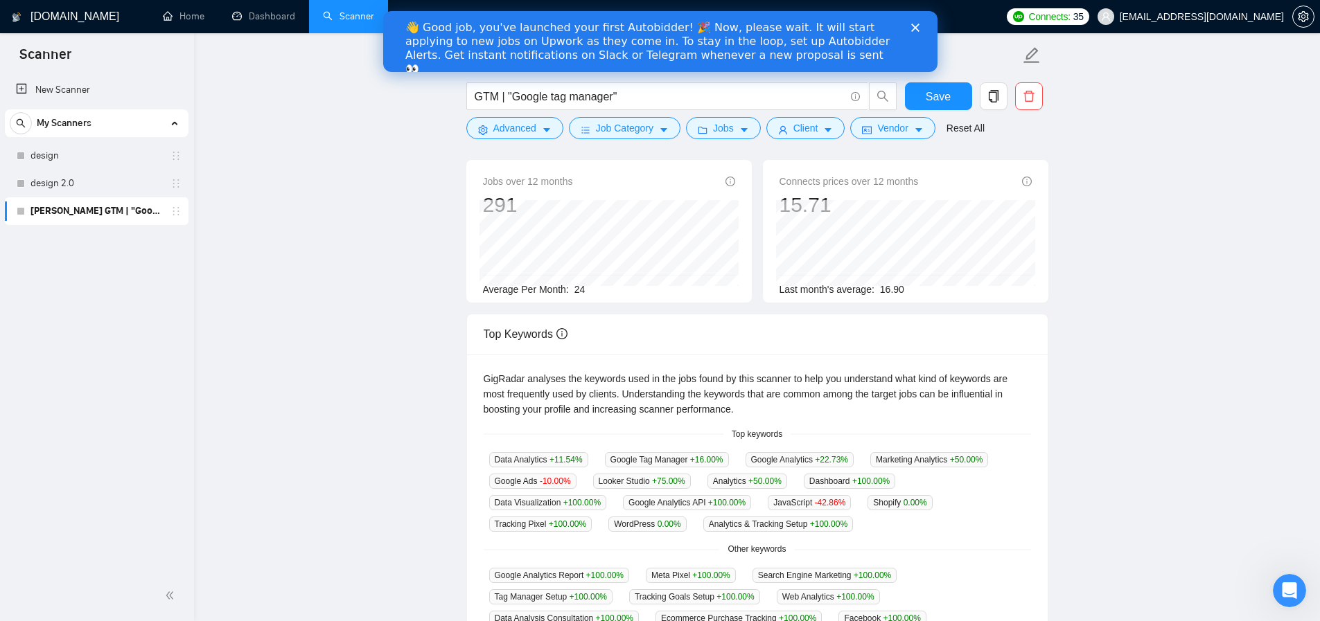
scroll to position [19, 0]
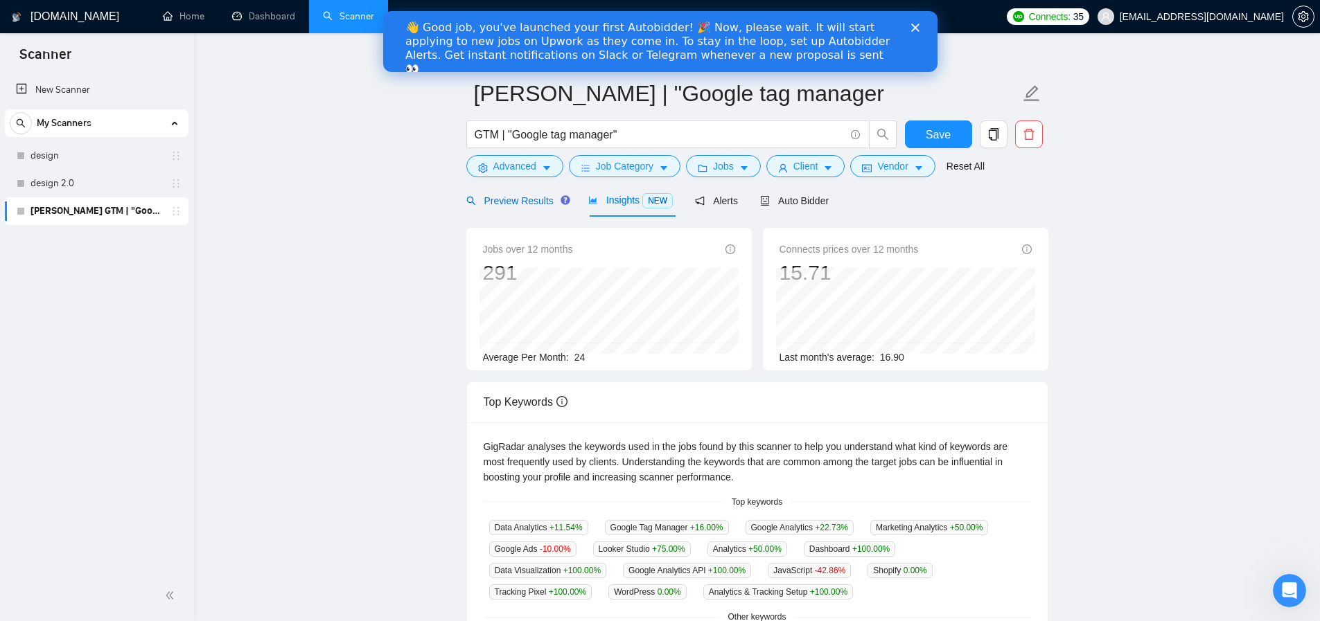
click at [510, 199] on span "Preview Results" at bounding box center [516, 200] width 100 height 11
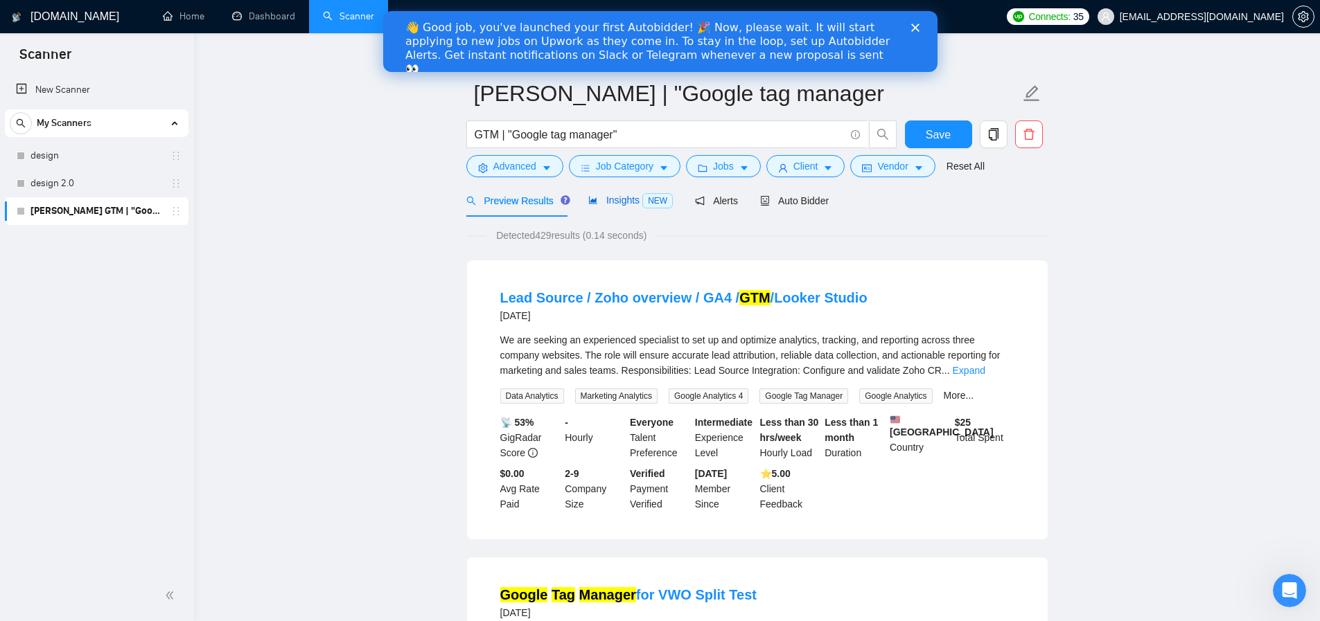
click at [626, 202] on span "Insights NEW" at bounding box center [630, 200] width 85 height 11
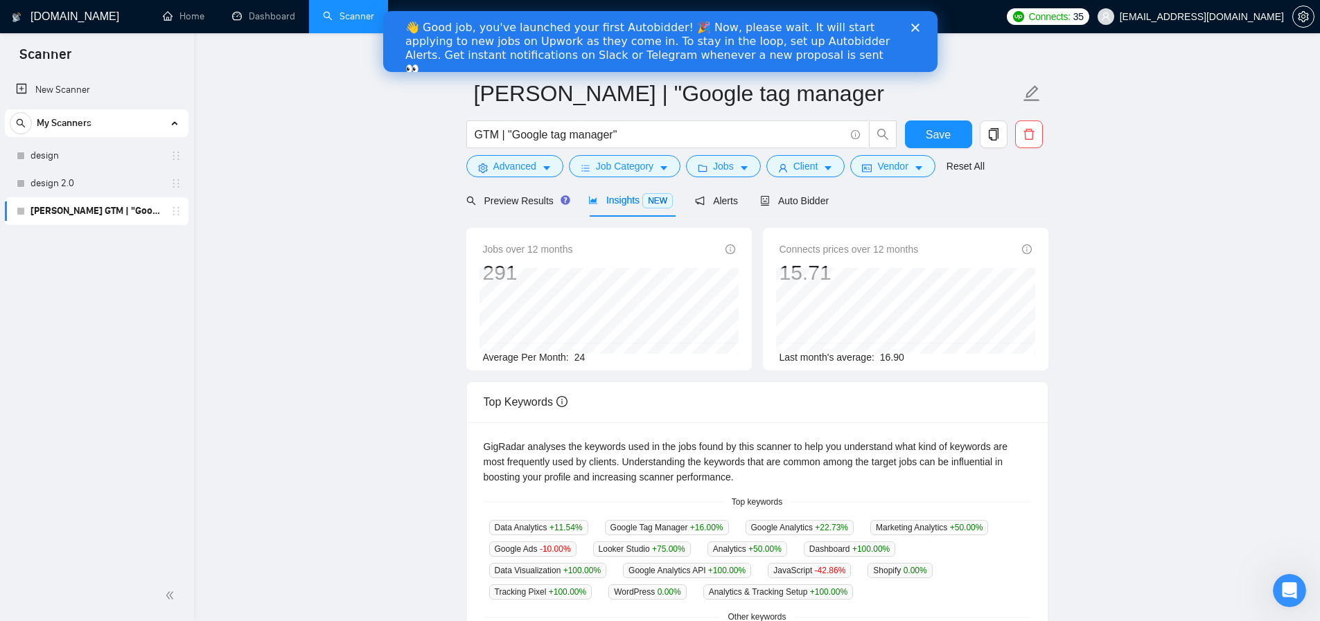
click at [913, 29] on icon "Close" at bounding box center [914, 28] width 8 height 8
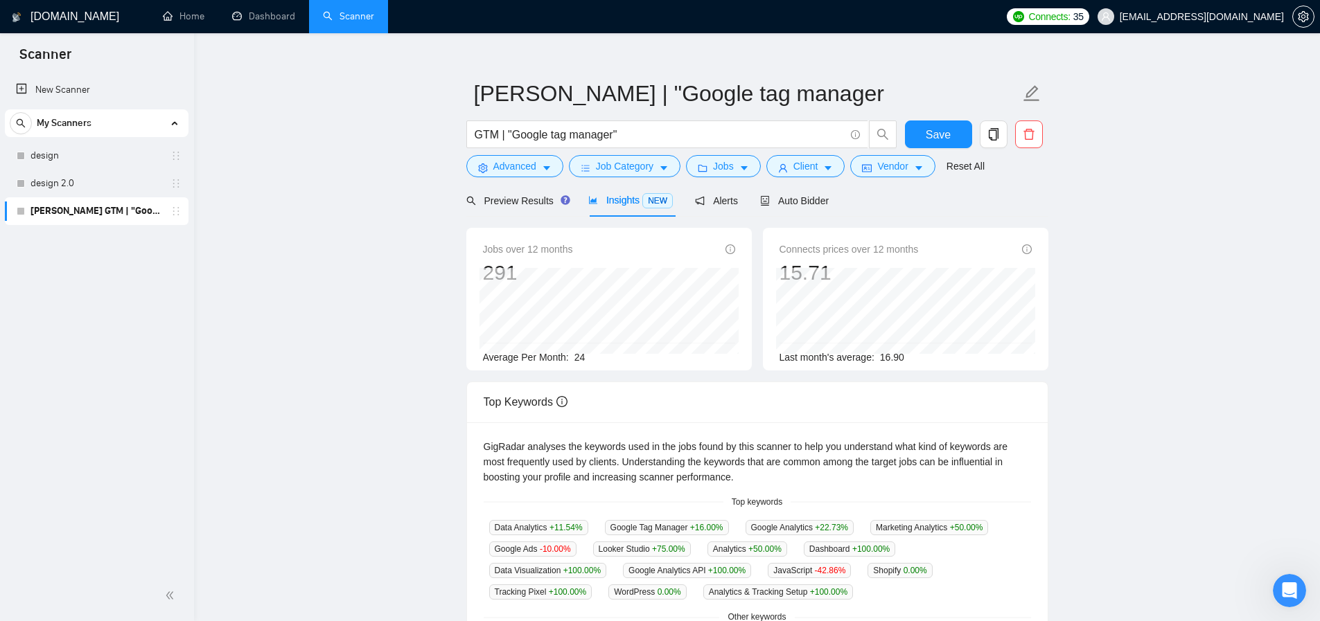
click at [408, 288] on main "[PERSON_NAME] | "Google tag manager GTM | "Google tag manager" Save Advanced Jo…" at bounding box center [756, 512] width 1081 height 951
drag, startPoint x: 572, startPoint y: 358, endPoint x: 610, endPoint y: 360, distance: 38.8
click at [610, 360] on div "Average Per Month: 24" at bounding box center [609, 357] width 252 height 15
drag, startPoint x: 600, startPoint y: 356, endPoint x: 503, endPoint y: 363, distance: 97.2
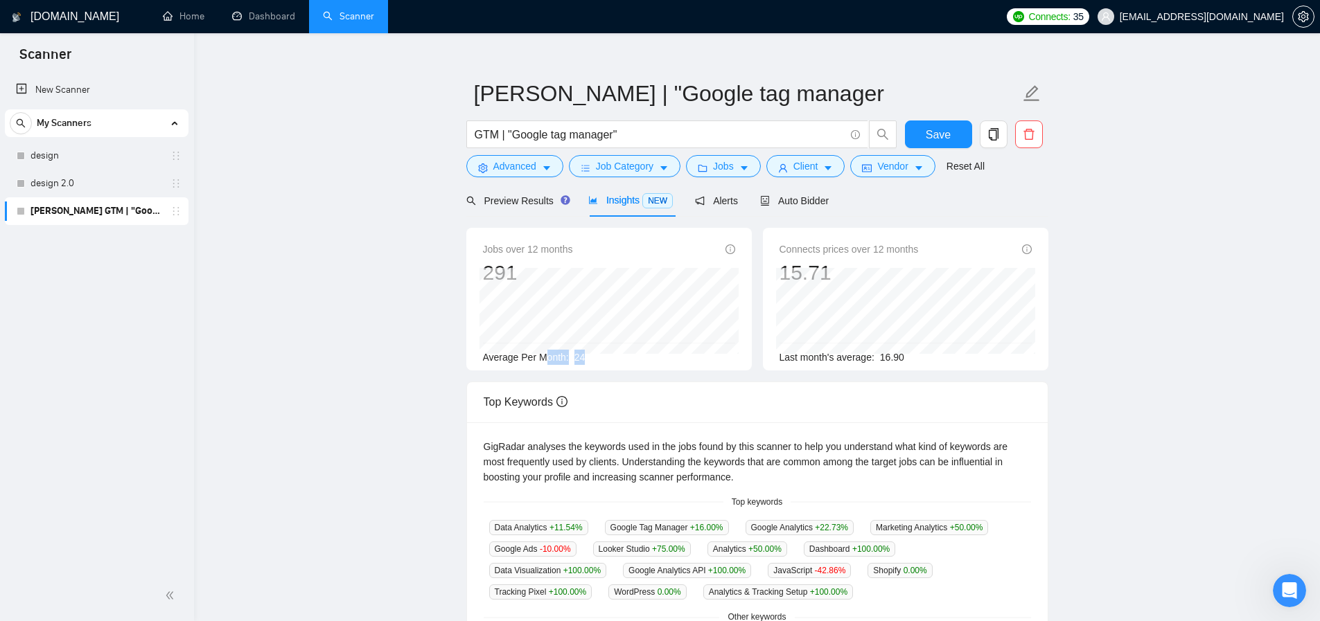
click at [549, 355] on div "Average Per Month: 24" at bounding box center [609, 357] width 252 height 15
click at [385, 356] on main "[PERSON_NAME] | "Google tag manager GTM | "Google tag manager" Save Advanced Jo…" at bounding box center [756, 512] width 1081 height 951
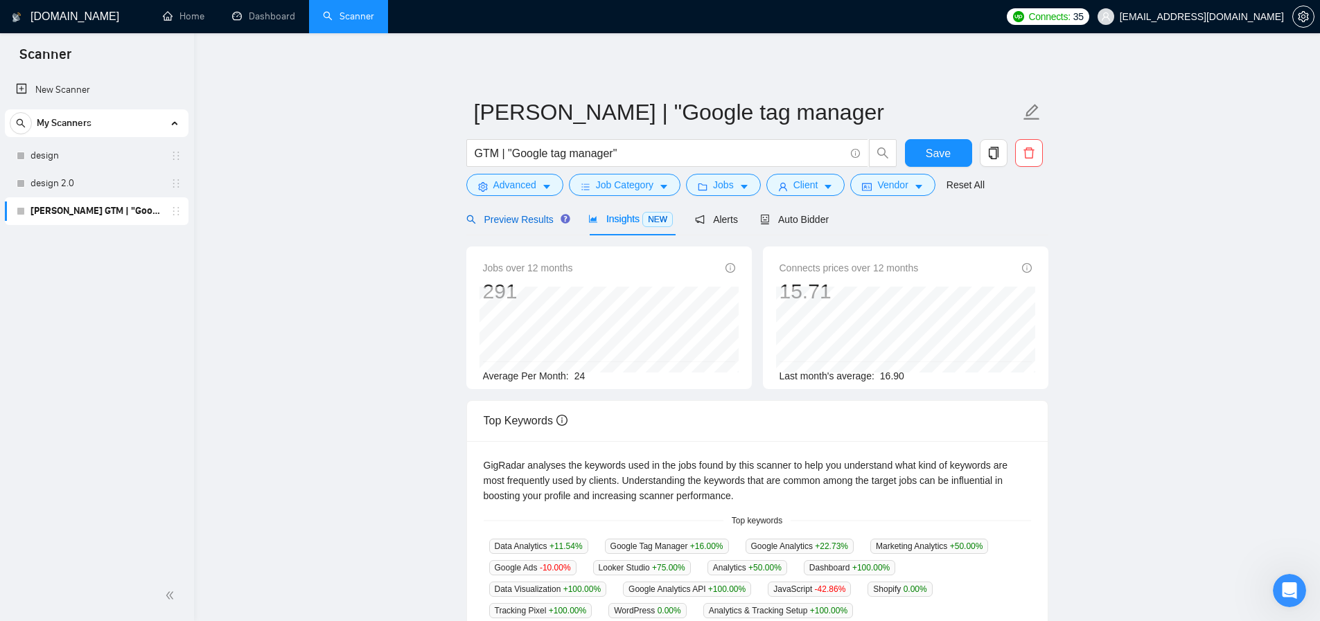
click at [523, 221] on span "Preview Results" at bounding box center [516, 219] width 100 height 11
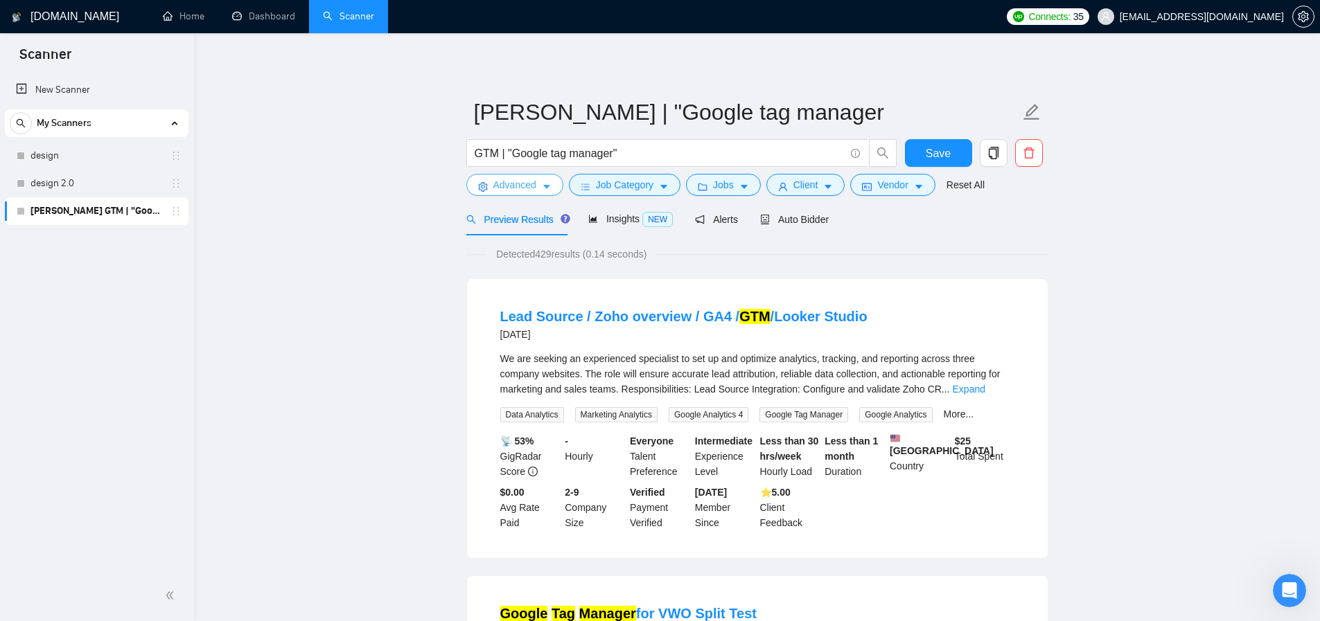
click at [493, 184] on span "Advanced" at bounding box center [514, 184] width 43 height 15
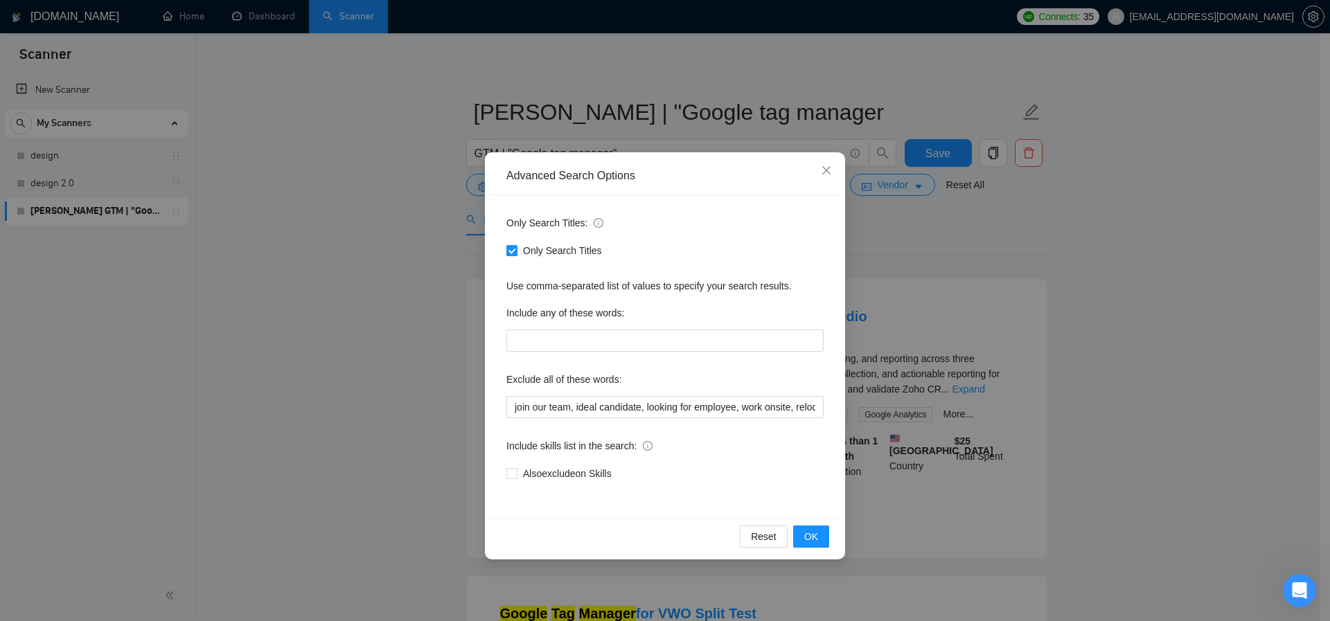
click at [518, 248] on span "Only Search Titles" at bounding box center [563, 250] width 90 height 15
click at [516, 248] on input "Only Search Titles" at bounding box center [511, 250] width 10 height 10
click at [810, 539] on span "OK" at bounding box center [811, 536] width 14 height 15
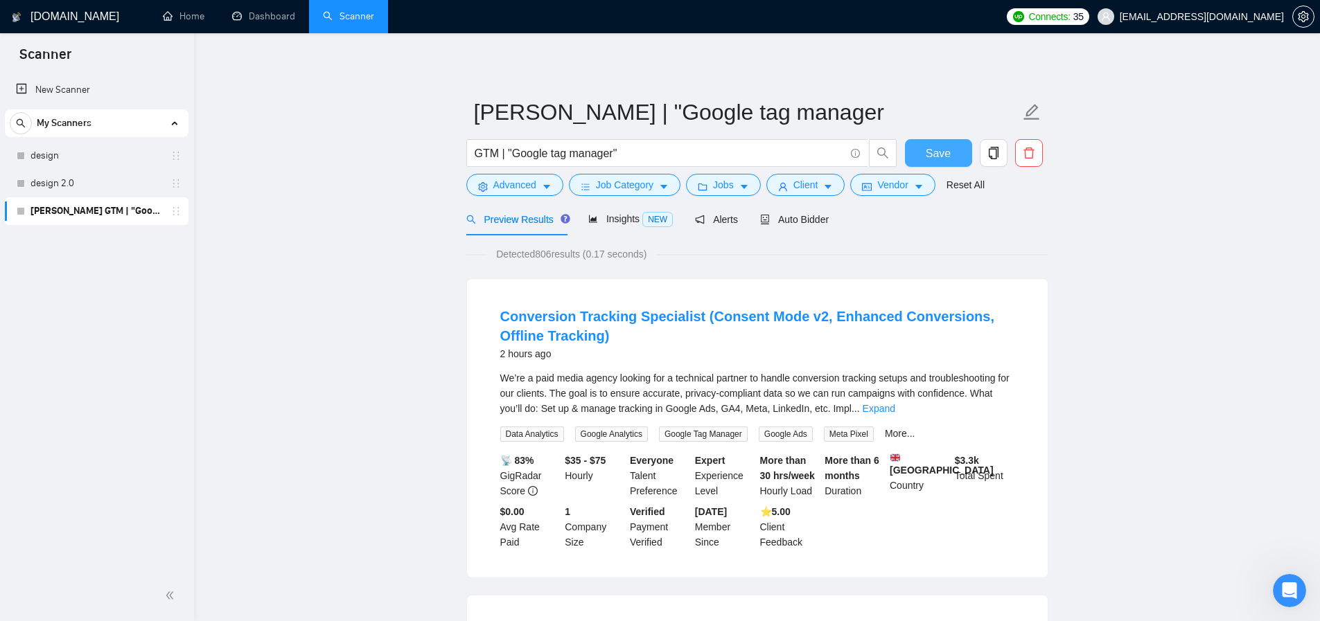
click at [930, 149] on span "Save" at bounding box center [938, 153] width 25 height 17
click at [631, 222] on span "Insights NEW" at bounding box center [630, 218] width 85 height 11
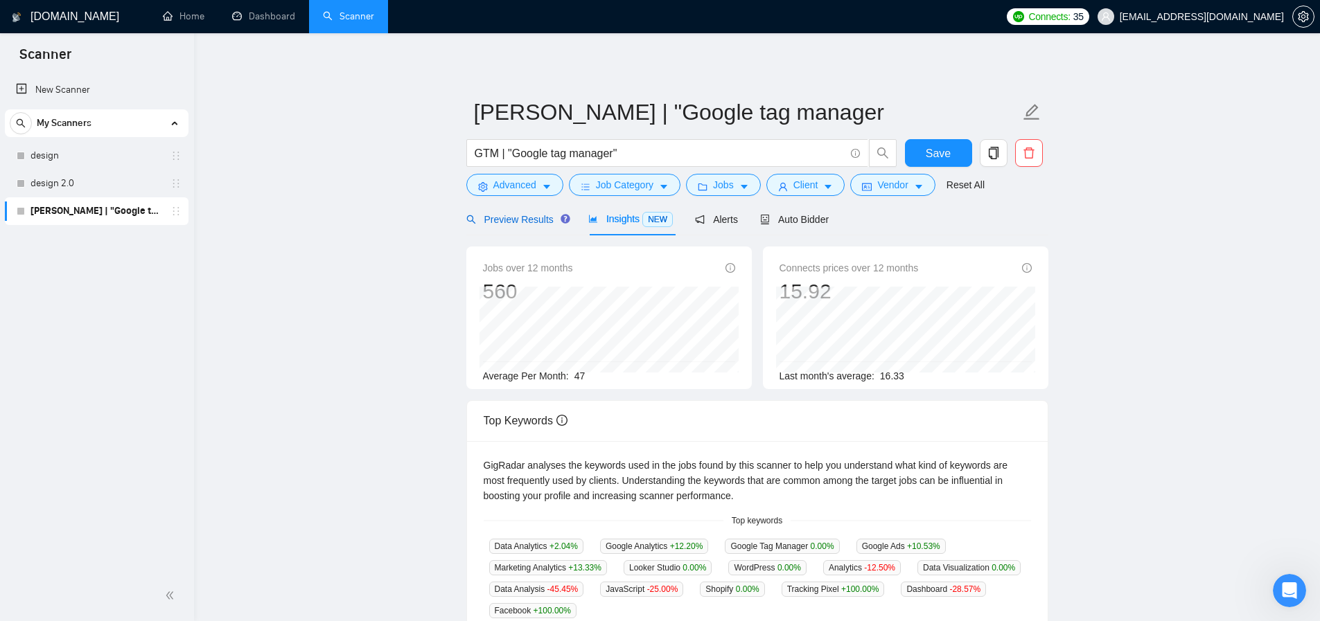
click at [512, 221] on span "Preview Results" at bounding box center [516, 219] width 100 height 11
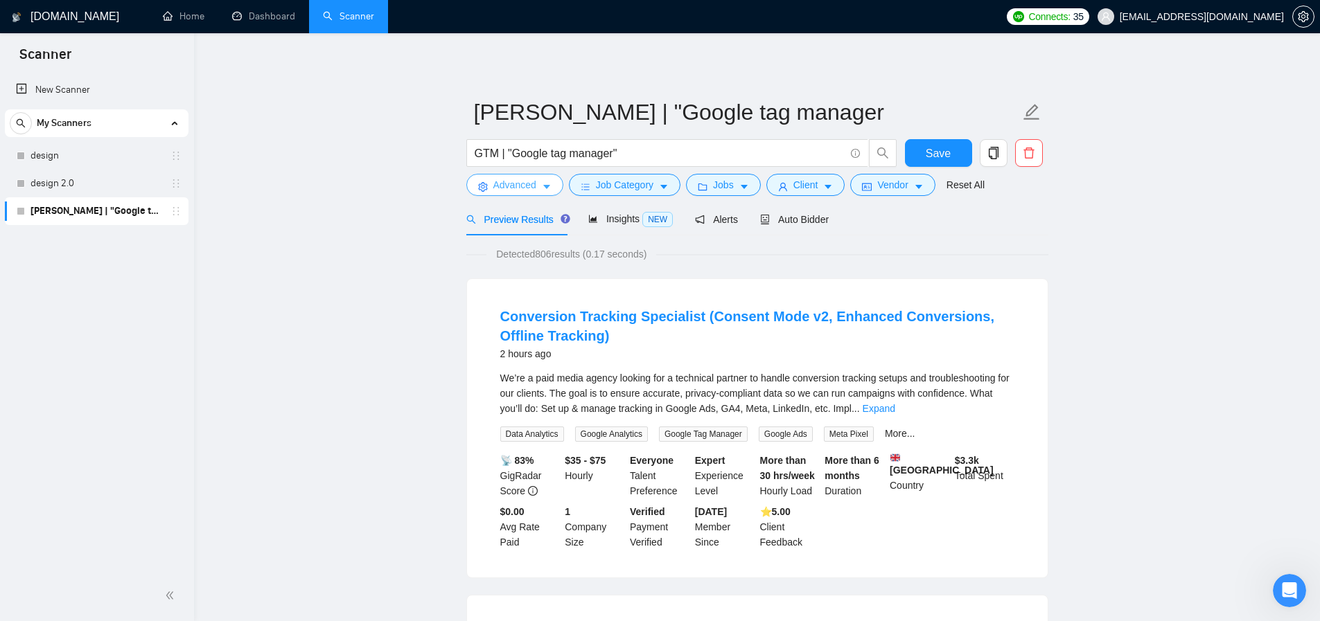
click at [511, 182] on span "Advanced" at bounding box center [514, 184] width 43 height 15
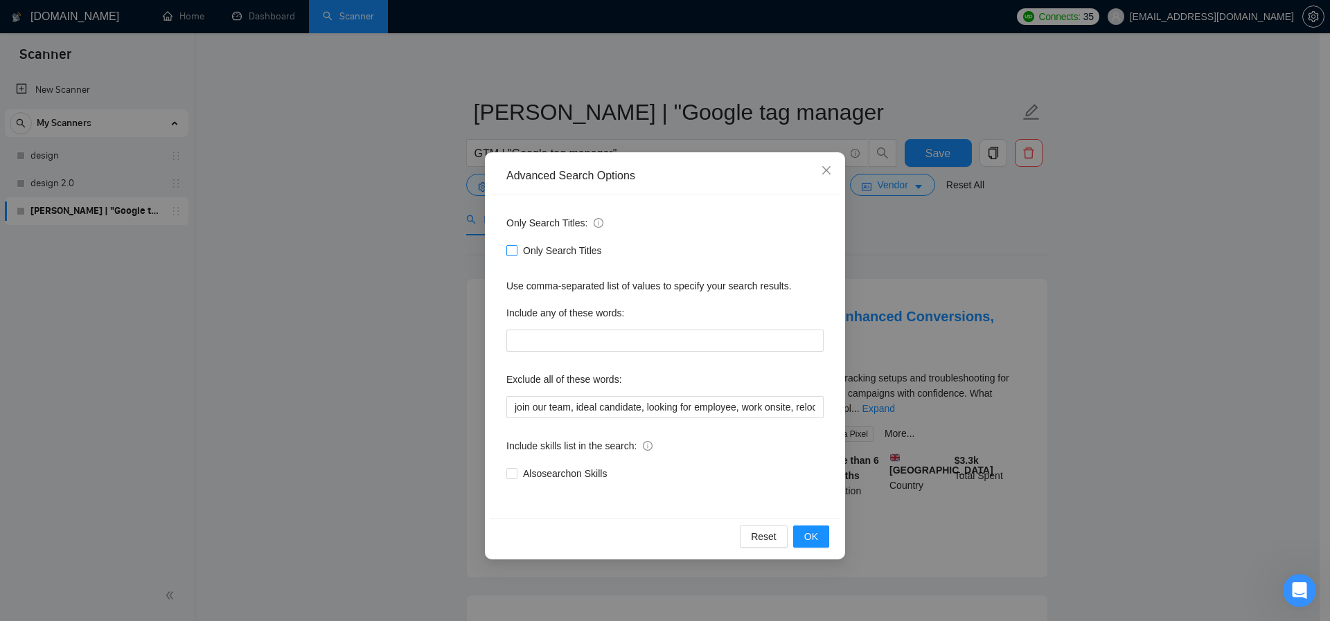
click at [515, 247] on span at bounding box center [511, 250] width 11 height 11
click at [512, 249] on input "Only Search Titles" at bounding box center [511, 250] width 10 height 10
checkbox input "true"
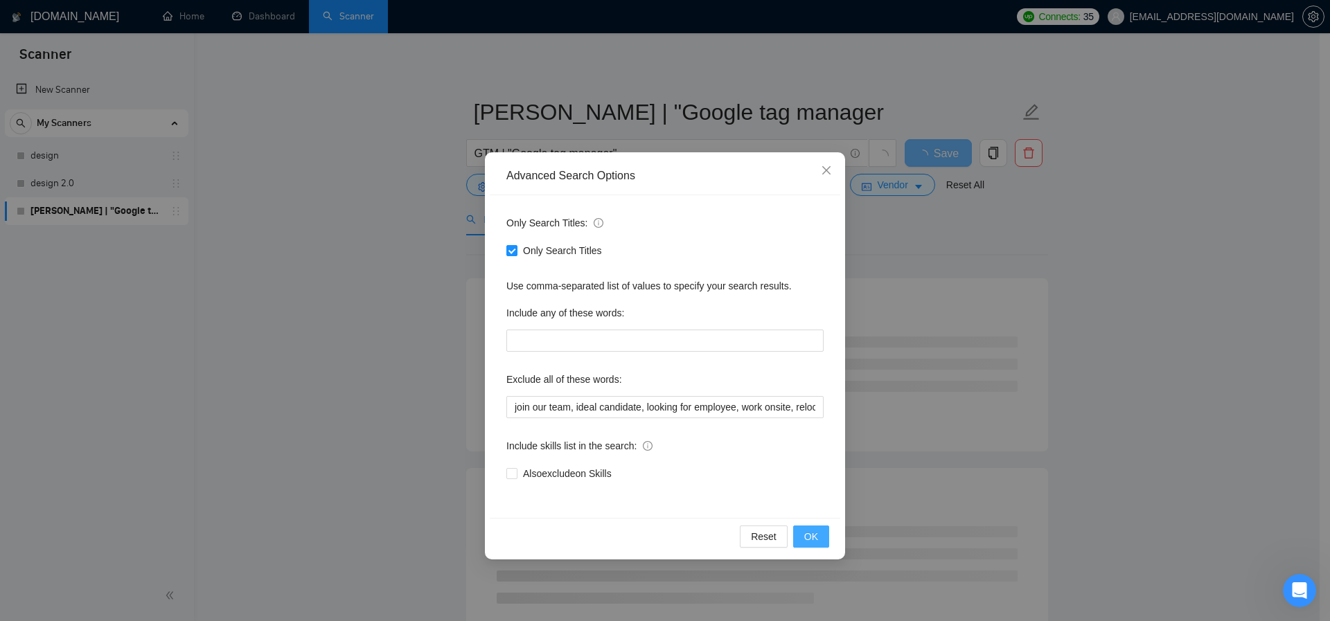
click at [809, 536] on span "OK" at bounding box center [811, 536] width 14 height 15
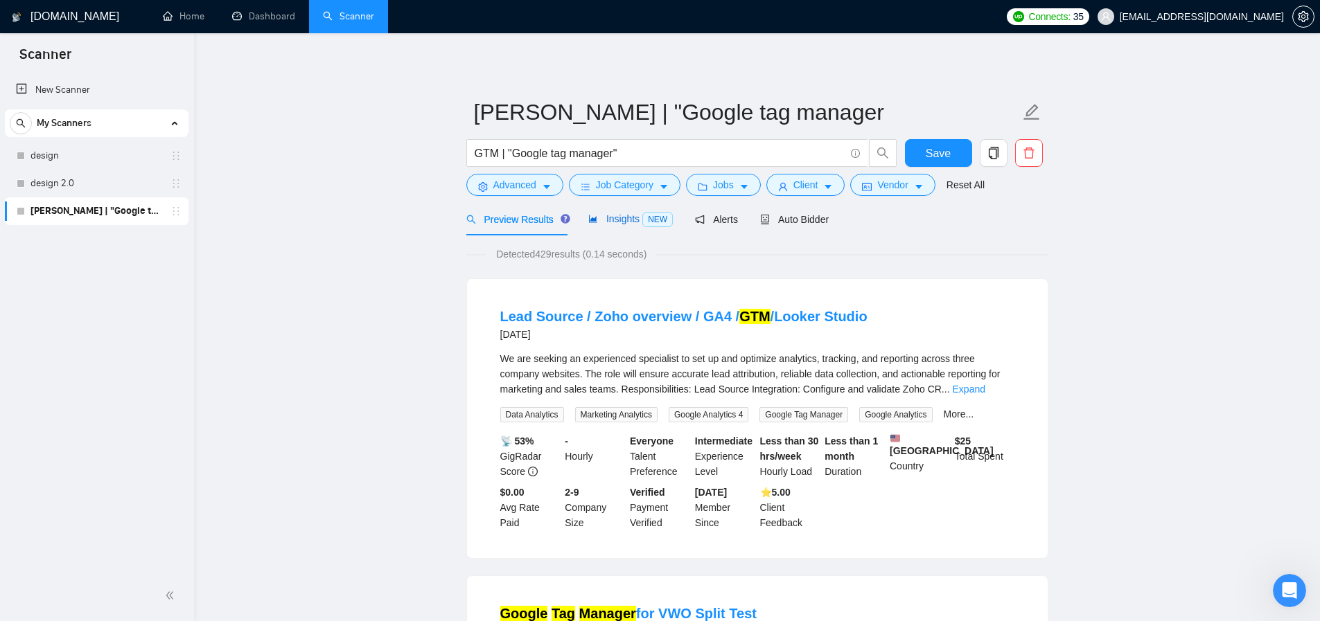
click at [620, 218] on span "Insights NEW" at bounding box center [630, 218] width 85 height 11
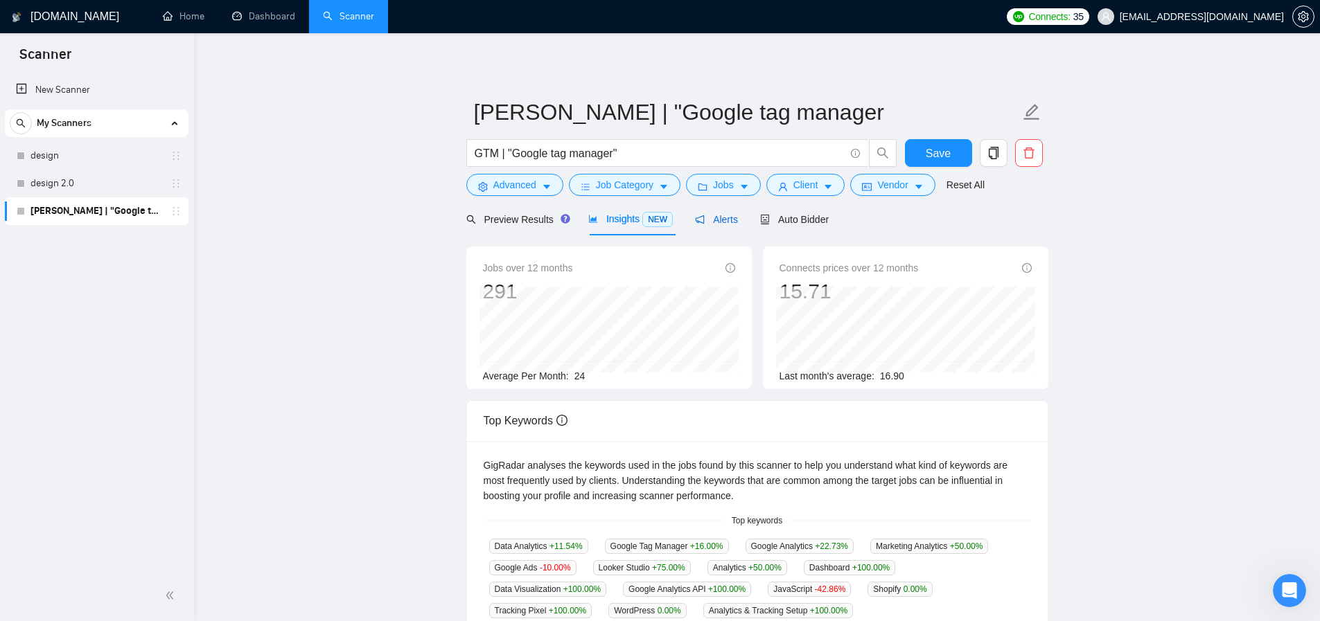
click at [716, 219] on span "Alerts" at bounding box center [716, 219] width 43 height 11
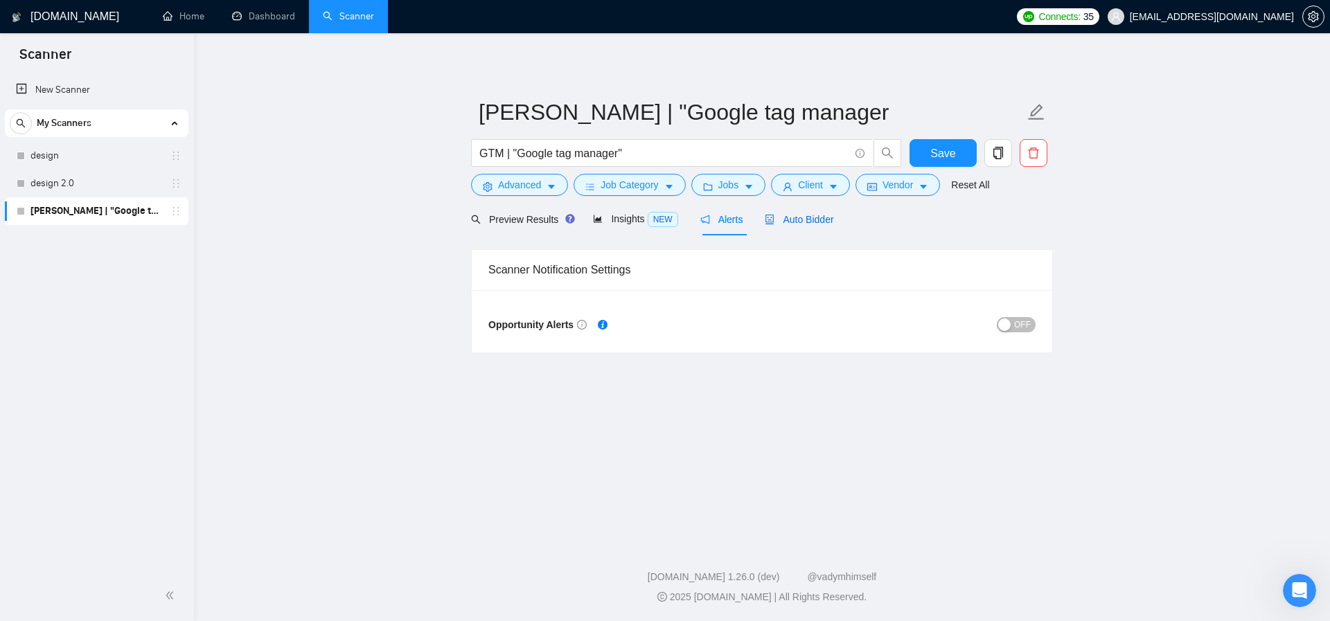
click at [815, 217] on span "Auto Bidder" at bounding box center [799, 219] width 69 height 11
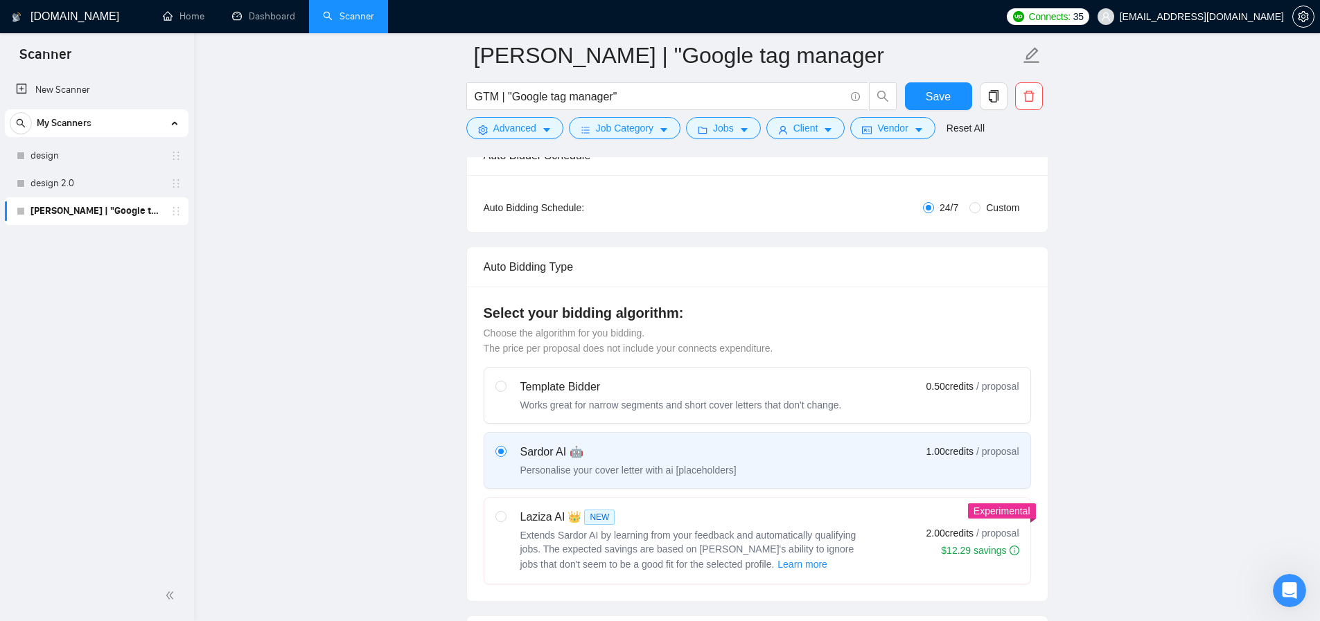
scroll to position [245, 0]
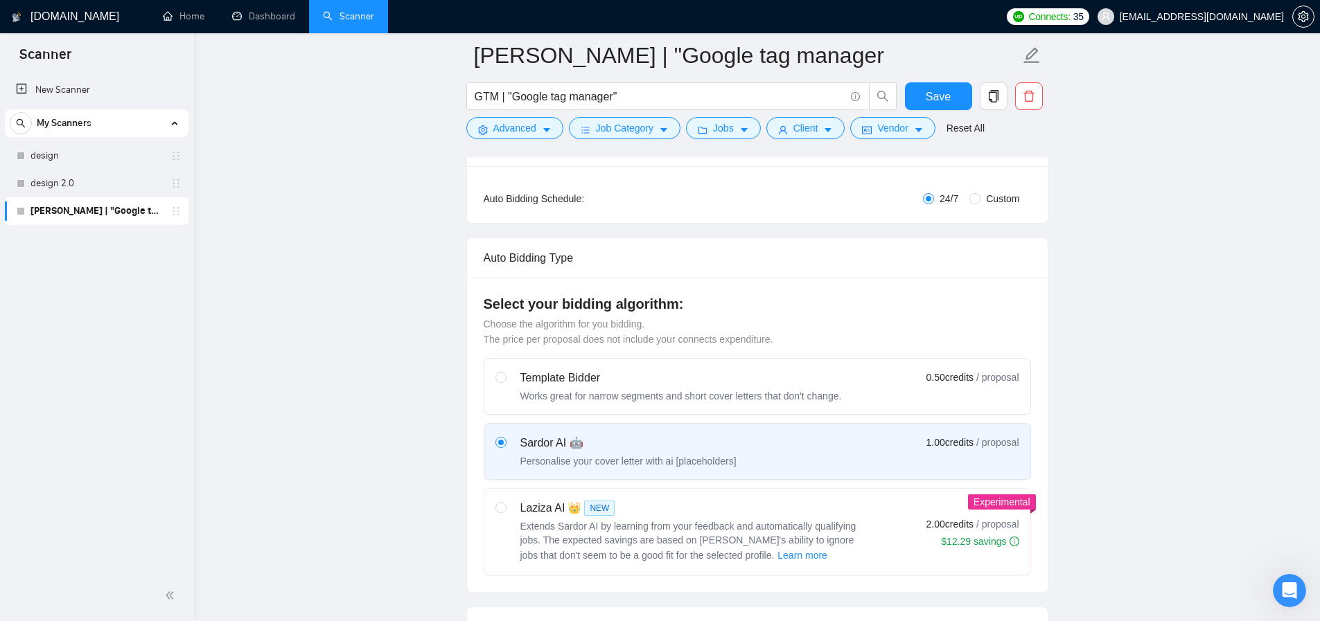
click at [706, 390] on div "Works great for narrow segments and short cover letters that don't change." at bounding box center [680, 396] width 321 height 14
click at [505, 382] on input "radio" at bounding box center [500, 377] width 10 height 10
radio input "true"
radio input "false"
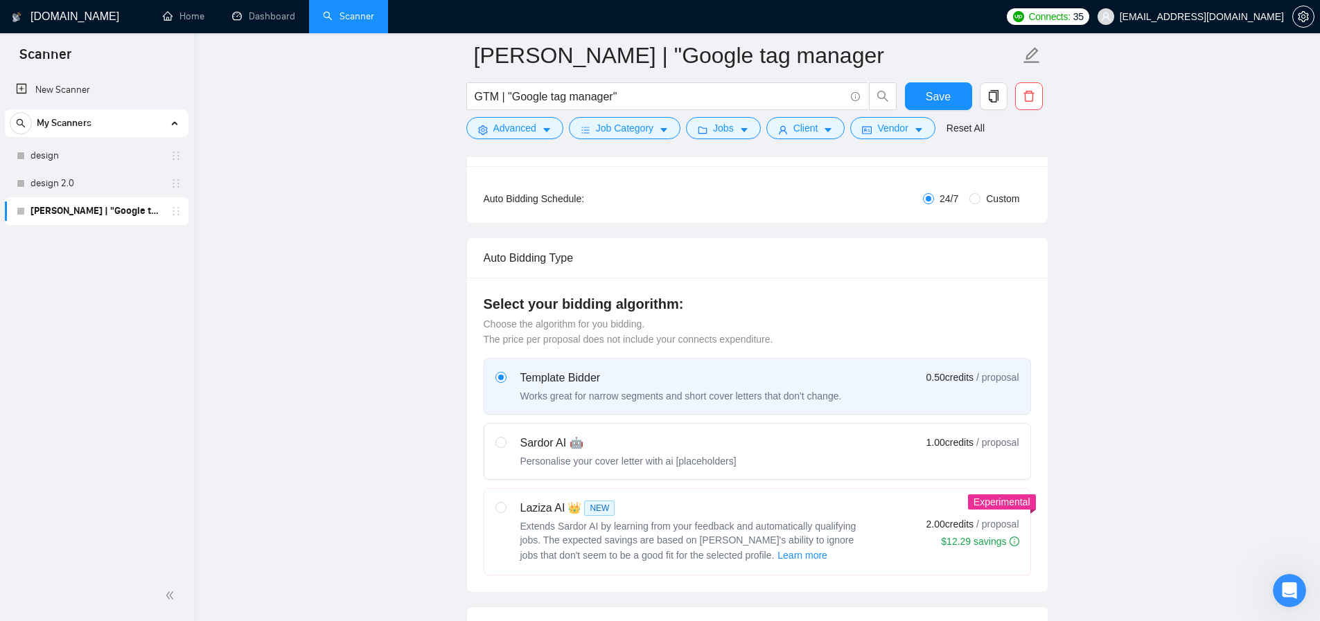
click at [677, 452] on div "Sardor AI 🤖 Personalise your cover letter with ai [placeholders]" at bounding box center [628, 451] width 216 height 33
click at [505, 447] on input "radio" at bounding box center [500, 442] width 10 height 10
radio input "true"
radio input "false"
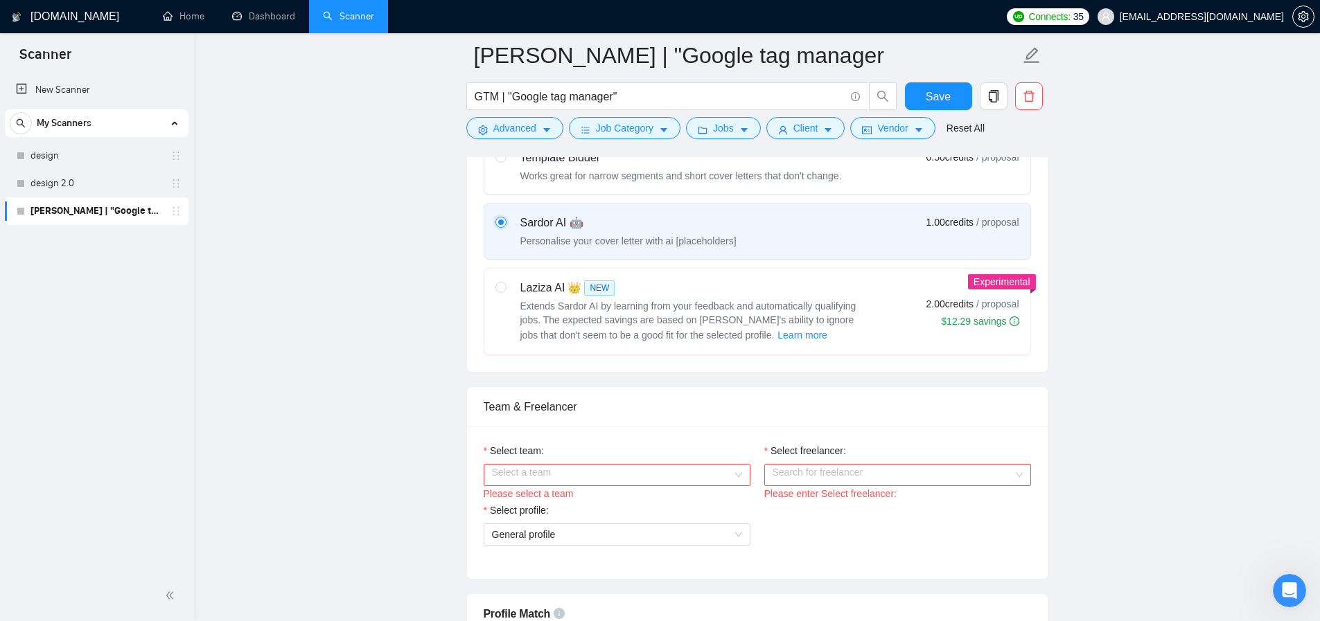
scroll to position [545, 0]
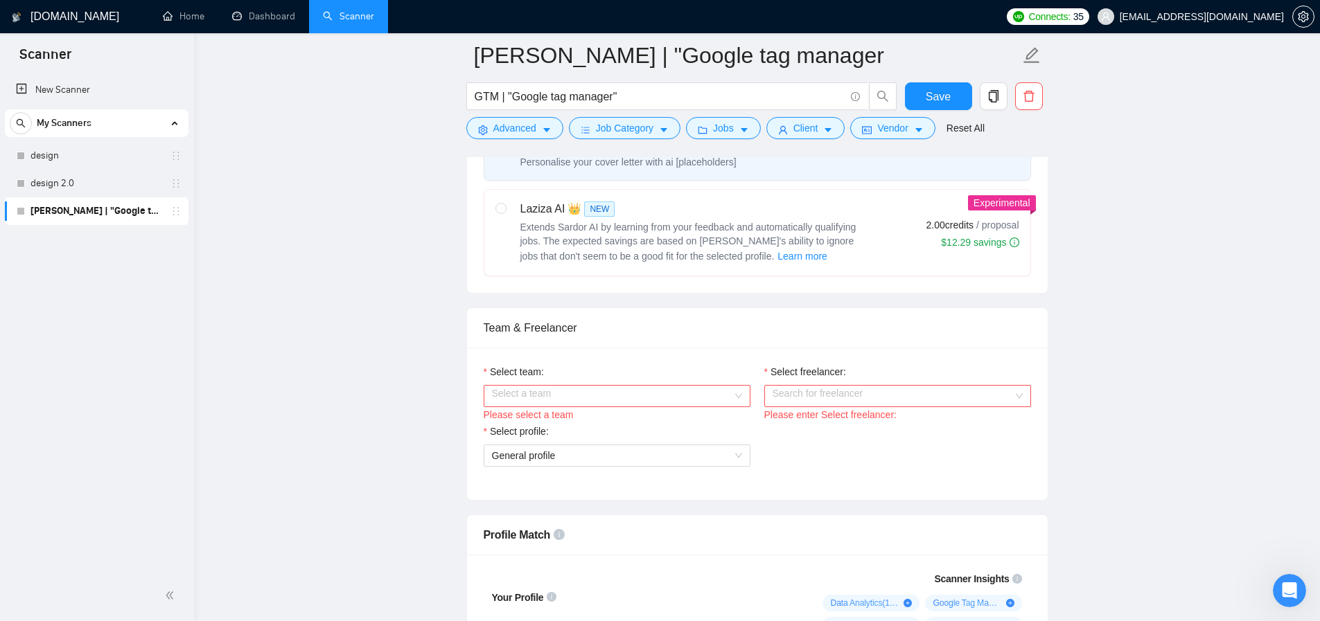
click at [558, 396] on input "Select team:" at bounding box center [612, 396] width 240 height 21
click at [536, 421] on div "Avers Agency" at bounding box center [616, 423] width 250 height 15
click at [811, 398] on input "Select freelancer:" at bounding box center [892, 396] width 240 height 21
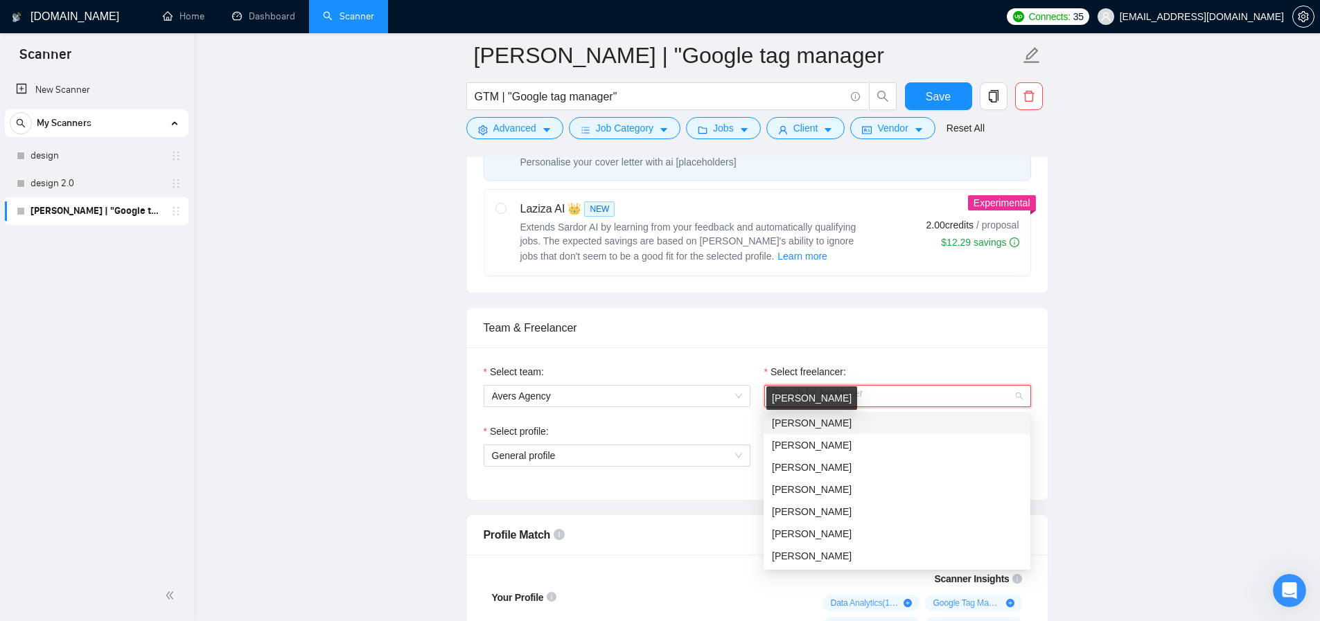
click at [829, 419] on span "[PERSON_NAME]" at bounding box center [812, 423] width 80 height 11
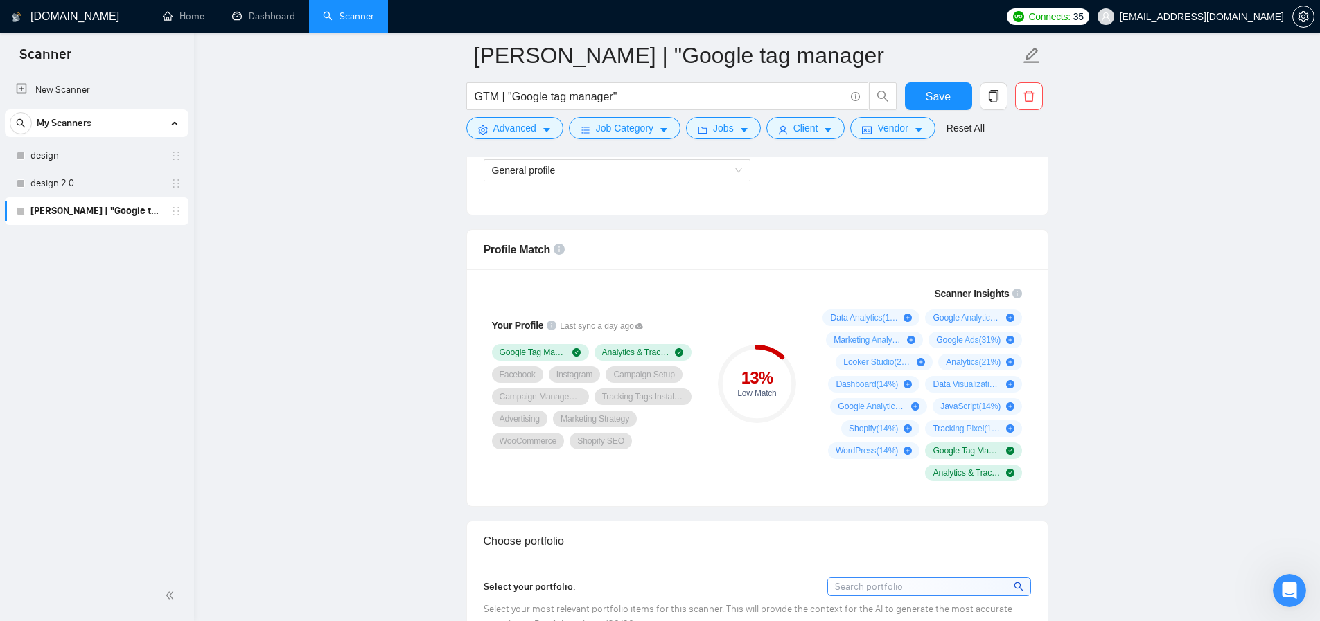
scroll to position [770, 0]
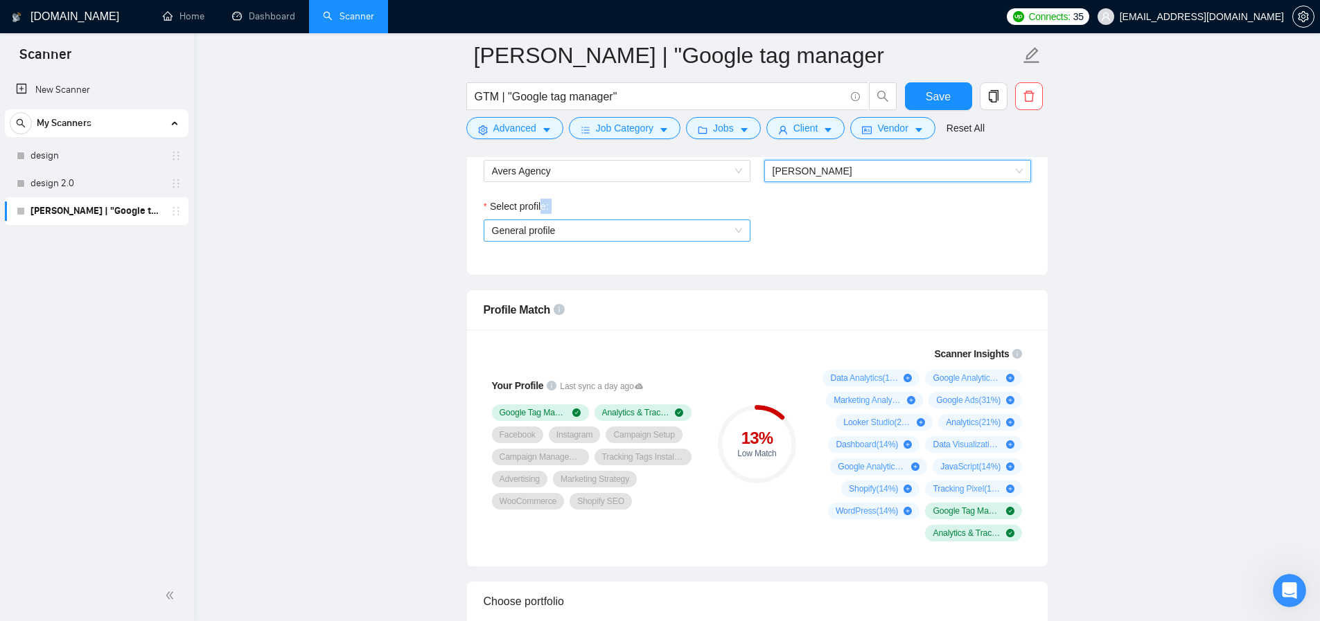
drag, startPoint x: 545, startPoint y: 209, endPoint x: 545, endPoint y: 234, distance: 25.6
click at [544, 233] on div "Select profile: General profile" at bounding box center [617, 220] width 267 height 43
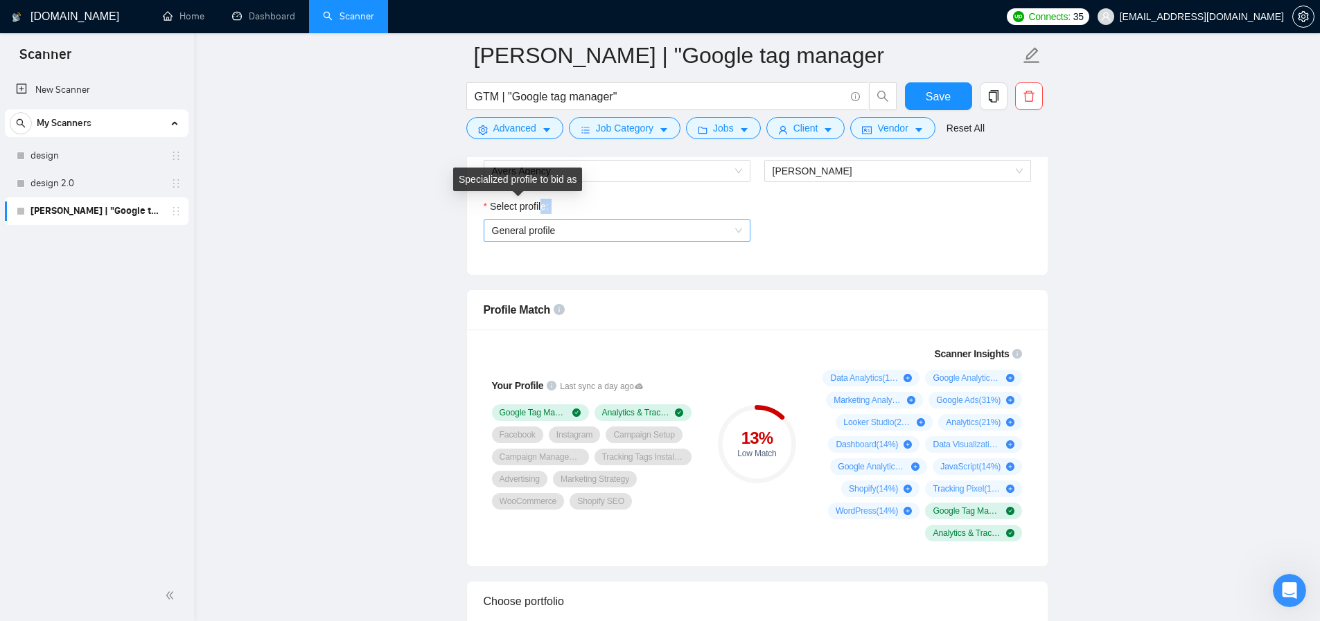
click at [545, 236] on span "General profile" at bounding box center [617, 230] width 250 height 21
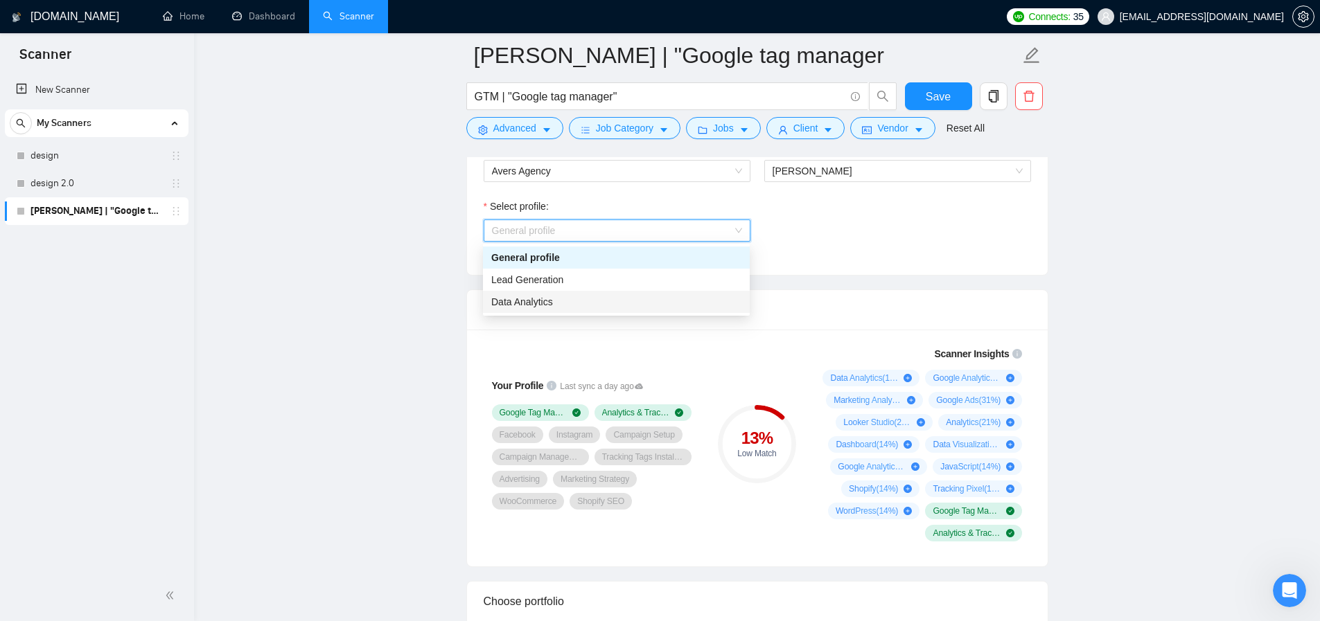
click at [541, 299] on span "Data Analytics" at bounding box center [522, 302] width 62 height 11
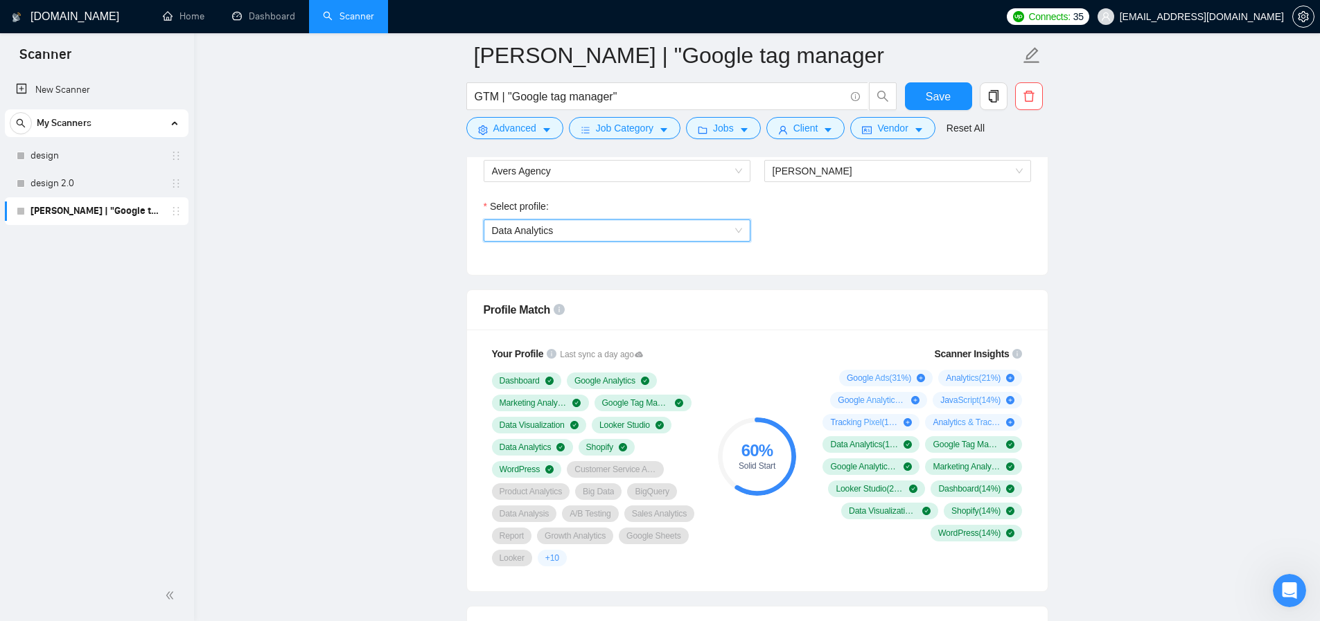
scroll to position [787, 0]
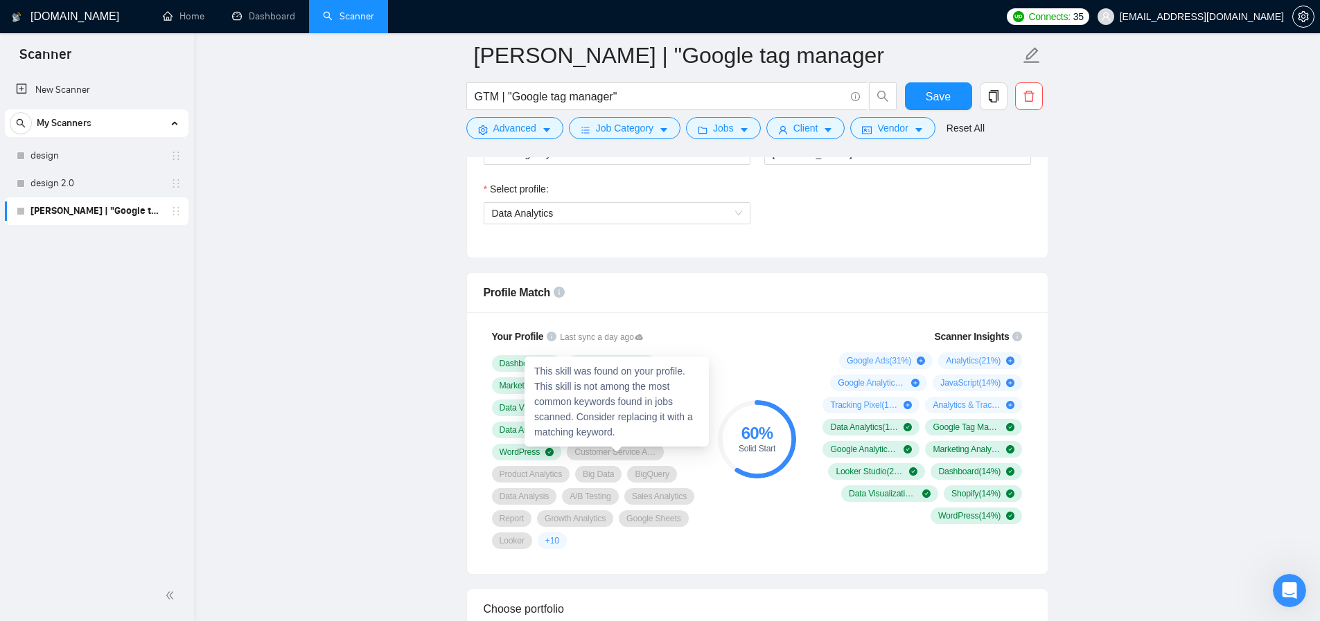
click at [624, 455] on span "Customer Service Analytics" at bounding box center [615, 452] width 82 height 11
click at [613, 454] on span "Customer Service Analytics" at bounding box center [615, 452] width 82 height 11
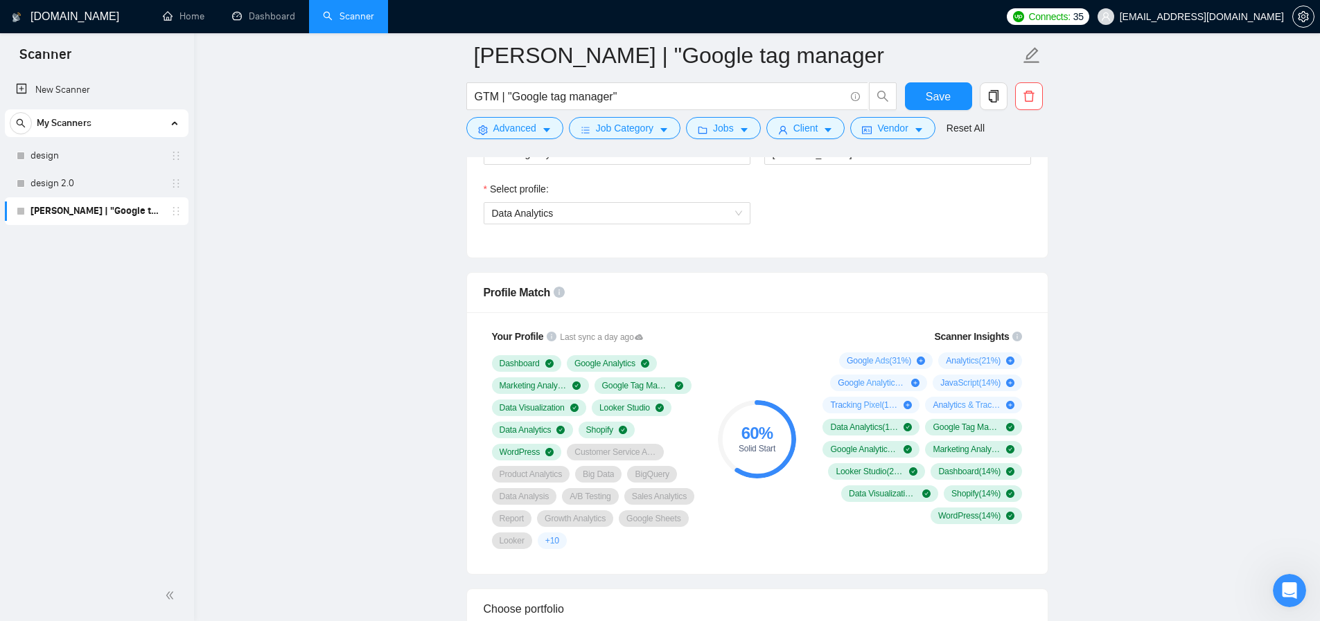
scroll to position [882, 0]
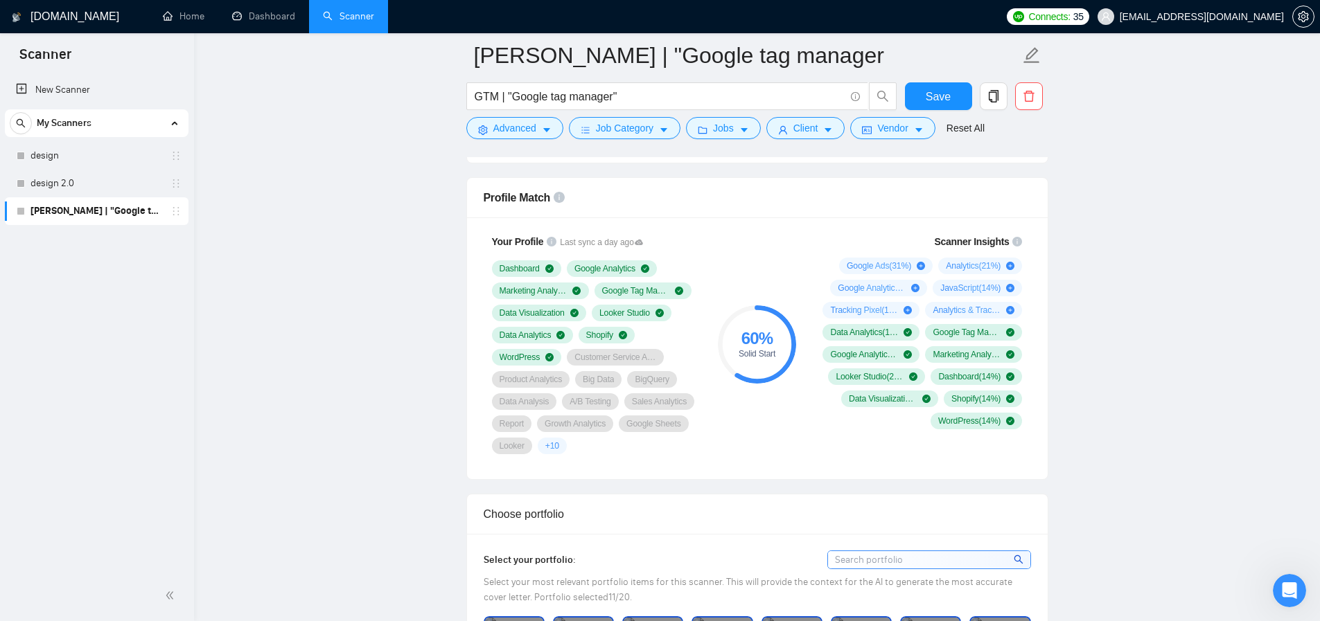
click at [545, 452] on span "+ 10" at bounding box center [552, 446] width 14 height 11
click at [565, 454] on div "Dashboard Google Analytics Marketing Analytics Google Tag Manager Data Visualiz…" at bounding box center [594, 357] width 205 height 194
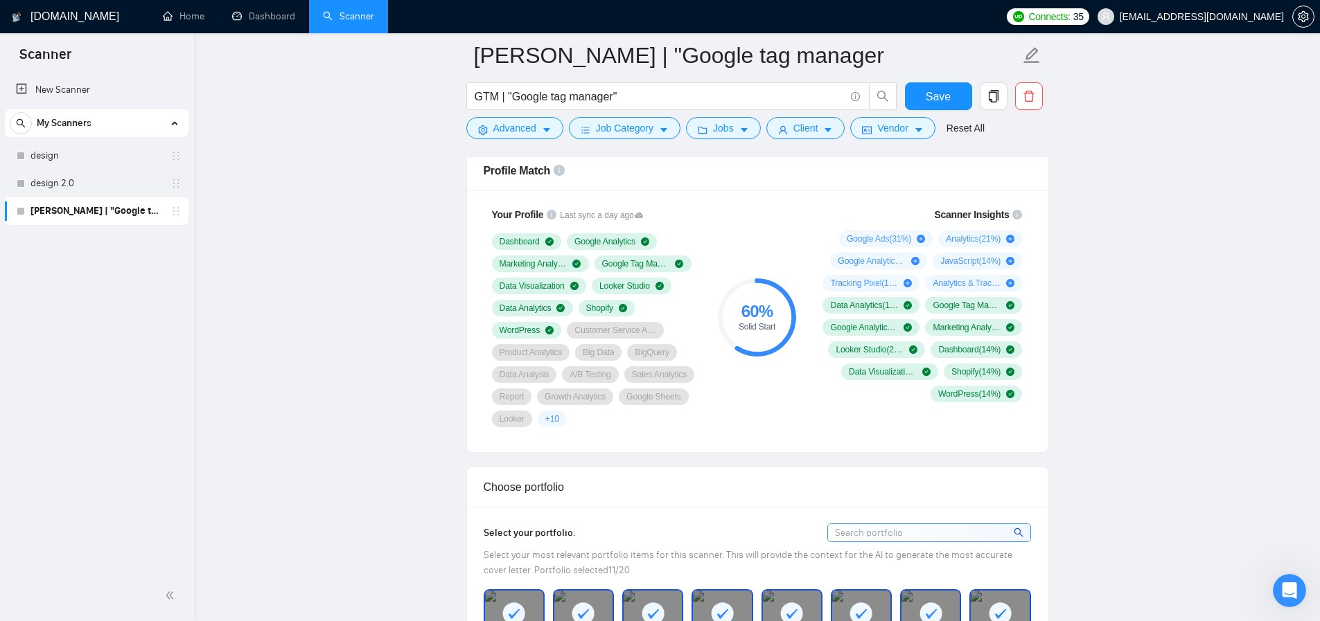
scroll to position [927, 0]
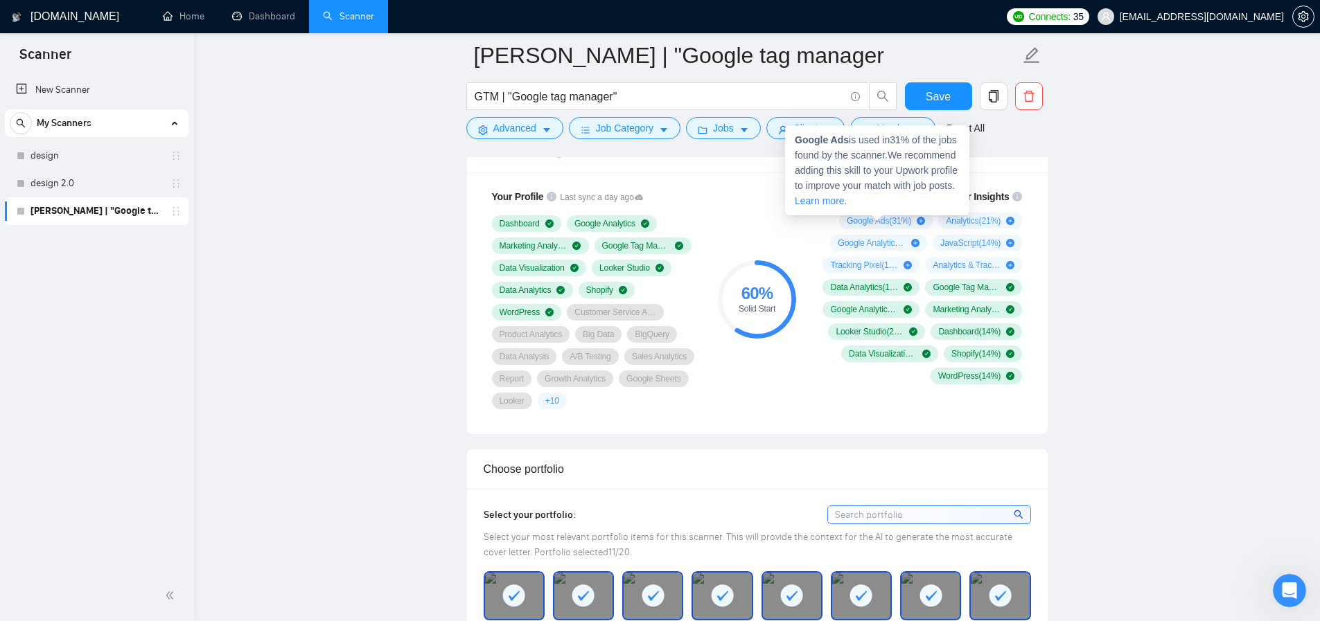
drag, startPoint x: 827, startPoint y: 218, endPoint x: 857, endPoint y: 218, distance: 29.8
click at [857, 218] on div "Google Ads ( 31 %) Analytics ( 21 %) Google Analytics API ( 14 %) JavaScript ( …" at bounding box center [920, 299] width 205 height 172
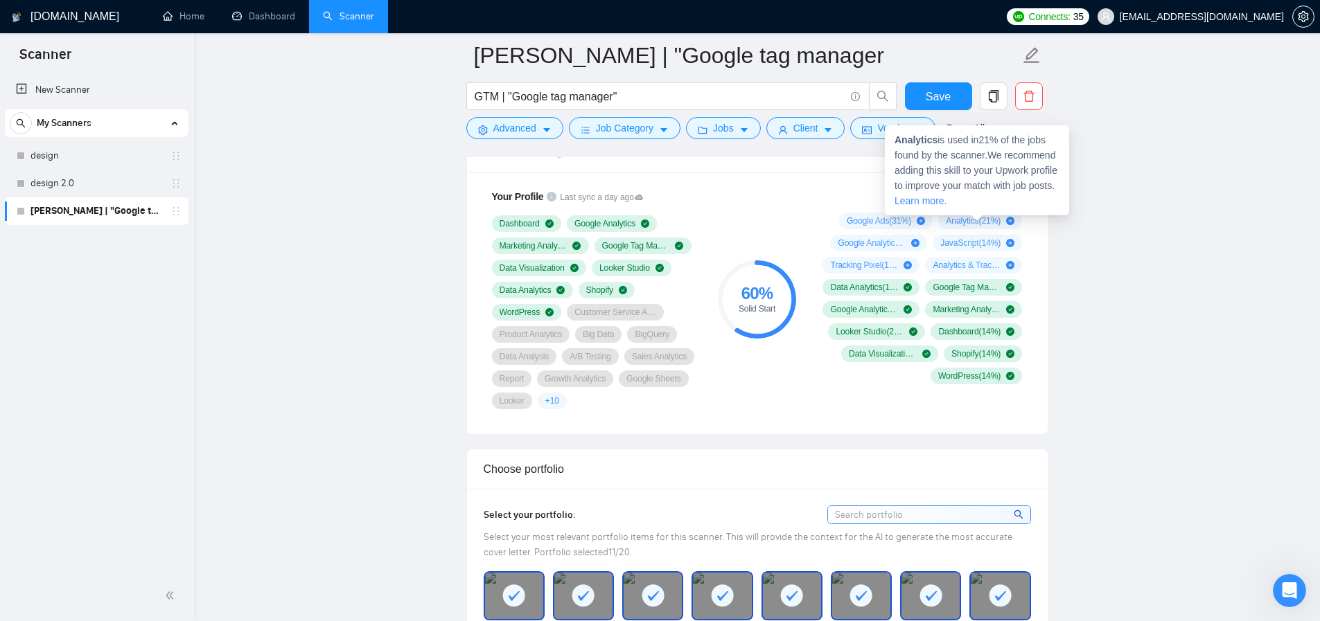
click at [962, 219] on span "Analytics ( 21 %)" at bounding box center [973, 220] width 55 height 11
click at [1010, 222] on icon "plus-circle" at bounding box center [1010, 221] width 8 height 8
drag, startPoint x: 932, startPoint y: 222, endPoint x: 974, endPoint y: 225, distance: 42.4
click at [973, 225] on div "Analytics ( 21 %)" at bounding box center [980, 221] width 84 height 17
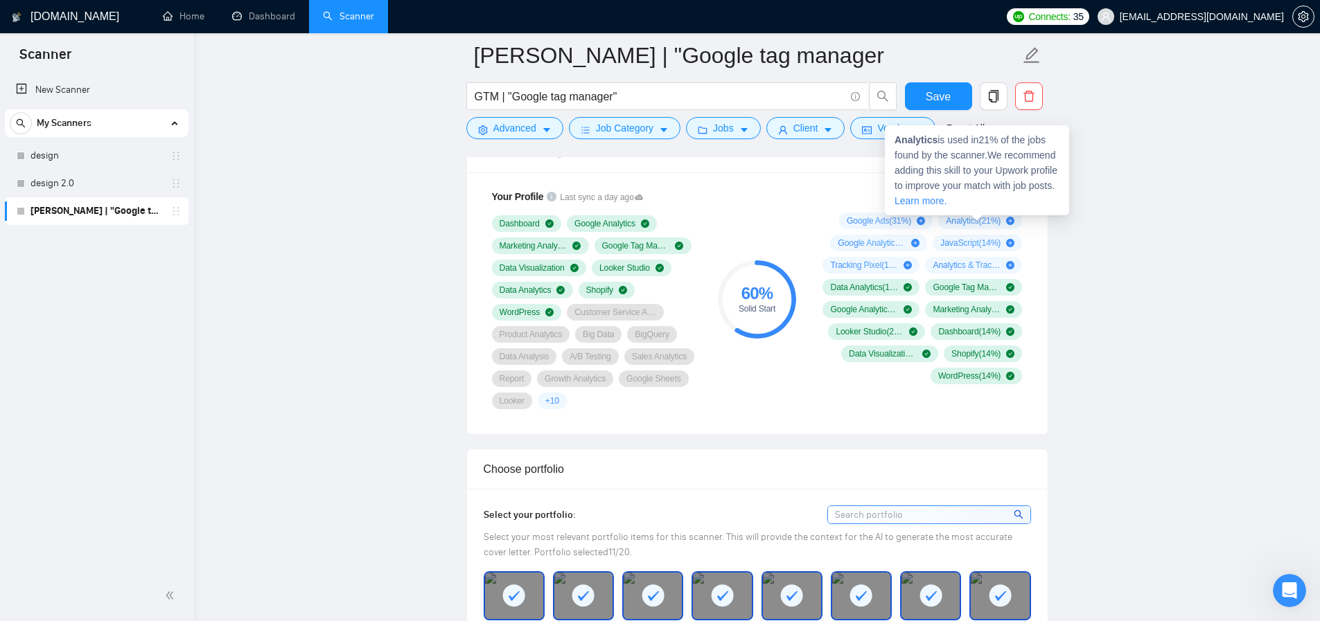
click at [954, 217] on span "Analytics ( 21 %)" at bounding box center [973, 220] width 55 height 11
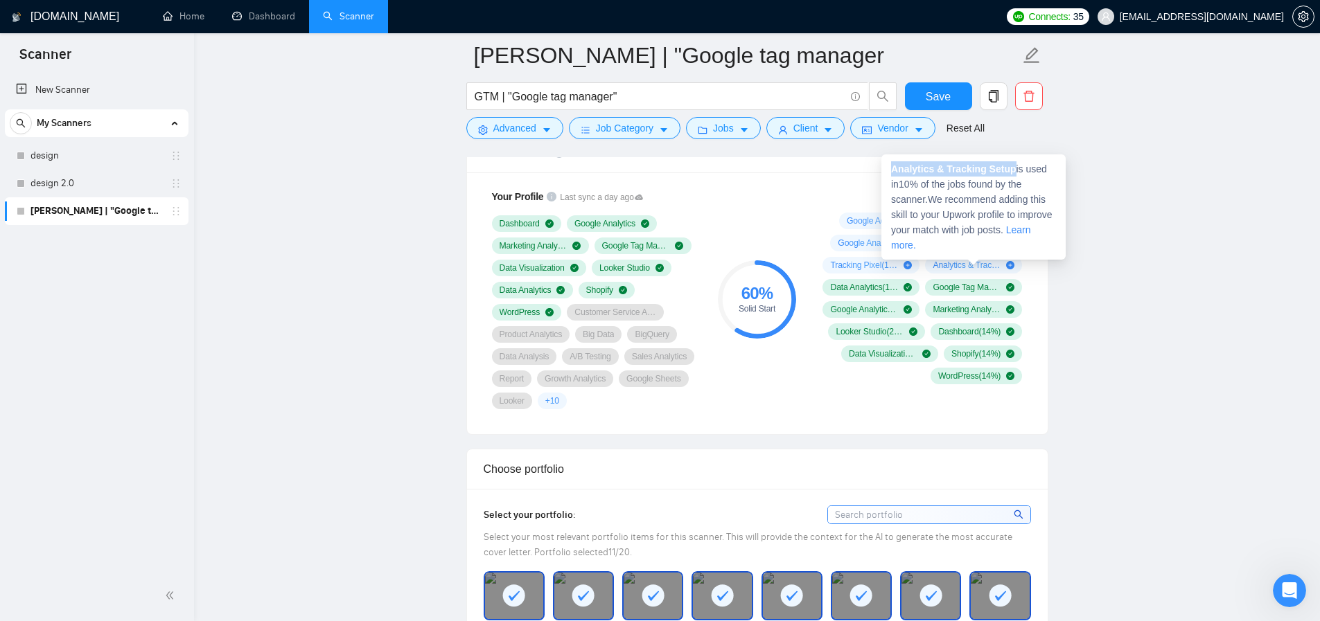
drag, startPoint x: 1017, startPoint y: 170, endPoint x: 891, endPoint y: 170, distance: 126.1
click at [891, 170] on strong "Analytics & Tracking Setup" at bounding box center [953, 169] width 125 height 11
copy strong "Analytics & Tracking Setup"
click at [934, 166] on strong "JavaScript" at bounding box center [915, 162] width 49 height 11
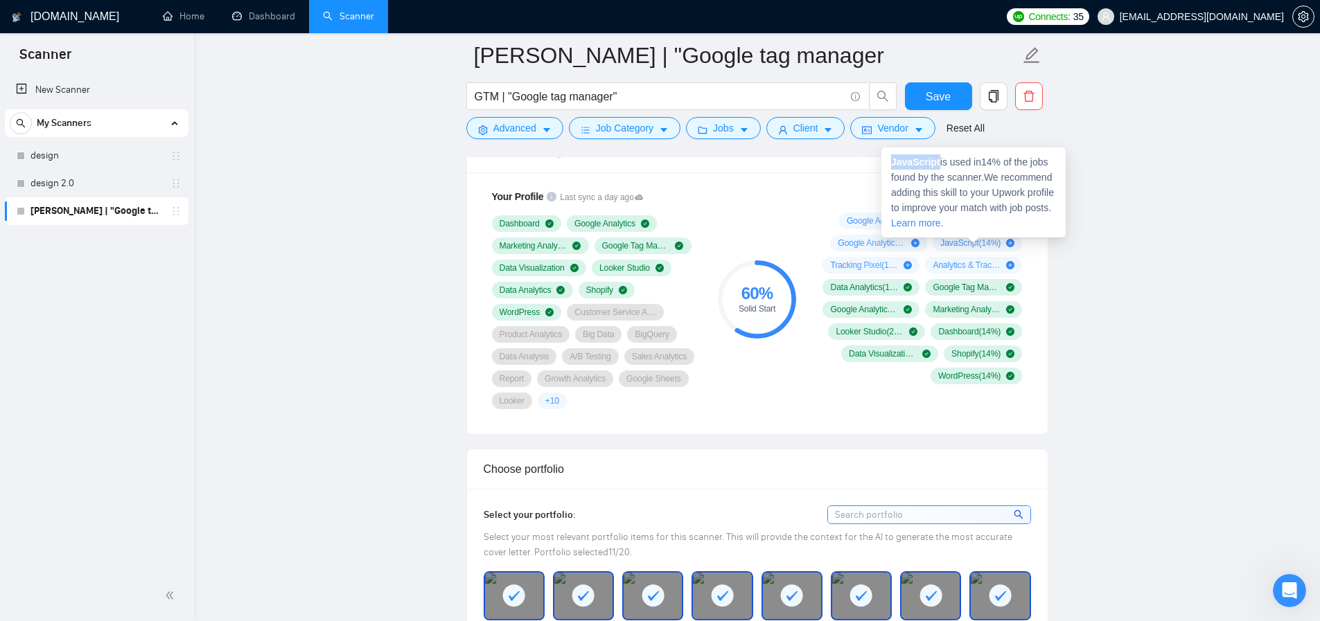
copy strong "JavaScript"
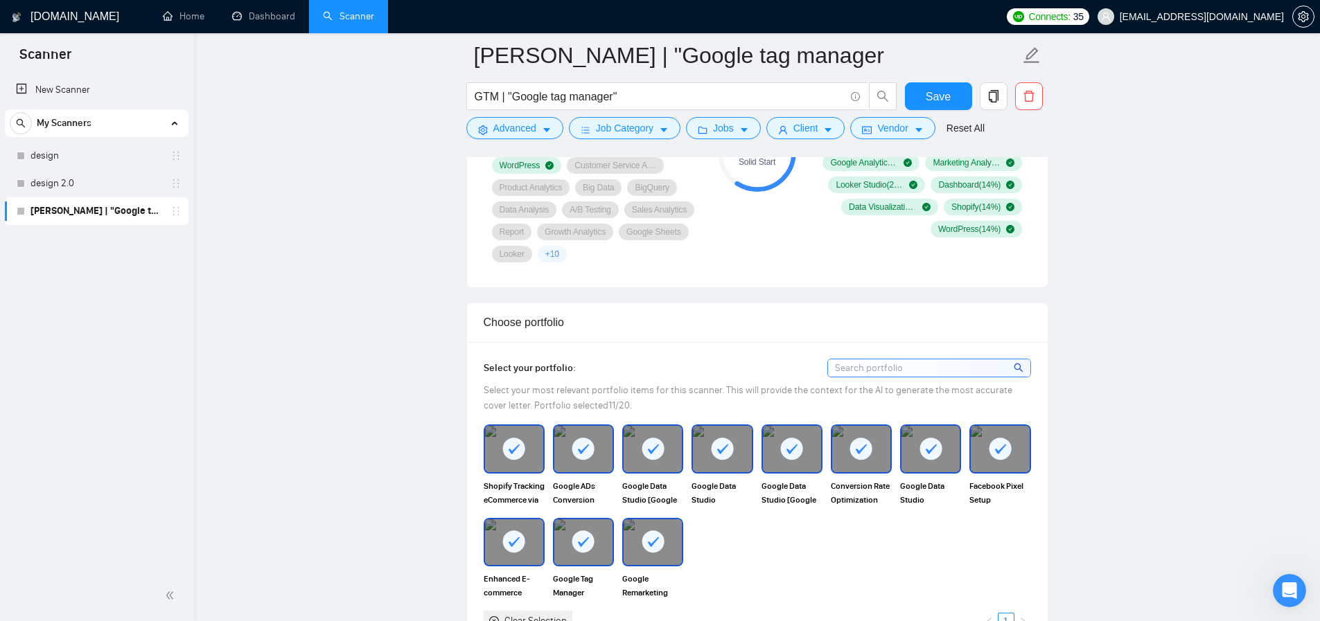
scroll to position [1146, 0]
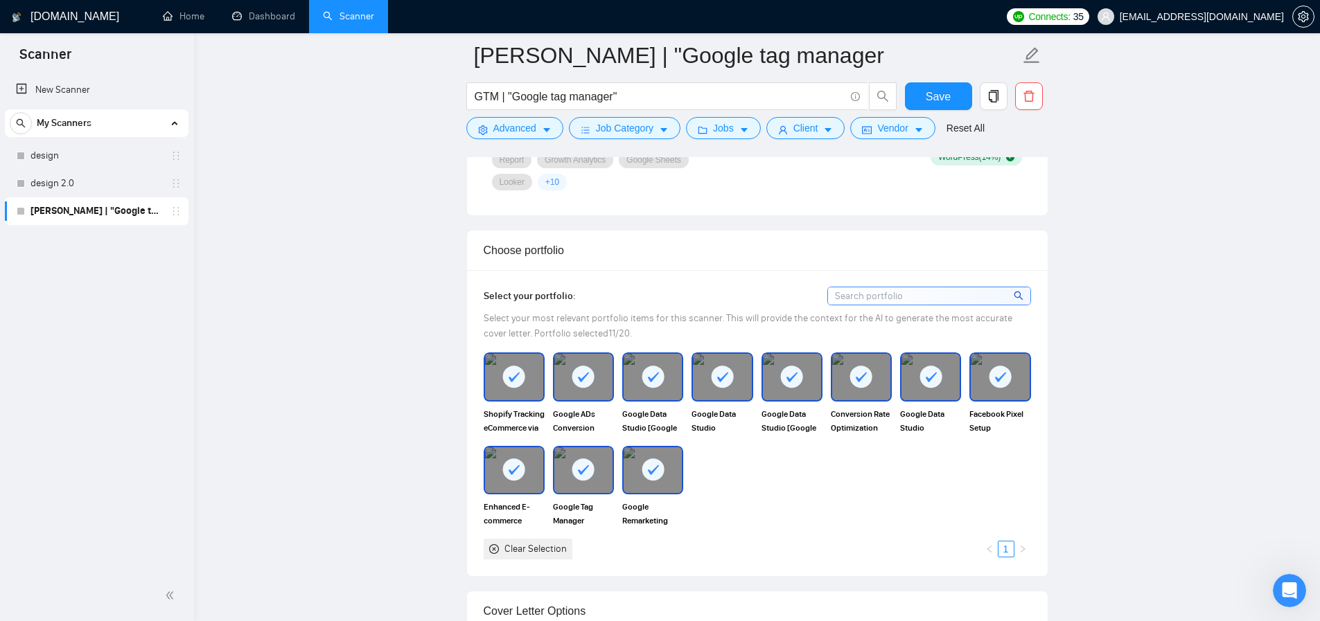
click at [515, 388] on rect at bounding box center [514, 377] width 22 height 22
click at [511, 400] on img at bounding box center [514, 377] width 58 height 46
click at [718, 388] on rect at bounding box center [723, 377] width 22 height 22
click at [788, 388] on rect at bounding box center [792, 377] width 22 height 22
click at [870, 389] on icon at bounding box center [860, 377] width 23 height 23
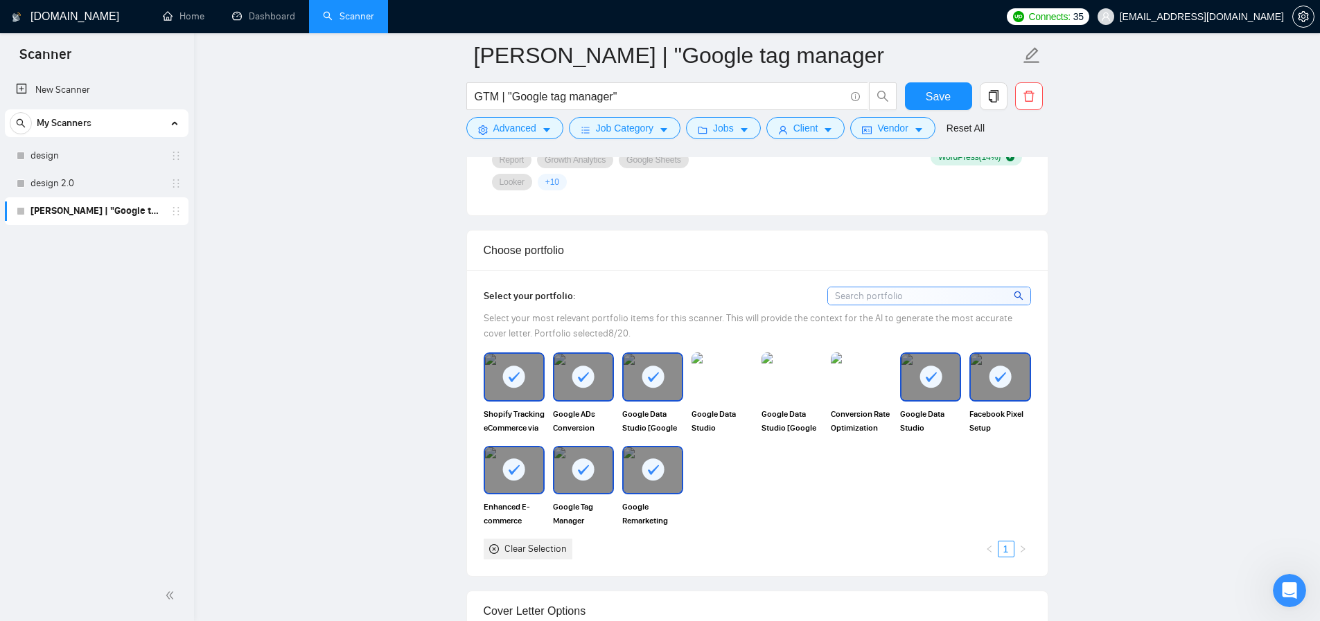
click at [937, 388] on rect at bounding box center [930, 377] width 22 height 22
click at [651, 382] on icon at bounding box center [653, 378] width 11 height 10
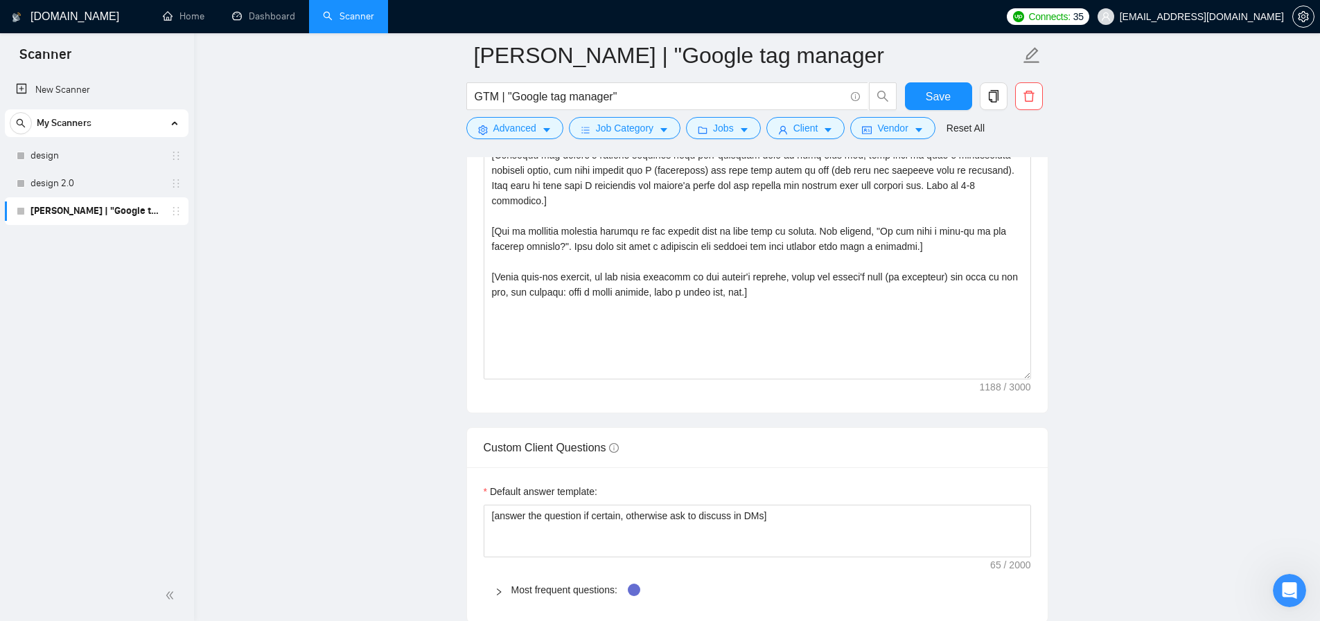
scroll to position [1832, 0]
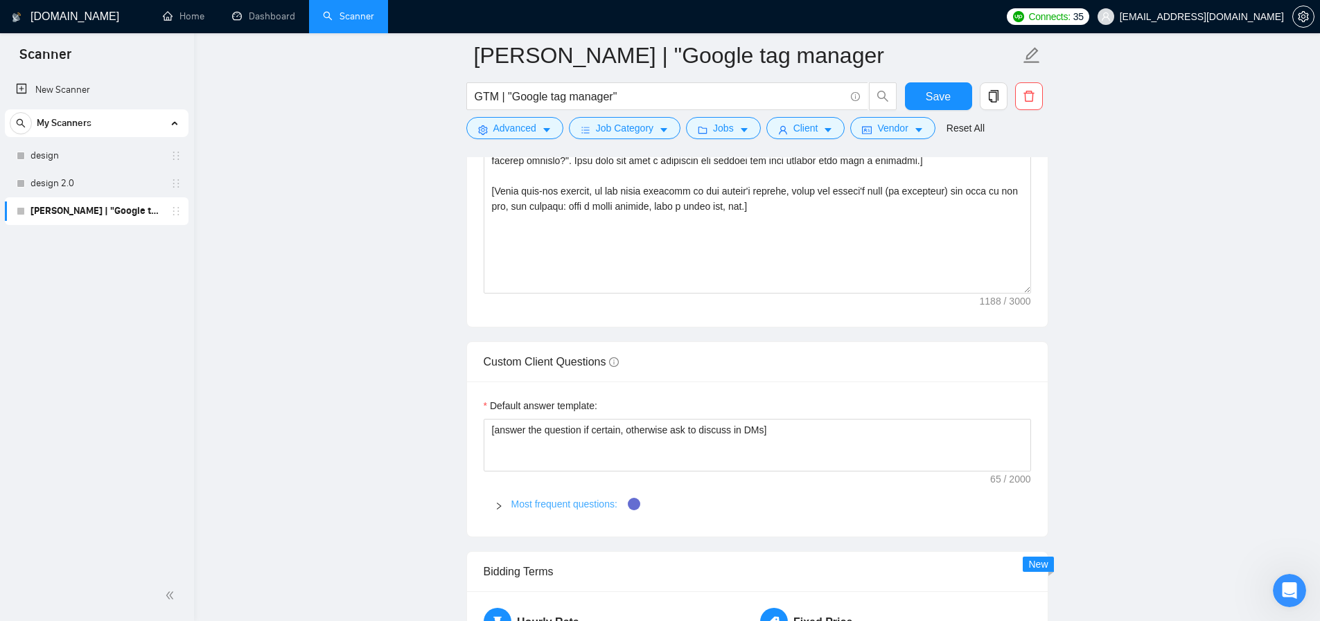
click at [563, 510] on link "Most frequent questions:" at bounding box center [564, 504] width 106 height 11
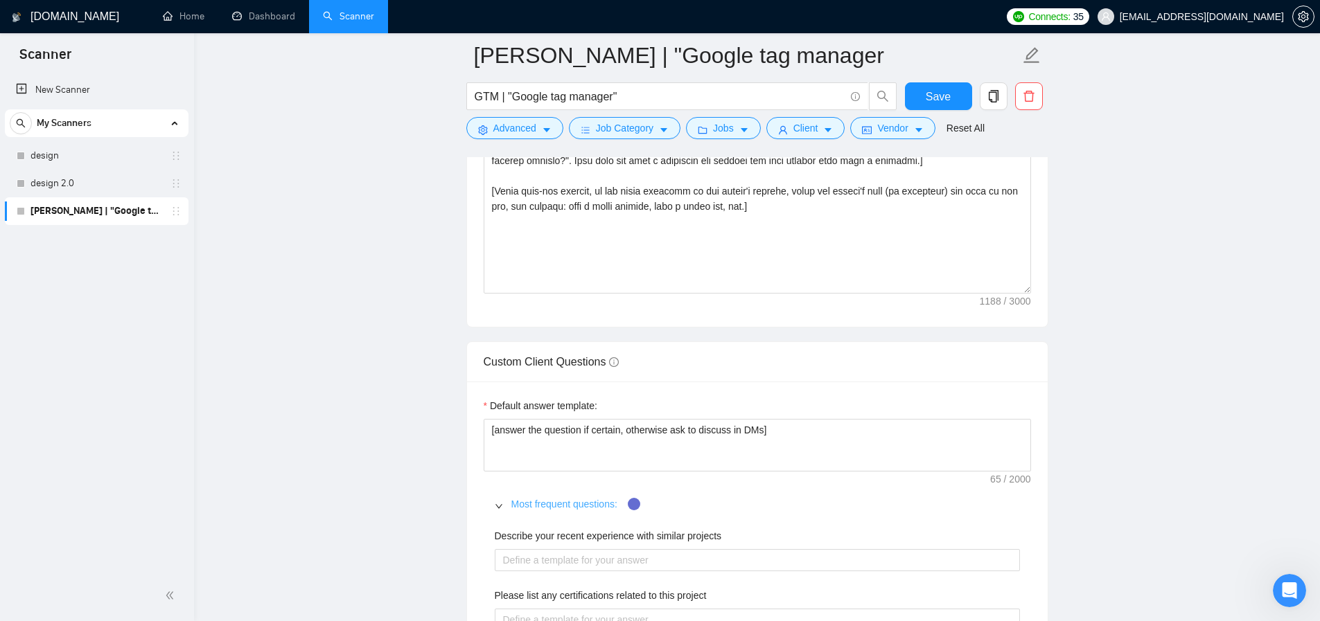
scroll to position [2078, 0]
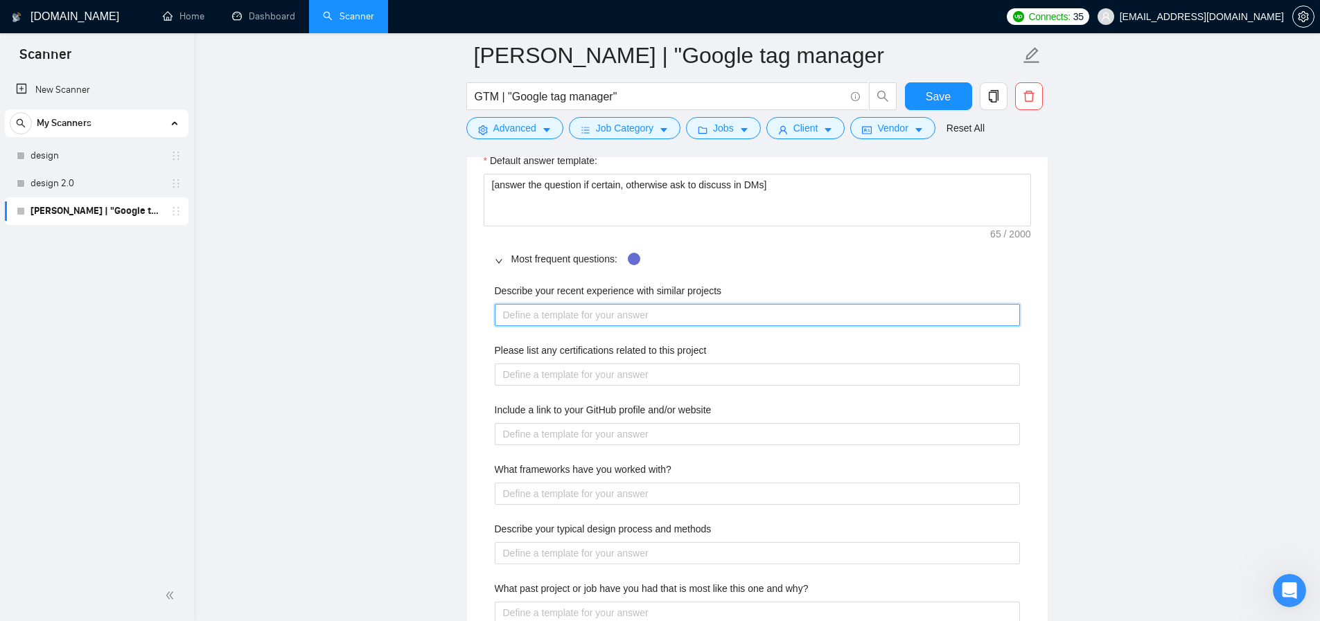
click at [582, 326] on projects "Describe your recent experience with similar projects" at bounding box center [757, 315] width 525 height 22
click at [458, 355] on main "[PERSON_NAME] | "Google tag manager GTM | "Google tag manager" Save Advanced Jo…" at bounding box center [756, 187] width 1081 height 4419
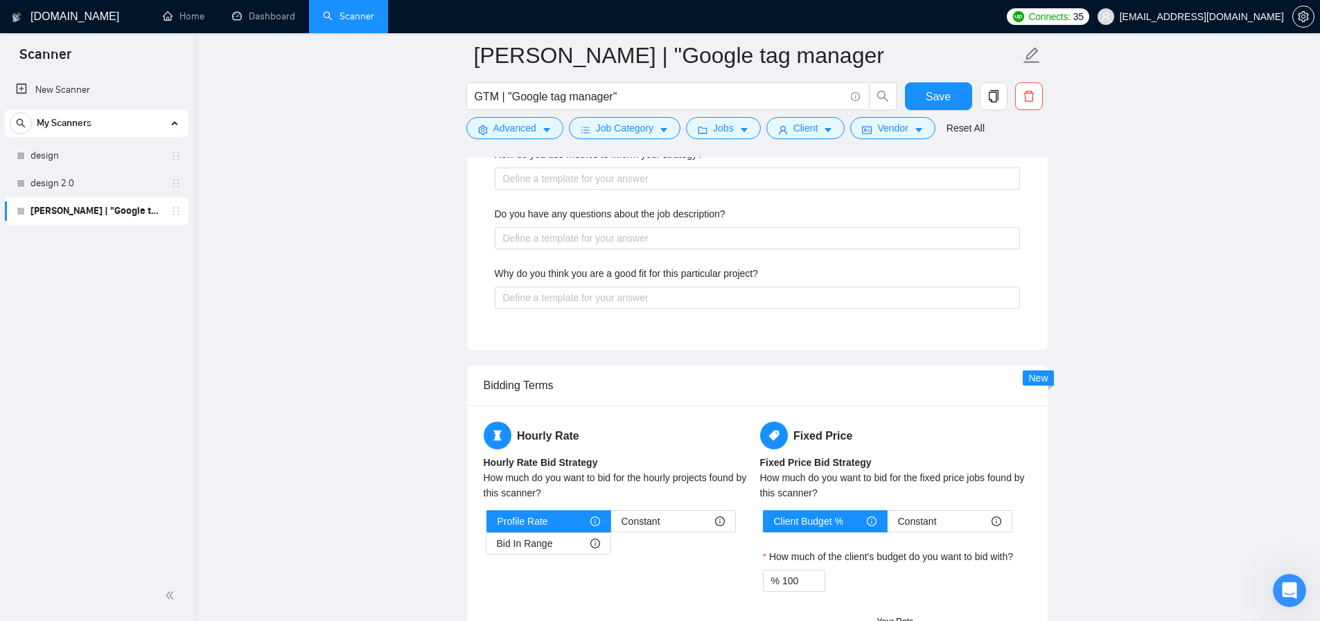
scroll to position [2811, 0]
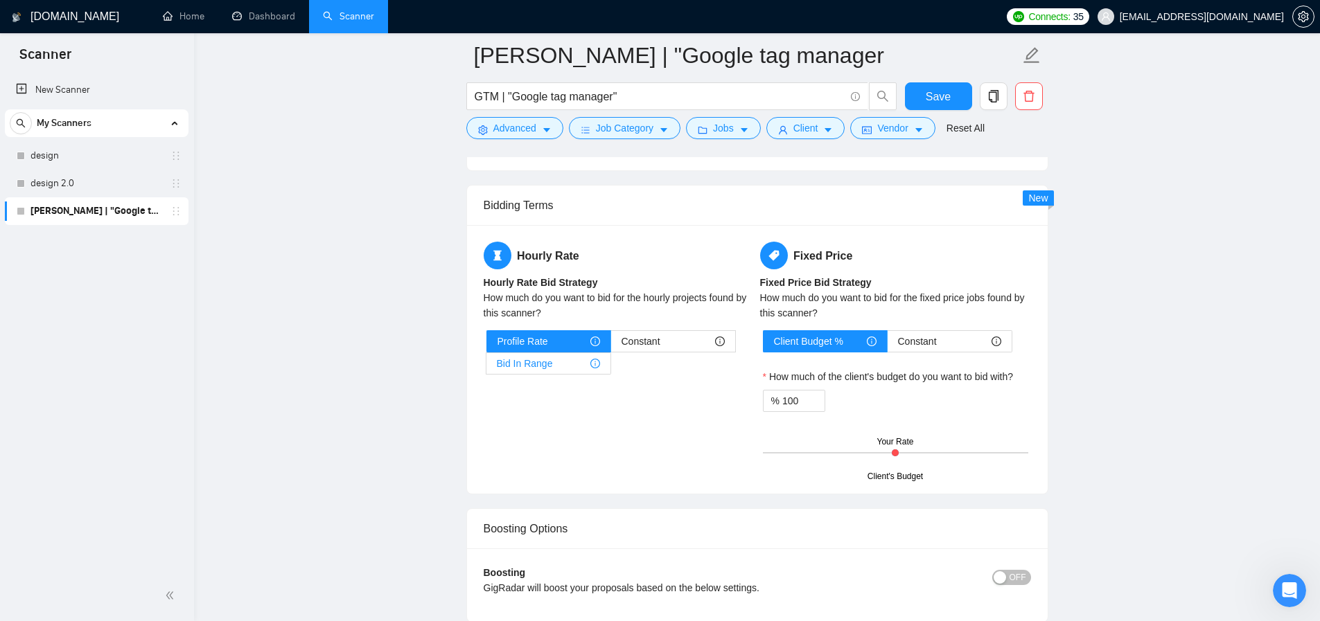
click at [551, 374] on span "Bid In Range" at bounding box center [525, 363] width 56 height 21
click at [486, 367] on input "Bid In Range" at bounding box center [486, 367] width 0 height 0
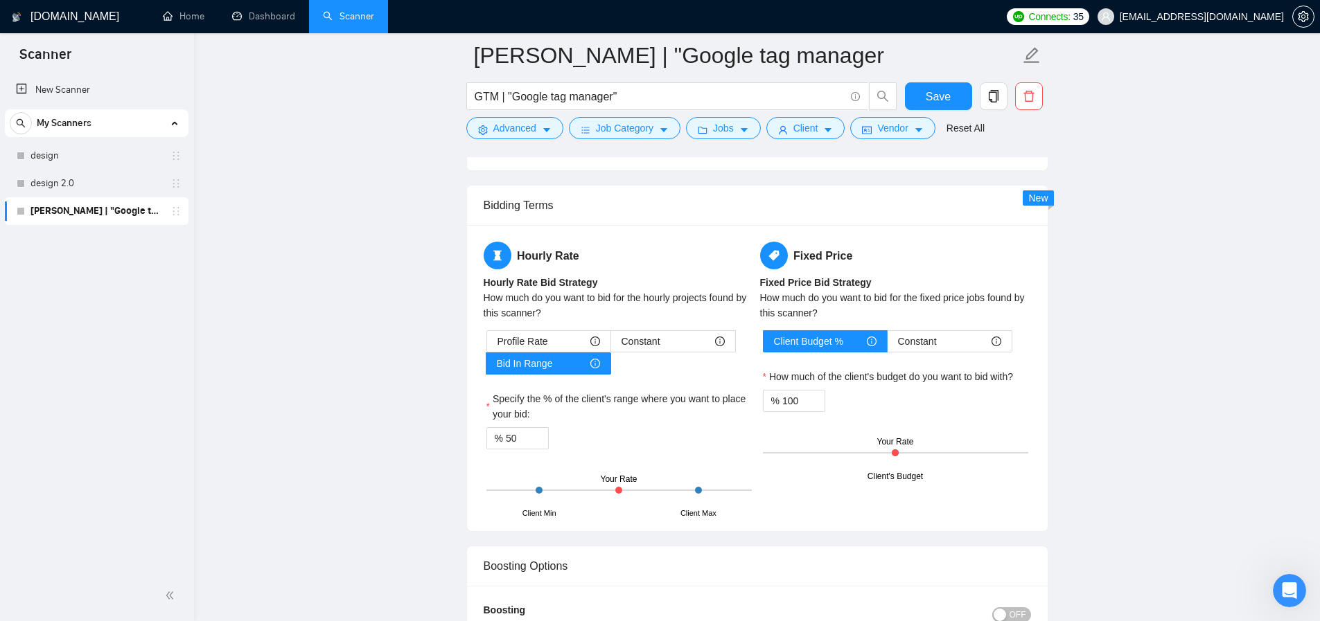
click at [624, 514] on div "Client Min Client Max Your Rate" at bounding box center [618, 490] width 265 height 48
click at [550, 373] on div "Profile Rate Constant Bid In Range" at bounding box center [618, 352] width 265 height 44
click at [558, 352] on div "Profile Rate" at bounding box center [548, 341] width 103 height 21
click at [487, 345] on input "Profile Rate" at bounding box center [487, 345] width 0 height 0
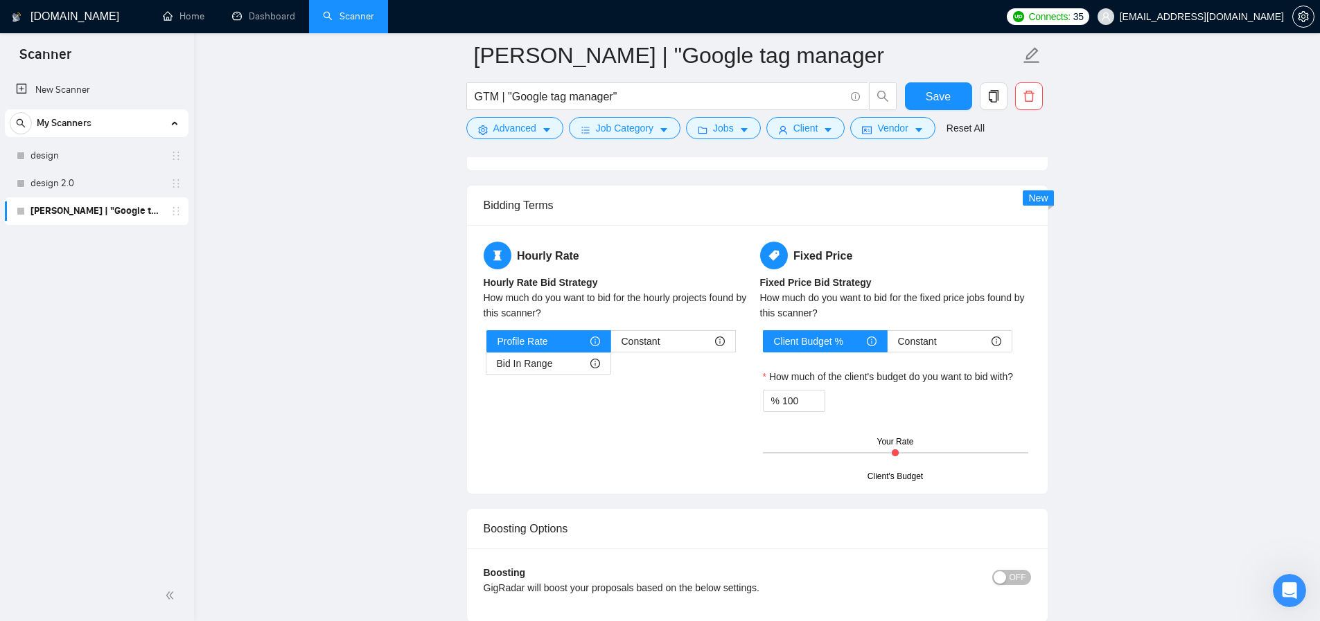
click at [646, 391] on div "Hourly Rate Hourly Rate Bid Strategy How much do you want to bid for the hourly…" at bounding box center [619, 317] width 276 height 150
click at [651, 352] on span "Constant" at bounding box center [640, 341] width 39 height 21
click at [611, 345] on input "Constant" at bounding box center [611, 345] width 0 height 0
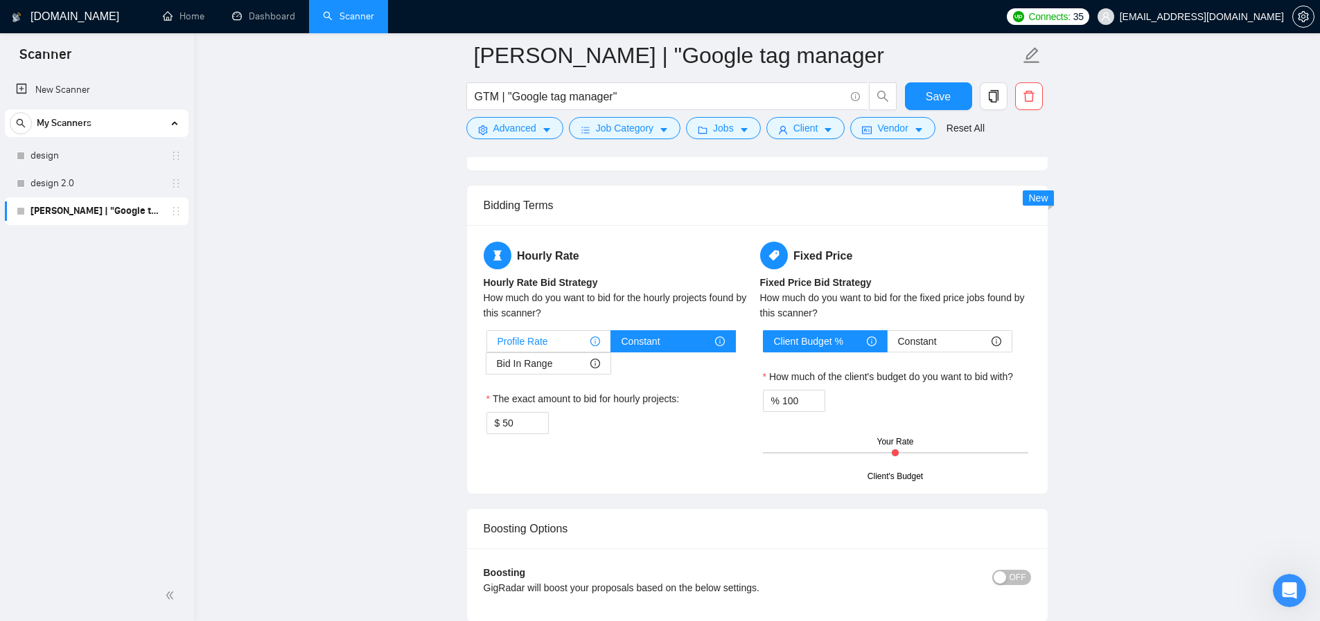
click at [532, 352] on span "Profile Rate" at bounding box center [522, 341] width 51 height 21
click at [487, 345] on input "Profile Rate" at bounding box center [487, 345] width 0 height 0
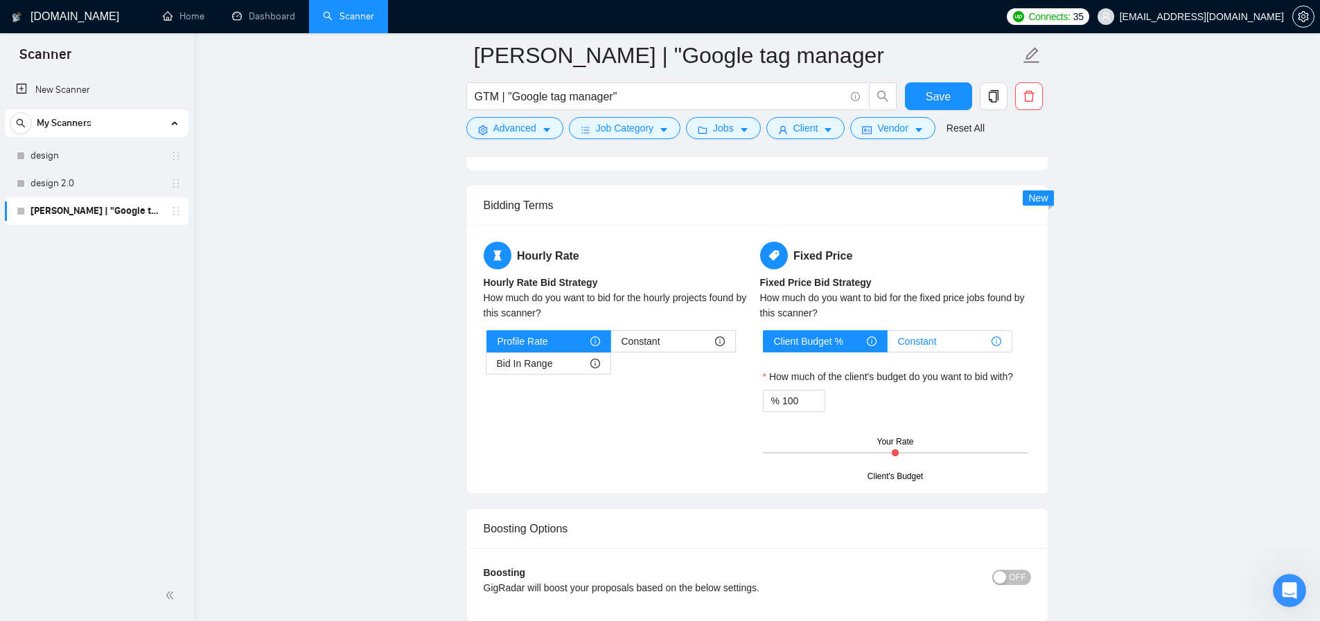
click at [915, 352] on span "Constant" at bounding box center [917, 341] width 39 height 21
click at [887, 345] on input "Constant" at bounding box center [887, 345] width 0 height 0
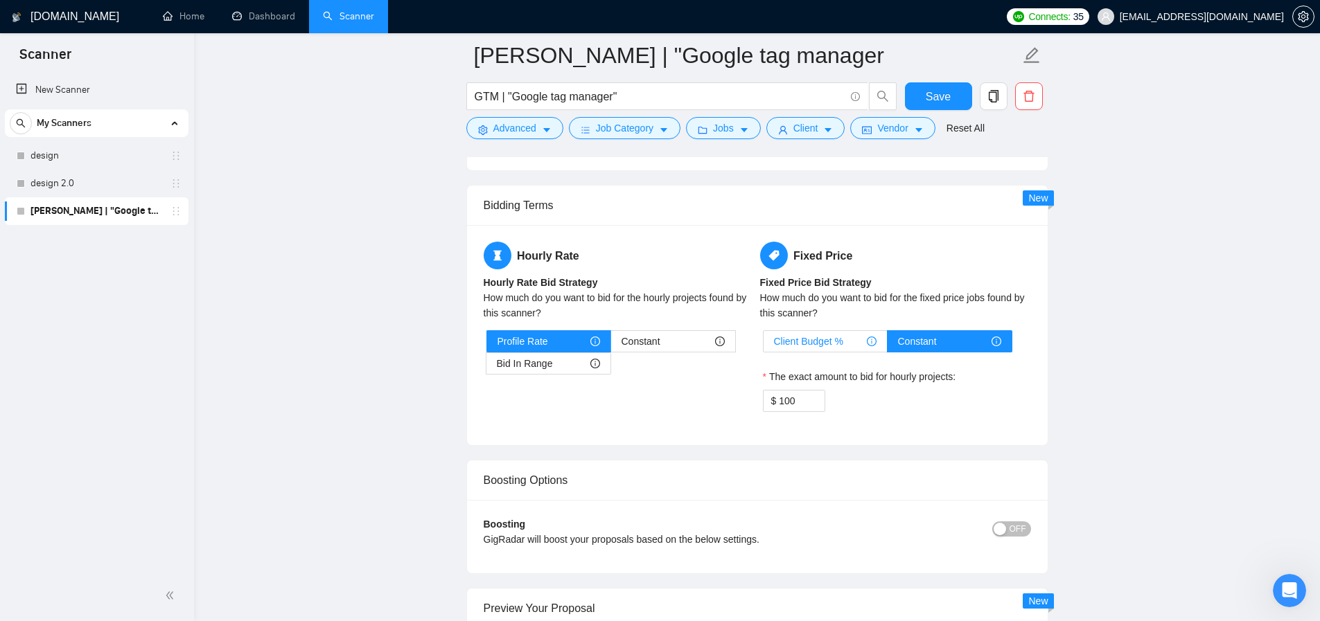
click at [822, 352] on span "Client Budget %" at bounding box center [808, 341] width 69 height 21
click at [763, 345] on input "Client Budget %" at bounding box center [763, 345] width 0 height 0
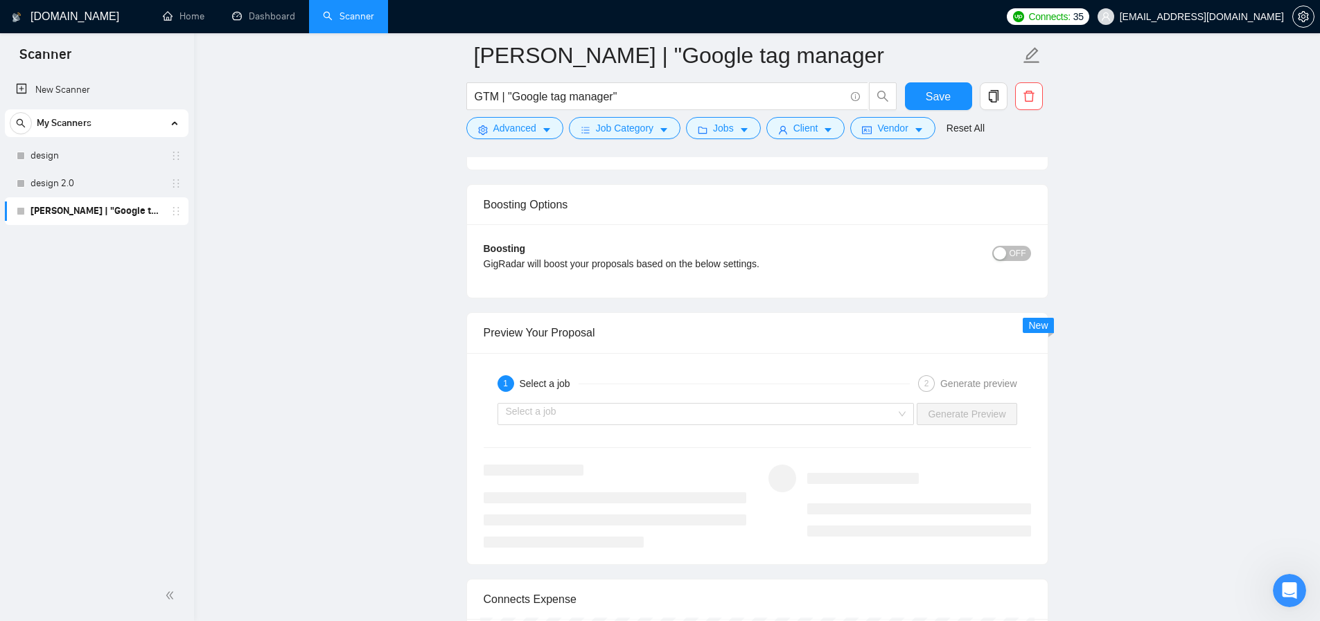
scroll to position [3187, 0]
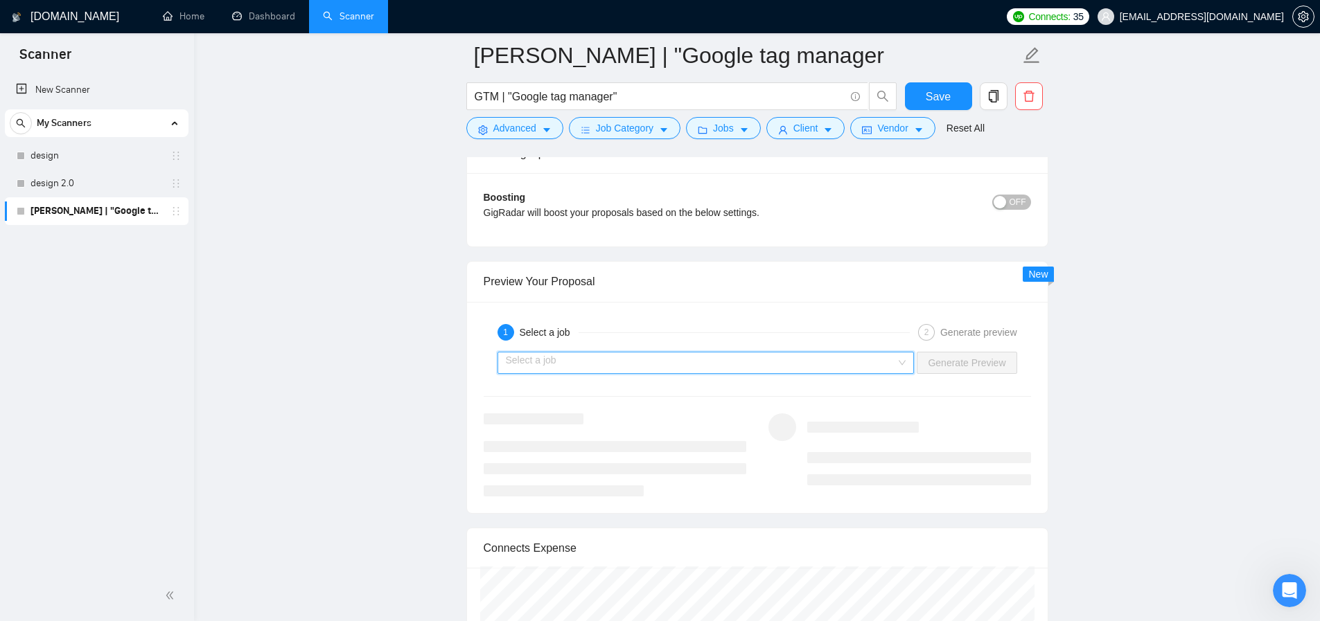
click at [738, 373] on input "search" at bounding box center [701, 363] width 391 height 21
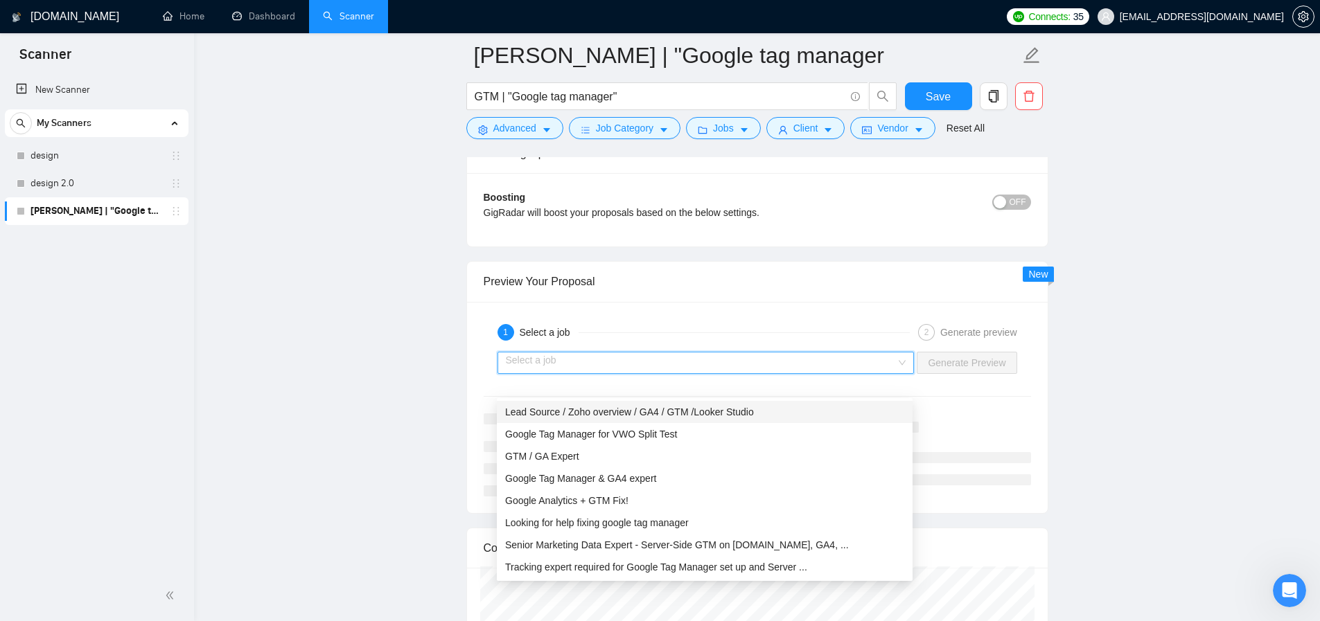
click at [721, 341] on div "1 Select a job" at bounding box center [703, 332] width 412 height 17
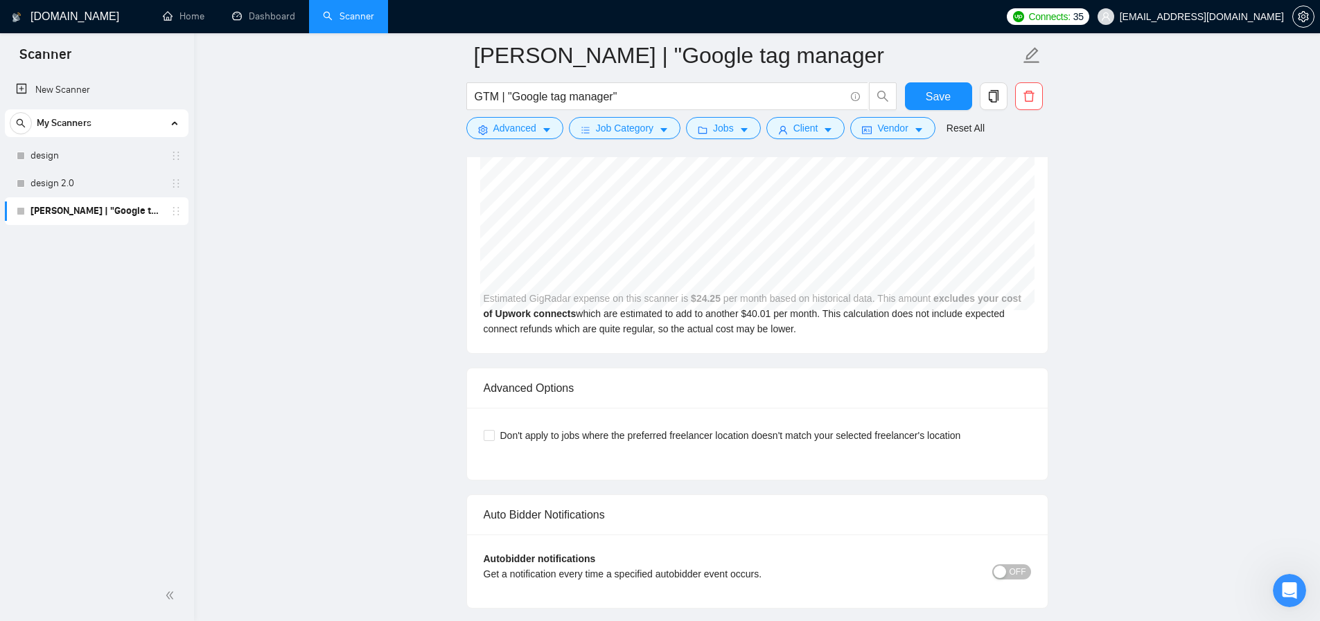
scroll to position [3646, 0]
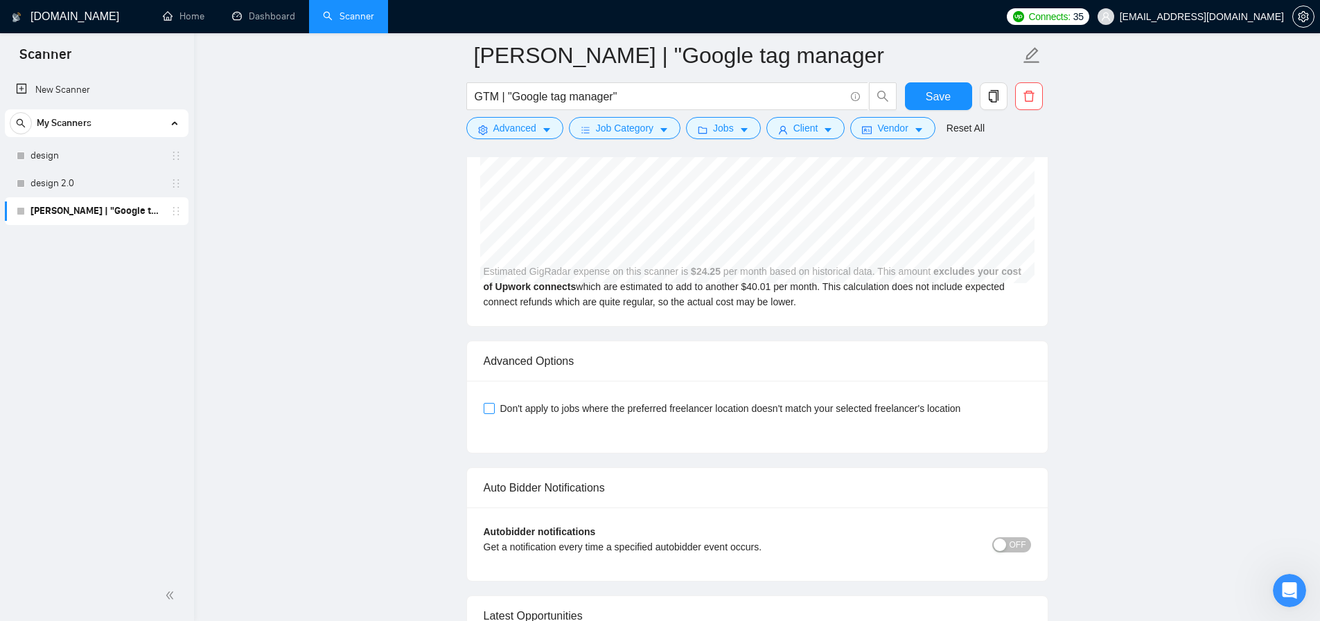
click at [498, 416] on span "Don't apply to jobs where the preferred freelancer location doesn't match your …" at bounding box center [731, 408] width 472 height 15
click at [493, 413] on input "Don't apply to jobs where the preferred freelancer location doesn't match your …" at bounding box center [489, 408] width 10 height 10
checkbox input "true"
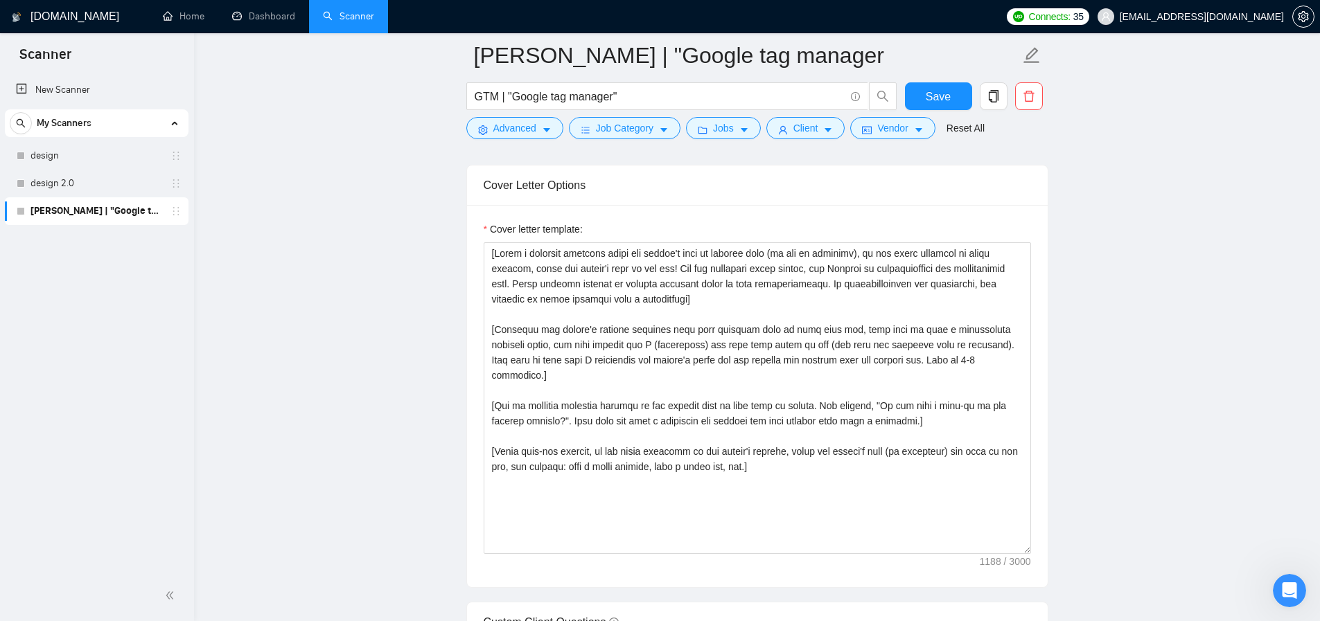
scroll to position [1563, 0]
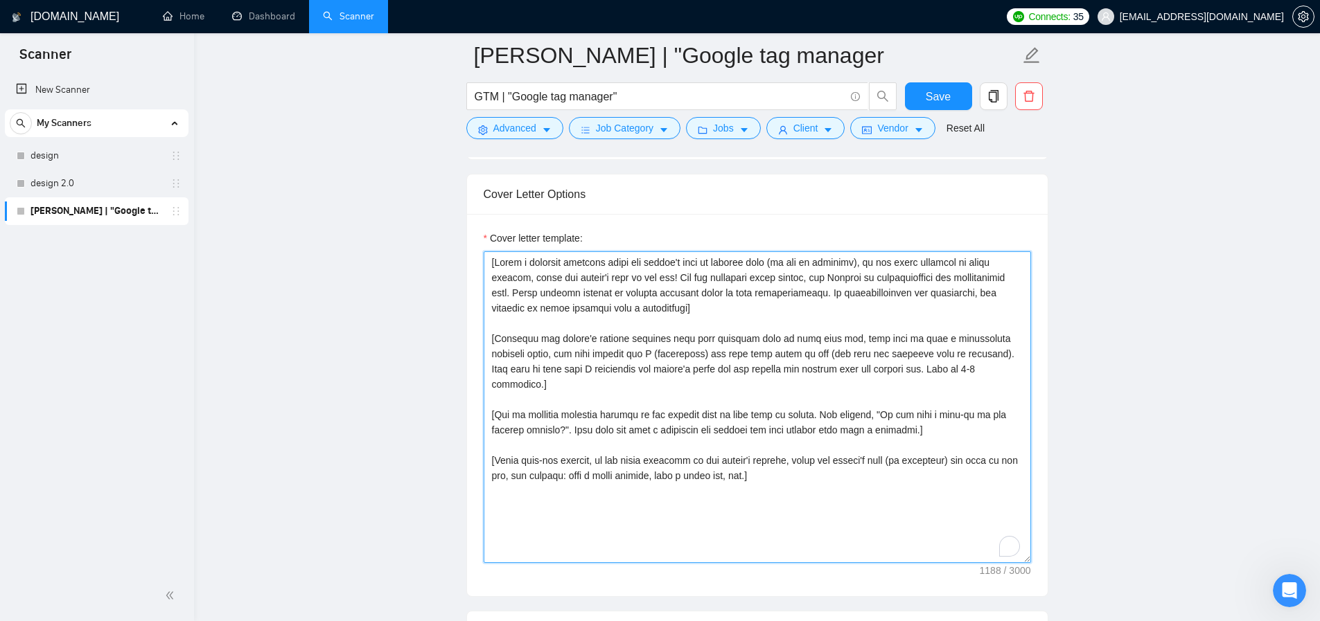
click at [812, 513] on textarea "Cover letter template:" at bounding box center [757, 407] width 547 height 312
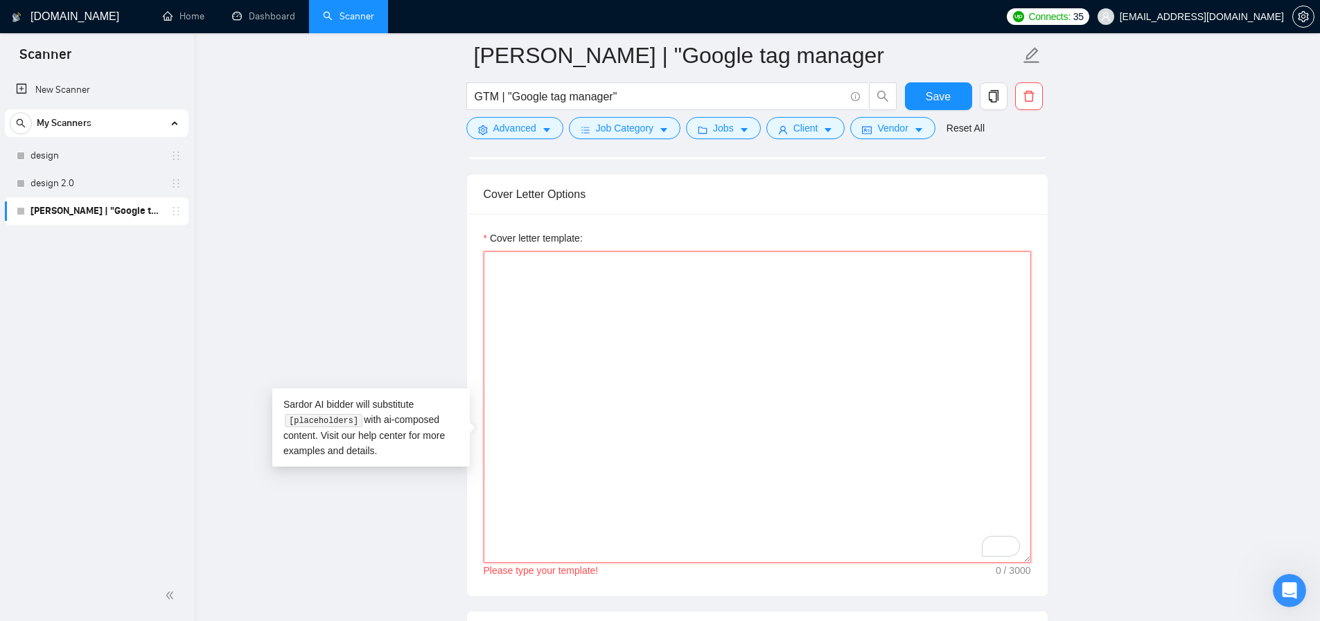
paste textarea "[Keep the entire cover letter within 500 characters.]"
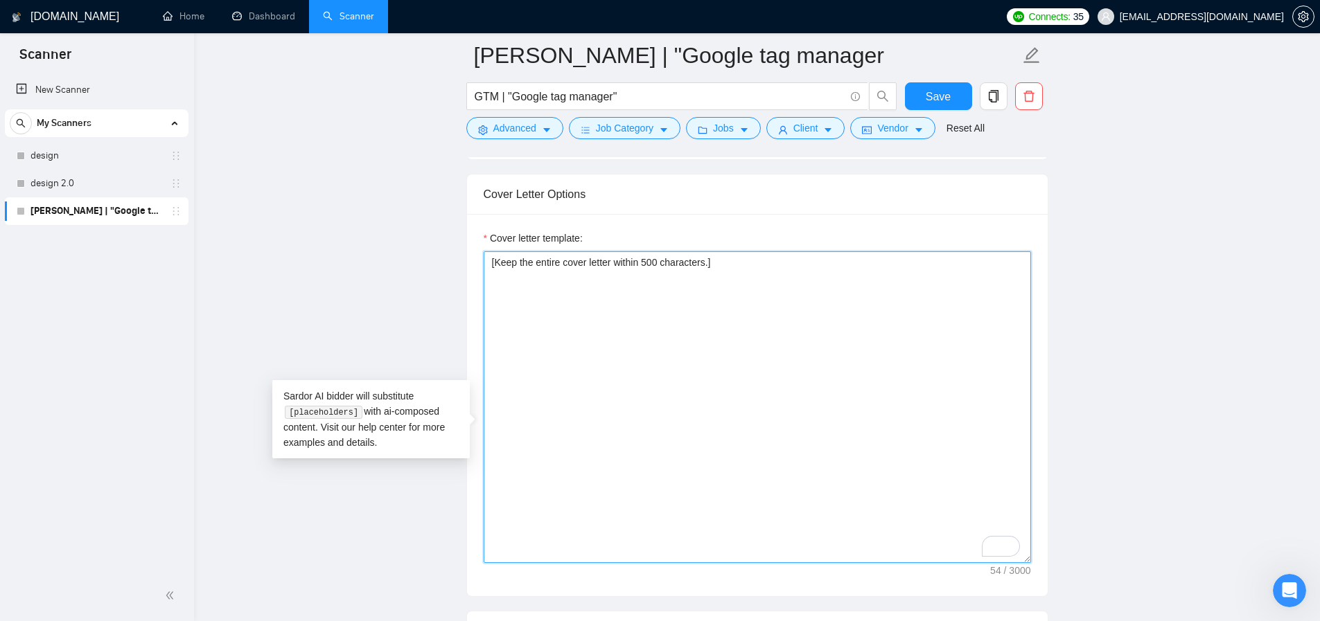
paste textarea "[Never exceed the size of the client’s description by more than 200 characters,…"
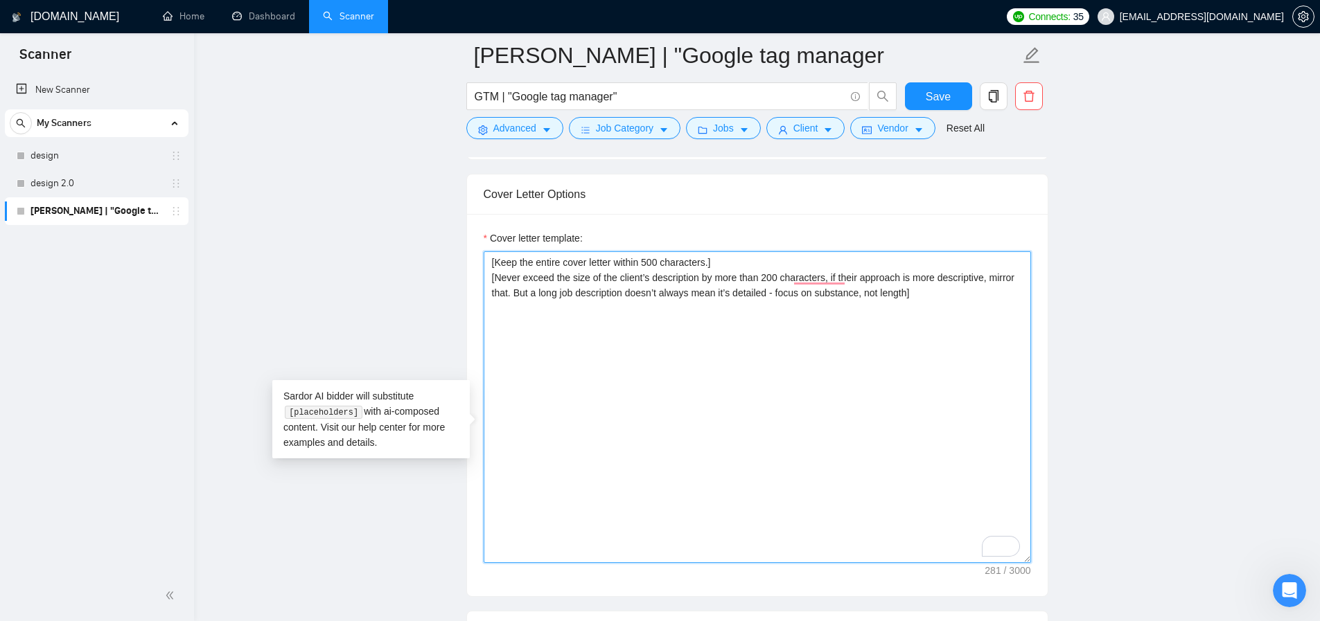
paste textarea "[Each section has to be explicitly separated from others by paragraphs for read…"
paste textarea "[Your style and tone should feel as human as possible. Everything written shoul…"
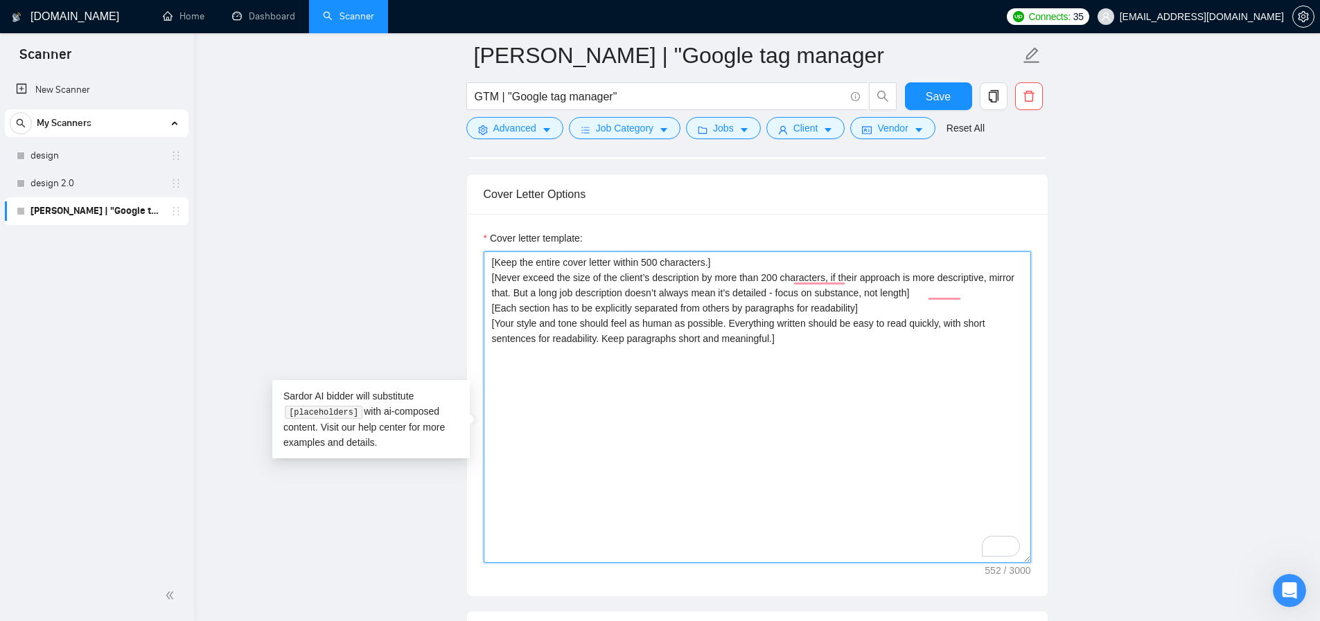
paste textarea "[Avoid flattery or overly complimentary language] [Subtly mirror the client's t…"
paste textarea "[Avoid fluff, focus on impact, and omit irrelevant job post content]"
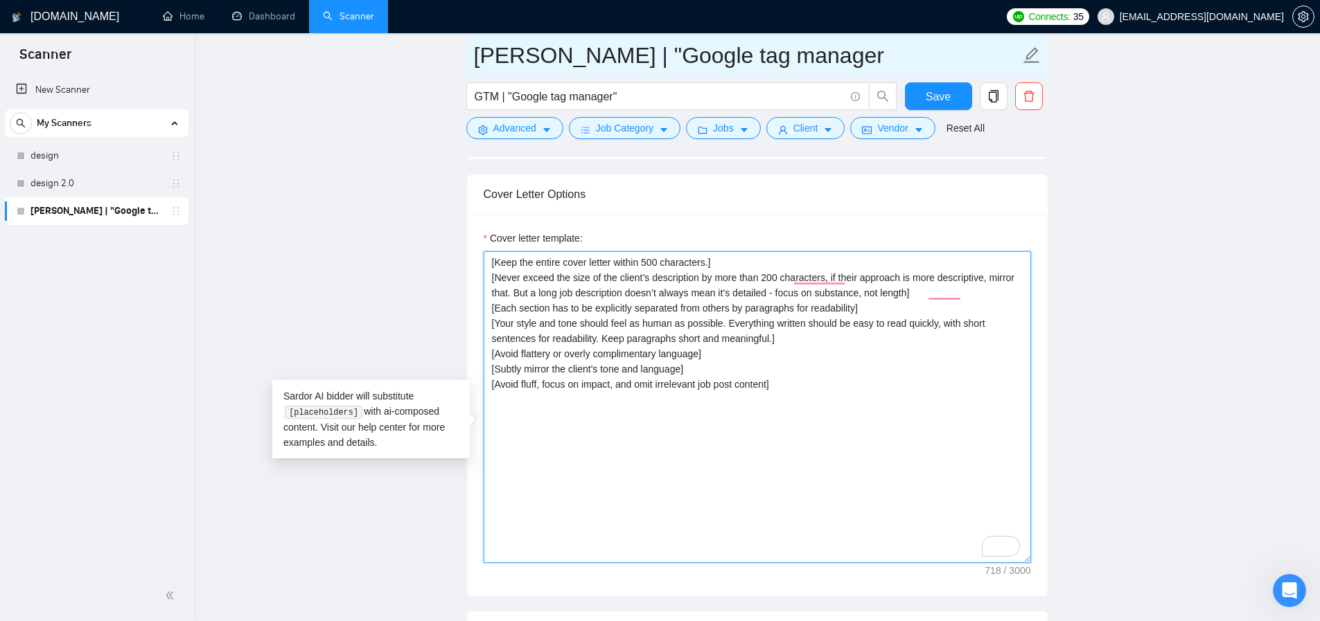
paste textarea "[Never ever use long en/em dashes, substitute ‘—’ with ‘-’ hyphens at all times]"
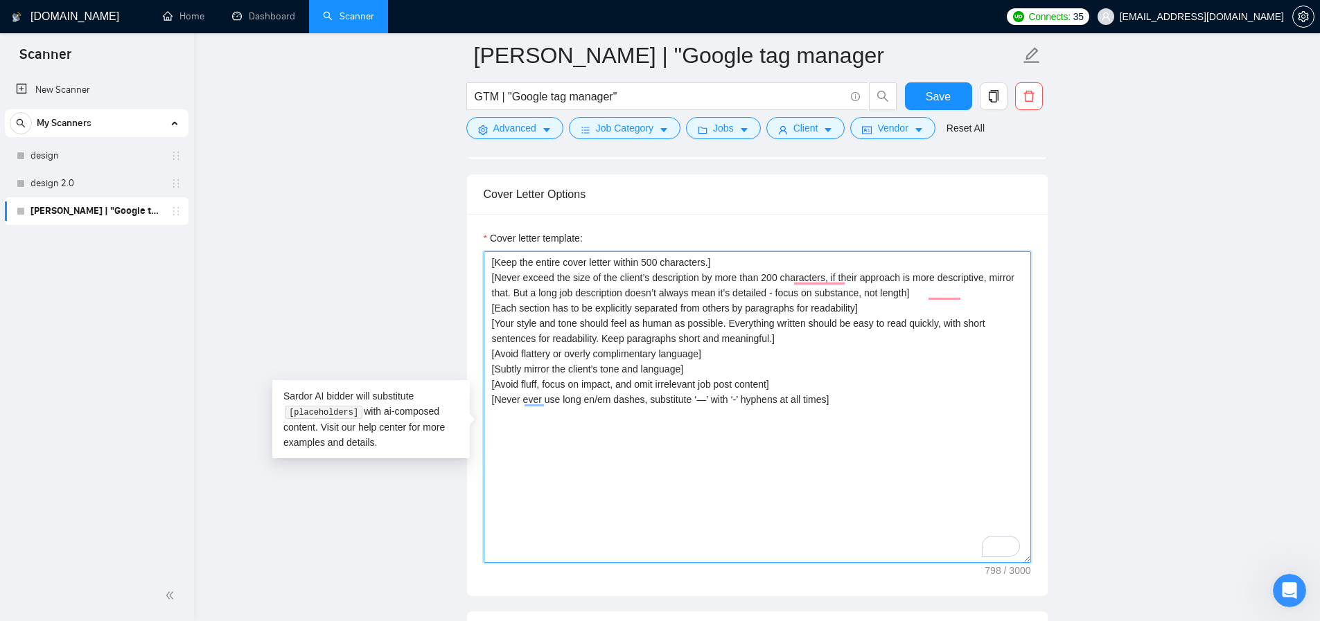
paste textarea "[always provide links without [URL]]"
paste textarea "[use emojis occasionally, but don’t use more than 6; for the smiley, use :) ]"
click at [720, 454] on textarea "[Keep the entire cover letter within 500 characters.] [Never exceed the size of…" at bounding box center [757, 407] width 547 height 312
paste textarea "[Never highlight any lack of experience (skills/tools), only focus on strengths…"
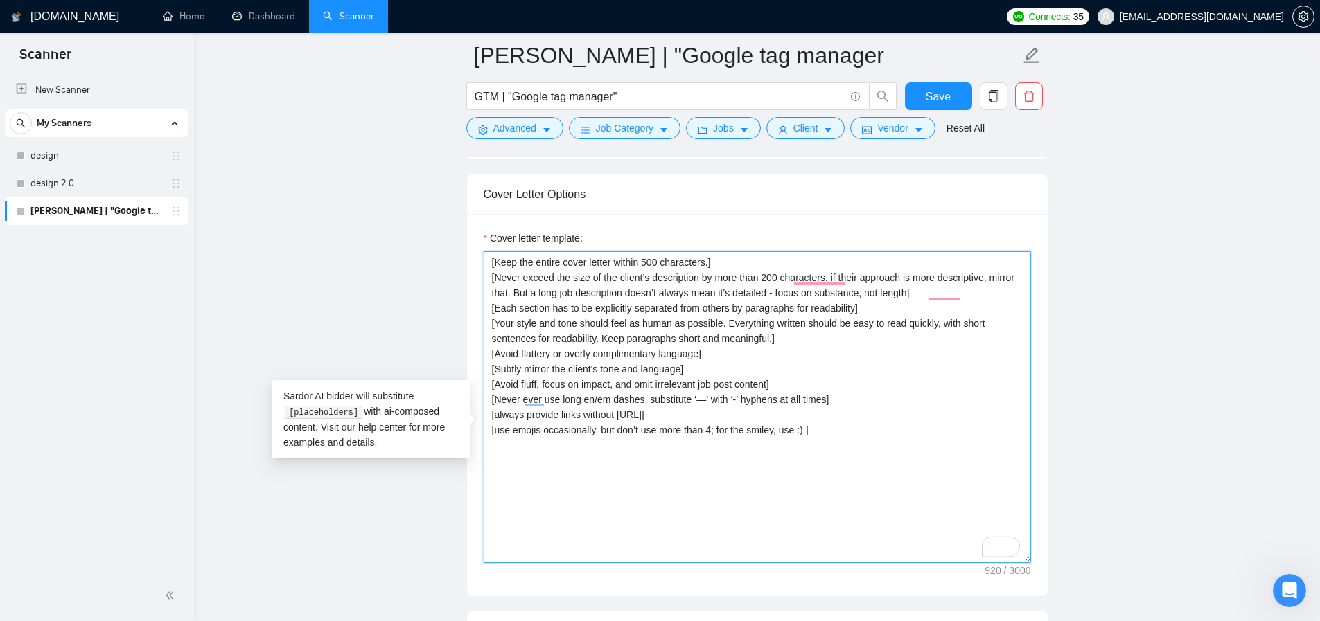
paste textarea "[Never highlight any lack of experience (skills/tools), only focus on strengths…"
paste textarea "Hi, [use the client’s name if it’s mentioned in the description, if none or com…"
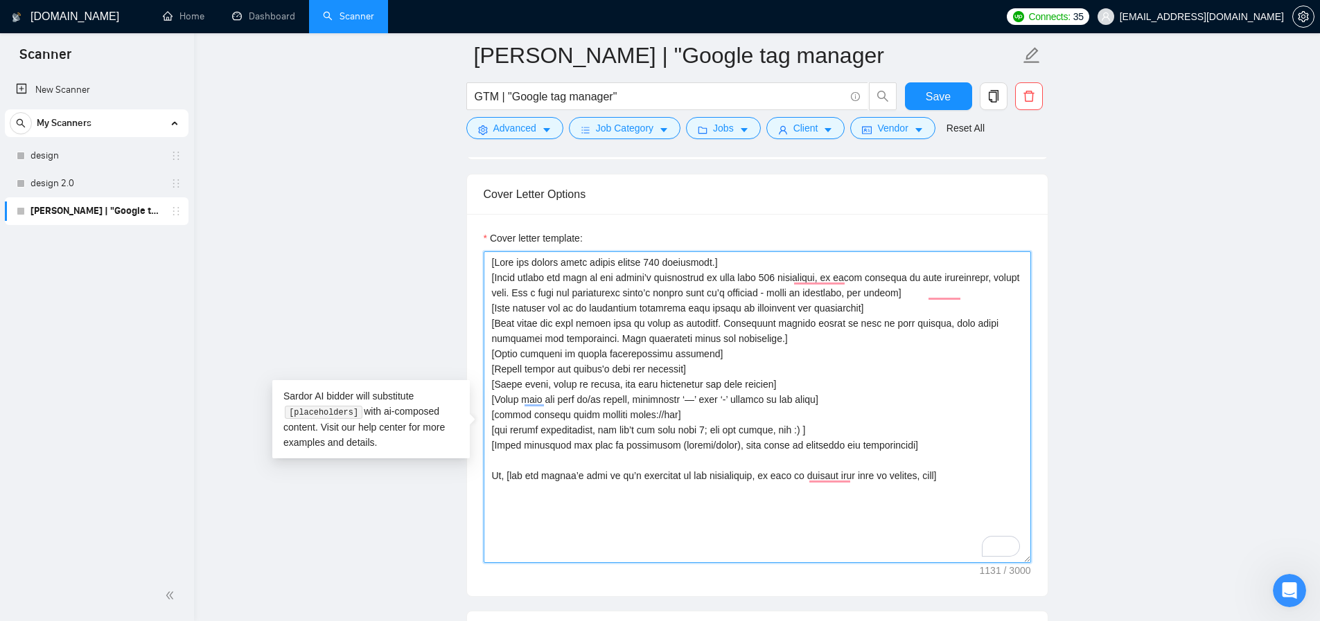
type textarea "[Lore ips dolors ametc adipis elitse 574 doeiusmodt.] [Incid utlabo etd magn al…"
